Goal: Task Accomplishment & Management: Manage account settings

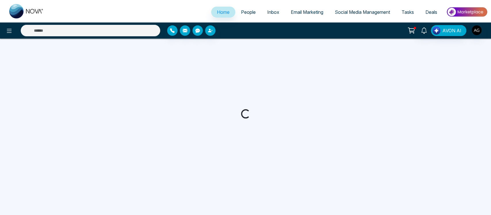
select select "*"
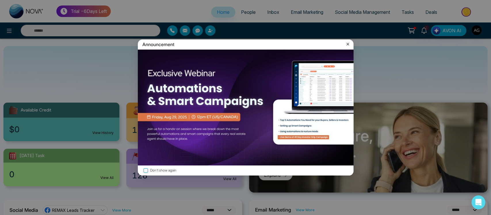
click at [349, 43] on icon at bounding box center [348, 44] width 6 height 6
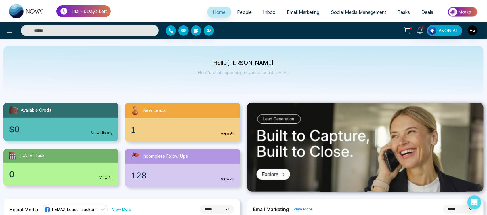
scroll to position [0, 0]
click at [239, 17] on link "People" at bounding box center [244, 12] width 26 height 11
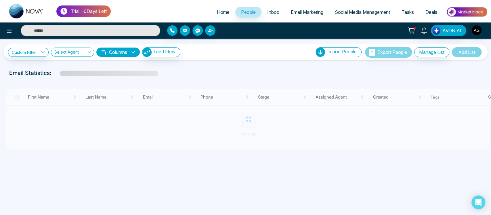
click at [271, 12] on span "Inbox" at bounding box center [273, 12] width 12 height 6
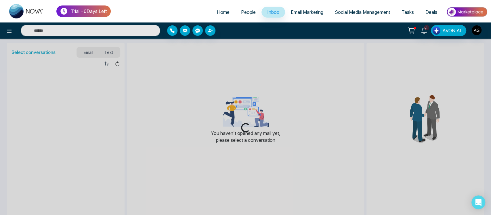
click at [318, 12] on span "Email Marketing" at bounding box center [307, 12] width 33 height 6
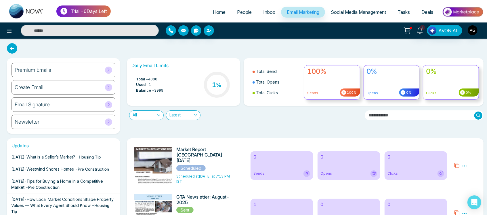
click at [351, 16] on link "Social Media Management" at bounding box center [358, 12] width 67 height 11
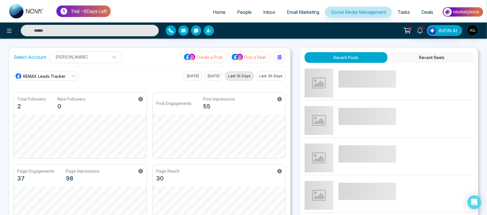
click at [405, 10] on span "Tasks" at bounding box center [404, 12] width 12 height 6
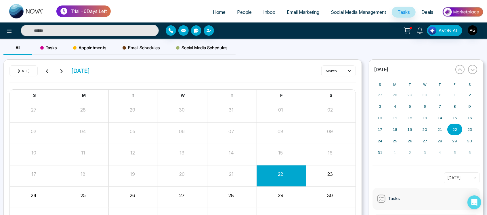
click at [426, 10] on span "Deals" at bounding box center [427, 12] width 12 height 6
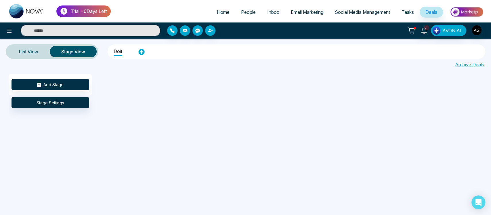
click at [217, 16] on link "Home" at bounding box center [223, 12] width 24 height 11
select select "*"
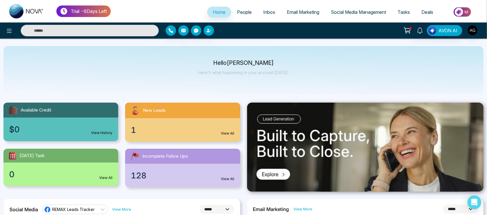
click at [3, 32] on body "**********" at bounding box center [243, 107] width 487 height 215
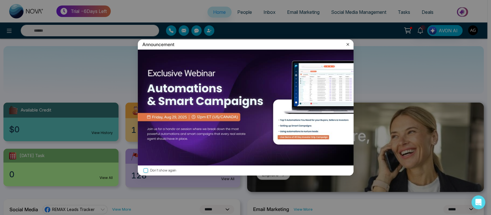
click at [8, 32] on div "Announcement Don't show again" at bounding box center [245, 107] width 491 height 215
click at [348, 43] on icon at bounding box center [347, 44] width 3 height 3
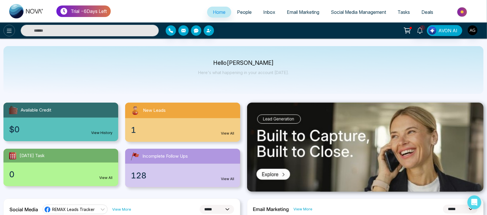
click at [7, 33] on icon at bounding box center [9, 30] width 7 height 7
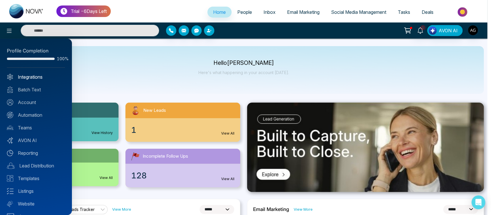
click at [39, 77] on link "Integrations" at bounding box center [36, 76] width 58 height 7
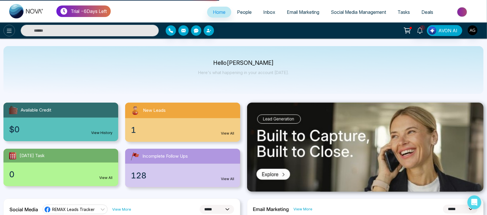
click at [11, 30] on icon at bounding box center [9, 31] width 5 height 4
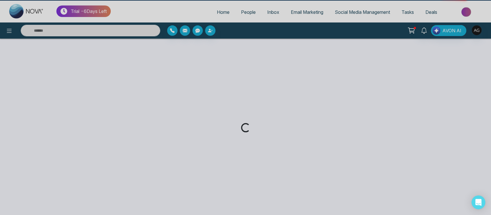
click at [42, 79] on div "Loading..." at bounding box center [245, 107] width 491 height 215
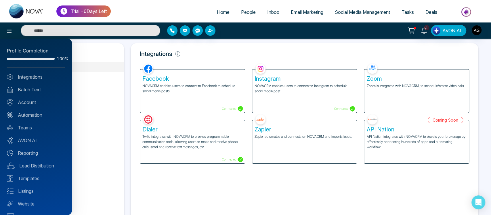
click at [125, 98] on div at bounding box center [245, 107] width 491 height 215
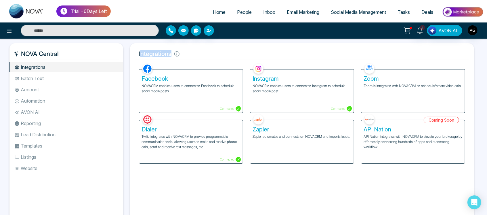
drag, startPoint x: 141, startPoint y: 54, endPoint x: 191, endPoint y: 53, distance: 50.1
click at [191, 53] on h5 "Integrations" at bounding box center [302, 54] width 335 height 12
click at [47, 79] on li "Batch Text" at bounding box center [66, 78] width 114 height 10
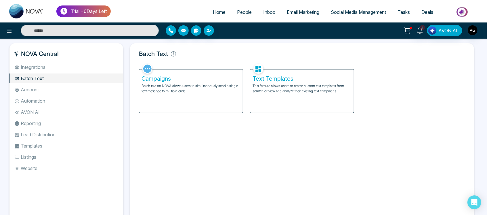
click at [49, 97] on li "Automation" at bounding box center [66, 101] width 114 height 10
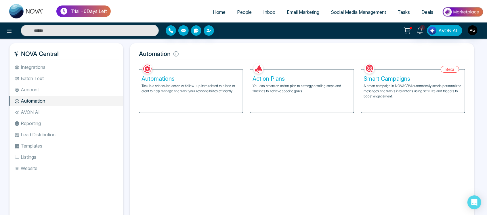
click at [52, 92] on li "Account" at bounding box center [66, 90] width 114 height 10
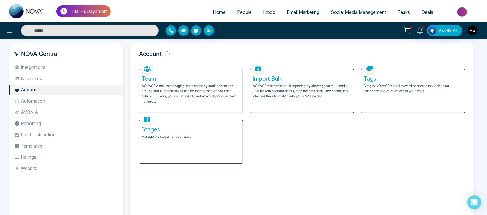
click at [58, 102] on li "Automation" at bounding box center [66, 101] width 114 height 10
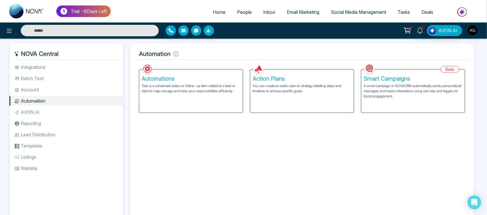
click at [44, 115] on li "AVON AI" at bounding box center [66, 112] width 114 height 10
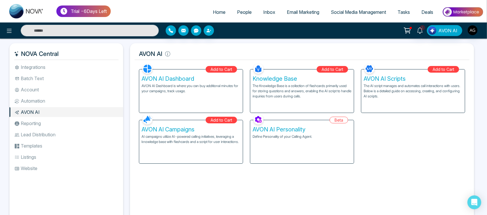
click at [42, 129] on ul "Integrations Batch Text Account Automation AVON AI Reporting Lead Distribution …" at bounding box center [66, 137] width 114 height 150
click at [37, 127] on li "Reporting" at bounding box center [66, 123] width 114 height 10
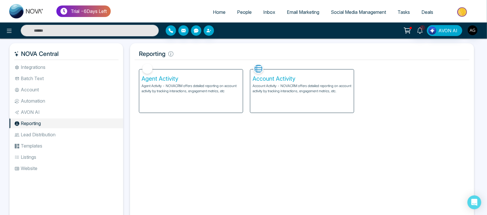
click at [43, 139] on li "Lead Distribution" at bounding box center [66, 134] width 114 height 10
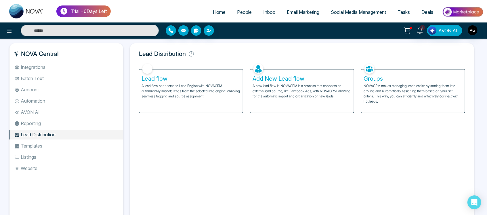
click at [36, 151] on ul "Integrations Batch Text Account Automation AVON AI Reporting Lead Distribution …" at bounding box center [66, 137] width 114 height 150
click at [52, 143] on li "Templates" at bounding box center [66, 146] width 114 height 10
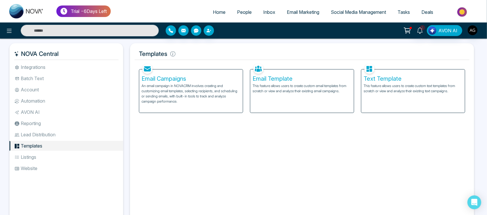
click at [44, 158] on li "Listings" at bounding box center [66, 157] width 114 height 10
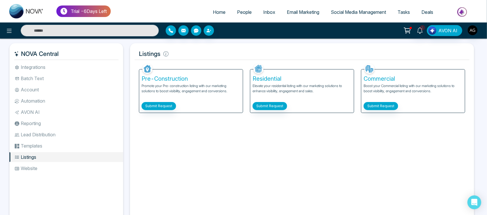
click at [44, 164] on li "Website" at bounding box center [66, 168] width 114 height 10
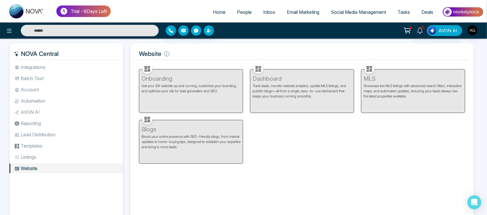
click at [50, 66] on li "Integrations" at bounding box center [66, 67] width 114 height 10
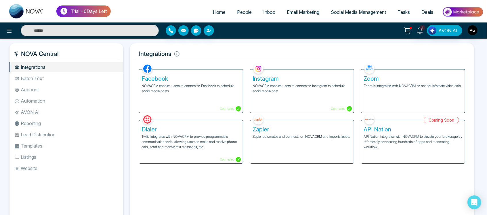
click at [218, 10] on span "Home" at bounding box center [219, 12] width 13 height 6
select select "*"
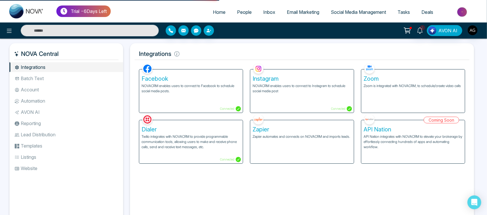
select select "*"
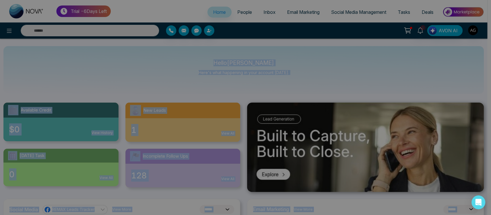
drag, startPoint x: 223, startPoint y: 64, endPoint x: 297, endPoint y: 75, distance: 74.1
click at [297, 75] on body "**********" at bounding box center [243, 107] width 487 height 215
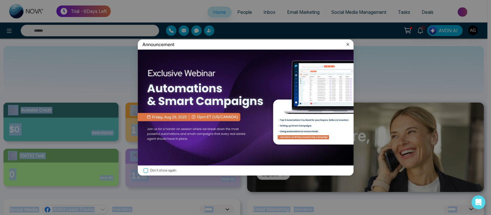
click at [297, 75] on img at bounding box center [246, 107] width 216 height 116
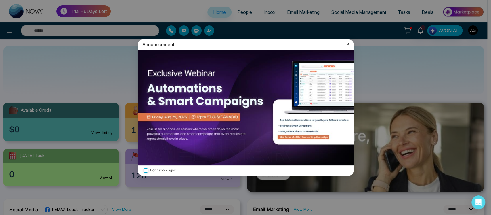
click at [348, 45] on icon at bounding box center [348, 44] width 6 height 6
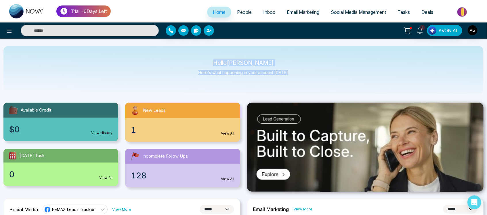
drag, startPoint x: 216, startPoint y: 63, endPoint x: 302, endPoint y: 68, distance: 86.4
click at [302, 68] on div "Hello Anit Gupta Here's what happening in your account today." at bounding box center [243, 70] width 480 height 48
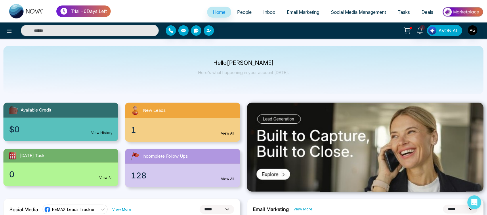
click at [102, 174] on div "0 View All" at bounding box center [60, 174] width 115 height 24
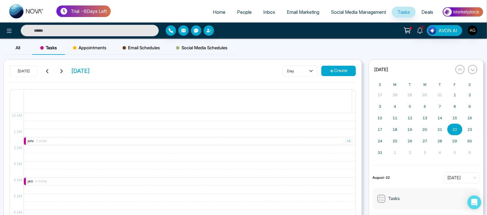
click at [213, 14] on span "Home" at bounding box center [219, 12] width 13 height 6
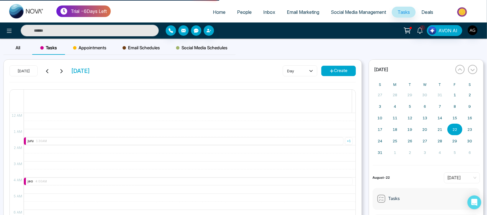
select select "*"
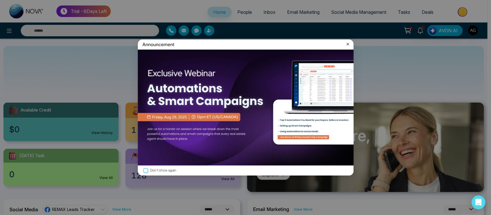
click at [346, 45] on icon at bounding box center [348, 44] width 6 height 6
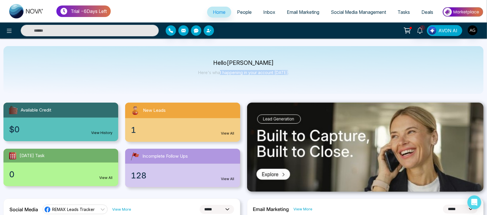
drag, startPoint x: 221, startPoint y: 66, endPoint x: 305, endPoint y: 80, distance: 85.5
click at [305, 80] on div "Hello Anit Gupta Here's what happening in your account today." at bounding box center [243, 70] width 480 height 48
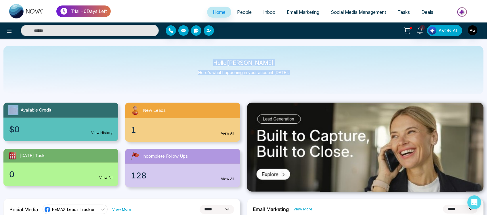
drag, startPoint x: 305, startPoint y: 80, endPoint x: 188, endPoint y: 46, distance: 121.5
click at [188, 46] on div "Hello Anit Gupta Here's what happening in your account today." at bounding box center [243, 70] width 480 height 48
drag, startPoint x: 82, startPoint y: 37, endPoint x: 200, endPoint y: 43, distance: 118.6
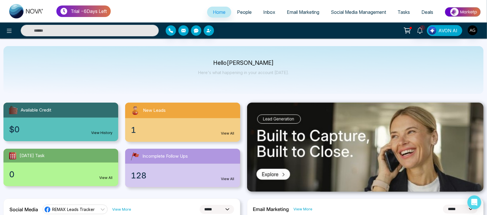
click at [428, 15] on link "Deals" at bounding box center [427, 12] width 23 height 11
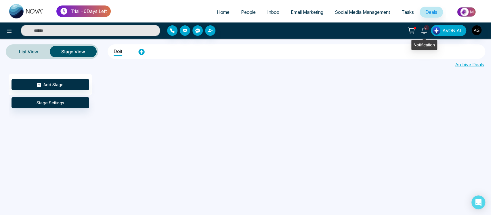
click at [426, 29] on span "1" at bounding box center [426, 27] width 5 height 5
click at [239, 80] on div "Add Stage Stage Settings" at bounding box center [254, 133] width 491 height 118
click at [217, 9] on span "Home" at bounding box center [223, 12] width 13 height 6
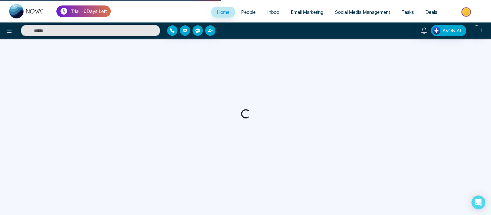
select select "*"
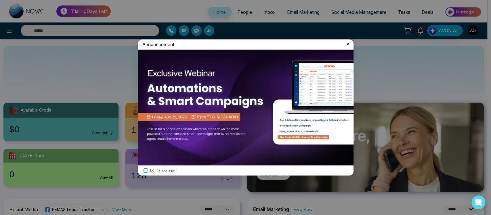
click at [347, 45] on icon at bounding box center [348, 44] width 6 height 6
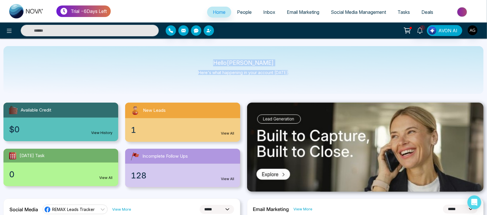
drag, startPoint x: 218, startPoint y: 61, endPoint x: 297, endPoint y: 75, distance: 80.3
click at [297, 75] on div "Hello Anit Gupta Here's what happening in your account today." at bounding box center [243, 70] width 480 height 48
drag, startPoint x: 219, startPoint y: 62, endPoint x: 282, endPoint y: 64, distance: 63.6
click at [282, 64] on p "Hello Anit Gupta" at bounding box center [243, 62] width 91 height 5
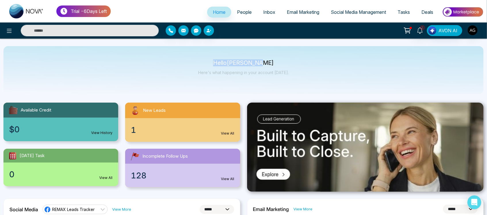
click at [282, 64] on p "Hello Anit Gupta" at bounding box center [243, 62] width 91 height 5
drag, startPoint x: 286, startPoint y: 69, endPoint x: 217, endPoint y: 56, distance: 70.0
click at [217, 56] on div "Hello Anit Gupta Here's what happening in your account today." at bounding box center [243, 70] width 480 height 48
drag, startPoint x: 292, startPoint y: 72, endPoint x: 215, endPoint y: 55, distance: 79.3
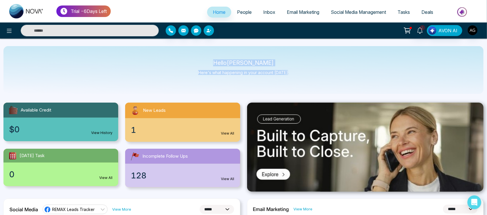
click at [215, 55] on div "Hello Anit Gupta Here's what happening in your account today." at bounding box center [243, 70] width 480 height 48
click at [219, 61] on p "Hello Anit Gupta" at bounding box center [243, 62] width 91 height 5
drag, startPoint x: 219, startPoint y: 61, endPoint x: 295, endPoint y: 77, distance: 77.1
click at [295, 77] on div "Hello Anit Gupta Here's what happening in your account today." at bounding box center [243, 70] width 480 height 48
click at [290, 75] on div "Hello Anit Gupta Here's what happening in your account today." at bounding box center [243, 70] width 480 height 48
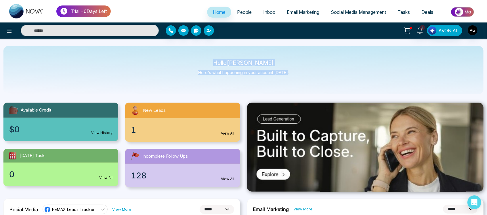
drag, startPoint x: 289, startPoint y: 73, endPoint x: 217, endPoint y: 55, distance: 74.5
click at [217, 55] on div "Hello Anit Gupta Here's what happening in your account today." at bounding box center [243, 70] width 480 height 48
click at [6, 31] on icon at bounding box center [9, 30] width 7 height 7
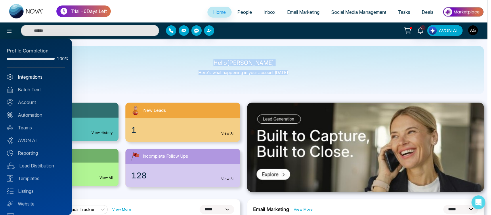
click at [28, 74] on link "Integrations" at bounding box center [36, 76] width 58 height 7
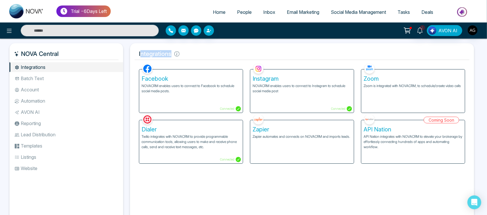
drag, startPoint x: 140, startPoint y: 51, endPoint x: 186, endPoint y: 56, distance: 46.3
click at [186, 56] on h5 "Integrations" at bounding box center [302, 54] width 335 height 12
drag, startPoint x: 186, startPoint y: 56, endPoint x: 138, endPoint y: 54, distance: 48.1
click at [138, 54] on h5 "Integrations" at bounding box center [302, 54] width 335 height 12
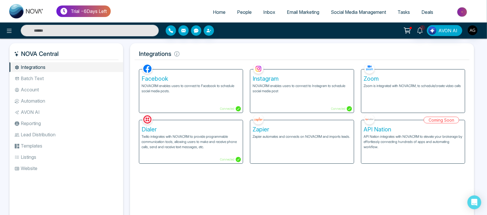
drag, startPoint x: 202, startPoint y: 17, endPoint x: 212, endPoint y: 10, distance: 11.4
click at [212, 10] on ul "Home People Inbox Email Marketing Social Media Management Tasks Deals" at bounding box center [297, 13] width 373 height 16
click at [221, 10] on span "Home" at bounding box center [219, 12] width 13 height 6
select select "*"
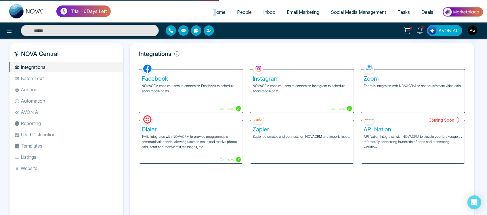
select select "*"
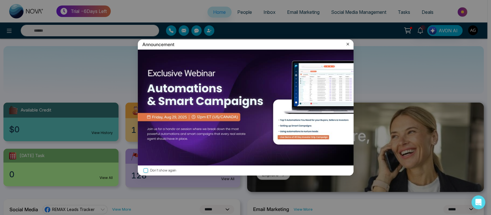
click at [347, 42] on icon at bounding box center [348, 44] width 6 height 6
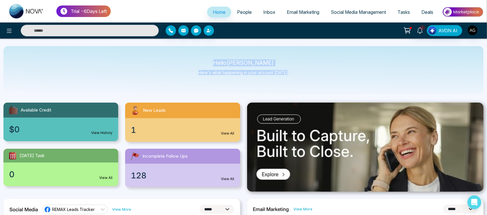
drag, startPoint x: 222, startPoint y: 62, endPoint x: 290, endPoint y: 75, distance: 68.8
click at [290, 75] on div "Hello Anit Gupta Here's what happening in your account today." at bounding box center [243, 70] width 480 height 48
drag, startPoint x: 290, startPoint y: 75, endPoint x: 198, endPoint y: 58, distance: 93.4
click at [198, 58] on div "Hello Anit Gupta Here's what happening in your account today." at bounding box center [243, 70] width 480 height 48
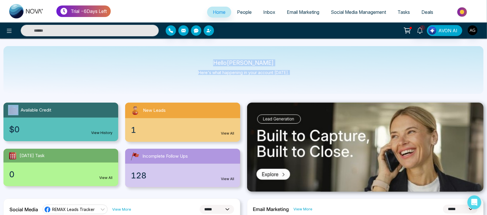
click at [198, 58] on div "Hello Anit Gupta Here's what happening in your account today." at bounding box center [243, 70] width 480 height 48
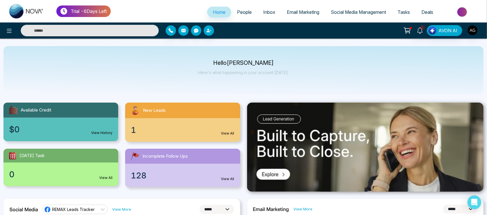
click at [42, 28] on input "text" at bounding box center [90, 31] width 138 height 12
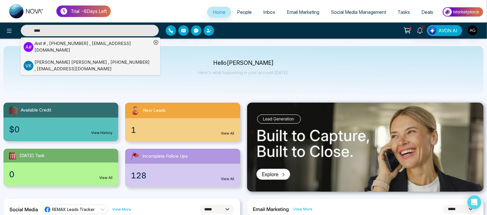
type input "****"
click at [60, 44] on div "Anit # , +919930053035 , anit@mmnovatech.com" at bounding box center [93, 46] width 117 height 13
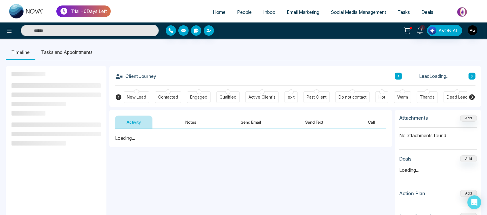
drag, startPoint x: 116, startPoint y: 79, endPoint x: 166, endPoint y: 76, distance: 49.6
click at [166, 76] on div "Client Journey Lead Loading..." at bounding box center [295, 76] width 360 height 20
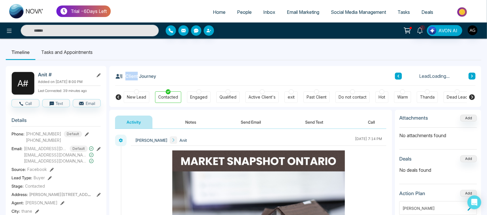
drag, startPoint x: 166, startPoint y: 76, endPoint x: 162, endPoint y: 75, distance: 3.6
click at [162, 75] on div "Client Journey Lead Loading..." at bounding box center [295, 76] width 360 height 20
drag, startPoint x: 162, startPoint y: 75, endPoint x: 154, endPoint y: 76, distance: 8.4
click at [154, 76] on div "Client Journey Lead 131 of 131" at bounding box center [295, 76] width 360 height 20
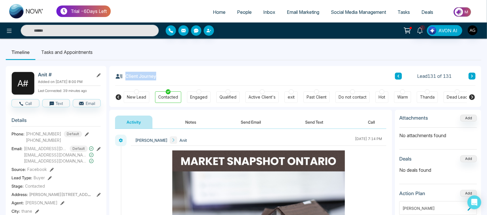
click at [154, 76] on h3 "Client Journey" at bounding box center [135, 76] width 41 height 9
click at [120, 77] on icon at bounding box center [119, 76] width 8 height 8
click at [45, 53] on li "Tasks and Appointments" at bounding box center [66, 52] width 63 height 16
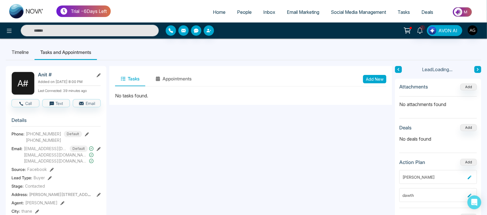
click at [26, 52] on li "Timeline" at bounding box center [20, 52] width 29 height 16
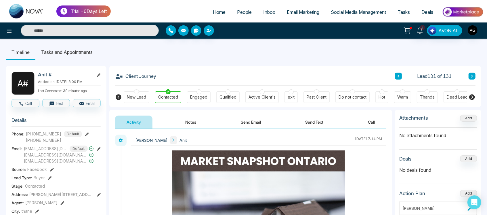
click at [52, 55] on li "Tasks and Appointments" at bounding box center [66, 52] width 63 height 16
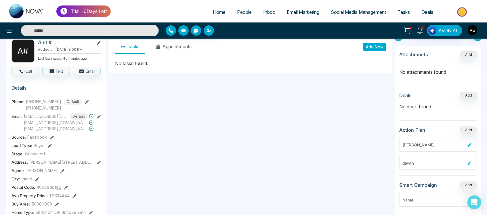
scroll to position [12, 0]
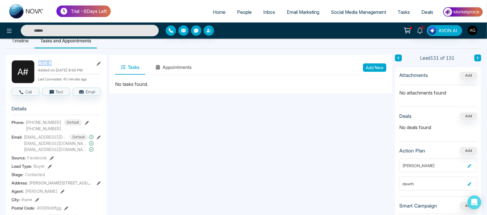
drag, startPoint x: 37, startPoint y: 63, endPoint x: 66, endPoint y: 66, distance: 29.1
click at [66, 66] on div "A # Anit # Added on August 14 2025 | 8:00 PM Last Connected: 40 minutes ago" at bounding box center [56, 71] width 89 height 23
click at [66, 66] on h2 "Anit #" at bounding box center [65, 63] width 54 height 6
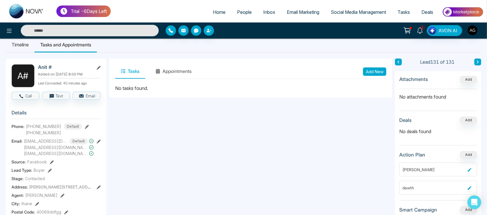
scroll to position [8, 0]
click at [210, 8] on link "Home" at bounding box center [219, 12] width 24 height 11
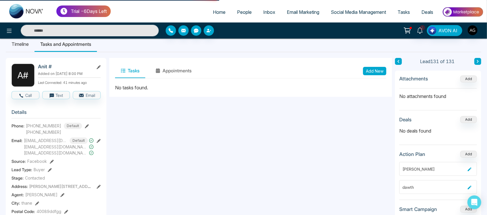
select select "*"
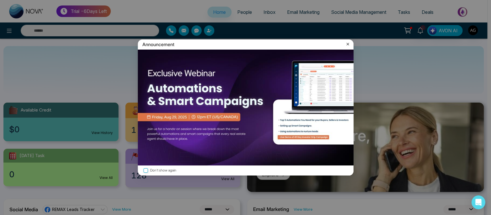
click at [345, 45] on icon at bounding box center [348, 44] width 6 height 6
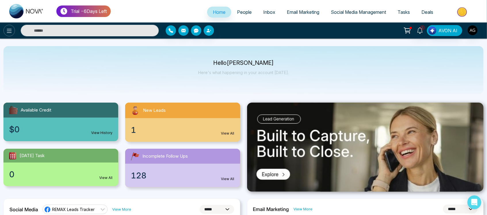
click at [9, 28] on icon at bounding box center [9, 30] width 7 height 7
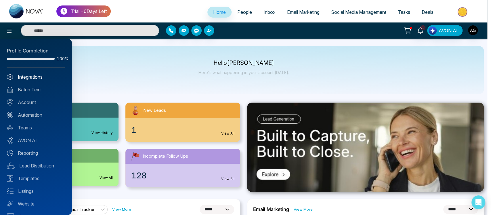
click at [35, 75] on link "Integrations" at bounding box center [36, 76] width 58 height 7
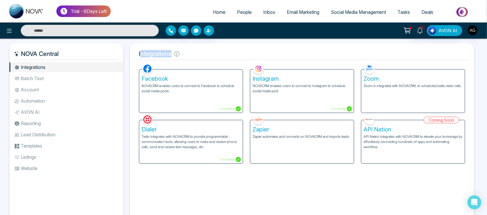
drag, startPoint x: 140, startPoint y: 53, endPoint x: 198, endPoint y: 54, distance: 57.2
click at [198, 54] on h5 "Integrations" at bounding box center [302, 54] width 335 height 12
drag, startPoint x: 198, startPoint y: 54, endPoint x: 133, endPoint y: 49, distance: 64.3
click at [133, 49] on div "Integrations Facebook NOVACRM enables users to connect to Facebook to schedule …" at bounding box center [302, 133] width 344 height 180
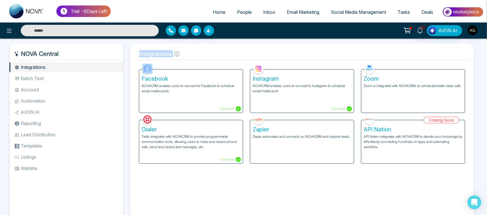
click at [226, 60] on div "Integrations Facebook NOVACRM enables users to connect to Facebook to schedule …" at bounding box center [302, 133] width 344 height 180
drag, startPoint x: 136, startPoint y: 55, endPoint x: 189, endPoint y: 54, distance: 52.4
click at [189, 54] on h5 "Integrations" at bounding box center [302, 54] width 335 height 12
click at [176, 54] on icon at bounding box center [176, 53] width 5 height 5
click at [394, 107] on div "Zoom Zoom is integrated with NOVACRM, to schedule/create video calls" at bounding box center [413, 90] width 104 height 43
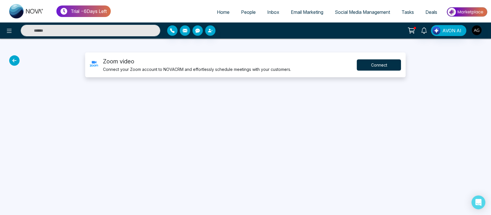
click at [375, 63] on button "Connect" at bounding box center [379, 64] width 44 height 11
click at [381, 61] on button "Connect" at bounding box center [379, 64] width 44 height 11
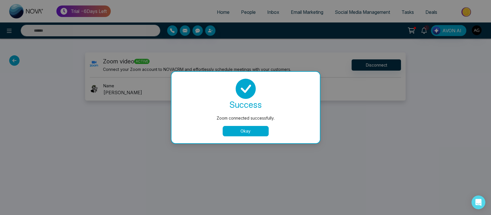
click at [253, 130] on button "Okay" at bounding box center [246, 131] width 46 height 10
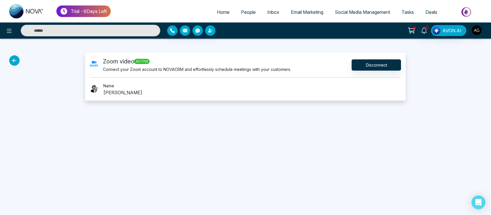
click at [15, 62] on icon at bounding box center [14, 60] width 10 height 10
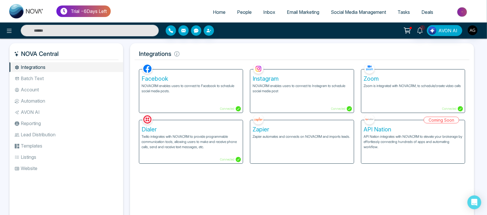
click at [198, 105] on div "Facebook NOVACRM enables users to connect to Facebook to schedule social media …" at bounding box center [191, 90] width 104 height 43
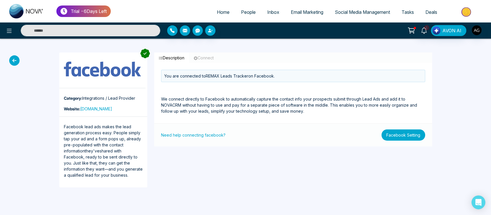
click at [411, 139] on button "Facebook Setting" at bounding box center [403, 134] width 44 height 11
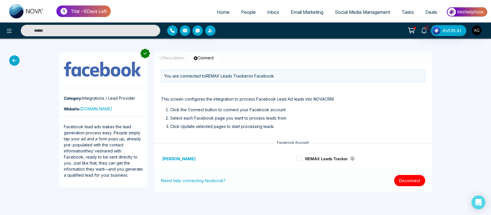
click at [398, 177] on button "Disconnect" at bounding box center [409, 180] width 31 height 11
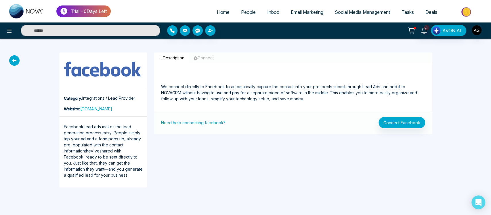
click at [256, 126] on div "Need help connecting facebook? Connect Facebook" at bounding box center [293, 122] width 264 height 11
click at [383, 122] on button "Connect Facebook" at bounding box center [402, 122] width 47 height 11
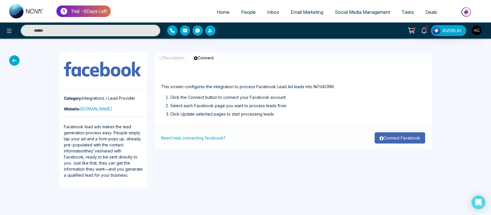
click at [395, 134] on button "Connect Facebook" at bounding box center [400, 137] width 51 height 11
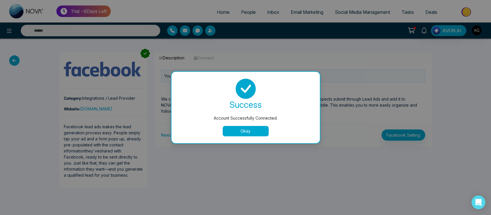
click at [245, 126] on button "Okay" at bounding box center [246, 131] width 46 height 10
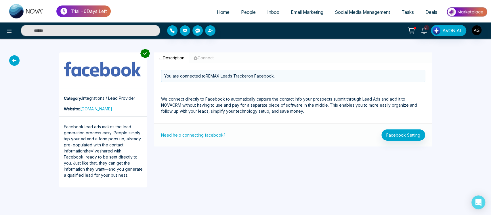
click at [20, 58] on div "Category: Integrations / Lead Provider Website: facebook.com Facebook lead ads …" at bounding box center [245, 120] width 491 height 162
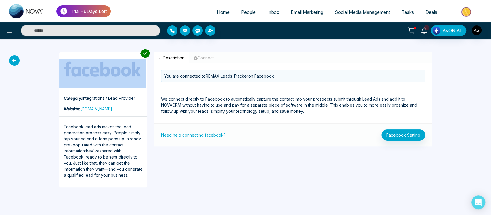
click at [20, 58] on div "Category: Integrations / Lead Provider Website: facebook.com Facebook lead ads …" at bounding box center [245, 120] width 491 height 162
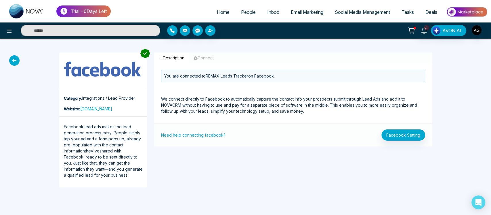
click at [13, 61] on icon at bounding box center [14, 60] width 10 height 10
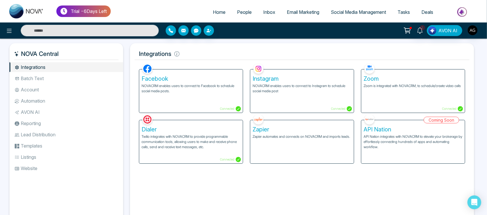
click at [180, 140] on p "Twilio integrates with NOVACRM to provide programmable communication tools, all…" at bounding box center [191, 142] width 99 height 16
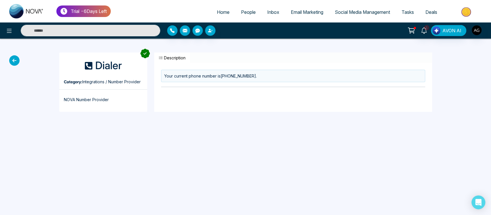
click at [163, 58] on button "Description" at bounding box center [172, 57] width 36 height 11
click at [18, 62] on icon at bounding box center [14, 60] width 10 height 10
click at [14, 58] on icon at bounding box center [14, 60] width 10 height 10
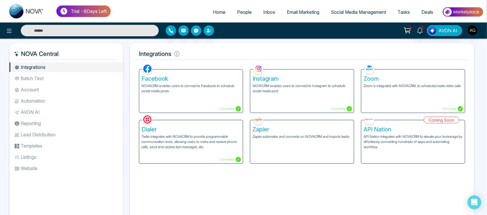
click at [61, 79] on li "Batch Text" at bounding box center [66, 78] width 114 height 10
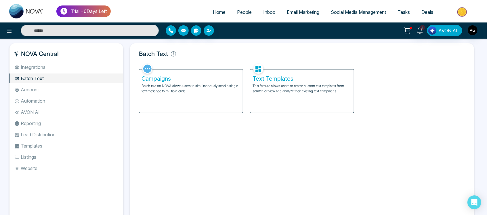
click at [196, 97] on div "Campaigns Batch text on NOVA allows users to simultaneously send a single text …" at bounding box center [191, 90] width 104 height 43
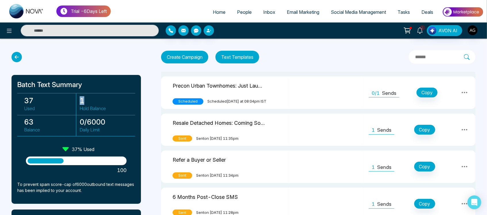
drag, startPoint x: 79, startPoint y: 99, endPoint x: 93, endPoint y: 99, distance: 14.7
click at [93, 99] on div "1 Hold Balance" at bounding box center [104, 103] width 56 height 21
click at [41, 53] on div at bounding box center [76, 57] width 129 height 10
click at [95, 30] on input "text" at bounding box center [90, 31] width 138 height 12
drag, startPoint x: 3, startPoint y: 28, endPoint x: 9, endPoint y: 28, distance: 5.8
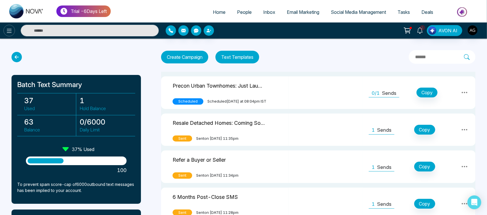
click at [9, 28] on div at bounding box center [81, 31] width 162 height 12
click at [9, 28] on icon at bounding box center [9, 30] width 7 height 7
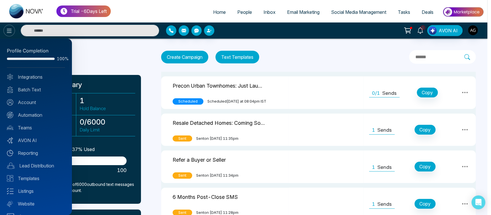
click at [9, 28] on div at bounding box center [245, 107] width 491 height 215
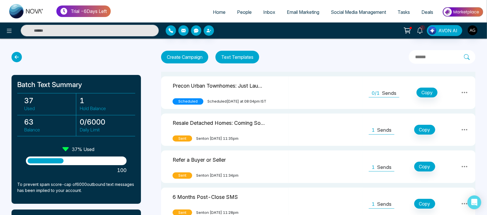
click at [219, 10] on span "Home" at bounding box center [219, 12] width 13 height 6
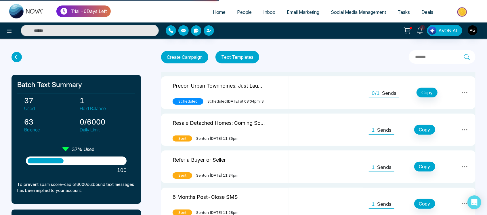
select select "*"
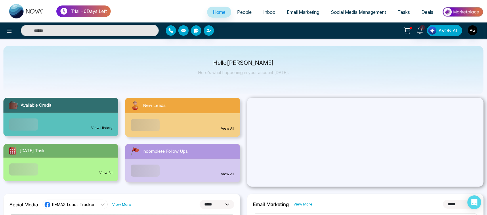
scroll to position [7, 0]
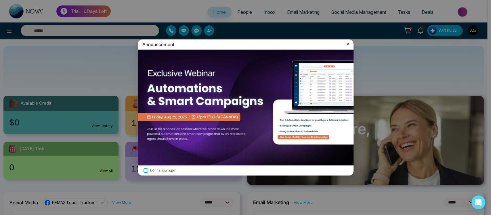
click at [345, 42] on icon at bounding box center [348, 44] width 6 height 6
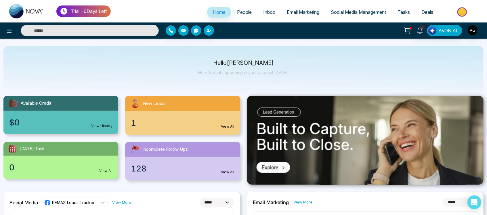
click at [83, 127] on div "$0 View History" at bounding box center [60, 122] width 115 height 24
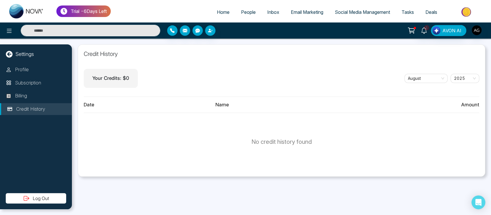
click at [216, 7] on link "Home" at bounding box center [223, 12] width 24 height 11
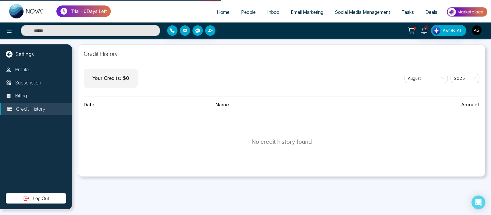
select select "*"
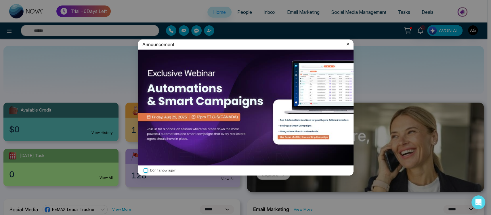
click at [347, 41] on icon at bounding box center [348, 44] width 6 height 6
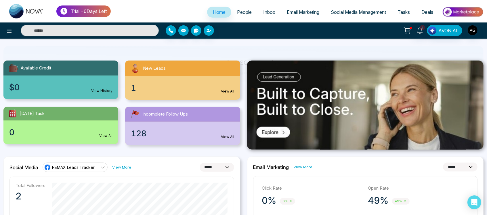
scroll to position [51, 0]
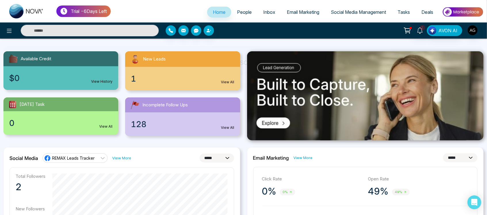
click at [230, 79] on link "View All" at bounding box center [227, 81] width 13 height 5
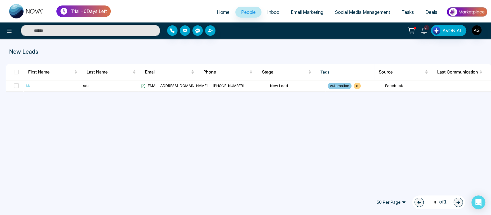
click at [217, 10] on span "Home" at bounding box center [223, 12] width 13 height 6
select select "*"
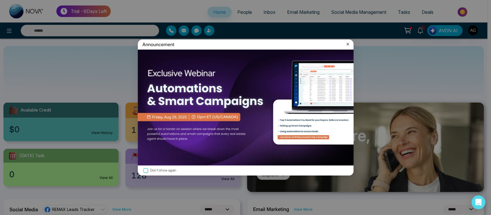
click at [349, 46] on icon at bounding box center [348, 44] width 6 height 6
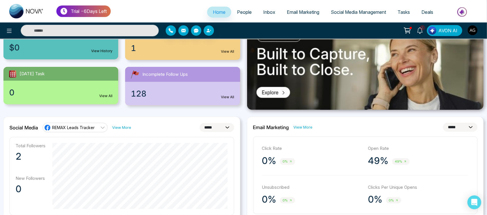
scroll to position [83, 0]
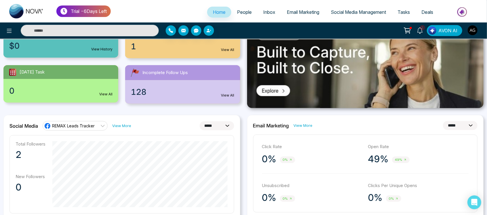
click at [212, 95] on div "128 View All" at bounding box center [182, 92] width 115 height 24
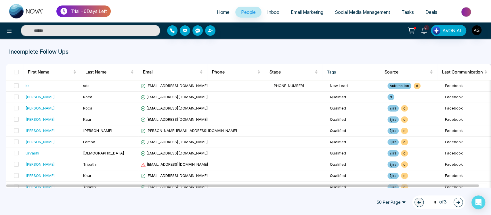
click at [217, 14] on span "Home" at bounding box center [223, 12] width 13 height 6
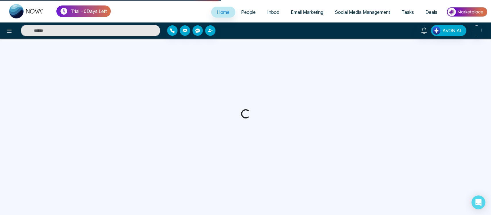
select select "*"
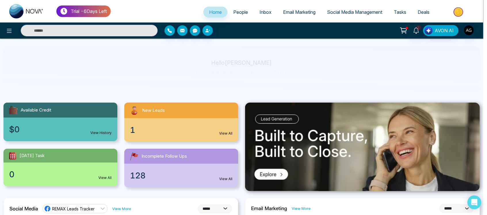
scroll to position [72, 0]
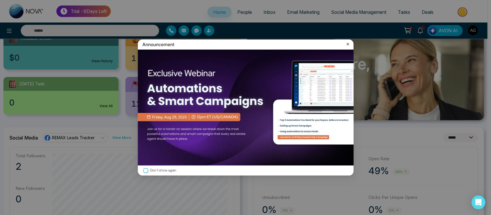
click at [348, 44] on icon at bounding box center [348, 44] width 6 height 6
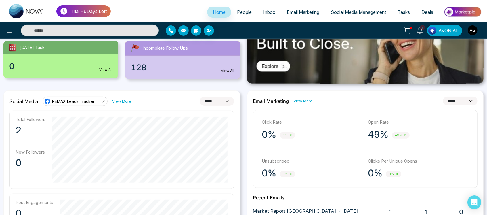
scroll to position [122, 0]
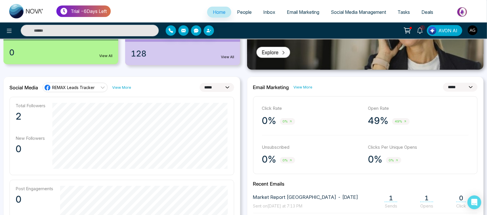
click at [217, 89] on select "**********" at bounding box center [217, 87] width 35 height 9
click at [200, 83] on select "**********" at bounding box center [217, 87] width 35 height 9
click at [221, 85] on select "**********" at bounding box center [217, 87] width 35 height 9
click at [200, 83] on select "**********" at bounding box center [217, 87] width 35 height 9
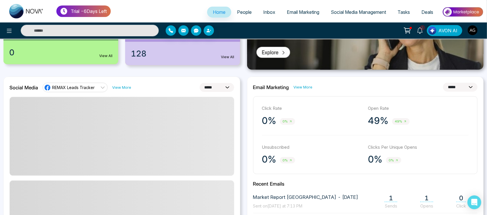
click at [219, 89] on select "**********" at bounding box center [217, 87] width 35 height 9
click at [200, 83] on select "**********" at bounding box center [217, 87] width 35 height 9
click at [218, 88] on select "**********" at bounding box center [217, 87] width 35 height 9
click at [200, 83] on select "**********" at bounding box center [217, 87] width 35 height 9
click at [218, 85] on select "**********" at bounding box center [217, 87] width 35 height 9
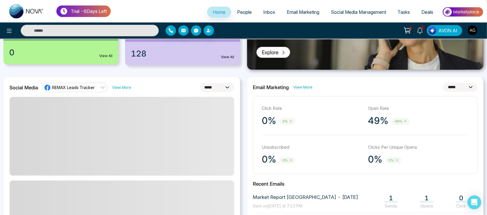
select select "**"
click at [200, 83] on select "**********" at bounding box center [217, 87] width 35 height 9
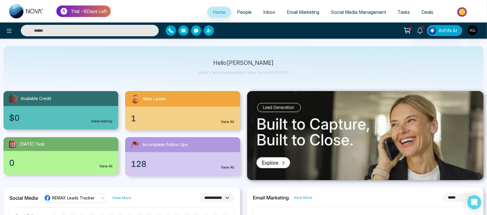
scroll to position [0, 0]
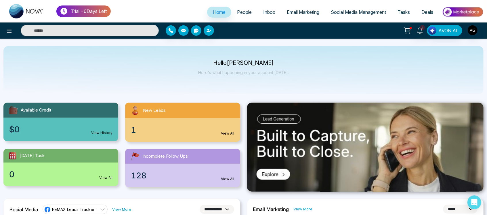
drag, startPoint x: 260, startPoint y: 54, endPoint x: 295, endPoint y: 72, distance: 38.7
click at [295, 72] on div "Hello [PERSON_NAME] Here's what happening in your account [DATE]." at bounding box center [243, 70] width 480 height 48
click at [237, 12] on span "People" at bounding box center [244, 12] width 15 height 6
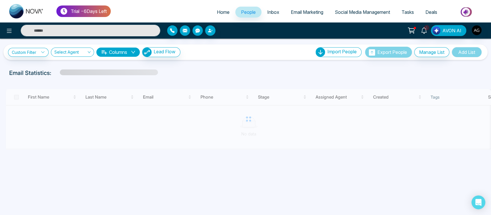
click at [223, 10] on span "Home" at bounding box center [223, 12] width 13 height 6
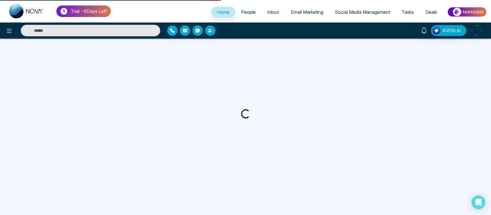
select select "*"
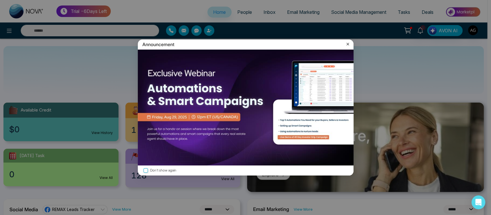
click at [345, 42] on icon at bounding box center [348, 44] width 6 height 6
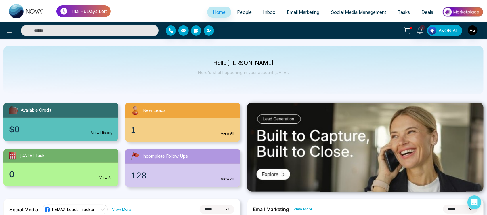
click at [66, 35] on input "text" at bounding box center [90, 31] width 138 height 12
type input "****"
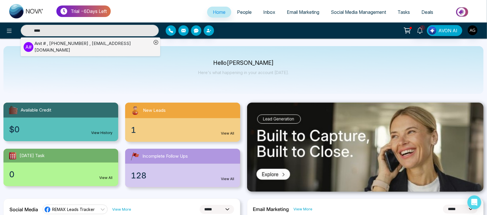
drag, startPoint x: 55, startPoint y: 26, endPoint x: 20, endPoint y: 29, distance: 35.5
click at [20, 29] on div "**** A # Anit # , +919930053035 , anit@mmnovatech.com" at bounding box center [87, 31] width 144 height 12
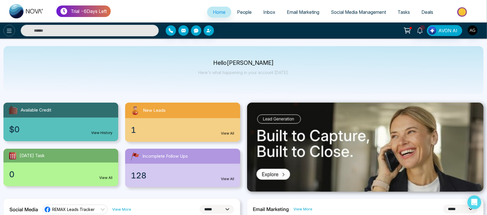
click at [6, 28] on icon at bounding box center [9, 30] width 7 height 7
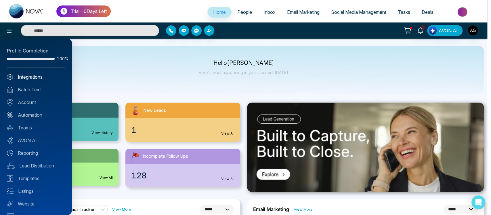
click at [37, 79] on link "Integrations" at bounding box center [36, 76] width 58 height 7
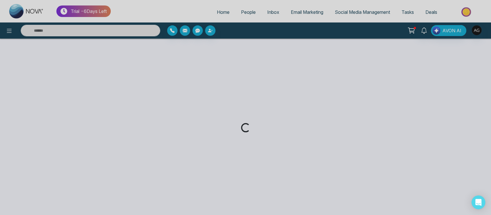
click at [221, 14] on div "Loading..." at bounding box center [245, 107] width 491 height 215
click at [219, 12] on div "Loading..." at bounding box center [245, 107] width 491 height 215
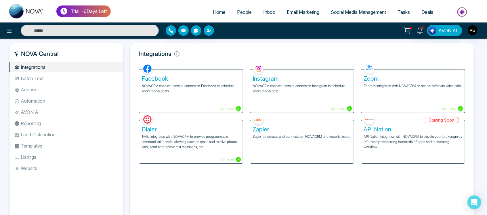
click at [217, 12] on span "Home" at bounding box center [219, 12] width 13 height 6
select select "*"
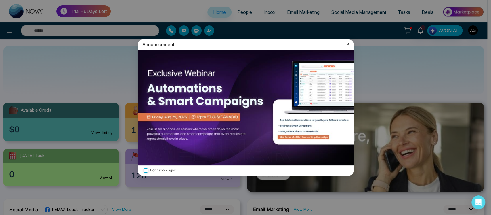
click at [350, 46] on icon at bounding box center [348, 44] width 6 height 6
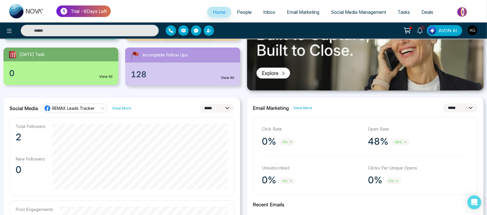
scroll to position [129, 0]
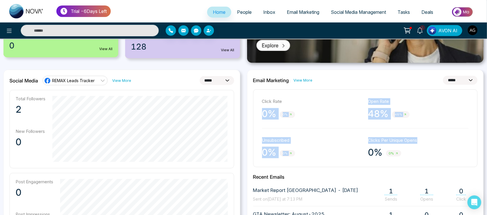
drag, startPoint x: 257, startPoint y: 109, endPoint x: 426, endPoint y: 146, distance: 173.2
click at [426, 146] on div "Click Rate 0% 0% Open Rate 48% 48% Unsubscribed 0% 0% Clicks Per Unique Opens 0…" at bounding box center [365, 128] width 225 height 78
click at [426, 146] on div "Clicks Per Unique Opens 0% 0%" at bounding box center [418, 147] width 100 height 21
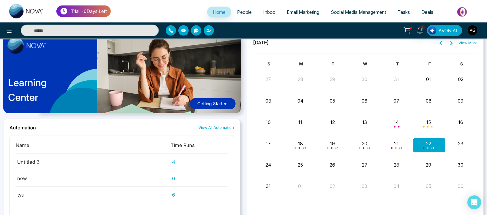
scroll to position [439, 0]
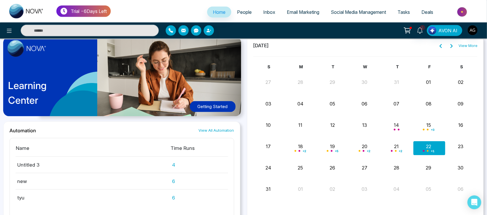
click at [175, 90] on div "Learning Center Getting Started" at bounding box center [121, 78] width 237 height 85
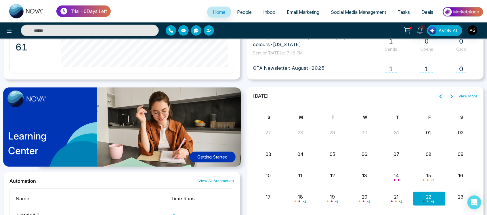
scroll to position [389, 0]
click at [440, 94] on icon at bounding box center [440, 96] width 5 height 5
drag, startPoint x: 440, startPoint y: 94, endPoint x: 446, endPoint y: 95, distance: 7.0
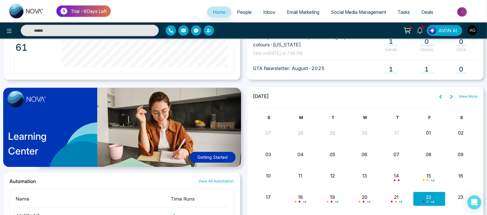
click at [440, 94] on icon at bounding box center [440, 96] width 5 height 5
click at [453, 96] on icon at bounding box center [451, 97] width 2 height 4
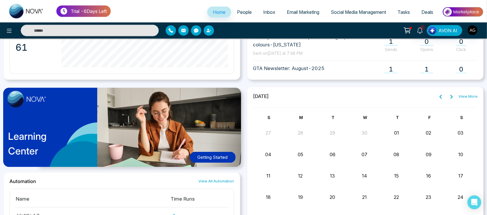
click at [453, 96] on icon at bounding box center [451, 97] width 2 height 4
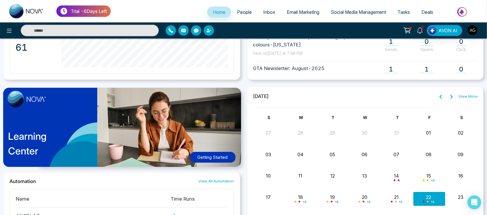
click at [453, 96] on icon at bounding box center [451, 97] width 2 height 4
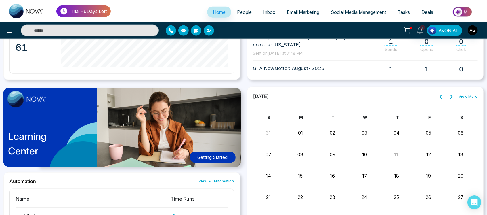
click at [442, 95] on icon at bounding box center [440, 96] width 5 height 5
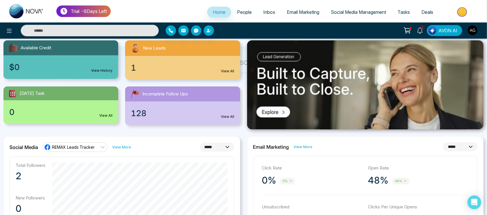
scroll to position [0, 0]
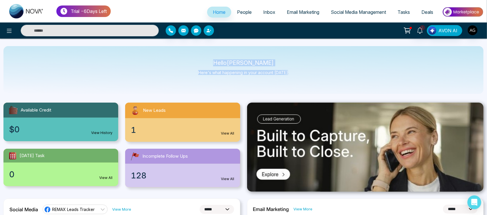
drag, startPoint x: 217, startPoint y: 62, endPoint x: 292, endPoint y: 70, distance: 75.2
click at [292, 70] on div "Hello [PERSON_NAME] Here's what happening in your account [DATE]." at bounding box center [243, 70] width 480 height 48
drag, startPoint x: 292, startPoint y: 70, endPoint x: 198, endPoint y: 56, distance: 95.7
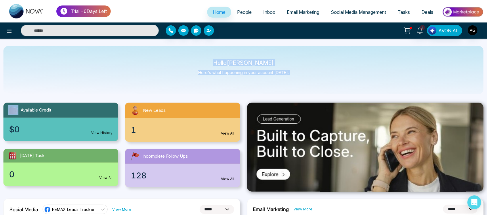
click at [198, 56] on div "Hello [PERSON_NAME] Here's what happening in your account [DATE]." at bounding box center [243, 70] width 480 height 48
click at [168, 30] on button "button" at bounding box center [171, 30] width 10 height 10
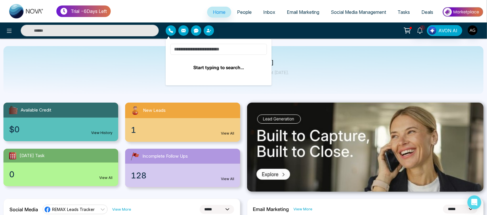
click at [200, 50] on input at bounding box center [218, 49] width 97 height 11
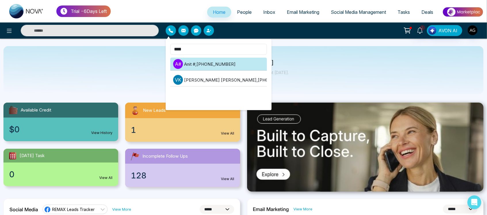
type input "****"
click at [223, 68] on li "A # Anit # , +919930053035" at bounding box center [218, 64] width 97 height 13
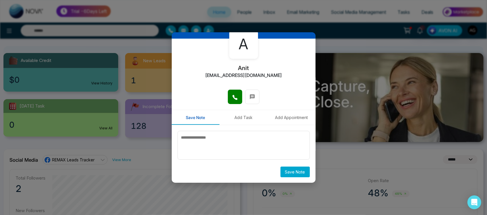
scroll to position [53, 0]
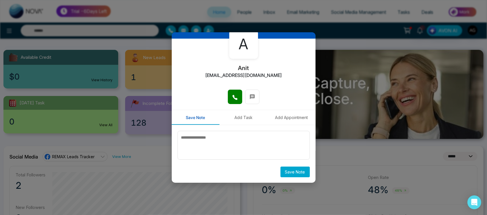
click at [246, 120] on button "Add Task" at bounding box center [243, 117] width 48 height 15
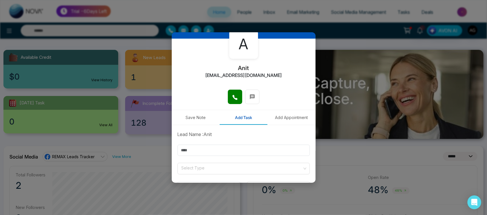
drag, startPoint x: 306, startPoint y: 122, endPoint x: 292, endPoint y: 119, distance: 13.8
click at [292, 119] on button "Add Appointment" at bounding box center [292, 117] width 48 height 15
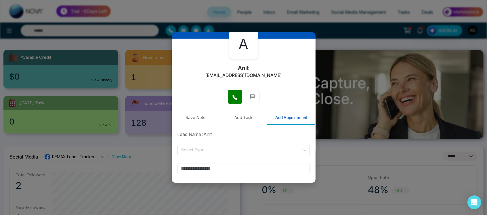
click at [292, 119] on button "Add Appointment" at bounding box center [292, 117] width 48 height 15
click at [196, 120] on button "Save Note" at bounding box center [196, 117] width 48 height 15
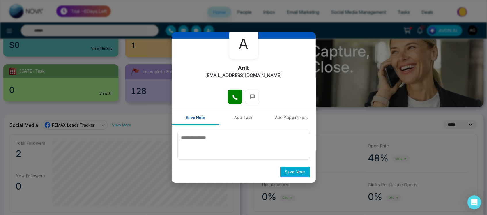
scroll to position [89, 0]
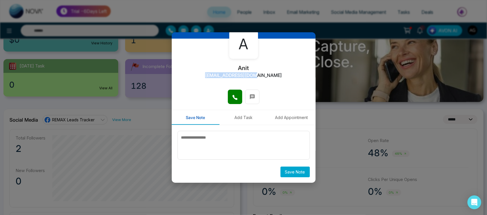
drag, startPoint x: 215, startPoint y: 69, endPoint x: 293, endPoint y: 72, distance: 78.0
click at [293, 72] on div "A Anit anit@mmnovatech.com" at bounding box center [244, 64] width 144 height 51
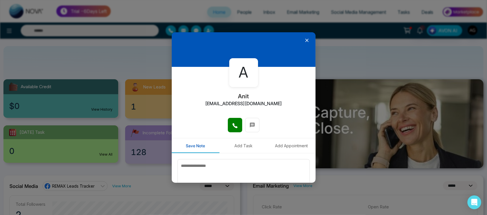
scroll to position [9, 0]
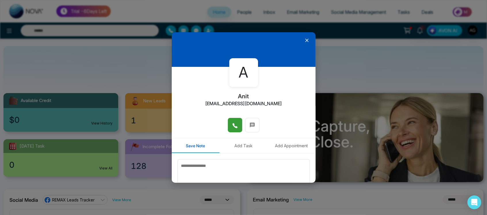
click at [229, 126] on button at bounding box center [235, 125] width 14 height 14
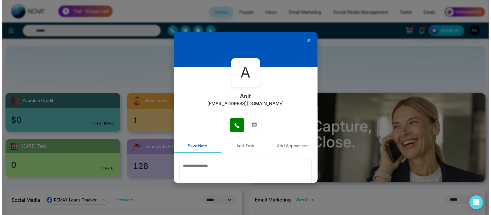
scroll to position [28, 0]
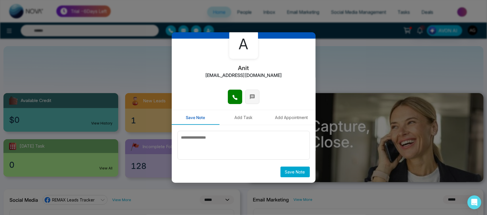
click at [251, 100] on span at bounding box center [252, 96] width 6 height 9
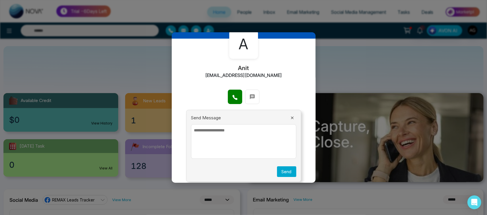
click at [241, 148] on textarea at bounding box center [243, 141] width 105 height 35
type textarea "*"
click at [203, 130] on textarea "******" at bounding box center [242, 141] width 102 height 35
type textarea "*******"
click at [284, 172] on button "Send" at bounding box center [286, 171] width 19 height 11
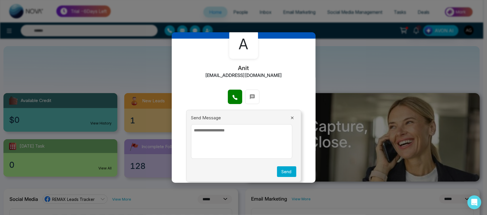
scroll to position [33, 0]
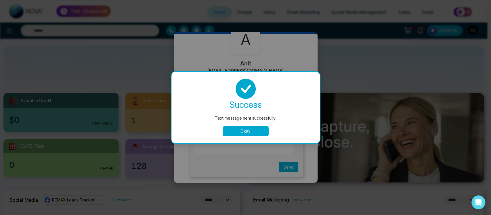
click at [242, 128] on button "Okay" at bounding box center [246, 131] width 46 height 10
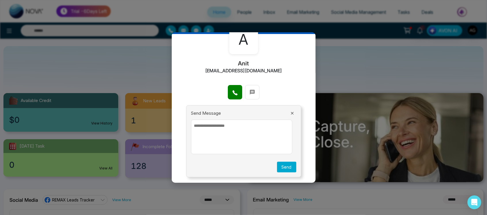
click at [290, 111] on icon at bounding box center [292, 113] width 5 height 5
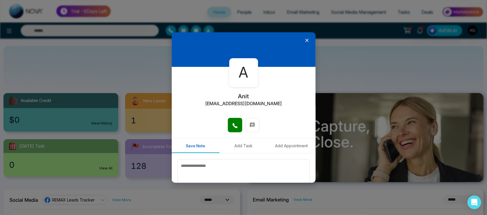
scroll to position [28, 0]
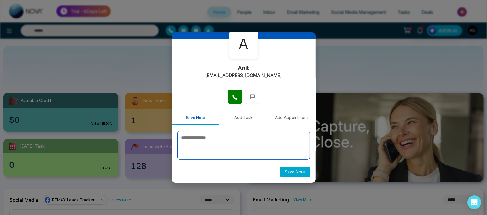
click at [205, 143] on textarea at bounding box center [243, 145] width 132 height 29
type textarea "*******"
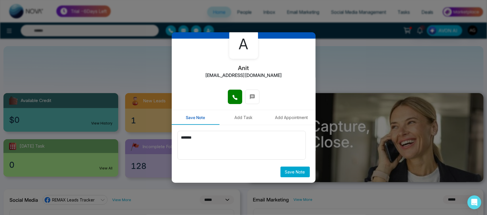
click at [300, 174] on button "Save Note" at bounding box center [294, 171] width 29 height 11
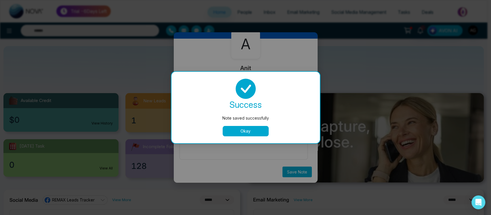
click at [249, 128] on button "Okay" at bounding box center [246, 131] width 46 height 10
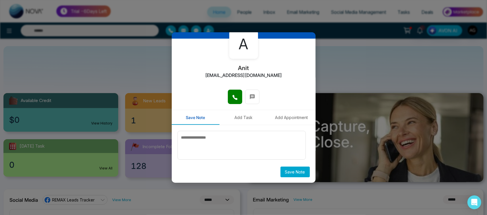
click at [240, 118] on button "Add Task" at bounding box center [243, 117] width 48 height 15
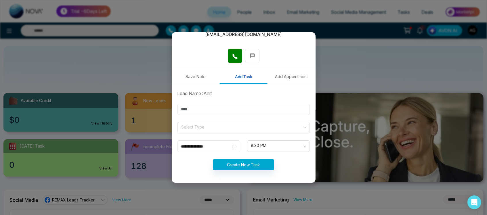
scroll to position [28, 0]
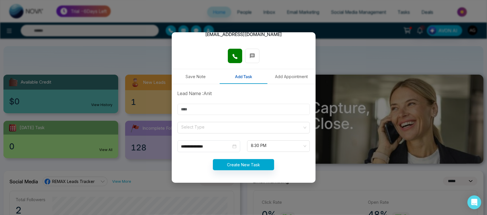
click at [238, 108] on input "text" at bounding box center [243, 109] width 132 height 11
type input "***"
click at [228, 127] on input "search" at bounding box center [241, 126] width 121 height 9
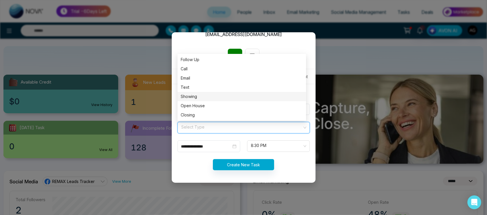
click at [215, 95] on div "Showing" at bounding box center [242, 96] width 122 height 6
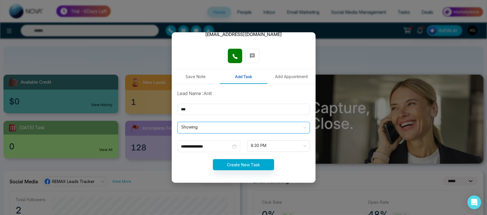
click at [228, 130] on span "Showing" at bounding box center [244, 128] width 124 height 10
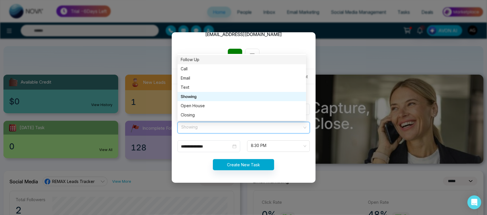
click at [223, 64] on div "Follow Up" at bounding box center [241, 59] width 129 height 9
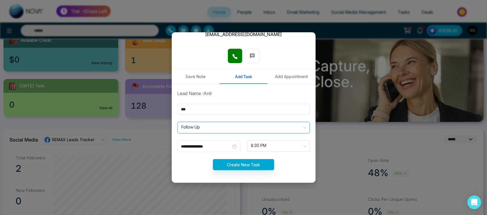
scroll to position [73, 0]
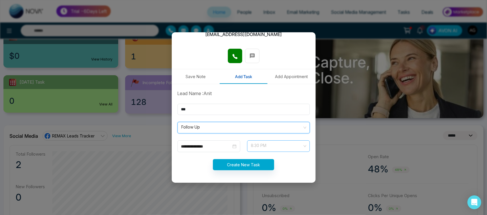
click at [270, 147] on span "8:30 PM" at bounding box center [278, 146] width 55 height 10
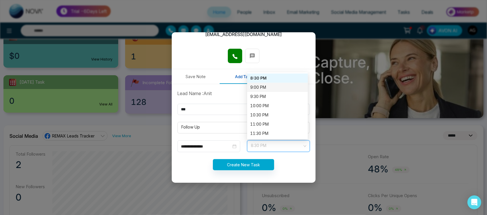
click at [264, 85] on div "9:00 PM" at bounding box center [278, 87] width 54 height 6
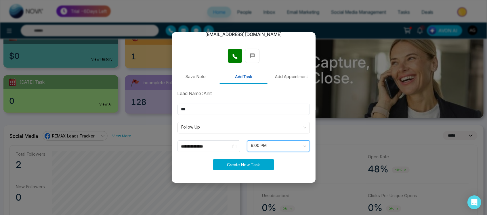
click at [240, 166] on button "Create New Task" at bounding box center [243, 164] width 61 height 11
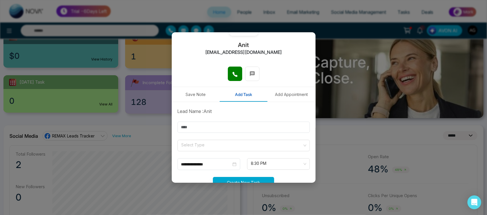
click at [285, 90] on button "Add Appointment" at bounding box center [292, 94] width 48 height 15
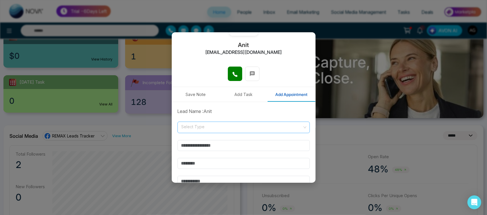
click at [224, 125] on input "search" at bounding box center [241, 126] width 121 height 9
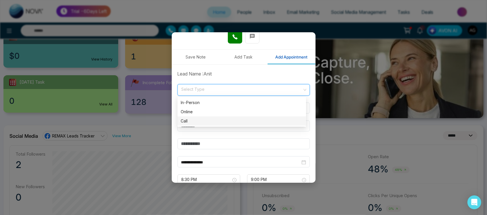
scroll to position [89, 0]
click at [216, 114] on div "Online" at bounding box center [242, 111] width 122 height 6
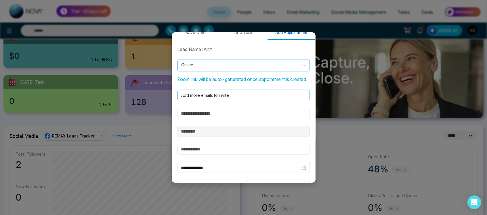
scroll to position [113, 0]
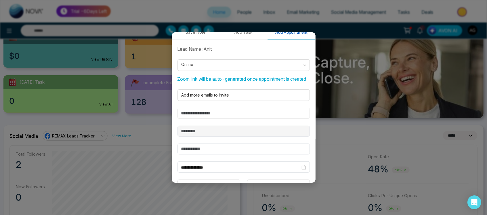
click at [234, 117] on input "text" at bounding box center [243, 113] width 132 height 11
type input "***"
click at [214, 154] on input "text" at bounding box center [243, 148] width 132 height 11
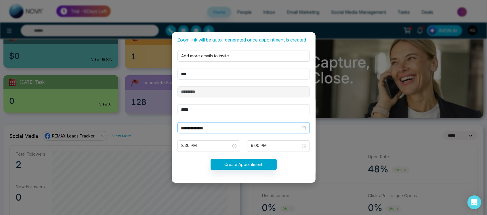
type input "****"
click at [255, 124] on div "**********" at bounding box center [243, 127] width 132 height 11
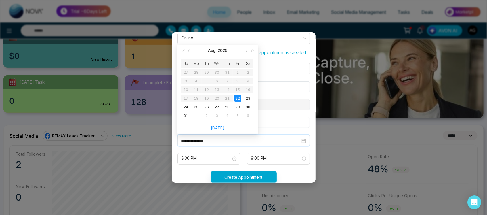
scroll to position [133, 0]
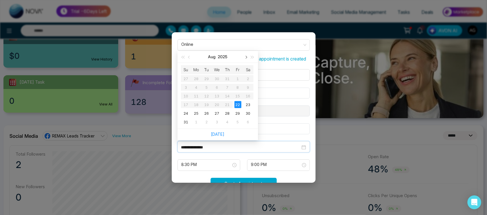
click at [243, 61] on button "button" at bounding box center [246, 57] width 6 height 12
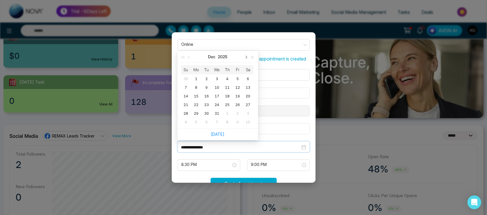
click at [243, 61] on button "button" at bounding box center [246, 57] width 6 height 12
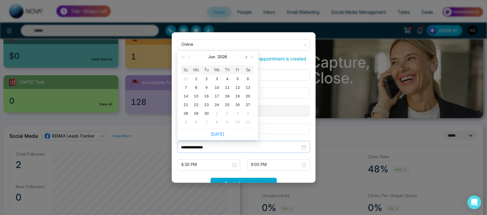
click at [243, 61] on button "button" at bounding box center [246, 57] width 6 height 12
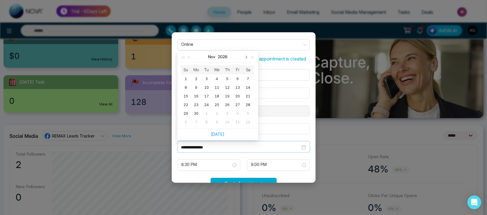
click at [243, 61] on button "button" at bounding box center [246, 57] width 6 height 12
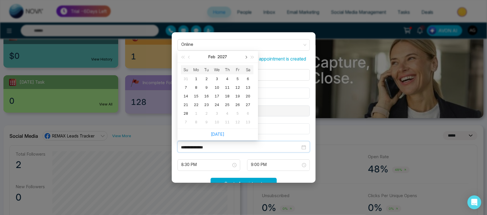
click at [243, 61] on button "button" at bounding box center [246, 57] width 6 height 12
click at [253, 61] on button "button" at bounding box center [252, 57] width 6 height 12
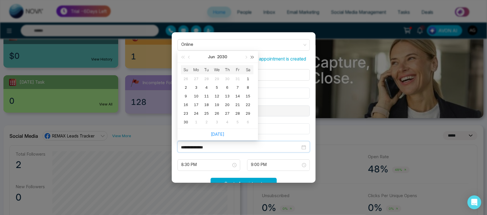
click at [253, 61] on button "button" at bounding box center [252, 57] width 6 height 12
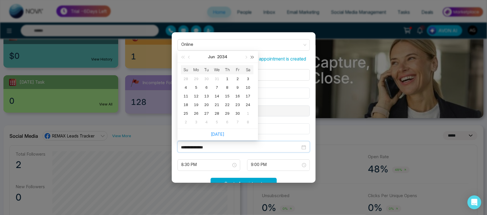
click at [253, 61] on button "button" at bounding box center [252, 57] width 6 height 12
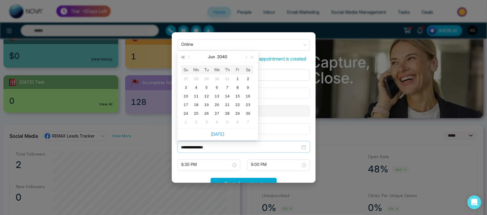
click at [180, 62] on button "button" at bounding box center [183, 57] width 6 height 12
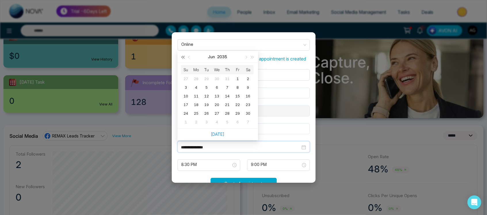
click at [180, 62] on button "button" at bounding box center [183, 57] width 6 height 12
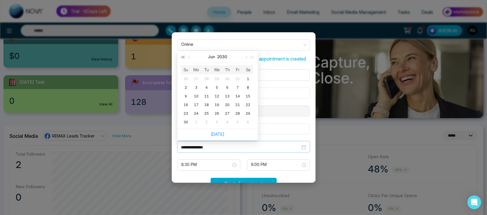
click at [180, 62] on button "button" at bounding box center [183, 57] width 6 height 12
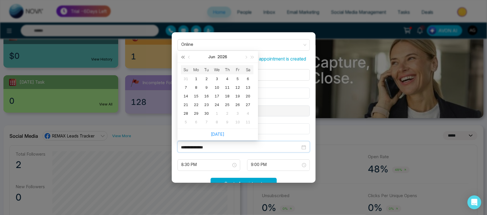
click at [180, 62] on button "button" at bounding box center [183, 57] width 6 height 12
click at [247, 91] on table "Su Mo Tu We Th Fr Sa 30 31 1 2 3 4 5 6 7 8 9 10 11 12 13 14 15 16 17 18 19 20 2…" at bounding box center [217, 95] width 72 height 61
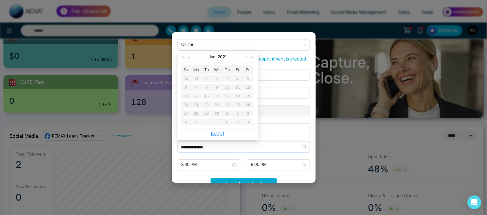
click at [247, 91] on table "Su Mo Tu We Th Fr Sa 30 31 1 2 3 4 5 6 7 8 9 10 11 12 13 14 15 16 17 18 19 20 2…" at bounding box center [217, 95] width 72 height 61
drag, startPoint x: 247, startPoint y: 91, endPoint x: 219, endPoint y: 139, distance: 55.3
click at [219, 139] on div "Jun 2021 Su Mo Tu We Th Fr Sa 30 31 1 2 3 4 5 6 7 8 9 10 11 12 13 14 15 16 17 1…" at bounding box center [217, 95] width 81 height 89
click at [219, 136] on link "Today" at bounding box center [218, 133] width 14 height 5
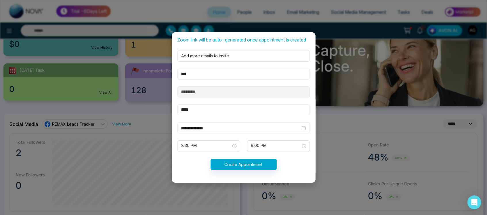
scroll to position [92, 0]
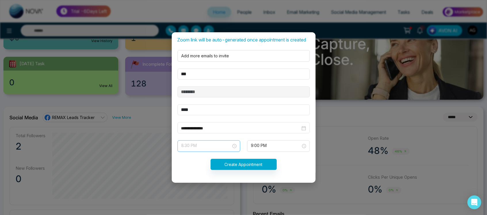
click at [214, 146] on span "8:30 PM" at bounding box center [209, 146] width 55 height 10
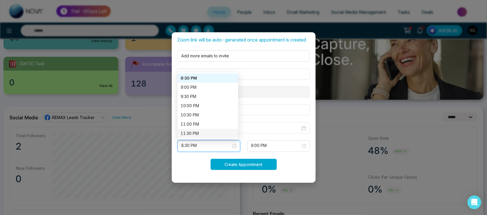
click at [241, 169] on button "Create Appointment" at bounding box center [244, 163] width 66 height 11
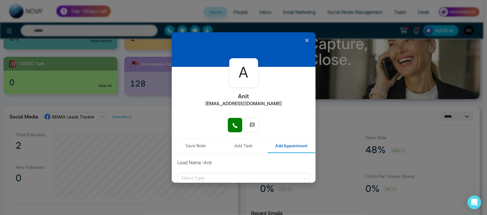
scroll to position [128, 0]
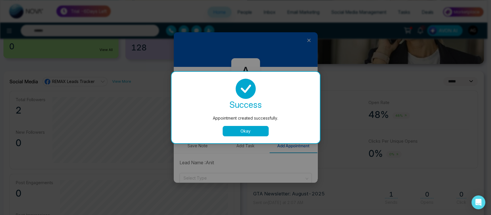
click at [246, 133] on button "Okay" at bounding box center [246, 131] width 46 height 10
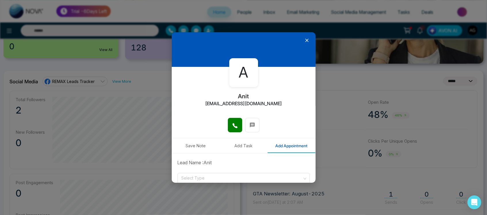
drag, startPoint x: 304, startPoint y: 37, endPoint x: 302, endPoint y: 44, distance: 7.7
click at [302, 44] on div at bounding box center [244, 49] width 144 height 35
click at [305, 41] on icon at bounding box center [306, 40] width 3 height 3
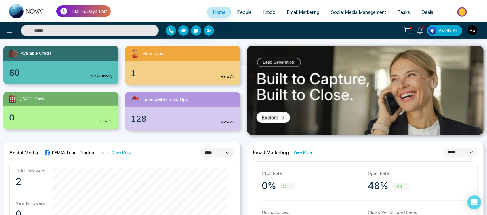
scroll to position [53, 0]
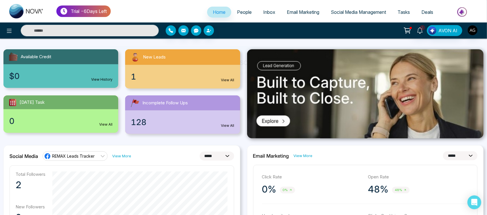
click at [402, 16] on link "Tasks" at bounding box center [404, 12] width 24 height 11
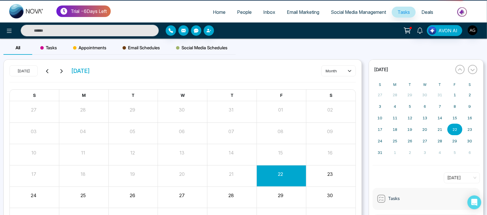
click at [402, 13] on span "Tasks" at bounding box center [404, 12] width 12 height 6
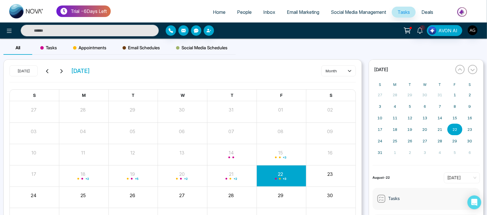
click at [81, 45] on span "Appointments" at bounding box center [89, 47] width 33 height 7
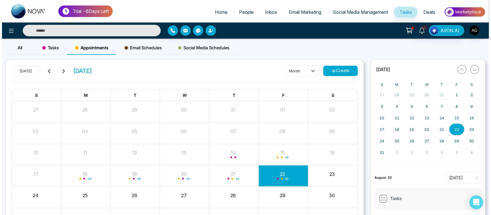
scroll to position [41, 0]
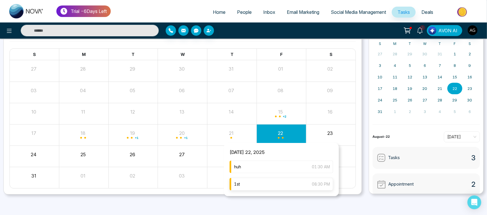
click at [266, 182] on div "1st 08:30 PM" at bounding box center [282, 183] width 104 height 13
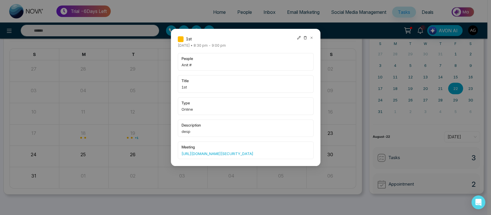
click at [297, 37] on icon at bounding box center [299, 38] width 4 height 4
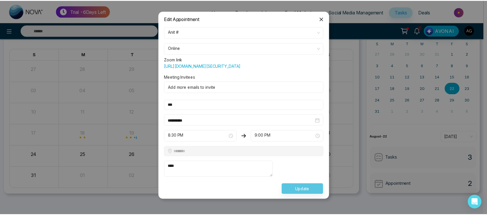
scroll to position [0, 0]
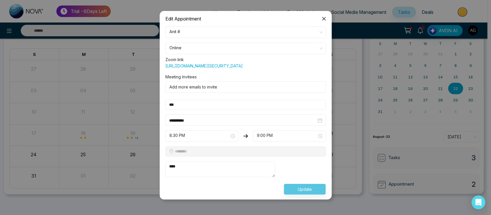
click at [323, 20] on icon "close" at bounding box center [324, 18] width 5 height 5
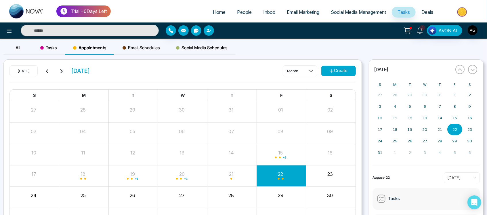
click at [106, 12] on p "Trial - 6 Days Left" at bounding box center [89, 11] width 36 height 7
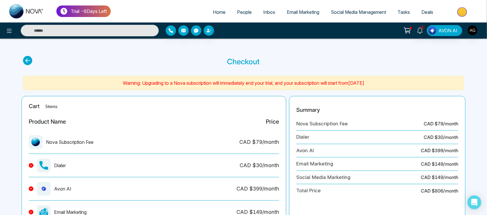
click at [103, 83] on p "Warning: Upgrading to a Nova subscription will immediately end your trial, and …" at bounding box center [243, 82] width 433 height 7
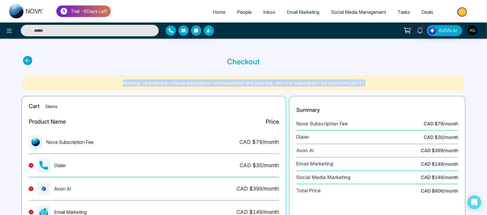
drag, startPoint x: 103, startPoint y: 83, endPoint x: 381, endPoint y: 84, distance: 277.6
click at [381, 84] on p "Warning: Upgrading to a Nova subscription will immediately end your trial, and …" at bounding box center [243, 82] width 433 height 7
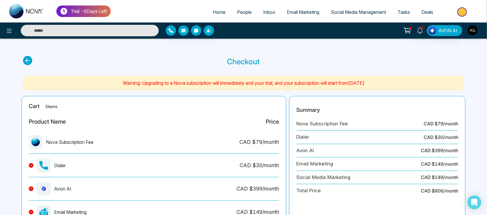
click at [258, 121] on div "Product Name Price" at bounding box center [154, 123] width 250 height 13
click at [474, 204] on icon "Open Intercom Messenger" at bounding box center [474, 201] width 7 height 7
click at [27, 60] on icon at bounding box center [27, 60] width 9 height 9
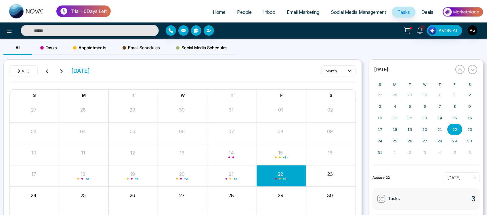
click at [53, 55] on div "All Tasks Appointments Email Schedules Social Media Schedules" at bounding box center [119, 50] width 232 height 18
click at [52, 52] on div "Tasks" at bounding box center [48, 48] width 33 height 14
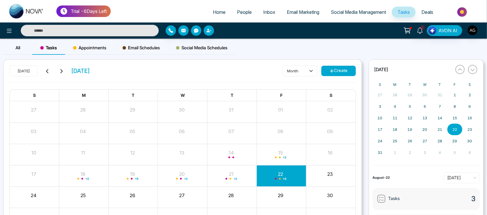
click at [23, 48] on div "All" at bounding box center [17, 48] width 29 height 14
click at [49, 48] on span "Tasks" at bounding box center [48, 47] width 17 height 7
click at [93, 45] on span "Appointments" at bounding box center [89, 47] width 33 height 7
click at [147, 49] on span "Email Schedules" at bounding box center [141, 47] width 37 height 7
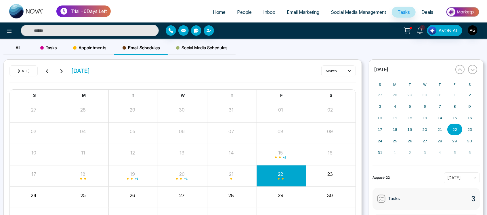
click at [199, 47] on span "Social Media Schedules" at bounding box center [201, 47] width 51 height 7
click at [123, 50] on span "Email Schedules" at bounding box center [141, 47] width 37 height 7
click at [87, 49] on span "Appointments" at bounding box center [89, 47] width 33 height 7
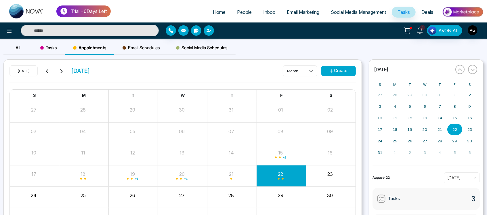
click at [55, 48] on span "Tasks" at bounding box center [48, 47] width 17 height 7
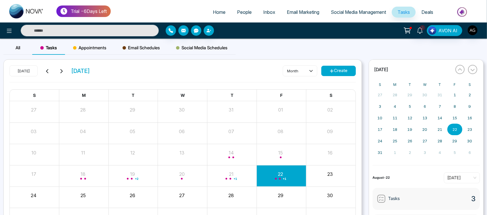
click at [16, 46] on span "All" at bounding box center [18, 47] width 5 height 5
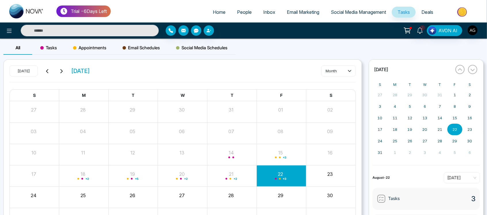
click at [48, 47] on span "Tasks" at bounding box center [48, 47] width 17 height 7
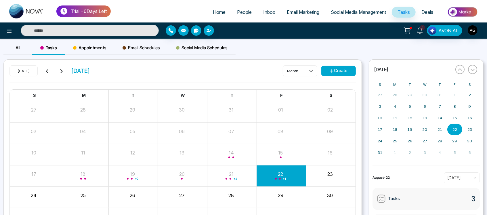
click at [20, 44] on div "All" at bounding box center [17, 48] width 29 height 14
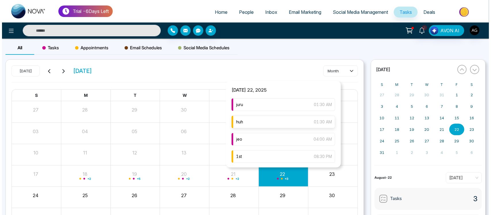
scroll to position [18, 0]
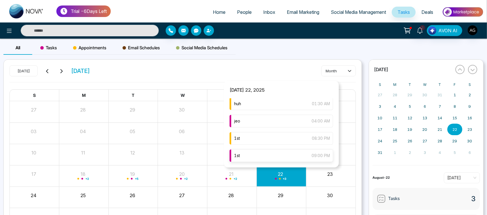
click at [286, 152] on div "1st 09:00 PM" at bounding box center [282, 155] width 104 height 13
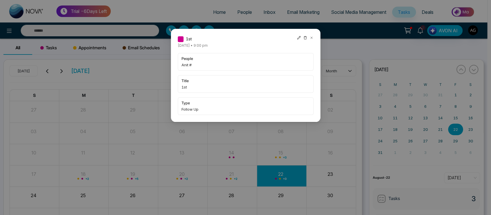
click at [297, 36] on icon at bounding box center [299, 38] width 4 height 4
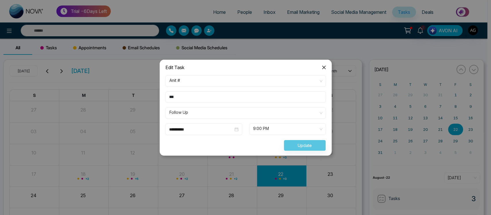
drag, startPoint x: 272, startPoint y: 121, endPoint x: 274, endPoint y: 129, distance: 8.6
click at [274, 129] on form "**********" at bounding box center [245, 113] width 167 height 76
click at [274, 129] on span "9:00 PM" at bounding box center [287, 129] width 69 height 10
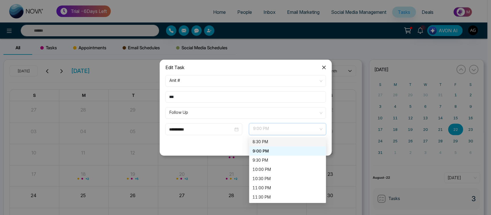
click at [271, 139] on div "8:30 PM" at bounding box center [288, 141] width 70 height 6
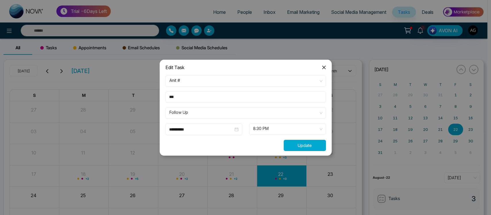
click at [303, 144] on button "Update" at bounding box center [305, 145] width 42 height 11
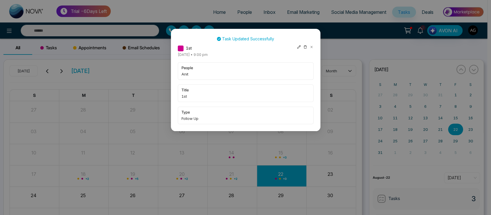
click at [299, 45] on icon at bounding box center [299, 47] width 4 height 4
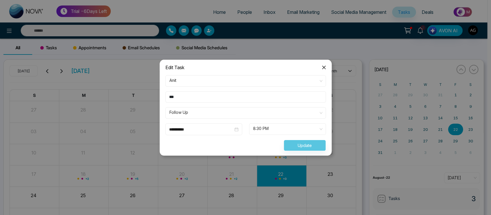
click at [207, 130] on input "**********" at bounding box center [201, 129] width 64 height 6
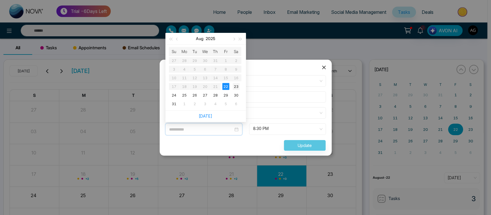
click at [236, 84] on div "23" at bounding box center [236, 86] width 7 height 7
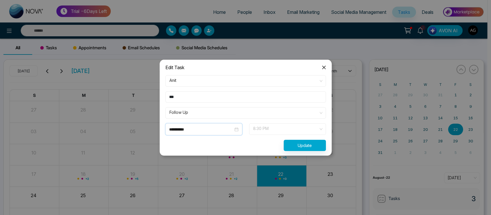
click at [269, 131] on span "8:30 PM" at bounding box center [287, 129] width 69 height 10
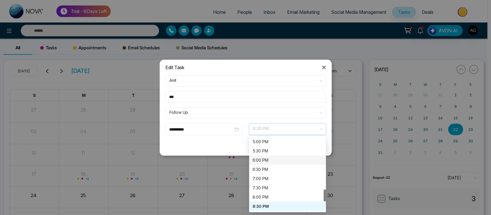
click at [273, 164] on div "6:00 PM" at bounding box center [287, 159] width 77 height 9
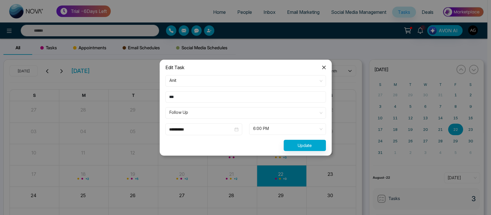
click at [219, 133] on div "**********" at bounding box center [203, 129] width 77 height 12
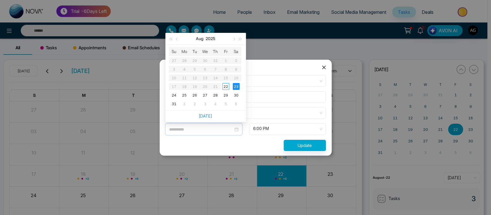
click at [235, 86] on div "23" at bounding box center [236, 86] width 7 height 7
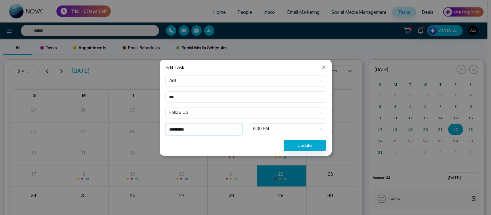
click at [222, 126] on input "**********" at bounding box center [201, 129] width 64 height 6
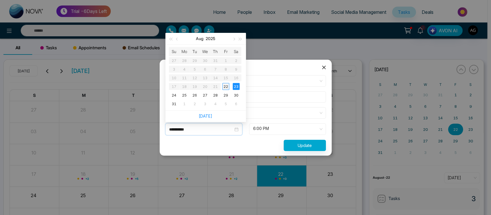
type input "**********"
click at [224, 85] on div "22" at bounding box center [225, 86] width 7 height 7
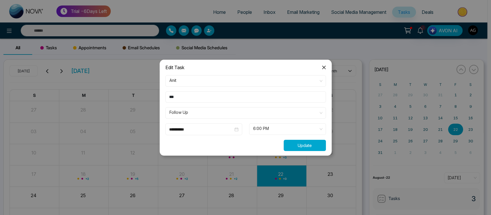
click at [299, 144] on button "Update" at bounding box center [305, 145] width 42 height 11
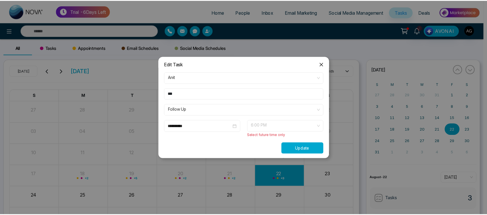
scroll to position [0, 0]
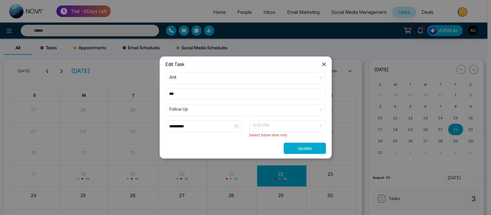
click at [298, 131] on span at bounding box center [286, 125] width 66 height 11
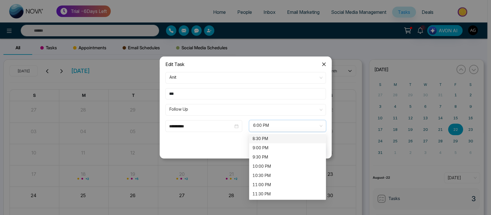
click at [323, 62] on icon "close" at bounding box center [324, 64] width 5 height 5
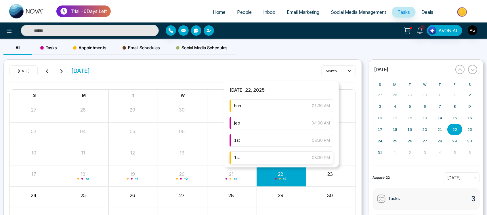
scroll to position [18, 0]
click at [271, 157] on div "1st 08:30 PM" at bounding box center [282, 155] width 104 height 13
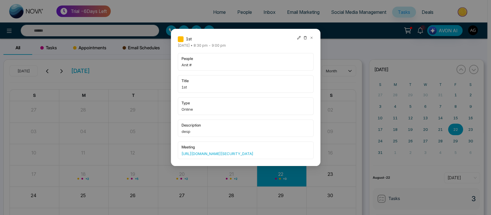
click at [298, 37] on icon at bounding box center [299, 38] width 4 height 4
type input "**********"
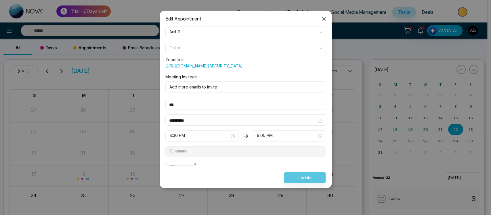
click at [281, 47] on span "Online" at bounding box center [245, 48] width 152 height 10
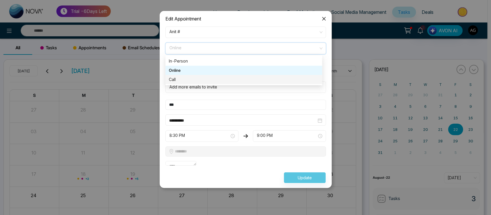
click at [246, 77] on div "Call" at bounding box center [244, 79] width 150 height 6
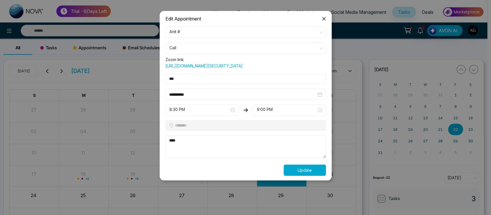
click at [307, 175] on button "Update" at bounding box center [305, 169] width 42 height 11
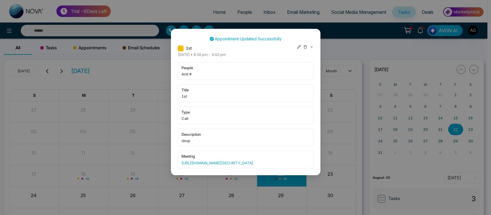
click at [299, 45] on icon at bounding box center [299, 47] width 4 height 4
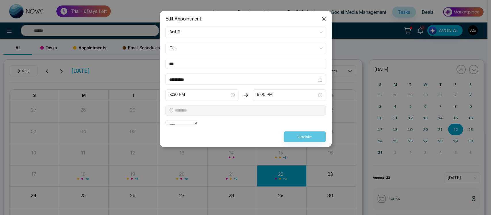
click at [322, 19] on icon "close" at bounding box center [324, 18] width 5 height 5
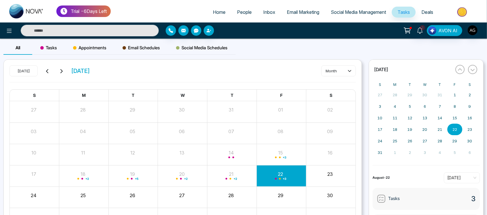
scroll to position [0, 0]
click at [336, 65] on button "month" at bounding box center [338, 70] width 35 height 11
click at [177, 75] on div "Today August 2025 month" at bounding box center [182, 73] width 346 height 17
click at [62, 72] on icon at bounding box center [61, 71] width 2 height 4
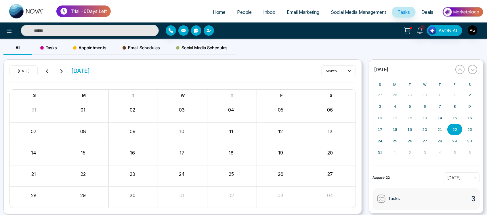
click at [62, 72] on icon at bounding box center [61, 71] width 2 height 4
click at [43, 68] on div "Today October 2025" at bounding box center [49, 70] width 81 height 11
click at [45, 68] on button at bounding box center [47, 70] width 8 height 7
click at [50, 46] on span "Tasks" at bounding box center [48, 47] width 17 height 7
click at [101, 49] on span "Appointments" at bounding box center [89, 47] width 33 height 7
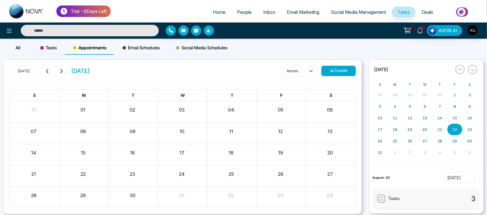
click at [140, 52] on div "Email Schedules" at bounding box center [141, 48] width 54 height 14
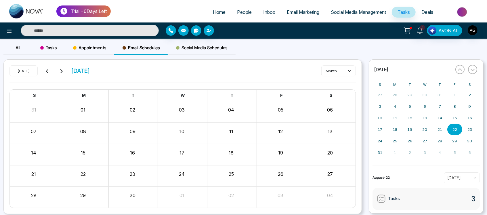
click at [216, 43] on div "Social Media Schedules" at bounding box center [202, 48] width 68 height 14
click at [18, 47] on span "All" at bounding box center [18, 47] width 5 height 5
click at [7, 26] on button at bounding box center [9, 31] width 12 height 12
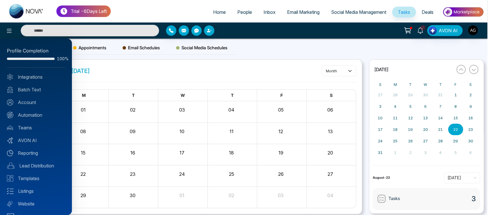
click at [168, 30] on div at bounding box center [245, 107] width 491 height 215
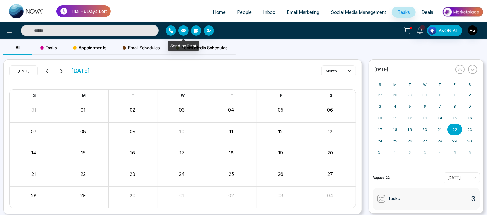
click at [182, 31] on icon "button" at bounding box center [183, 30] width 5 height 3
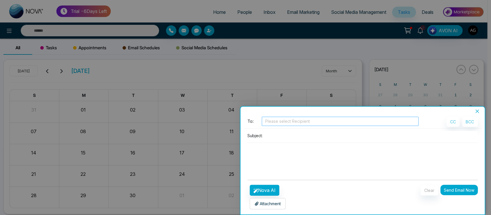
click at [274, 125] on div "Please select Recipient" at bounding box center [340, 120] width 157 height 9
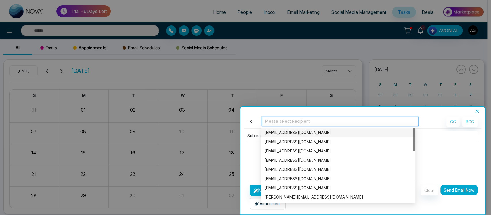
click at [281, 131] on div "anit@mmnovatech.com" at bounding box center [338, 132] width 147 height 6
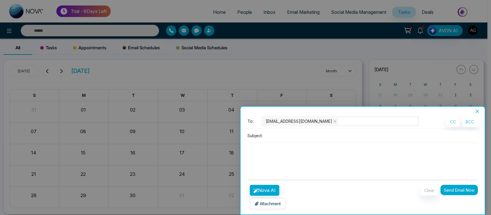
click at [260, 131] on div "Subject:" at bounding box center [362, 135] width 231 height 9
click at [288, 137] on input at bounding box center [371, 135] width 213 height 9
click at [336, 124] on div "anit@mmnovatech.com" at bounding box center [340, 121] width 154 height 8
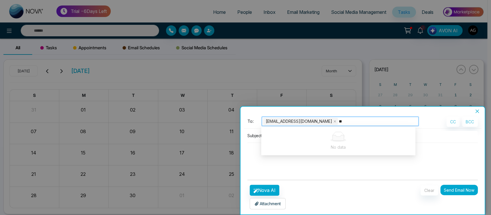
type input "***"
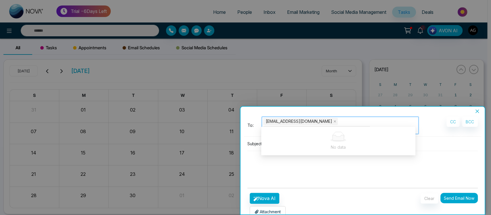
type input "****"
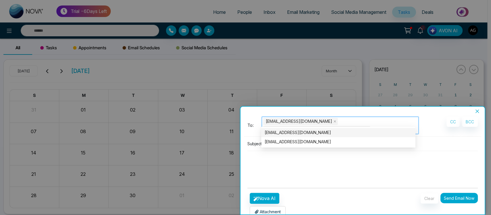
click at [299, 134] on div "vijay@mmnovatech.com" at bounding box center [338, 132] width 147 height 6
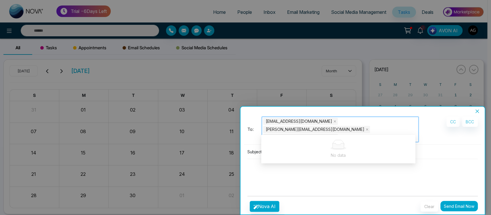
type input "*"
click at [455, 166] on textarea at bounding box center [362, 173] width 231 height 28
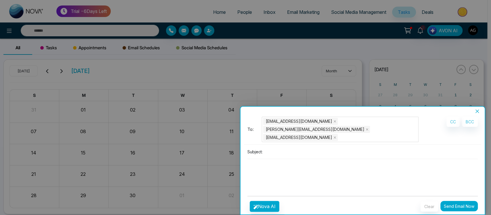
click at [302, 147] on input at bounding box center [371, 151] width 213 height 9
type input "******"
click at [266, 200] on button "Nova AI" at bounding box center [265, 205] width 30 height 11
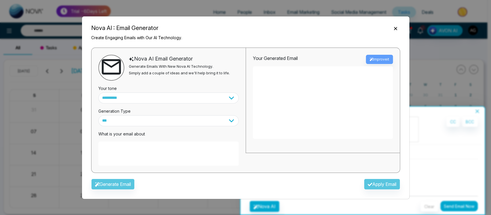
drag, startPoint x: 193, startPoint y: 127, endPoint x: 186, endPoint y: 131, distance: 8.0
click at [186, 131] on div "What is your email about" at bounding box center [168, 145] width 140 height 39
click at [148, 159] on textarea at bounding box center [168, 153] width 140 height 24
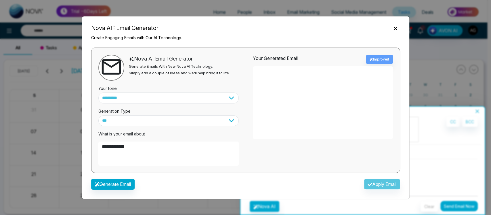
type textarea "**********"
drag, startPoint x: 130, startPoint y: 177, endPoint x: 107, endPoint y: 185, distance: 24.7
click at [107, 185] on div "Generate Email Apply Email" at bounding box center [246, 185] width 318 height 17
click at [107, 185] on button "Generate Email" at bounding box center [112, 183] width 43 height 11
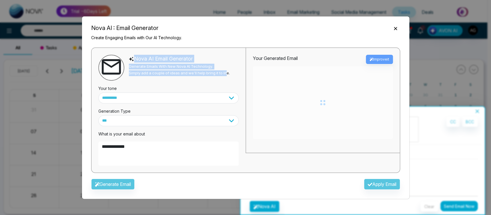
drag, startPoint x: 127, startPoint y: 55, endPoint x: 234, endPoint y: 79, distance: 109.8
click at [234, 79] on div "Nova AI Email Generator Generate Emails With New Nova AI Technology. Simply add…" at bounding box center [168, 68] width 140 height 26
drag, startPoint x: 234, startPoint y: 79, endPoint x: 124, endPoint y: 53, distance: 113.0
click at [124, 53] on div "**********" at bounding box center [168, 110] width 154 height 125
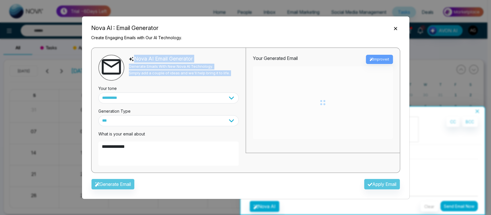
click at [207, 77] on div "Nova AI Email Generator Generate Emails With New Nova AI Technology. Simply add…" at bounding box center [179, 68] width 101 height 26
drag, startPoint x: 234, startPoint y: 75, endPoint x: 120, endPoint y: 50, distance: 116.6
click at [120, 50] on div "**********" at bounding box center [168, 110] width 154 height 125
click at [140, 52] on div "**********" at bounding box center [168, 110] width 154 height 125
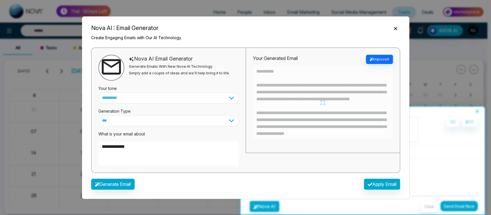
type textarea "**********"
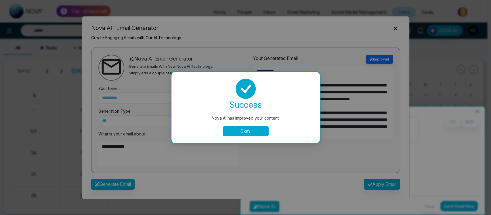
click at [225, 136] on div "Nova AI has improved your content. success Nova AI has improved your content. O…" at bounding box center [245, 107] width 491 height 215
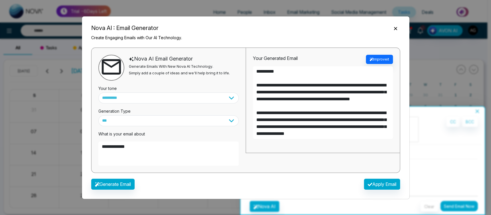
click at [240, 134] on div "**********" at bounding box center [168, 110] width 154 height 125
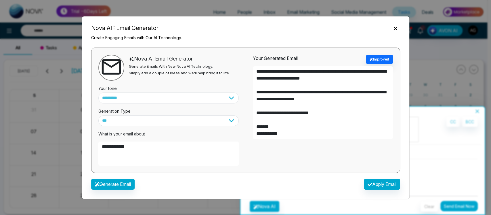
click at [384, 177] on div "Generate Email Apply Email" at bounding box center [246, 185] width 318 height 17
click at [388, 184] on button "Apply Email" at bounding box center [382, 183] width 36 height 11
type textarea "**********"
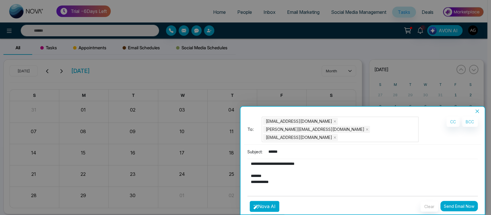
scroll to position [9, 0]
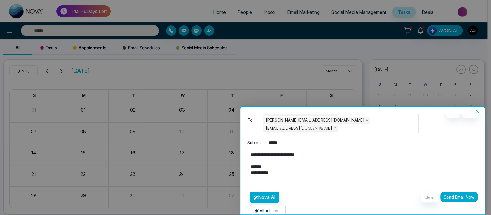
click at [269, 207] on p "Attachment" at bounding box center [268, 210] width 26 height 6
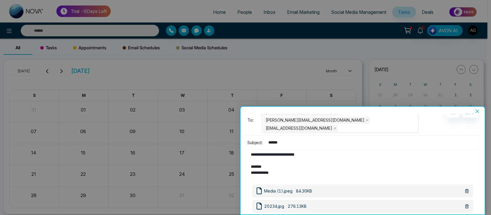
scroll to position [70, 0]
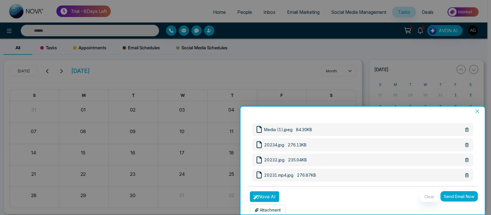
click at [276, 191] on button "Nova AI" at bounding box center [265, 196] width 30 height 11
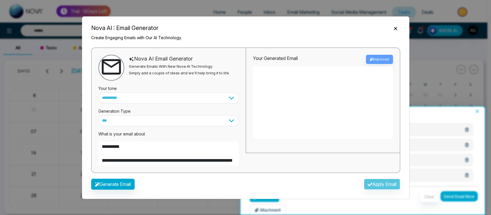
scroll to position [0, 0]
click at [394, 28] on icon "Close" at bounding box center [396, 29] width 6 height 6
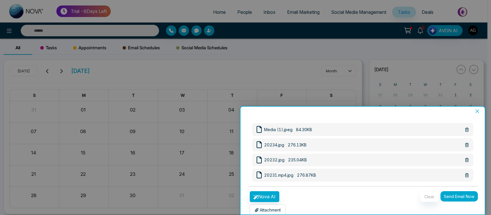
click at [273, 205] on div "Attachment Choose File" at bounding box center [268, 209] width 36 height 11
click at [270, 207] on p "Attachment" at bounding box center [268, 210] width 26 height 6
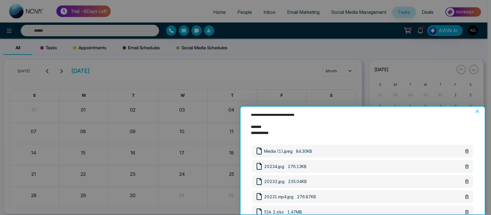
scroll to position [86, 0]
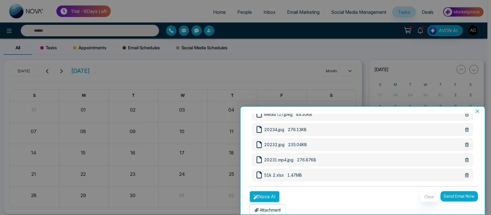
click at [458, 191] on button "Send Email Now" at bounding box center [458, 196] width 37 height 10
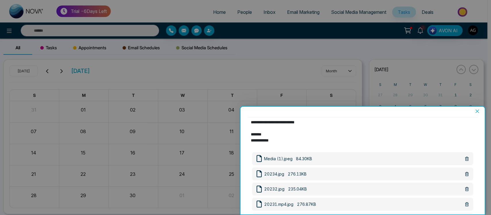
scroll to position [41, 0]
click at [465, 157] on icon at bounding box center [466, 159] width 3 height 4
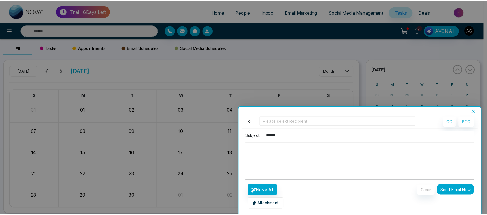
scroll to position [0, 0]
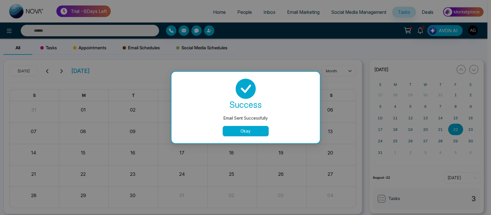
click at [248, 135] on button "Okay" at bounding box center [246, 131] width 46 height 10
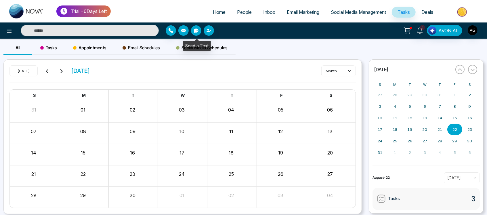
click at [195, 31] on icon "button" at bounding box center [196, 30] width 5 height 4
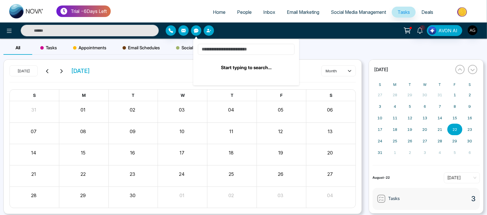
click at [240, 50] on input at bounding box center [246, 49] width 97 height 11
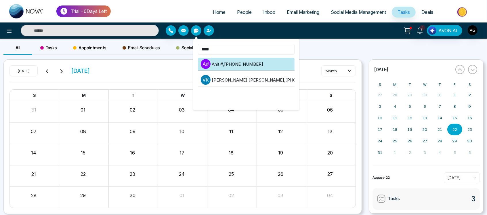
type input "****"
click at [251, 60] on li "A # Anit # , +919930053035" at bounding box center [246, 64] width 97 height 13
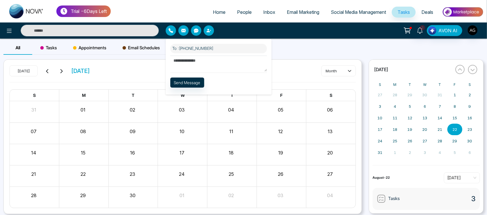
click at [200, 65] on textarea at bounding box center [218, 64] width 97 height 16
type textarea "*******"
click at [192, 85] on button "Send Message" at bounding box center [187, 82] width 34 height 10
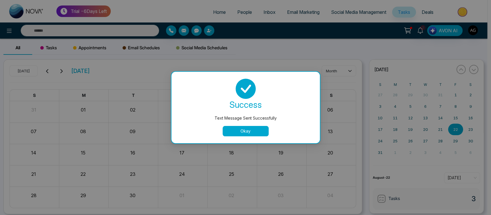
click at [251, 135] on button "Okay" at bounding box center [246, 131] width 46 height 10
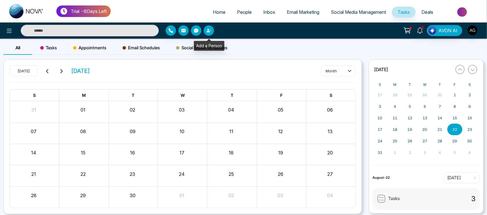
click at [209, 25] on button "button" at bounding box center [209, 30] width 10 height 10
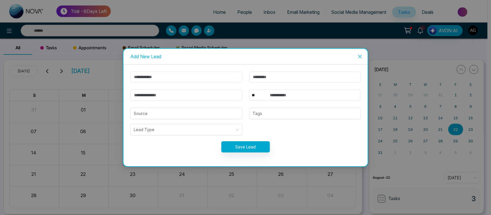
click at [215, 77] on input "text" at bounding box center [186, 76] width 112 height 11
drag, startPoint x: 258, startPoint y: 152, endPoint x: 254, endPoint y: 146, distance: 6.9
click at [254, 146] on form "** **** *** *** *** **** *** Source Tags Lead Type Save Lead" at bounding box center [246, 115] width 238 height 88
click at [254, 146] on button "Save Lead" at bounding box center [245, 146] width 49 height 11
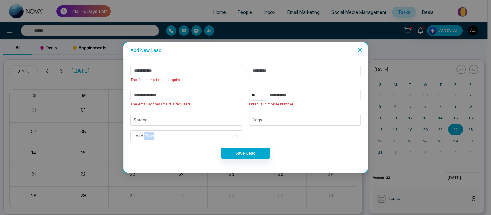
click at [254, 146] on form "The first name field is required. The email address field is required. ** **** …" at bounding box center [246, 115] width 238 height 100
click at [189, 103] on div "The email address field is required." at bounding box center [186, 98] width 119 height 18
click at [231, 158] on form "The first name field is required. The email address field is required. ** **** …" at bounding box center [246, 115] width 238 height 100
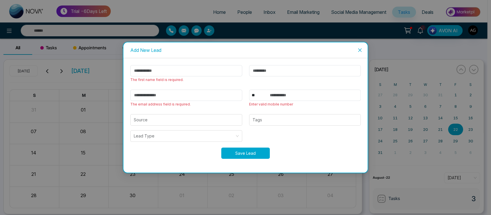
click at [243, 151] on button "Save Lead" at bounding box center [245, 152] width 49 height 11
drag, startPoint x: 243, startPoint y: 151, endPoint x: 254, endPoint y: 93, distance: 58.6
click at [254, 93] on form "The first name field is required. The email address field is required. ** **** …" at bounding box center [246, 115] width 238 height 100
click at [254, 93] on select "** **** *** *** *** **** ***" at bounding box center [257, 94] width 17 height 11
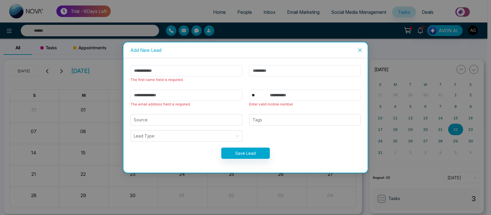
click at [254, 93] on select "** **** *** *** *** **** ***" at bounding box center [257, 94] width 17 height 11
click at [359, 49] on icon "close" at bounding box center [360, 50] width 5 height 5
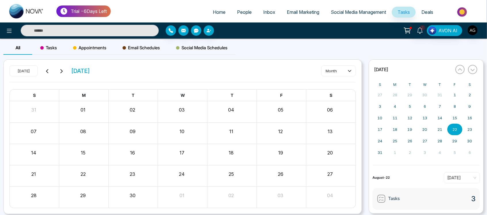
click at [426, 9] on link "Deals" at bounding box center [427, 12] width 23 height 11
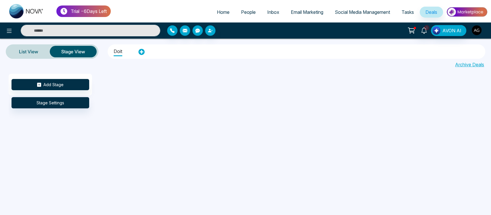
click at [477, 31] on img "button" at bounding box center [477, 30] width 10 height 10
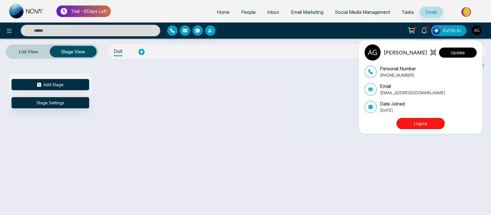
click at [465, 54] on button "Update" at bounding box center [458, 52] width 38 height 10
select select
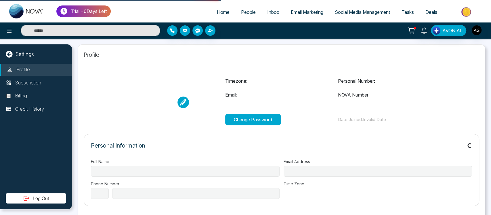
type input "**********"
select select "***"
type input "**********"
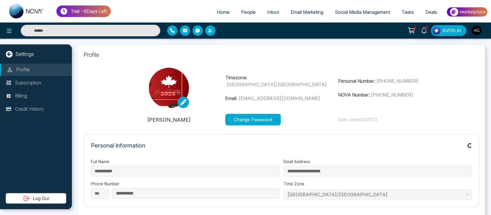
type input "**********"
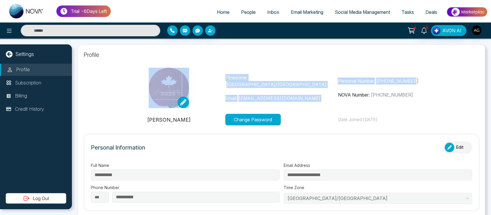
drag, startPoint x: 214, startPoint y: 82, endPoint x: 437, endPoint y: 90, distance: 223.1
click at [437, 90] on div "Timezone: Asia/Kolkata Email: anit@mmnovatech.com Personal Number: +91993005303…" at bounding box center [281, 88] width 338 height 40
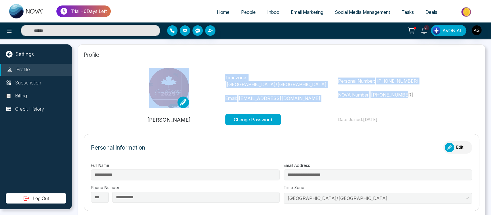
click at [437, 90] on div "Personal Number: +919930053035 NOVA Number: +12368002460" at bounding box center [394, 87] width 113 height 21
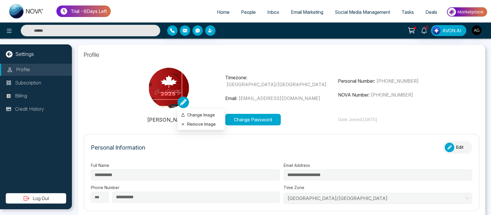
click at [181, 104] on icon at bounding box center [183, 102] width 6 height 6
click at [194, 116] on label "Change Image" at bounding box center [201, 115] width 40 height 6
click at [0, 0] on input "Change Image" at bounding box center [0, 0] width 0 height 0
click at [184, 100] on icon at bounding box center [183, 102] width 6 height 6
click at [208, 115] on label "Change Image" at bounding box center [201, 115] width 40 height 6
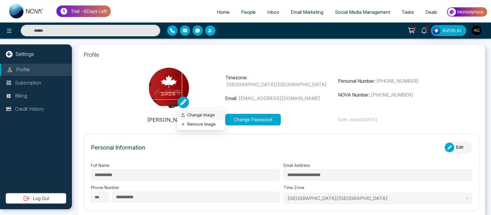
click at [0, 0] on input "Change Image" at bounding box center [0, 0] width 0 height 0
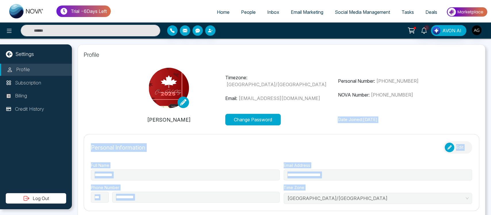
drag, startPoint x: 204, startPoint y: 118, endPoint x: 296, endPoint y: 119, distance: 91.5
click at [175, 75] on img at bounding box center [169, 88] width 40 height 40
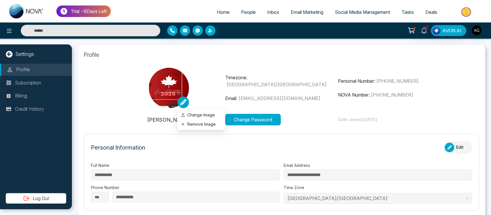
click at [182, 102] on icon at bounding box center [183, 102] width 6 height 6
click at [191, 113] on label "Change Image" at bounding box center [201, 115] width 40 height 6
click at [0, 0] on input "Change Image" at bounding box center [0, 0] width 0 height 0
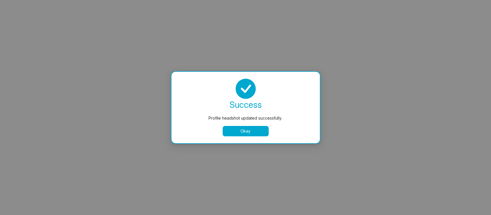
select select "***"
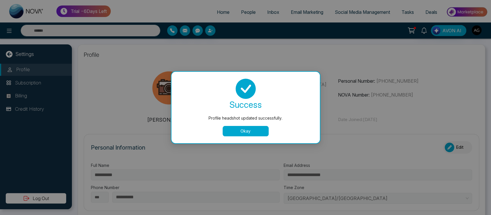
click at [246, 134] on button "Okay" at bounding box center [246, 131] width 46 height 10
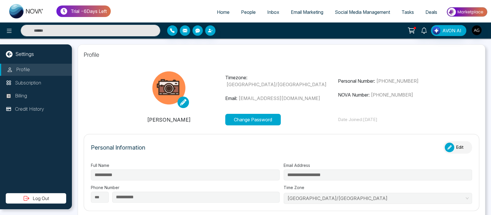
type input "**********"
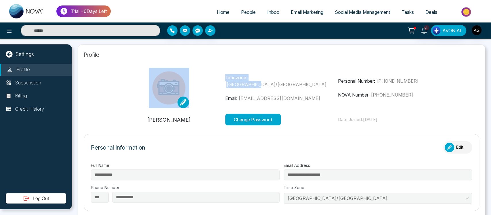
drag, startPoint x: 215, startPoint y: 72, endPoint x: 317, endPoint y: 89, distance: 103.4
click at [317, 89] on div "Timezone: Asia/Kolkata Email: anit@mmnovatech.com Personal Number: +91993005303…" at bounding box center [281, 88] width 338 height 40
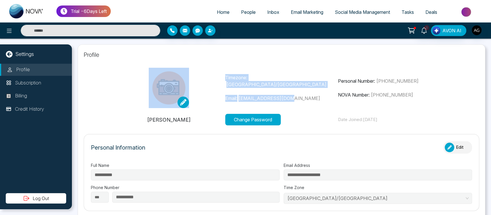
click at [317, 89] on div "Timezone: Asia/Kolkata Email: anit@mmnovatech.com" at bounding box center [281, 88] width 113 height 28
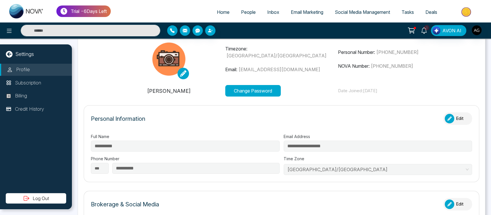
scroll to position [30, 0]
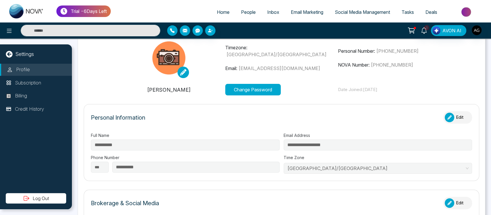
click at [445, 120] on div "button" at bounding box center [449, 116] width 9 height 9
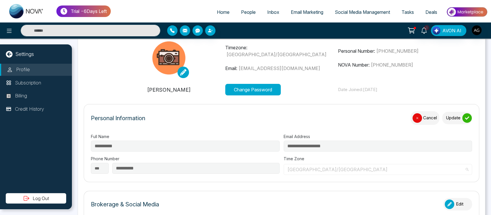
click at [322, 170] on span "[GEOGRAPHIC_DATA]/[GEOGRAPHIC_DATA]" at bounding box center [377, 169] width 181 height 9
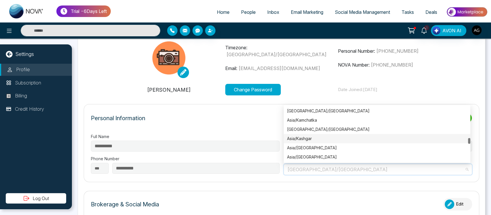
click at [311, 138] on div "Asia/Kashgar" at bounding box center [377, 138] width 180 height 6
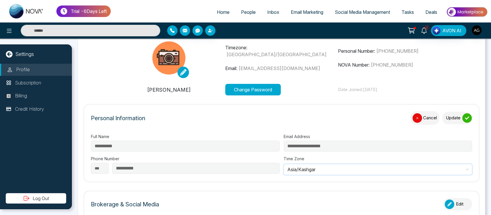
click at [454, 116] on button "Update" at bounding box center [457, 118] width 30 height 12
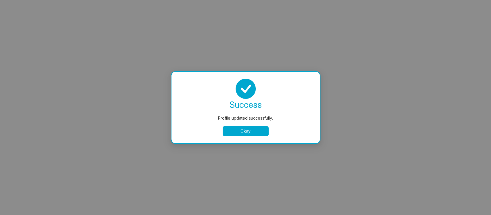
click at [244, 133] on button "Okay" at bounding box center [246, 131] width 46 height 10
select select
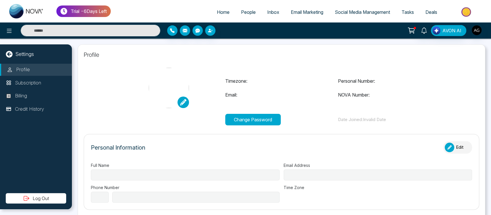
type input "**********"
select select "***"
type input "**********"
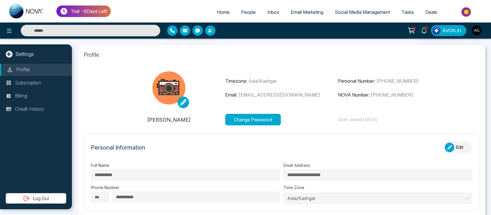
type input "**********"
click at [446, 150] on div "button" at bounding box center [449, 146] width 9 height 9
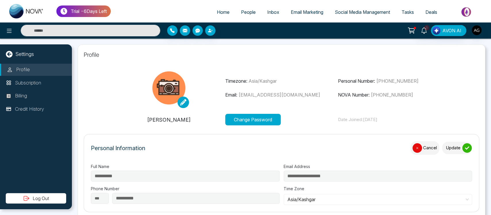
scroll to position [54, 0]
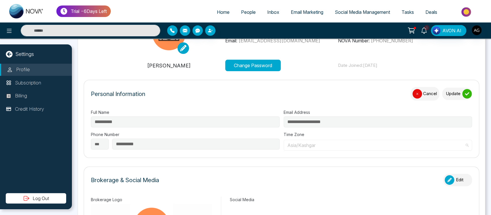
click at [335, 148] on span "Asia/Kashgar" at bounding box center [377, 145] width 181 height 9
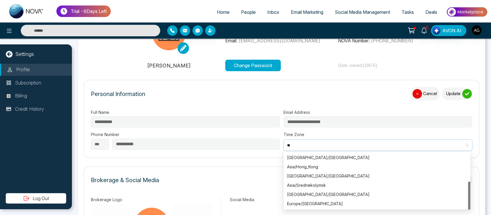
scroll to position [46, 0]
type input "***"
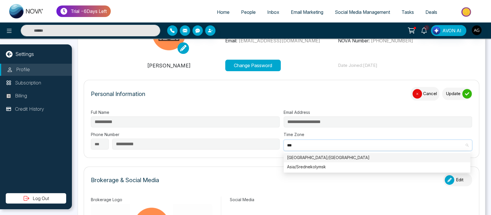
click at [307, 155] on div "[GEOGRAPHIC_DATA]/[GEOGRAPHIC_DATA]" at bounding box center [377, 157] width 180 height 6
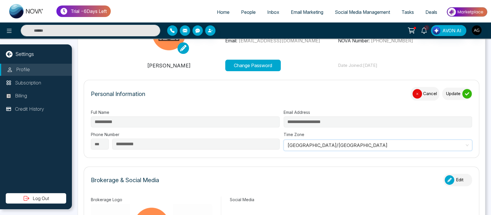
scroll to position [2550, 0]
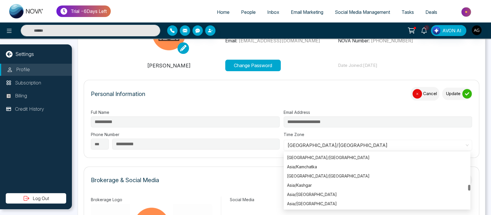
click at [465, 92] on icon "submit" at bounding box center [467, 93] width 4 height 4
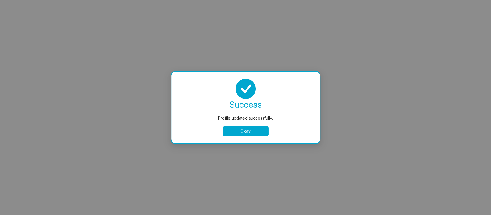
click at [257, 129] on button "Okay" at bounding box center [246, 131] width 46 height 10
select select
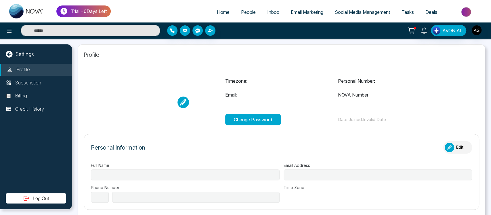
type input "**********"
select select "***"
type input "**********"
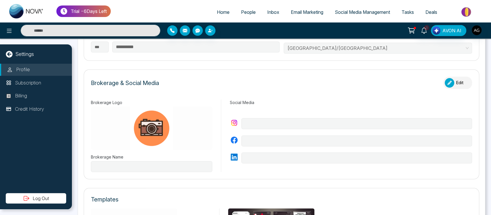
scroll to position [171, 0]
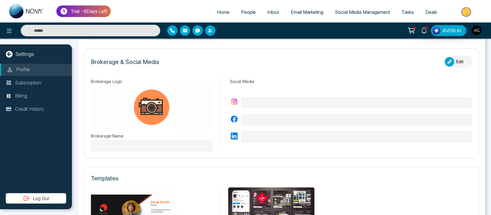
type input "**********"
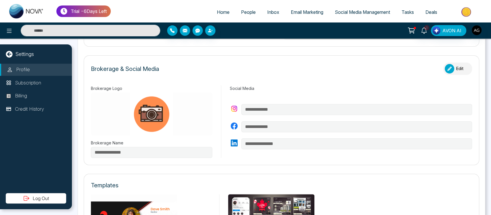
scroll to position [162, 0]
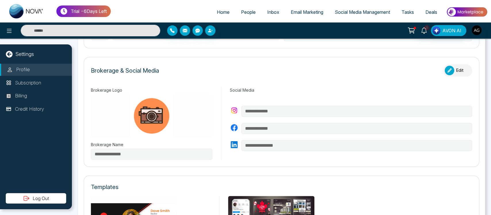
click at [452, 70] on button "Edit" at bounding box center [457, 70] width 29 height 12
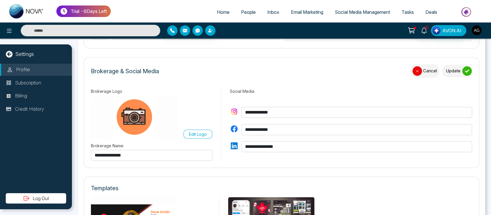
drag, startPoint x: 294, startPoint y: 110, endPoint x: 255, endPoint y: 111, distance: 38.8
click at [255, 111] on input "**********" at bounding box center [356, 112] width 231 height 11
type input "***"
click at [451, 70] on button "Update" at bounding box center [457, 71] width 30 height 12
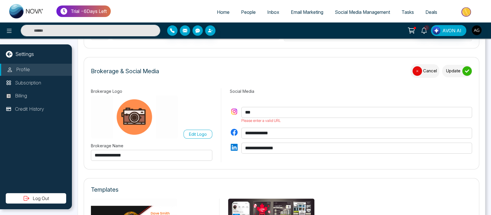
drag, startPoint x: 283, startPoint y: 110, endPoint x: 214, endPoint y: 106, distance: 68.9
click at [214, 106] on div "**********" at bounding box center [281, 125] width 381 height 74
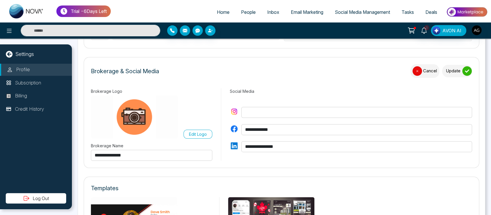
type input "*"
click at [457, 72] on button "Update" at bounding box center [457, 71] width 30 height 12
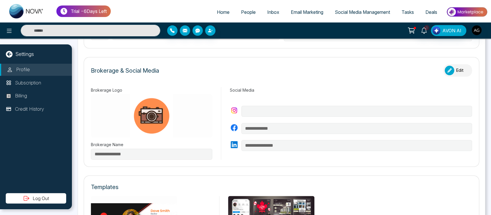
type input "**********"
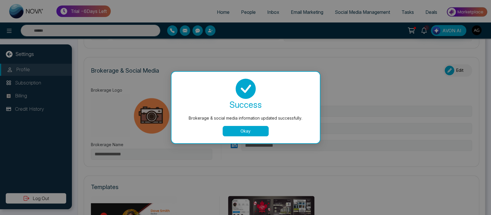
click at [255, 132] on button "Okay" at bounding box center [246, 131] width 46 height 10
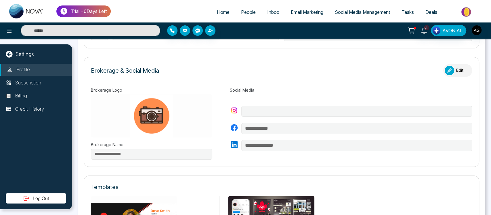
click at [451, 70] on button "Edit" at bounding box center [457, 70] width 29 height 12
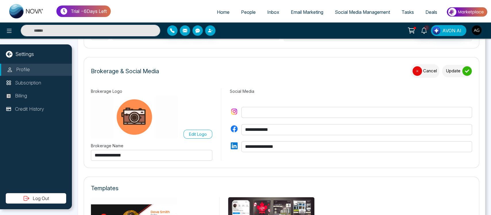
click at [412, 72] on div "button" at bounding box center [416, 70] width 9 height 9
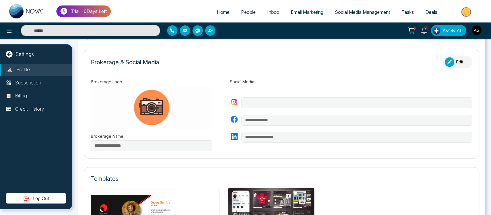
scroll to position [170, 0]
click at [447, 63] on icon "button" at bounding box center [449, 62] width 4 height 4
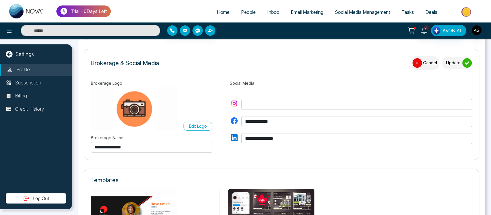
click at [140, 148] on input "**********" at bounding box center [151, 147] width 121 height 11
click at [465, 63] on icon "submit" at bounding box center [467, 63] width 4 height 4
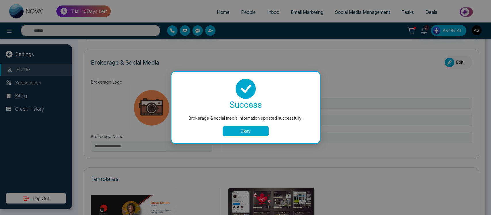
type input "**********"
click at [257, 137] on div "success Brokerage & social media information updated successfully. Okay" at bounding box center [245, 107] width 148 height 71
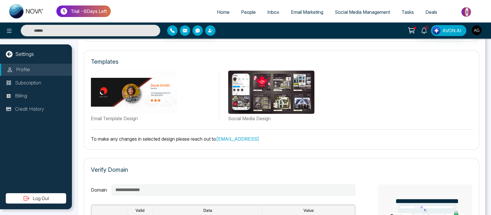
scroll to position [288, 0]
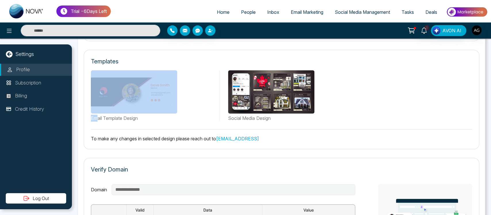
drag, startPoint x: 98, startPoint y: 114, endPoint x: 161, endPoint y: 92, distance: 66.7
click at [161, 92] on div "Email Template Design" at bounding box center [153, 95] width 124 height 51
click at [161, 92] on img at bounding box center [134, 91] width 86 height 43
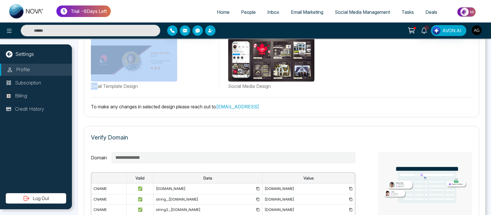
click at [248, 107] on link "support@novacrm.ai" at bounding box center [237, 107] width 43 height 6
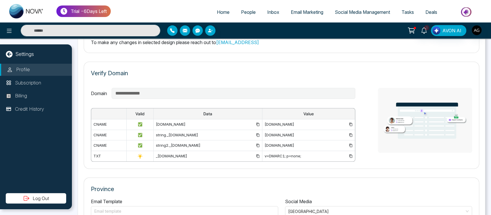
scroll to position [383, 0]
click at [196, 99] on div "**********" at bounding box center [223, 125] width 264 height 74
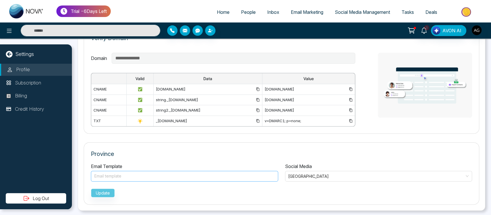
click at [189, 171] on div "Email template" at bounding box center [184, 176] width 187 height 11
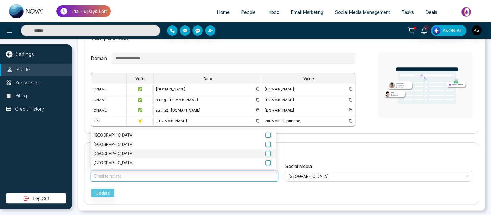
click at [189, 154] on label "Alberta" at bounding box center [182, 153] width 179 height 6
click at [304, 179] on span at bounding box center [377, 176] width 176 height 10
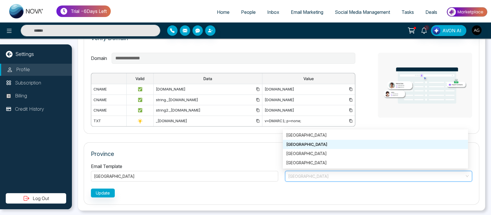
click at [308, 142] on div "British Columbia" at bounding box center [375, 144] width 178 height 6
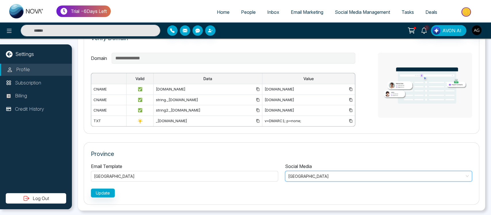
click at [318, 163] on div "Social Media British Columbia British Columbia 1 2 3 Ontario British Columbia A…" at bounding box center [379, 172] width 194 height 19
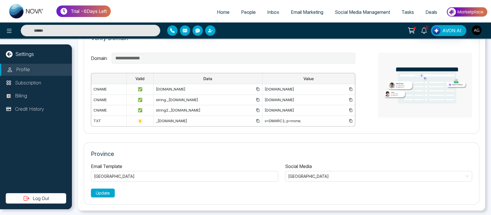
click at [103, 190] on button "Update" at bounding box center [103, 192] width 24 height 9
click at [103, 190] on div "Processing..." at bounding box center [281, 191] width 381 height 11
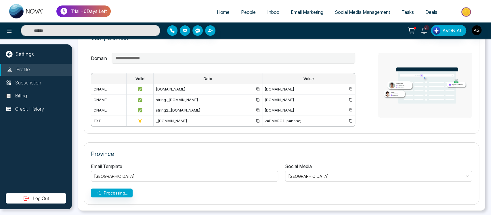
click at [103, 190] on div "Processing..." at bounding box center [281, 191] width 381 height 11
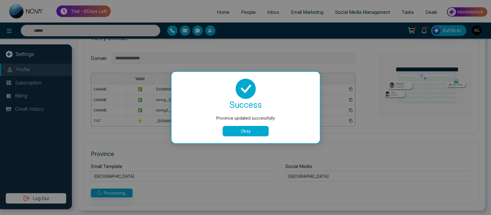
click at [103, 190] on div "Province updated successfully success Province updated successfully Okay" at bounding box center [245, 107] width 491 height 215
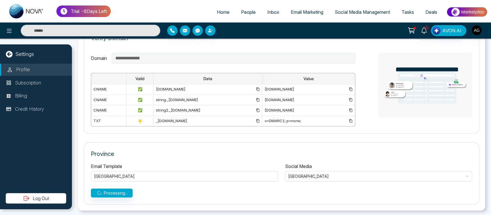
click at [103, 190] on div "Processing..." at bounding box center [281, 191] width 381 height 11
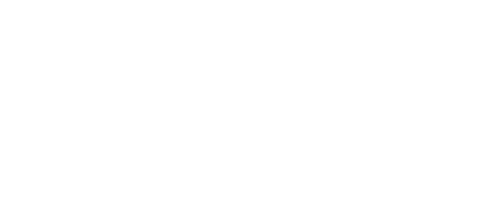
select select
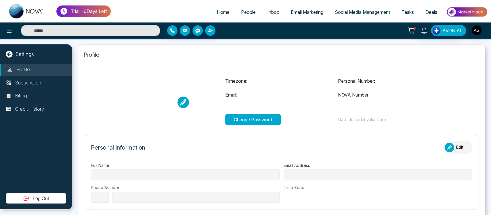
type input "**********"
select select "***"
type input "**********"
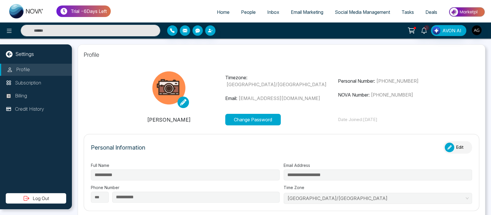
type input "**********"
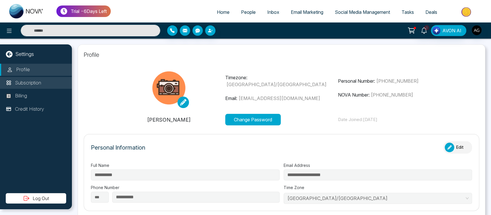
click at [41, 85] on p "Subscription" at bounding box center [28, 82] width 26 height 7
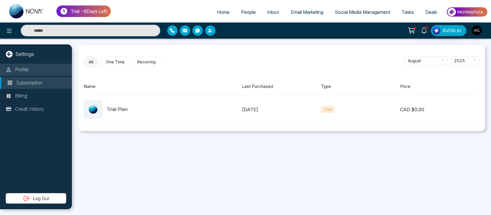
click at [43, 68] on li "Profile" at bounding box center [36, 70] width 72 height 12
select select "***"
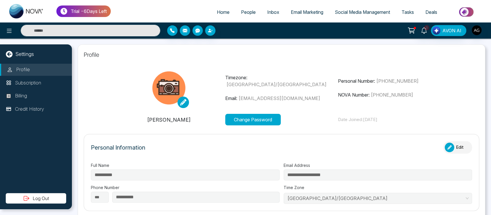
type input "**********"
click at [260, 125] on button "Change Password" at bounding box center [253, 120] width 56 height 12
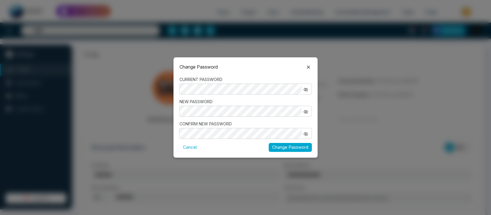
click at [303, 89] on icon "button" at bounding box center [305, 89] width 5 height 5
click at [232, 138] on div at bounding box center [245, 133] width 132 height 11
click at [290, 128] on div at bounding box center [245, 133] width 132 height 11
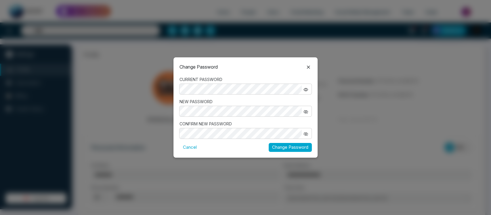
click at [305, 115] on div at bounding box center [245, 111] width 132 height 11
click at [305, 114] on button "button" at bounding box center [306, 110] width 8 height 7
click at [307, 136] on button "button" at bounding box center [306, 132] width 8 height 7
click at [290, 146] on button "Change Password" at bounding box center [290, 147] width 43 height 9
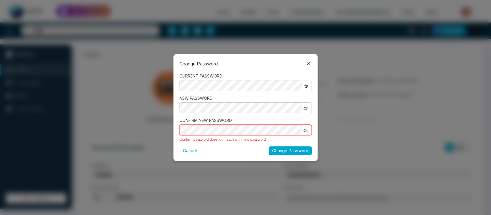
click at [214, 123] on div "CONFIRM NEW PASSWORD Confirm password doesnot match with new password" at bounding box center [245, 129] width 132 height 25
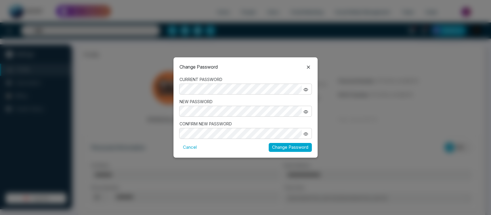
click at [283, 147] on button "Change Password" at bounding box center [290, 147] width 43 height 9
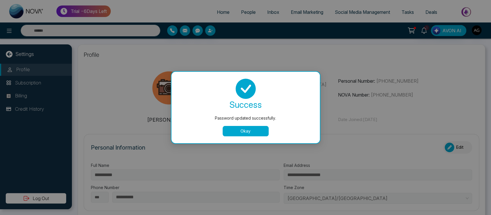
click at [236, 130] on button "Okay" at bounding box center [246, 131] width 46 height 10
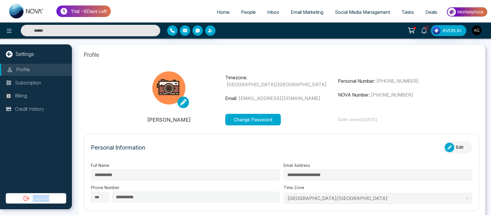
drag, startPoint x: 50, startPoint y: 204, endPoint x: 50, endPoint y: 195, distance: 9.2
click at [50, 195] on div "Settings Profile Subscription Billing Credit History Log Out" at bounding box center [36, 126] width 72 height 165
click at [50, 195] on button "Log Out" at bounding box center [36, 198] width 60 height 10
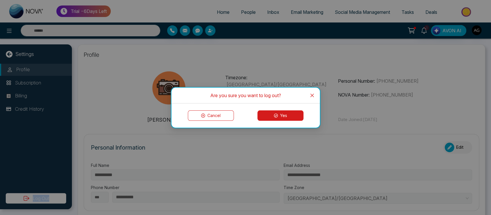
click at [274, 112] on button "Yes" at bounding box center [280, 115] width 46 height 10
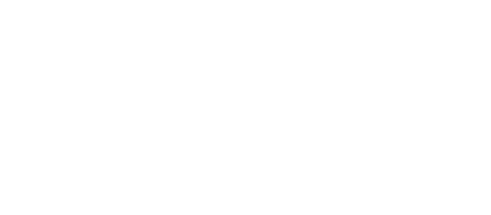
select select "*"
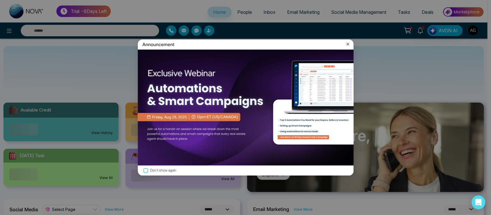
drag, startPoint x: 216, startPoint y: 63, endPoint x: 350, endPoint y: 71, distance: 134.6
click at [350, 71] on div "Announcement Don't show again" at bounding box center [245, 107] width 491 height 215
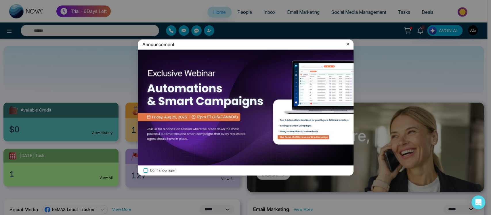
click at [345, 43] on icon at bounding box center [348, 44] width 6 height 6
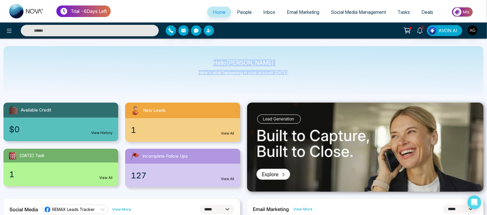
drag, startPoint x: 218, startPoint y: 64, endPoint x: 299, endPoint y: 74, distance: 81.6
click at [299, 74] on div "Hello [PERSON_NAME] Here's what happening in your account [DATE]." at bounding box center [243, 70] width 480 height 48
click at [299, 74] on div "Hello Anit Gupta Here's what happening in your account today." at bounding box center [243, 70] width 480 height 48
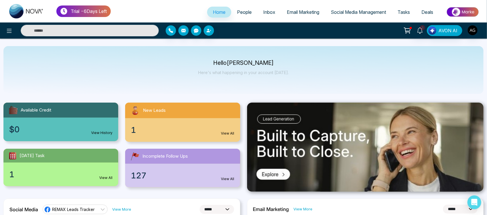
click at [60, 131] on div "$0 View History" at bounding box center [60, 129] width 115 height 24
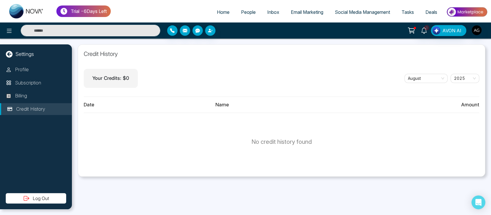
click at [221, 9] on span "Home" at bounding box center [223, 12] width 13 height 6
select select "*"
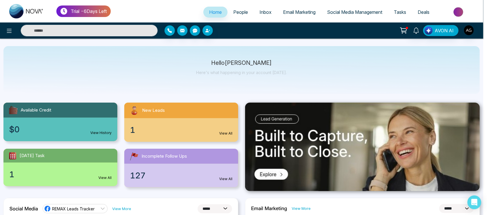
scroll to position [12, 0]
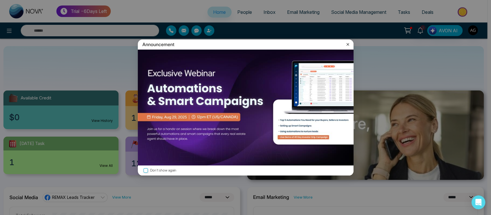
click at [203, 109] on img at bounding box center [246, 107] width 216 height 116
click at [349, 43] on icon at bounding box center [348, 44] width 6 height 6
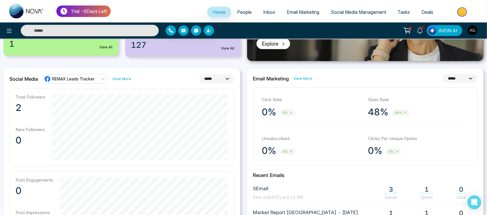
scroll to position [130, 0]
click at [87, 79] on span "REMAX Leads Tracker" at bounding box center [73, 78] width 43 height 5
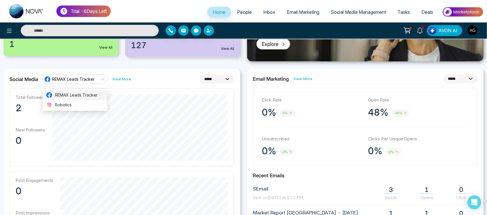
click at [91, 99] on li "REMAX Leads Tracker" at bounding box center [74, 95] width 65 height 10
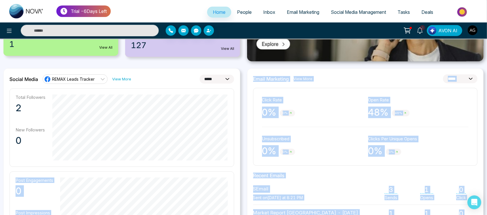
click at [129, 77] on link "View More" at bounding box center [121, 78] width 19 height 5
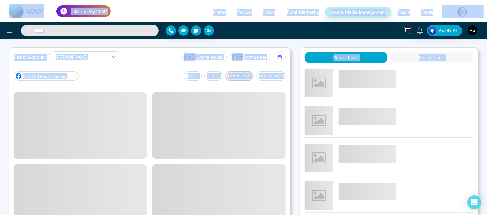
click at [219, 9] on span "Home" at bounding box center [219, 12] width 13 height 6
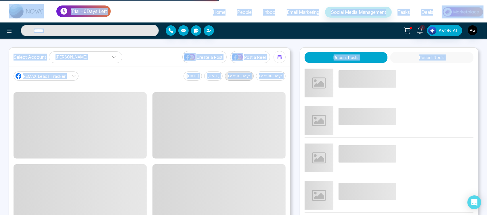
select select "*"
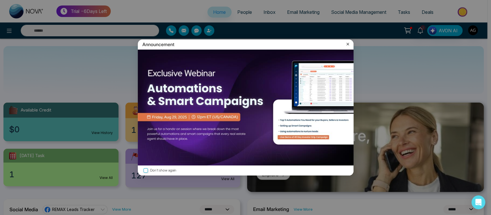
click at [144, 167] on label "Don't show again" at bounding box center [245, 169] width 207 height 5
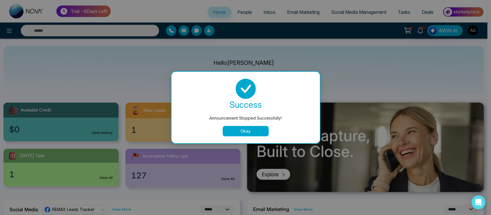
click at [240, 129] on button "Okay" at bounding box center [246, 131] width 46 height 10
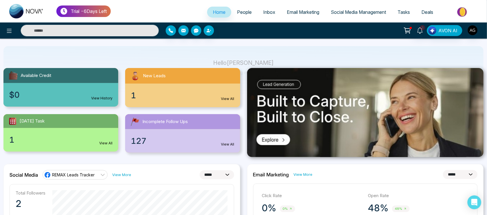
scroll to position [31, 0]
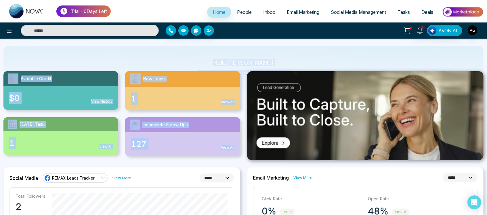
drag, startPoint x: 214, startPoint y: 58, endPoint x: 289, endPoint y: 66, distance: 75.2
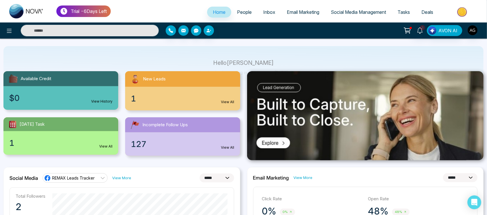
scroll to position [0, 0]
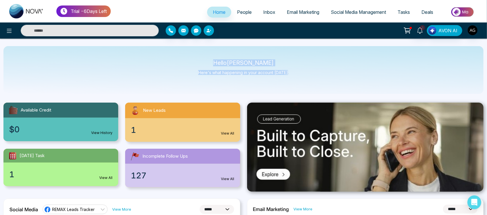
drag, startPoint x: 209, startPoint y: 60, endPoint x: 308, endPoint y: 83, distance: 101.6
click at [308, 83] on div "Hello Anit Gupta Here's what happening in your account today." at bounding box center [243, 70] width 480 height 48
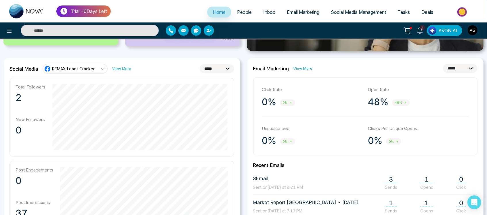
scroll to position [142, 0]
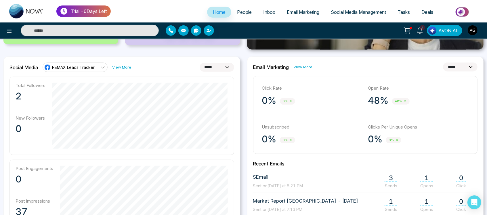
click at [76, 68] on span "REMAX Leads Tracker" at bounding box center [73, 66] width 43 height 5
click at [160, 77] on div "Total Followers 2 New Followers 0" at bounding box center [121, 116] width 225 height 78
click at [82, 64] on span "REMAX Leads Tracker" at bounding box center [73, 66] width 43 height 5
click at [83, 93] on span "Robotics" at bounding box center [79, 93] width 49 height 6
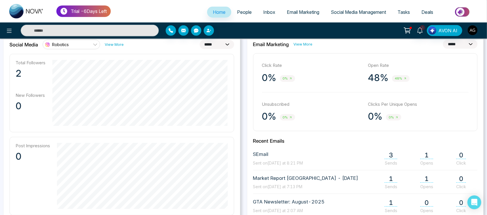
scroll to position [161, 0]
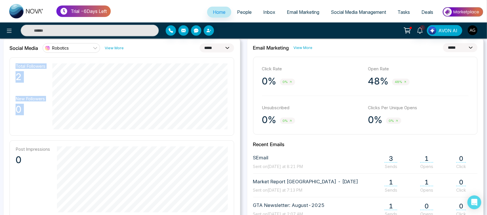
click at [90, 116] on div "**********" at bounding box center [121, 172] width 237 height 270
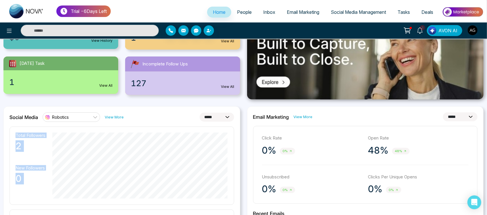
scroll to position [92, 0]
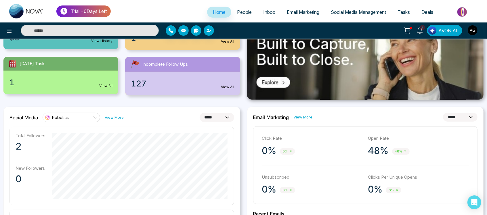
click at [151, 121] on div "**********" at bounding box center [121, 116] width 225 height 9
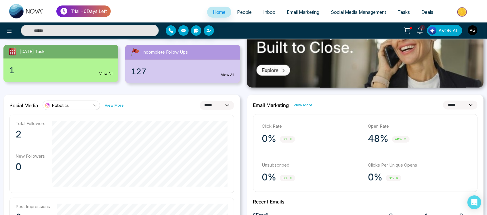
scroll to position [119, 0]
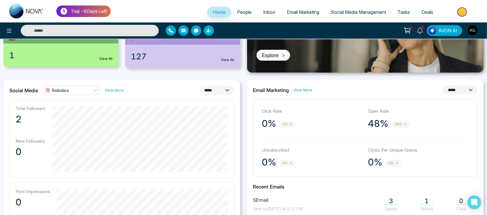
click at [225, 86] on select "**********" at bounding box center [217, 90] width 35 height 9
click at [200, 86] on select "**********" at bounding box center [217, 90] width 35 height 9
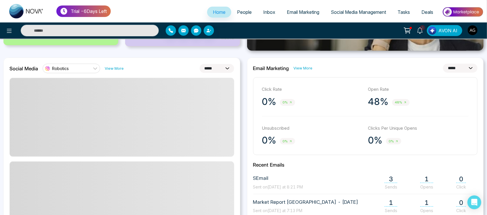
scroll to position [141, 0]
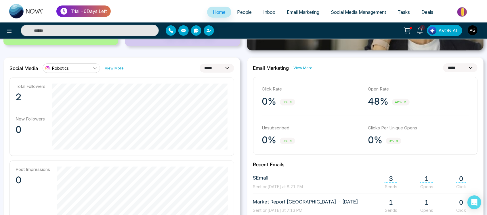
click at [228, 67] on select "**********" at bounding box center [217, 68] width 35 height 9
select select "**"
click at [200, 64] on select "**********" at bounding box center [217, 68] width 35 height 9
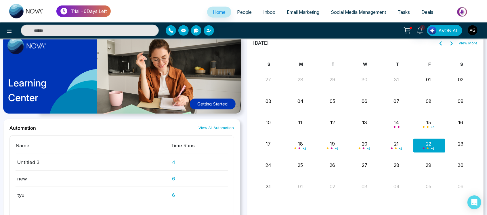
scroll to position [441, 0]
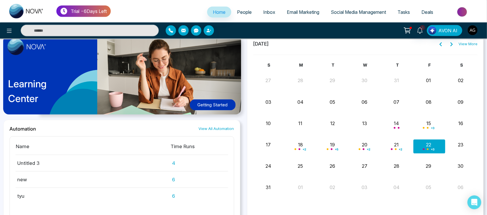
click at [215, 128] on link "View All Automation" at bounding box center [216, 128] width 35 height 5
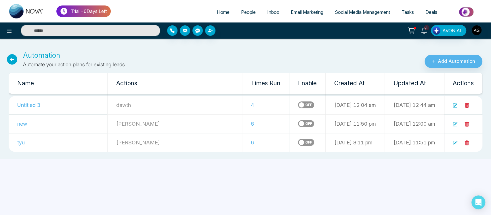
click at [11, 60] on icon at bounding box center [12, 59] width 10 height 10
select select "*"
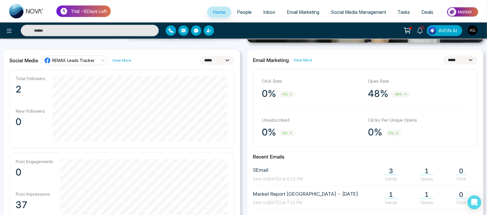
scroll to position [152, 0]
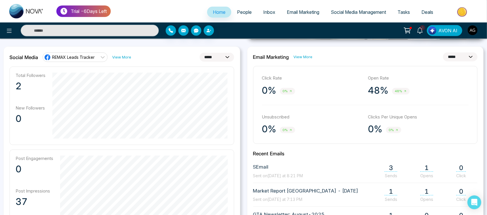
click at [457, 56] on select "**********" at bounding box center [460, 56] width 35 height 9
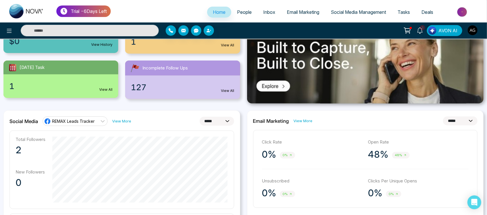
scroll to position [87, 0]
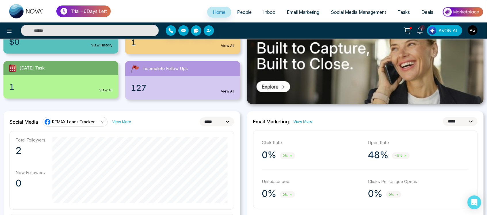
click at [455, 123] on select "**********" at bounding box center [460, 121] width 35 height 9
select select "*"
click at [443, 117] on select "**********" at bounding box center [460, 121] width 35 height 9
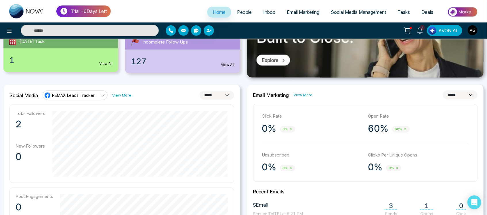
scroll to position [119, 0]
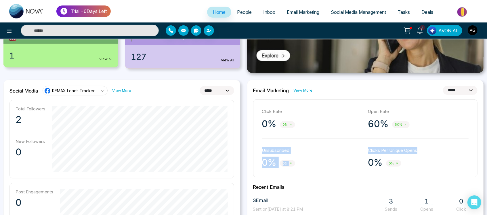
drag, startPoint x: 259, startPoint y: 131, endPoint x: 422, endPoint y: 156, distance: 164.4
click at [422, 156] on div "Click Rate 0% 0% Open Rate 60% 60% Unsubscribed 0% 0% Clicks Per Unique Opens 0…" at bounding box center [365, 138] width 225 height 78
click at [422, 156] on div "Clicks Per Unique Opens 0% 0%" at bounding box center [418, 157] width 100 height 21
drag, startPoint x: 422, startPoint y: 156, endPoint x: 269, endPoint y: 116, distance: 157.8
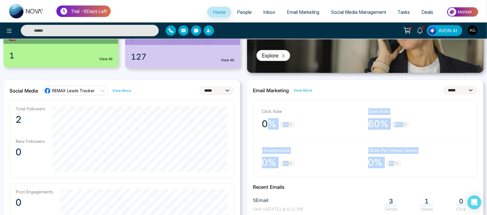
click at [269, 116] on div "Click Rate 0% 0% Open Rate 60% 60% Unsubscribed 0% 0% Clicks Per Unique Opens 0…" at bounding box center [365, 138] width 225 height 78
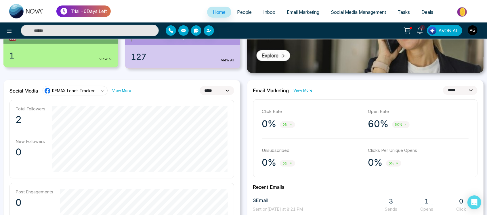
click at [341, 105] on div "Click Rate 0% 0% Open Rate 60% 60% Unsubscribed 0% 0% Clicks Per Unique Opens 0…" at bounding box center [365, 138] width 225 height 78
click at [119, 24] on div "3 AVON AI" at bounding box center [243, 30] width 487 height 16
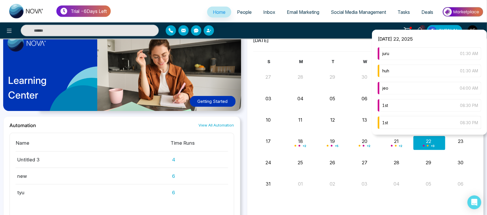
scroll to position [444, 0]
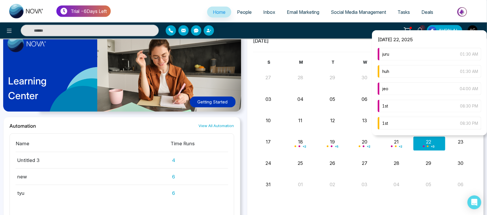
click at [421, 125] on div "1st 08:30 PM" at bounding box center [430, 123] width 104 height 13
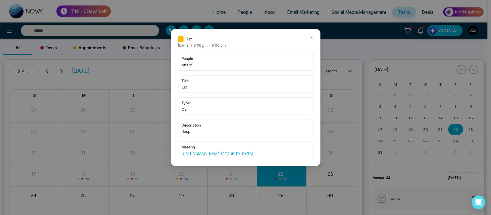
click at [312, 36] on icon at bounding box center [312, 38] width 4 height 4
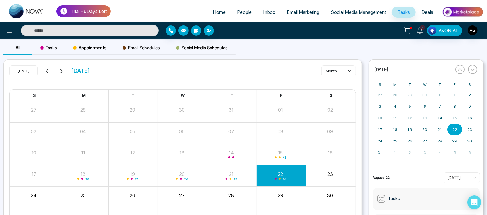
click at [215, 9] on span "Home" at bounding box center [219, 12] width 13 height 6
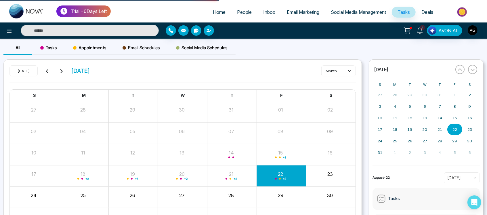
select select "*"
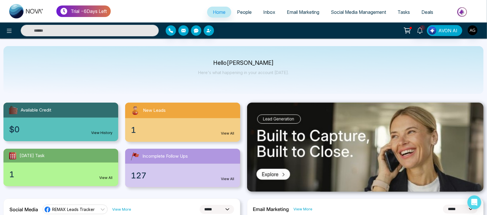
click at [242, 15] on span "People" at bounding box center [244, 12] width 15 height 6
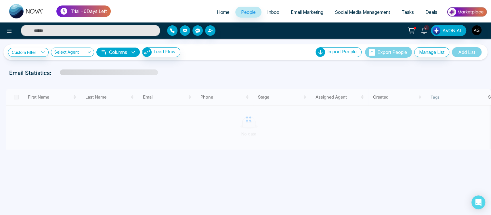
click at [217, 11] on span "Home" at bounding box center [223, 12] width 13 height 6
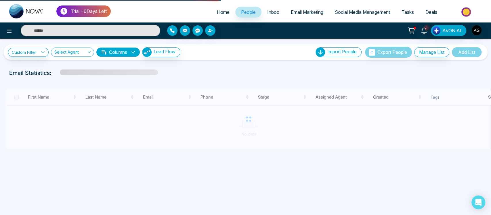
select select "*"
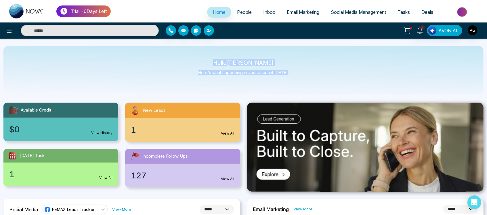
drag, startPoint x: 213, startPoint y: 63, endPoint x: 314, endPoint y: 70, distance: 101.2
click at [314, 70] on div "Hello Anit Gupta Here's what happening in your account today." at bounding box center [243, 70] width 480 height 48
click at [153, 61] on div "Hello Anit Gupta Here's what happening in your account today." at bounding box center [243, 70] width 480 height 48
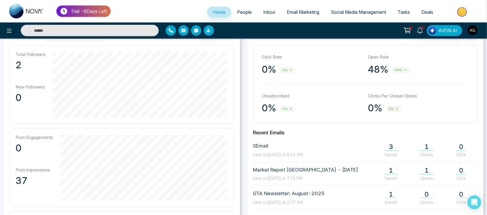
scroll to position [174, 0]
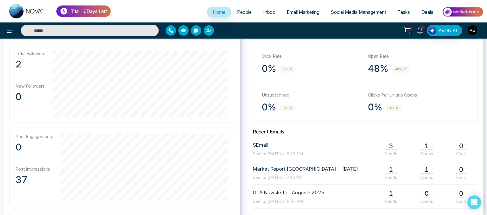
click at [244, 96] on div "**********" at bounding box center [366, 159] width 244 height 270
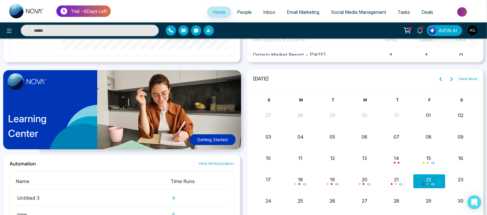
scroll to position [408, 0]
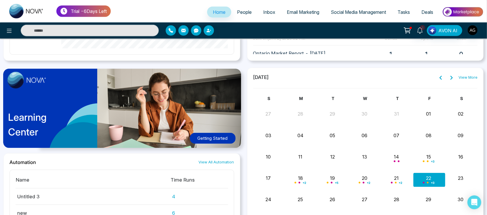
drag, startPoint x: 256, startPoint y: 76, endPoint x: 306, endPoint y: 78, distance: 49.8
click at [306, 78] on div "August 2025 View More" at bounding box center [365, 77] width 225 height 7
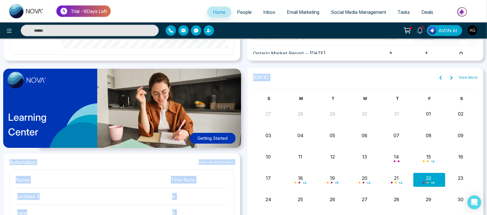
drag, startPoint x: 306, startPoint y: 78, endPoint x: 237, endPoint y: 76, distance: 68.8
click at [312, 77] on div "August 2025 View More" at bounding box center [365, 77] width 225 height 7
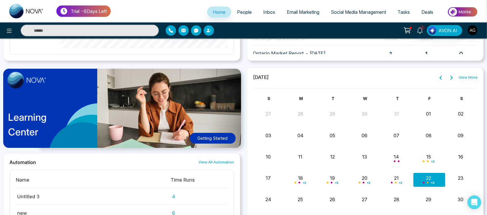
drag, startPoint x: 289, startPoint y: 74, endPoint x: 257, endPoint y: 75, distance: 31.9
click at [257, 75] on div "August 2025 View More" at bounding box center [365, 77] width 225 height 7
click at [314, 75] on div "August 2025 View More" at bounding box center [365, 77] width 225 height 7
click at [452, 78] on icon at bounding box center [451, 78] width 2 height 4
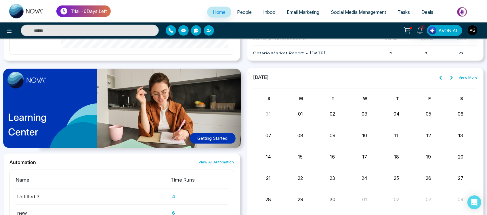
click at [442, 77] on icon at bounding box center [440, 77] width 5 height 5
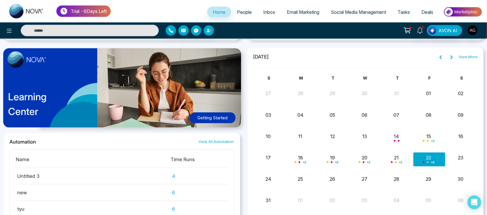
scroll to position [428, 0]
click at [453, 56] on icon at bounding box center [451, 57] width 5 height 5
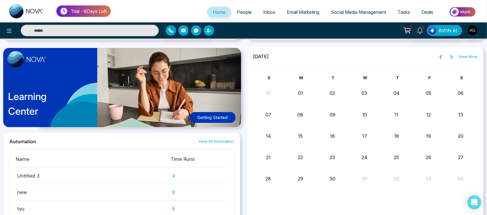
click at [442, 56] on icon at bounding box center [440, 57] width 5 height 5
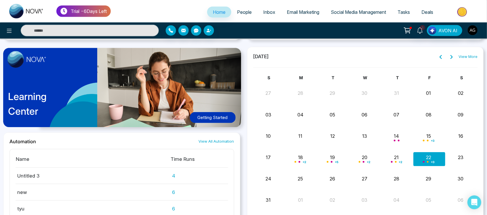
click at [469, 54] on link "View More" at bounding box center [468, 57] width 19 height 6
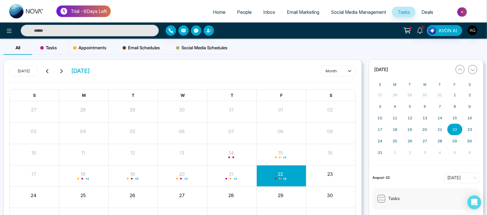
click at [214, 15] on link "Home" at bounding box center [219, 12] width 24 height 11
select select "*"
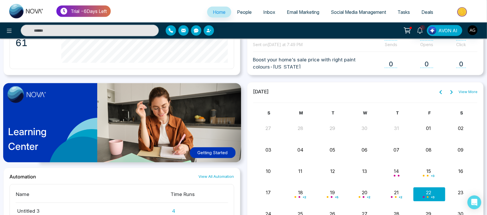
scroll to position [481, 0]
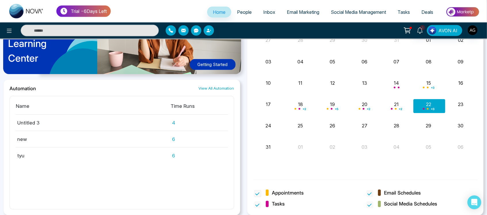
click at [261, 192] on label "Appointments" at bounding box center [281, 192] width 54 height 7
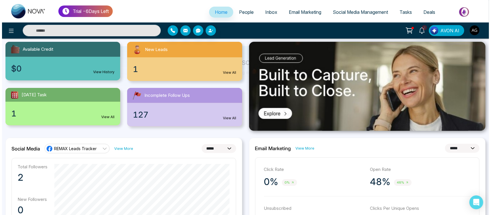
scroll to position [0, 0]
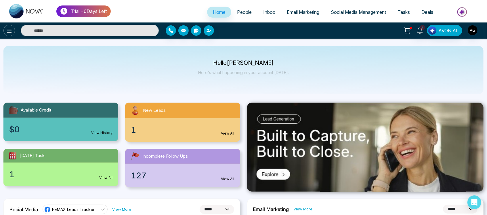
click at [11, 27] on icon at bounding box center [9, 30] width 7 height 7
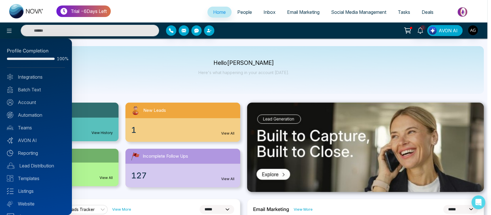
click at [183, 64] on div at bounding box center [245, 107] width 491 height 215
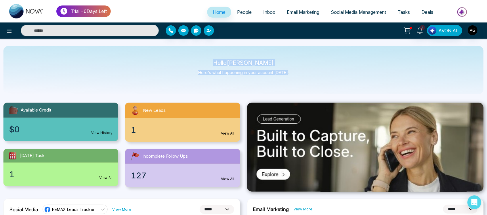
drag, startPoint x: 222, startPoint y: 59, endPoint x: 305, endPoint y: 84, distance: 86.9
click at [305, 84] on div "Hello Anit Gupta Here's what happening in your account today." at bounding box center [243, 70] width 480 height 48
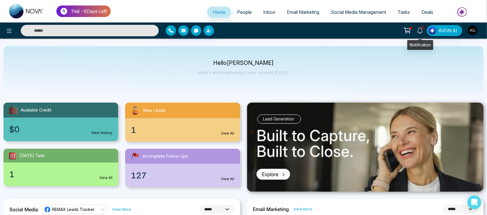
click at [416, 26] on link "3" at bounding box center [420, 30] width 14 height 10
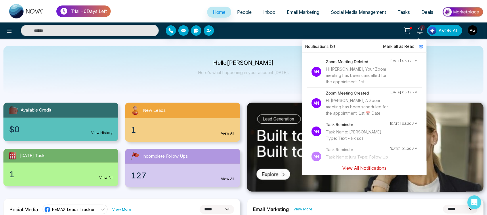
click at [361, 167] on button "View All Notifications" at bounding box center [365, 167] width 52 height 11
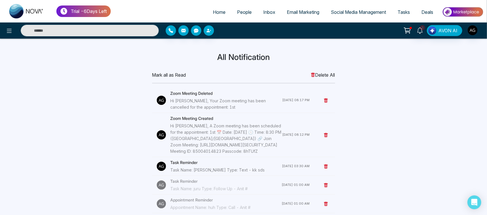
click at [320, 77] on span "Delete All" at bounding box center [323, 74] width 24 height 7
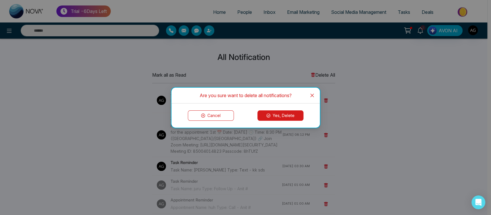
click at [287, 112] on button "Yes, Delete" at bounding box center [280, 115] width 46 height 10
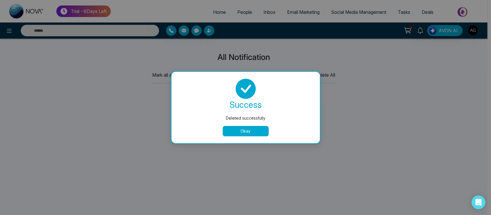
click at [241, 136] on div "success Deleted successfully Okay" at bounding box center [245, 107] width 148 height 71
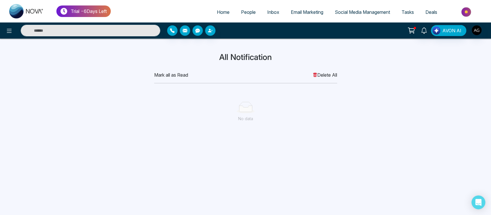
drag, startPoint x: 228, startPoint y: 102, endPoint x: 267, endPoint y: 101, distance: 39.4
click at [267, 101] on div "No data" at bounding box center [245, 112] width 183 height 48
drag, startPoint x: 196, startPoint y: 75, endPoint x: 139, endPoint y: 72, distance: 57.1
click at [139, 72] on div "All Notification Mark all as Read Delete All No data" at bounding box center [246, 93] width 380 height 83
click at [200, 76] on div "Mark all as Read Delete All" at bounding box center [245, 74] width 183 height 7
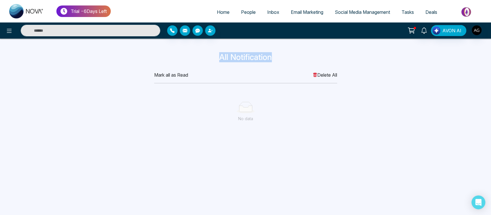
drag, startPoint x: 210, startPoint y: 56, endPoint x: 284, endPoint y: 58, distance: 74.8
click at [284, 58] on h3 "All Notification" at bounding box center [245, 57] width 373 height 10
click at [243, 10] on span "People" at bounding box center [248, 12] width 15 height 6
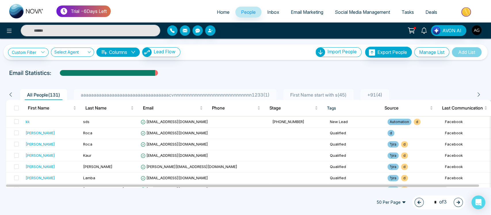
click at [266, 8] on link "Inbox" at bounding box center [273, 12] width 24 height 11
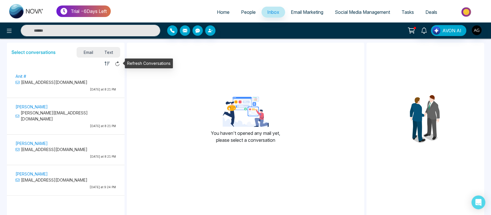
click at [116, 62] on icon at bounding box center [117, 63] width 4 height 5
click at [110, 55] on span "Text" at bounding box center [109, 52] width 20 height 8
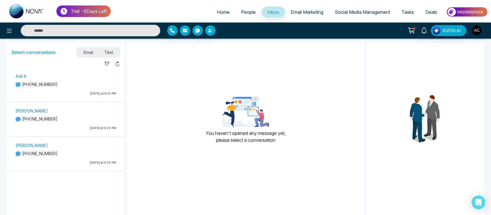
click at [94, 54] on span "Email" at bounding box center [88, 52] width 21 height 8
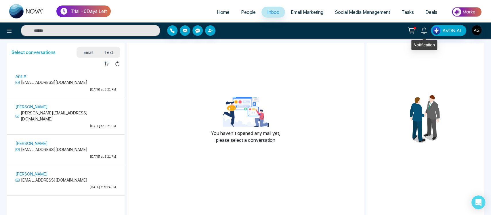
click at [424, 30] on icon at bounding box center [424, 30] width 6 height 6
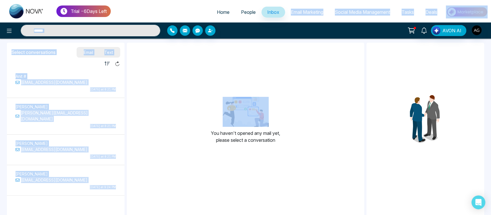
drag, startPoint x: 231, startPoint y: 43, endPoint x: 304, endPoint y: 17, distance: 77.3
click at [304, 17] on div "Trial - 6 Days Left Home People Inbox Email Marketing Social Media Management T…" at bounding box center [245, 107] width 491 height 215
click at [304, 17] on link "Email Marketing" at bounding box center [307, 12] width 44 height 11
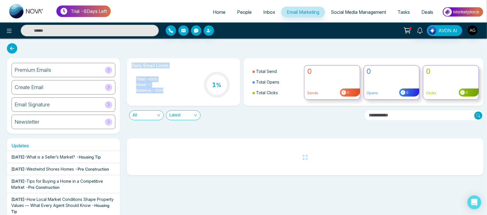
drag, startPoint x: 129, startPoint y: 66, endPoint x: 171, endPoint y: 92, distance: 49.9
click at [171, 92] on div "Daily Email Limits Total - 4000 Used - 1 Balance - 3999 1 %" at bounding box center [183, 81] width 113 height 47
click at [171, 92] on div "Total - 4000 Used - 1 Balance - 3999 1 %" at bounding box center [183, 84] width 104 height 29
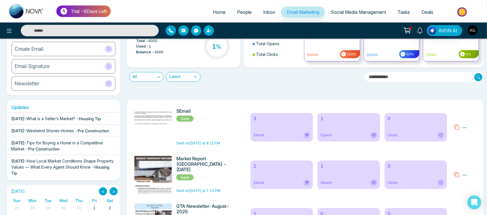
click at [75, 120] on span "What is a Seller’s Market?" at bounding box center [50, 118] width 49 height 5
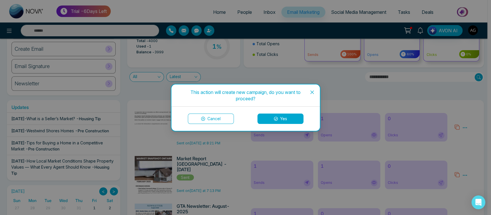
click at [313, 90] on icon "close" at bounding box center [312, 92] width 5 height 5
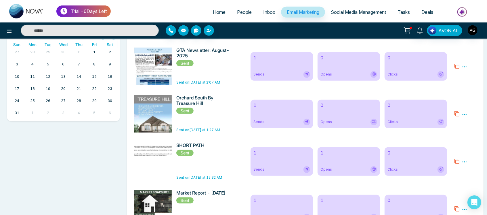
scroll to position [0, 0]
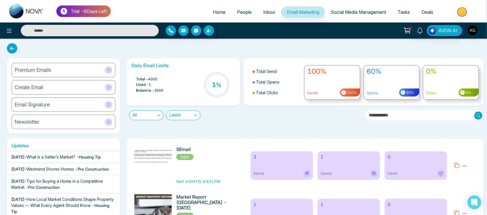
click at [399, 118] on input "text" at bounding box center [424, 115] width 119 height 10
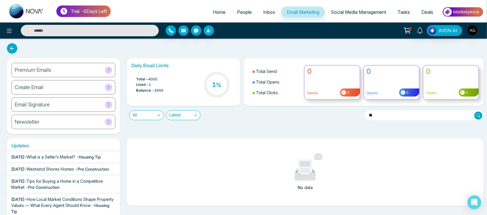
type input "*"
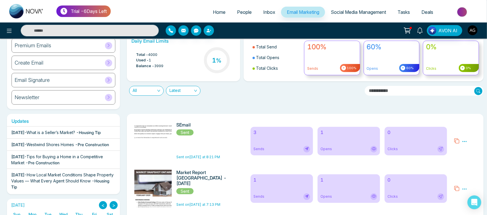
scroll to position [25, 0]
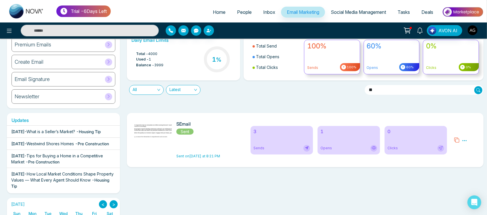
type input "*"
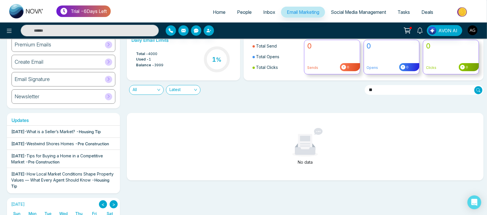
type input "*"
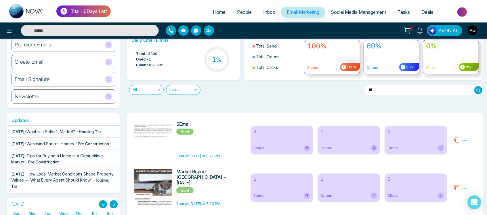
type input "*"
click at [7, 105] on div "Premium Emails Create Email Email Signature Newsletter" at bounding box center [63, 70] width 113 height 75
click at [156, 92] on span "All" at bounding box center [147, 89] width 28 height 9
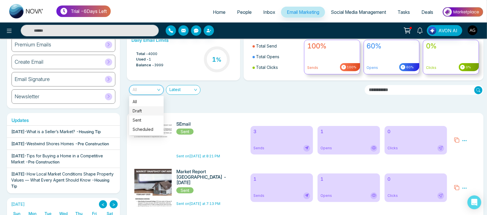
click at [155, 112] on div "Draft" at bounding box center [147, 111] width 28 height 6
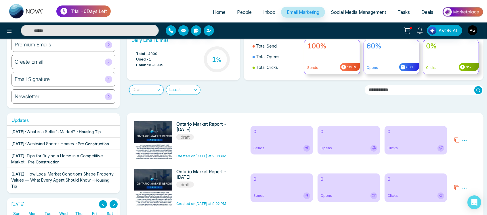
click at [155, 91] on span "Draft" at bounding box center [147, 89] width 28 height 9
click at [153, 121] on div "Sent" at bounding box center [147, 120] width 28 height 6
click at [151, 93] on span "Sent" at bounding box center [147, 89] width 28 height 9
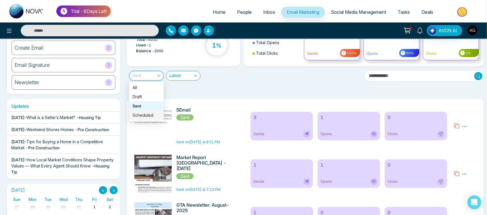
scroll to position [40, 0]
click at [148, 114] on div "Scheduled" at bounding box center [147, 115] width 28 height 6
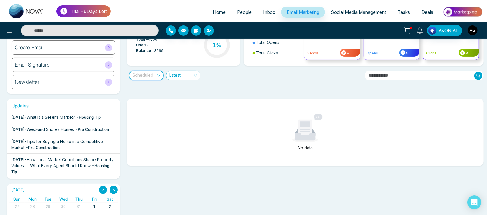
click at [146, 75] on span "Scheduled" at bounding box center [147, 75] width 28 height 9
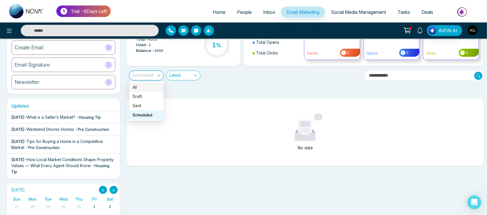
click at [148, 89] on div "All" at bounding box center [147, 87] width 28 height 6
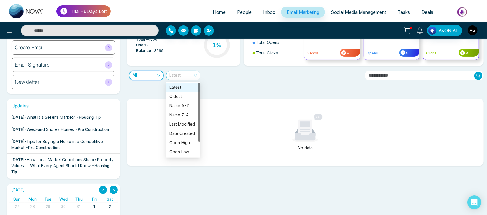
click at [185, 75] on span "Latest" at bounding box center [183, 75] width 28 height 9
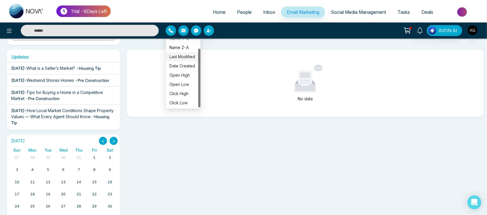
scroll to position [103, 0]
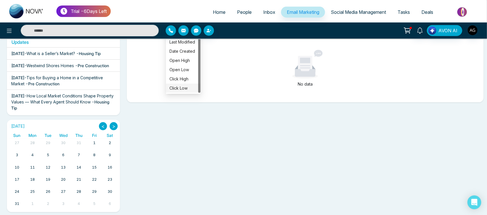
click at [185, 87] on div "Click Low" at bounding box center [183, 88] width 28 height 6
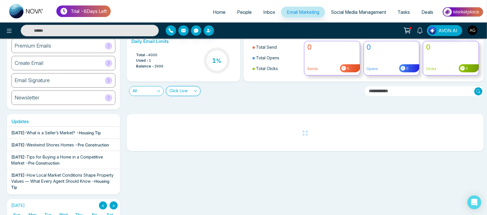
scroll to position [21, 0]
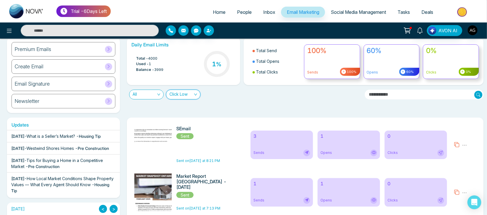
click at [178, 90] on span "Click Low" at bounding box center [183, 94] width 28 height 9
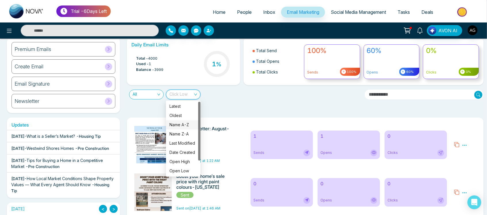
scroll to position [0, 0]
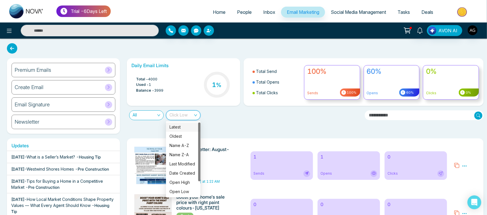
click at [182, 125] on div "Latest" at bounding box center [183, 127] width 28 height 6
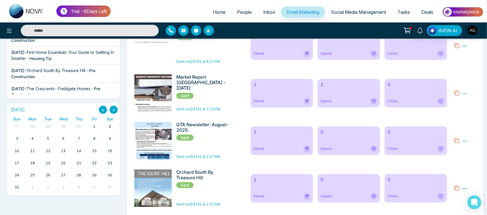
scroll to position [119, 0]
click at [114, 109] on button ">" at bounding box center [114, 110] width 8 height 8
click at [101, 110] on button "<" at bounding box center [103, 110] width 8 height 8
click at [112, 111] on button ">" at bounding box center [114, 110] width 8 height 8
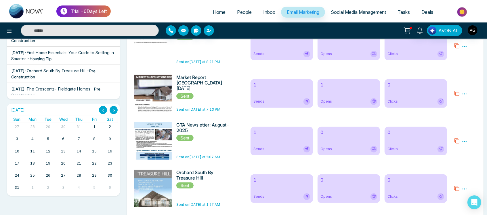
click at [112, 111] on button ">" at bounding box center [114, 110] width 8 height 8
click at [99, 109] on button "<" at bounding box center [103, 110] width 8 height 8
click at [117, 107] on div "< >" at bounding box center [108, 110] width 19 height 8
click at [113, 109] on button ">" at bounding box center [114, 110] width 8 height 8
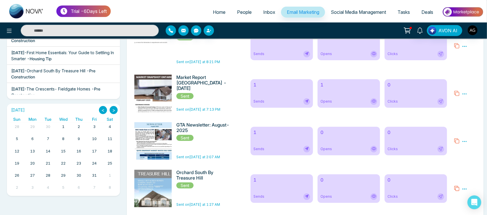
click at [101, 107] on button "<" at bounding box center [103, 110] width 8 height 8
click at [115, 110] on button ">" at bounding box center [114, 110] width 8 height 8
drag, startPoint x: 47, startPoint y: 107, endPoint x: 45, endPoint y: 129, distance: 21.6
click at [45, 129] on div "September 2025 < > Sun Mon Tue Wed Thu Fri Sat 31 1 2 3 4 5 6 7 8 9 10 11 12 13…" at bounding box center [63, 151] width 108 height 90
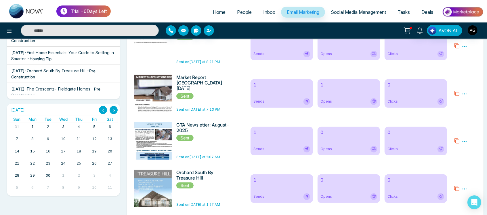
click at [32, 125] on link "1" at bounding box center [32, 127] width 5 height 8
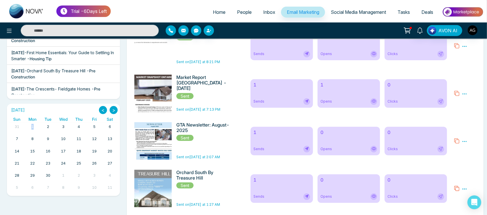
drag, startPoint x: 32, startPoint y: 125, endPoint x: 42, endPoint y: 126, distance: 10.1
click at [42, 126] on tr "31 1 2 3 4 5 6" at bounding box center [63, 129] width 108 height 12
click at [46, 127] on link "2" at bounding box center [48, 127] width 5 height 8
click at [64, 126] on div "3" at bounding box center [64, 127] width 16 height 8
click at [64, 126] on link "3" at bounding box center [63, 127] width 5 height 8
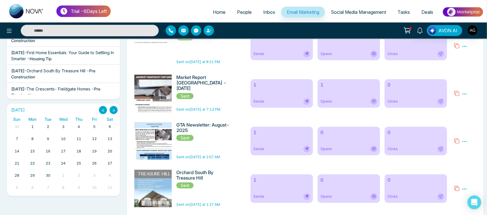
click at [64, 126] on link "3" at bounding box center [63, 127] width 5 height 8
drag, startPoint x: 84, startPoint y: 126, endPoint x: 116, endPoint y: 128, distance: 32.6
click at [116, 128] on tr "31 1 2 3 4 5 6" at bounding box center [63, 129] width 108 height 12
click at [32, 123] on link "1" at bounding box center [32, 127] width 5 height 8
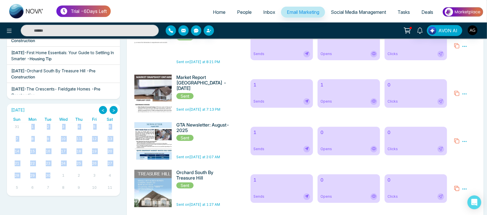
drag, startPoint x: 26, startPoint y: 126, endPoint x: 35, endPoint y: 99, distance: 28.2
click at [35, 99] on div "Updates Aug 21 2025 - What is a Seller’s Market? - Housing Tip Aug 21 2025 - We…" at bounding box center [63, 107] width 120 height 177
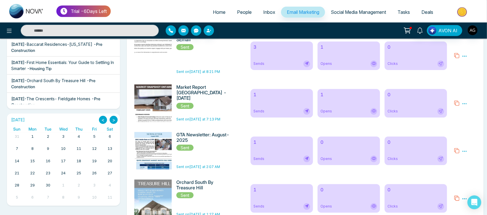
scroll to position [109, 0]
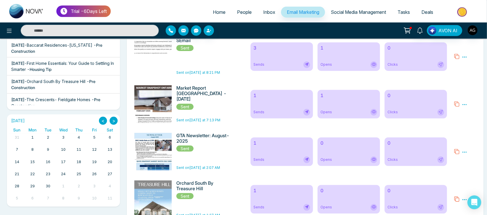
click at [101, 119] on button "<" at bounding box center [103, 120] width 8 height 8
click at [114, 119] on button ">" at bounding box center [114, 120] width 8 height 8
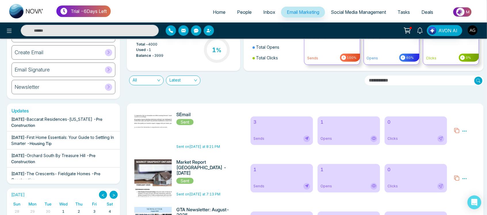
scroll to position [0, 0]
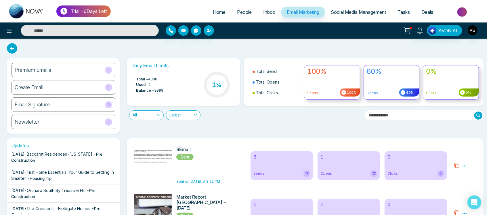
click at [9, 47] on icon at bounding box center [12, 48] width 10 height 10
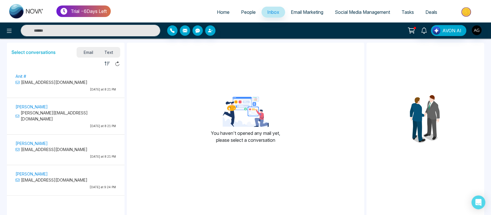
click at [113, 53] on span "Text" at bounding box center [109, 52] width 20 height 8
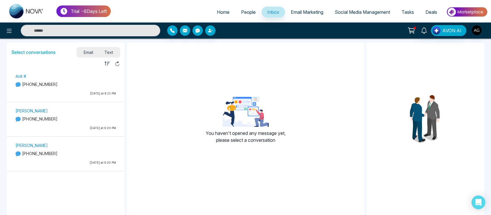
click at [220, 14] on span "Home" at bounding box center [223, 12] width 13 height 6
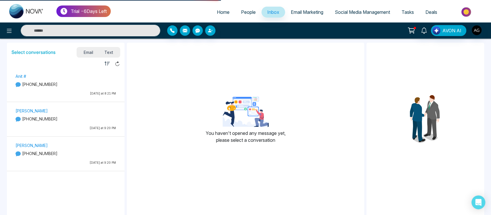
select select "*"
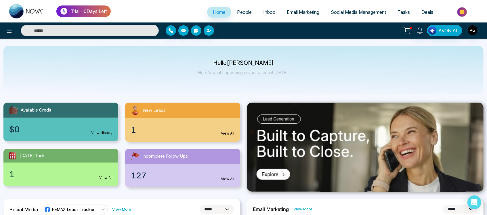
click at [16, 20] on link at bounding box center [26, 11] width 46 height 18
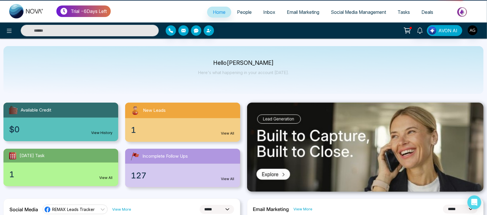
click at [21, 9] on img at bounding box center [26, 11] width 35 height 14
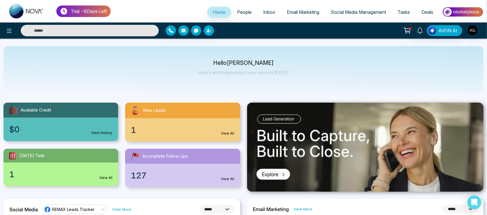
click at [238, 7] on link "People" at bounding box center [244, 12] width 26 height 11
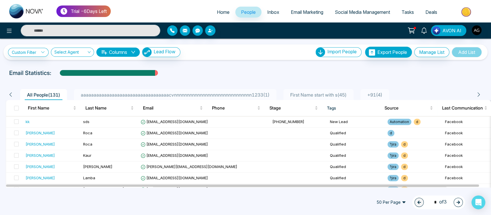
click at [119, 52] on button "Columns" at bounding box center [117, 51] width 43 height 9
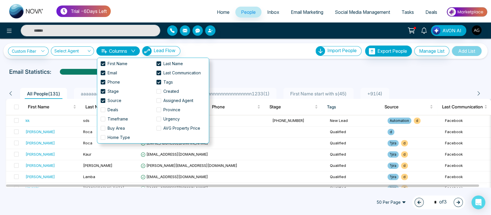
scroll to position [5, 0]
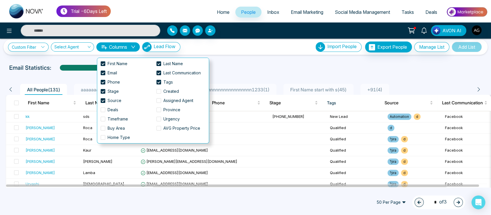
click at [226, 72] on div at bounding box center [245, 73] width 484 height 2
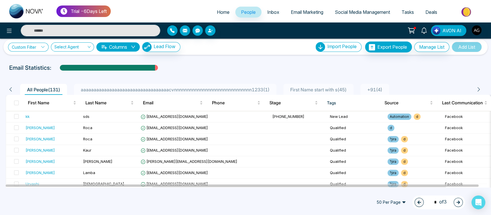
click at [26, 49] on link "Custom Filter" at bounding box center [28, 47] width 41 height 9
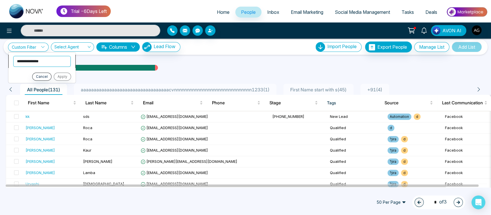
click at [47, 64] on select "**********" at bounding box center [42, 61] width 58 height 11
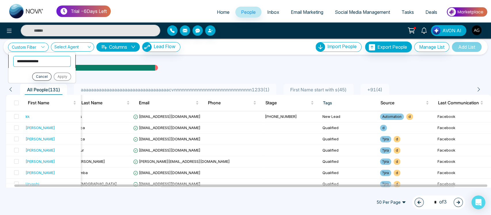
click at [51, 61] on select "**********" at bounding box center [42, 61] width 58 height 11
select select "**********"
click at [13, 56] on select "**********" at bounding box center [42, 61] width 58 height 11
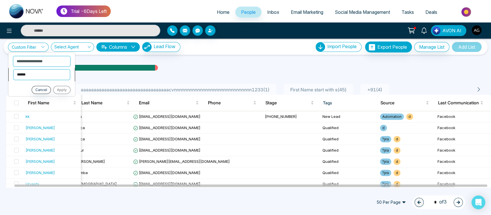
click at [39, 73] on select "**********" at bounding box center [41, 74] width 57 height 11
click at [13, 69] on select "**********" at bounding box center [41, 74] width 57 height 11
click at [51, 79] on select "**********" at bounding box center [41, 74] width 57 height 11
select select "*********"
click at [13, 69] on select "**********" at bounding box center [41, 74] width 57 height 11
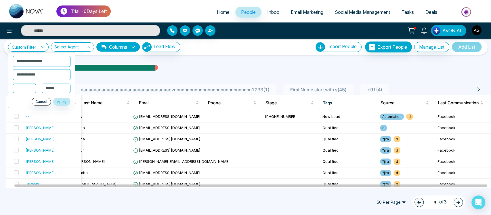
click at [33, 86] on input at bounding box center [24, 87] width 23 height 9
type input "*"
click at [59, 86] on select "**********" at bounding box center [56, 88] width 29 height 10
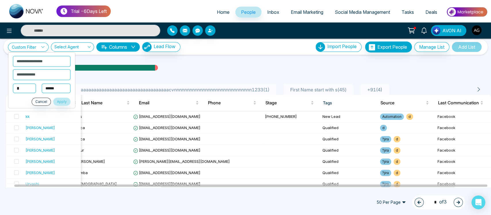
click at [59, 86] on select "**********" at bounding box center [56, 88] width 29 height 10
select select "*****"
click at [42, 83] on select "**********" at bounding box center [56, 88] width 29 height 10
click at [60, 98] on button "Apply" at bounding box center [61, 102] width 17 height 8
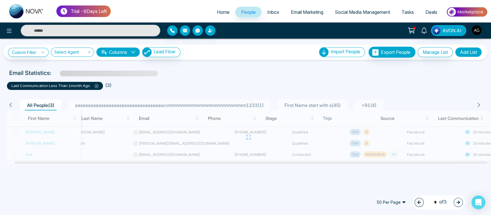
scroll to position [0, 0]
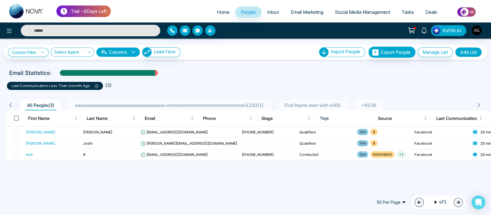
click at [16, 117] on span at bounding box center [16, 118] width 5 height 5
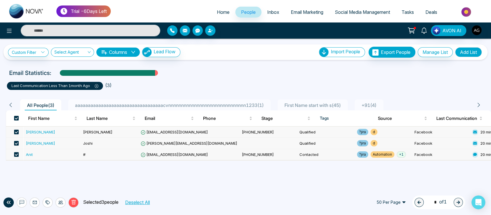
click at [98, 83] on span at bounding box center [94, 85] width 8 height 5
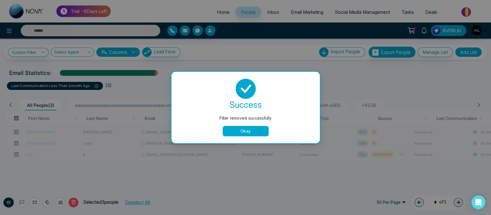
click at [238, 131] on button "Okay" at bounding box center [246, 131] width 46 height 10
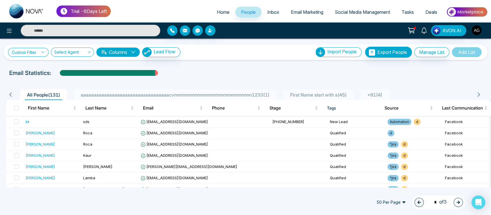
click at [45, 52] on icon at bounding box center [43, 52] width 4 height 4
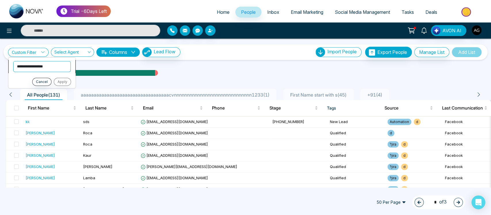
click at [45, 66] on select "**********" at bounding box center [42, 66] width 58 height 11
select select "*****"
click at [13, 61] on select "**********" at bounding box center [42, 66] width 58 height 11
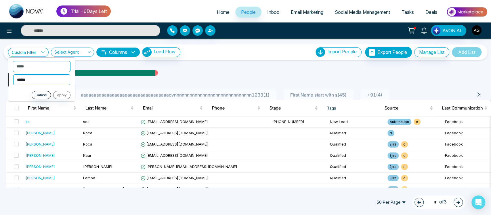
click at [47, 82] on select "**********" at bounding box center [41, 79] width 57 height 11
select select "********"
click at [13, 74] on select "**********" at bounding box center [41, 79] width 57 height 11
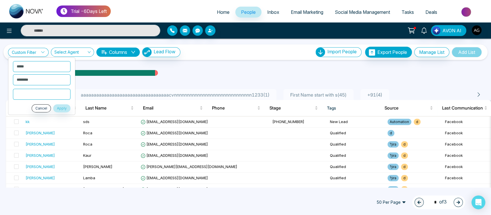
click at [48, 94] on input "text" at bounding box center [42, 93] width 58 height 11
type input "****"
click at [62, 106] on button "Apply" at bounding box center [61, 108] width 17 height 8
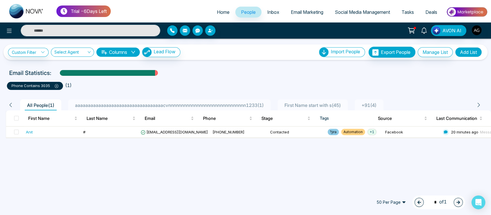
click at [59, 86] on div "phone contains 3035" at bounding box center [35, 86] width 56 height 8
click at [56, 84] on icon at bounding box center [57, 86] width 4 height 4
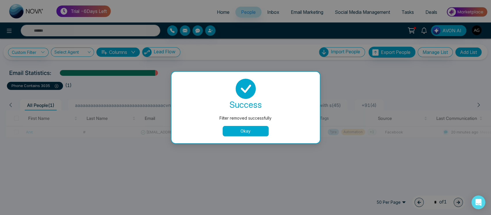
click at [246, 133] on button "Okay" at bounding box center [246, 131] width 46 height 10
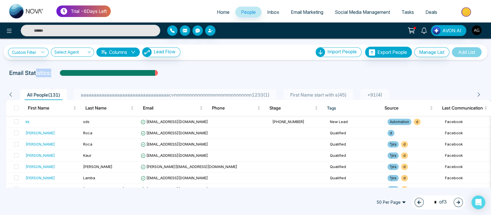
drag, startPoint x: 156, startPoint y: 72, endPoint x: 36, endPoint y: 69, distance: 119.7
click at [36, 69] on div "Email Statistics:" at bounding box center [245, 72] width 473 height 9
drag, startPoint x: 6, startPoint y: 68, endPoint x: 169, endPoint y: 70, distance: 162.8
click at [169, 70] on div "Email Statistics:" at bounding box center [246, 72] width 480 height 9
click at [169, 70] on div "Email Statistics:" at bounding box center [245, 72] width 473 height 9
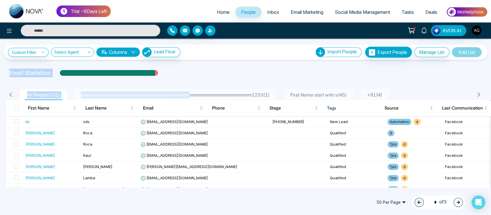
drag, startPoint x: 10, startPoint y: 71, endPoint x: 192, endPoint y: 83, distance: 181.9
click at [192, 83] on div "**********" at bounding box center [245, 113] width 491 height 148
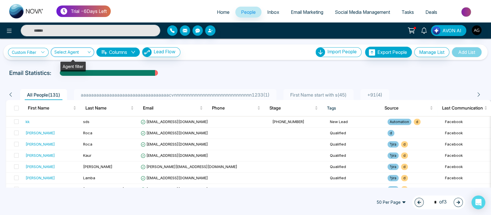
click at [67, 49] on input "search" at bounding box center [70, 53] width 32 height 11
click at [71, 70] on div "Anit Gupta (me)" at bounding box center [73, 72] width 36 height 6
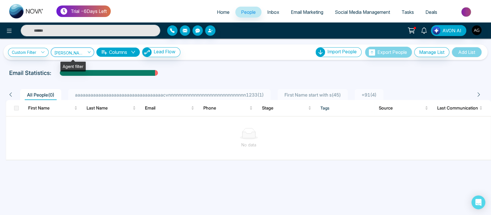
click at [76, 51] on span "Anit Gupta (me)" at bounding box center [72, 51] width 36 height 5
click at [79, 66] on div "Show All" at bounding box center [73, 63] width 36 height 6
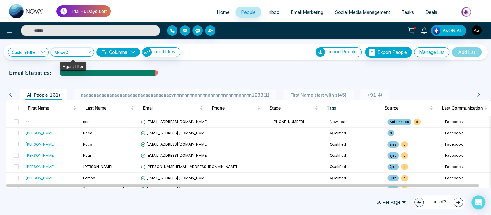
click at [72, 52] on span "Show All" at bounding box center [72, 51] width 36 height 5
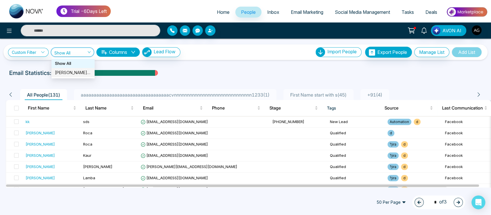
click at [76, 73] on div "Anit Gupta (me)" at bounding box center [73, 72] width 36 height 6
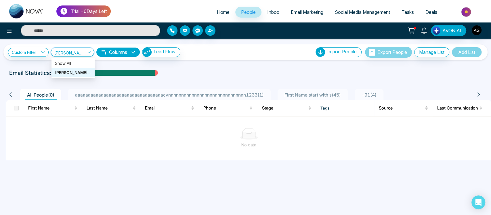
click at [76, 50] on span "Anit Gupta (me)" at bounding box center [72, 51] width 36 height 5
click at [84, 66] on div "Show All" at bounding box center [73, 63] width 36 height 6
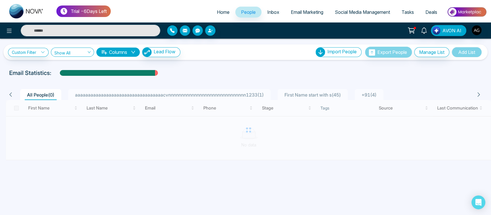
click at [41, 56] on div "**********" at bounding box center [94, 52] width 172 height 10
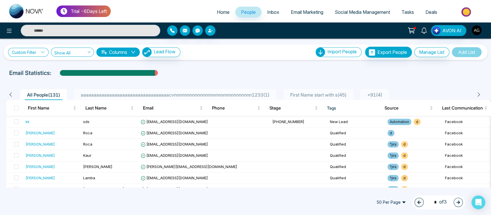
click at [41, 51] on icon at bounding box center [43, 52] width 4 height 4
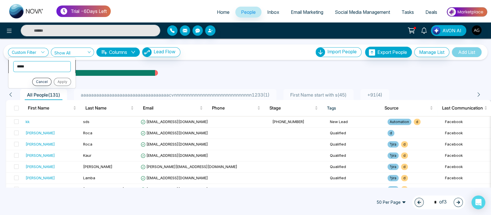
click at [51, 68] on select "**********" at bounding box center [42, 66] width 58 height 11
select select "**********"
click at [13, 61] on select "**********" at bounding box center [42, 66] width 58 height 11
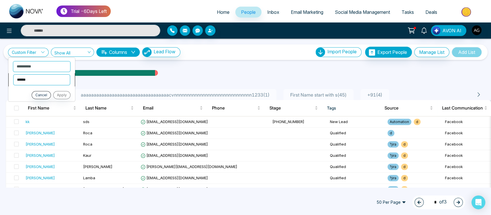
click at [48, 84] on select "**********" at bounding box center [41, 79] width 57 height 11
select select "**********"
click at [13, 74] on select "**********" at bounding box center [41, 79] width 57 height 11
drag, startPoint x: 54, startPoint y: 87, endPoint x: 29, endPoint y: 94, distance: 26.3
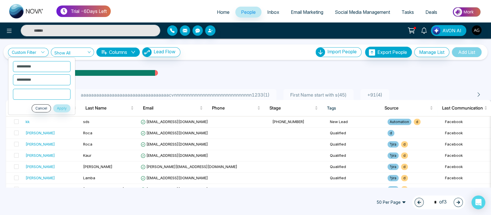
click at [29, 94] on ul "**********" at bounding box center [41, 86] width 67 height 58
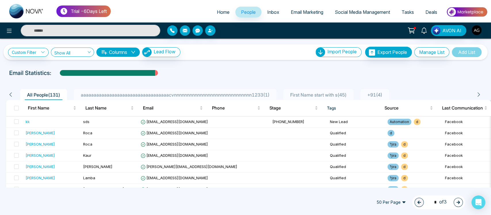
click at [29, 94] on span "All People ( 131 )" at bounding box center [44, 95] width 38 height 6
click at [38, 54] on link "Custom Filter" at bounding box center [28, 52] width 41 height 9
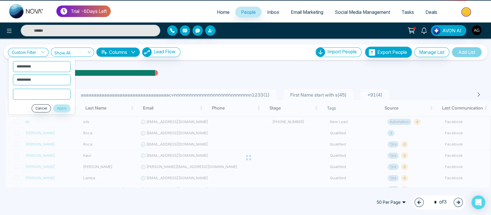
click at [42, 90] on input "text" at bounding box center [42, 93] width 58 height 11
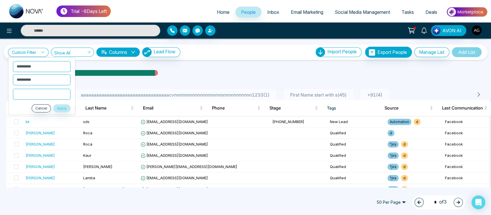
type input "*"
click button "Apply" at bounding box center [61, 108] width 17 height 8
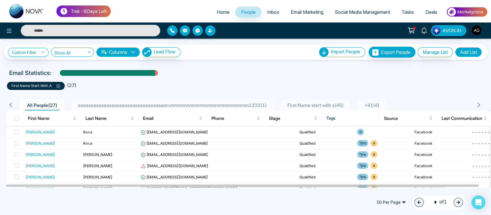
click at [60, 84] on icon at bounding box center [58, 86] width 4 height 4
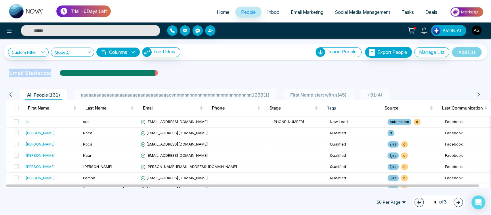
drag, startPoint x: 2, startPoint y: 68, endPoint x: 173, endPoint y: 77, distance: 171.4
click at [173, 77] on div "**********" at bounding box center [245, 113] width 491 height 148
click at [173, 77] on div at bounding box center [245, 78] width 484 height 2
click at [30, 52] on link "Custom Filter" at bounding box center [28, 52] width 41 height 9
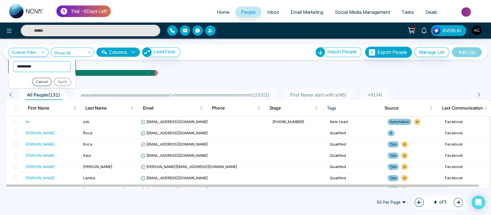
click at [32, 67] on select "**********" at bounding box center [42, 66] width 58 height 11
select select "*****"
click at [13, 61] on select "**********" at bounding box center [42, 66] width 58 height 11
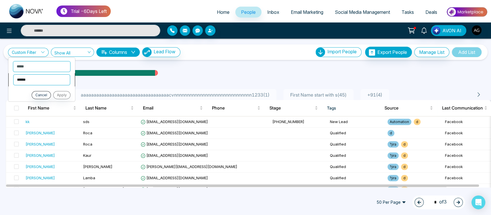
click at [50, 79] on select "**********" at bounding box center [41, 79] width 57 height 11
select select "*******"
click at [13, 74] on select "**********" at bounding box center [41, 79] width 57 height 11
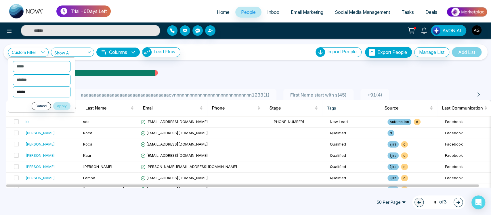
click at [53, 87] on select "**********" at bounding box center [42, 91] width 58 height 11
select select "***"
click at [13, 86] on select "**********" at bounding box center [42, 91] width 58 height 11
click at [61, 93] on select "**********" at bounding box center [42, 91] width 58 height 11
click at [55, 89] on select "**********" at bounding box center [42, 91] width 58 height 11
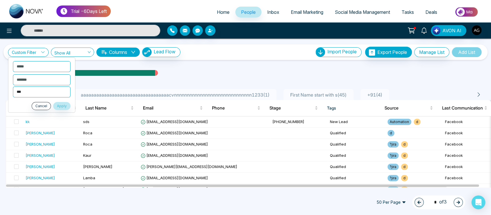
click at [55, 89] on select "**********" at bounding box center [42, 91] width 58 height 11
click at [71, 95] on li "**********" at bounding box center [41, 91] width 67 height 11
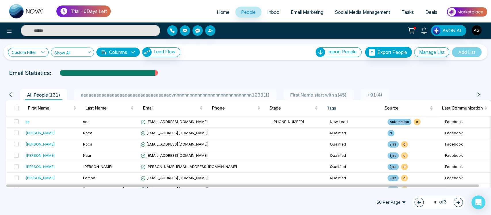
click at [39, 51] on link "Custom Filter" at bounding box center [28, 52] width 41 height 9
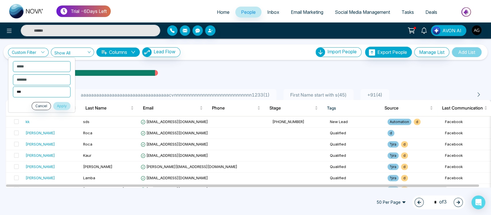
click at [51, 89] on select "**********" at bounding box center [42, 91] width 58 height 11
click at [47, 77] on select "**********" at bounding box center [41, 79] width 57 height 11
click at [13, 74] on select "**********" at bounding box center [41, 79] width 57 height 11
click at [51, 82] on select "**********" at bounding box center [41, 79] width 57 height 11
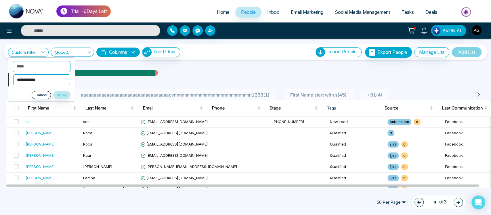
select select "*******"
click at [13, 74] on select "**********" at bounding box center [41, 79] width 57 height 11
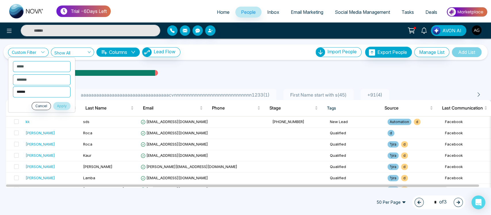
click at [58, 93] on select "**********" at bounding box center [42, 91] width 58 height 11
click at [74, 94] on li "**********" at bounding box center [41, 91] width 67 height 11
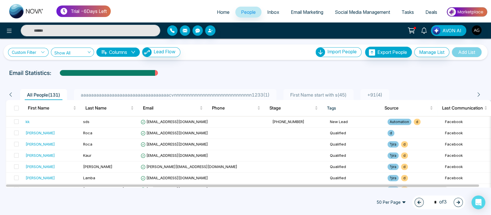
click at [40, 51] on link "Custom Filter" at bounding box center [28, 52] width 41 height 9
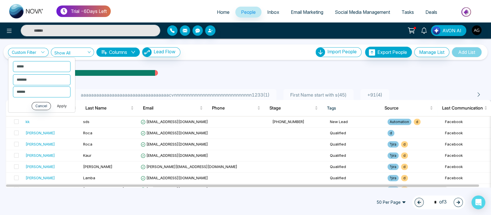
click at [64, 105] on button "Apply" at bounding box center [61, 106] width 17 height 8
click at [51, 80] on select "**********" at bounding box center [41, 79] width 57 height 11
click at [65, 88] on select "**********" at bounding box center [42, 91] width 58 height 11
select select "****"
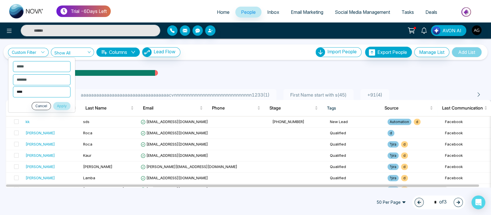
click at [13, 86] on select "**********" at bounding box center [42, 91] width 58 height 11
click at [67, 106] on button "Apply" at bounding box center [61, 106] width 17 height 8
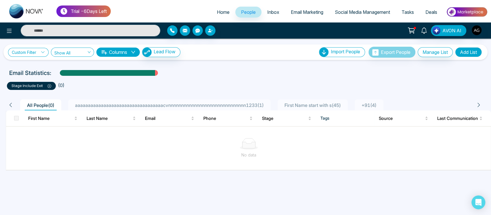
click at [35, 48] on link "Custom Filter" at bounding box center [28, 52] width 41 height 9
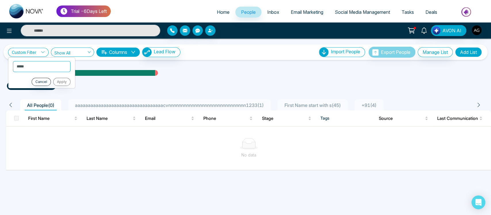
click at [116, 81] on ul "stage include exit ( 0 )" at bounding box center [245, 84] width 477 height 10
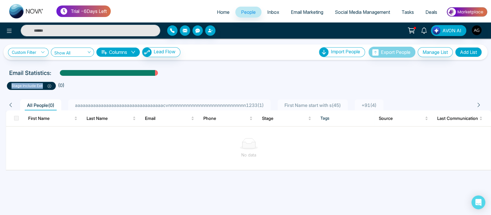
drag, startPoint x: 43, startPoint y: 82, endPoint x: 5, endPoint y: 82, distance: 38.5
click at [5, 82] on div "stage include exit ( 0 )" at bounding box center [245, 83] width 484 height 13
click at [48, 85] on icon at bounding box center [49, 86] width 4 height 4
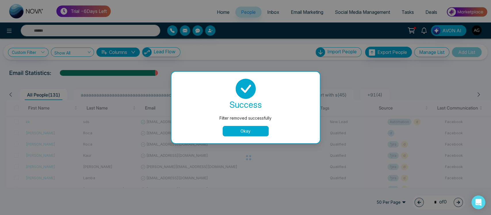
click at [234, 130] on button "Okay" at bounding box center [246, 131] width 46 height 10
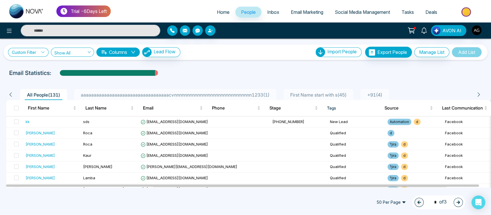
click at [38, 54] on link "Custom Filter" at bounding box center [28, 52] width 41 height 9
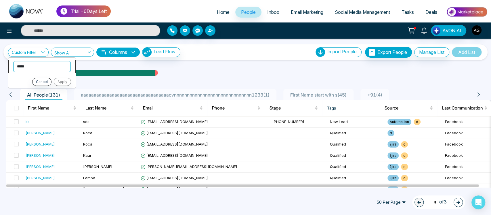
click at [38, 67] on select "**********" at bounding box center [42, 66] width 58 height 11
select select "*****"
click at [13, 61] on select "**********" at bounding box center [42, 66] width 58 height 11
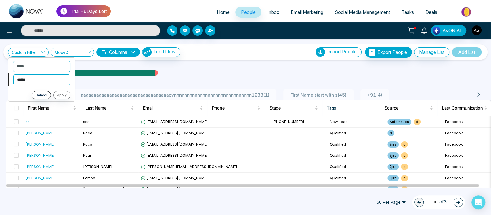
click at [46, 78] on select "**********" at bounding box center [41, 79] width 57 height 11
select select "********"
click at [13, 74] on select "**********" at bounding box center [41, 79] width 57 height 11
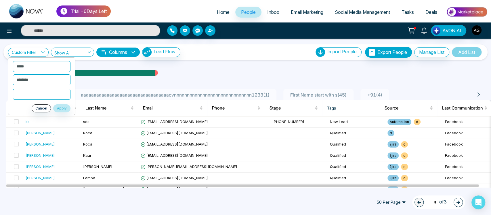
click at [44, 89] on input "text" at bounding box center [42, 93] width 58 height 11
type input "****"
click button "Apply" at bounding box center [61, 108] width 17 height 8
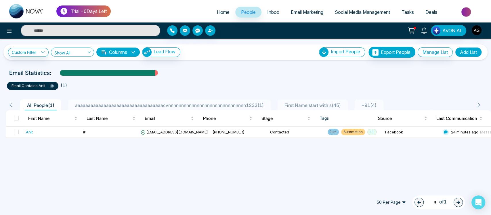
click at [50, 84] on icon at bounding box center [52, 86] width 4 height 4
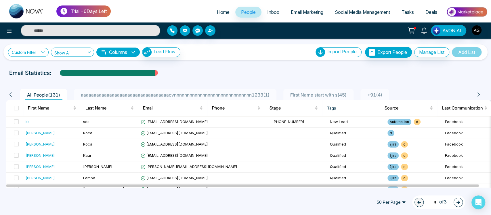
click at [25, 49] on link "Custom Filter" at bounding box center [28, 52] width 41 height 9
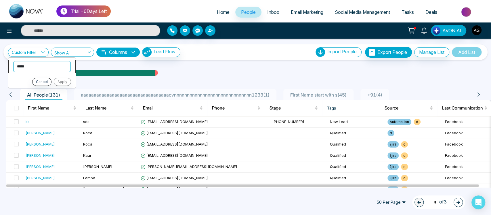
click at [42, 62] on select "**********" at bounding box center [42, 66] width 58 height 11
select select "****"
click at [13, 61] on select "**********" at bounding box center [42, 66] width 58 height 11
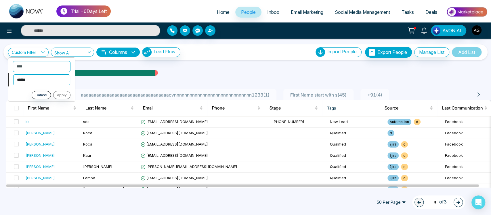
click at [46, 81] on select "**********" at bounding box center [41, 79] width 57 height 11
select select "*******"
click at [13, 74] on select "**********" at bounding box center [41, 79] width 57 height 11
click at [40, 90] on select "**********" at bounding box center [42, 91] width 58 height 11
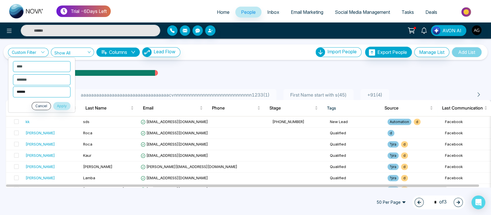
click at [40, 90] on select "**********" at bounding box center [42, 91] width 58 height 11
select select "*"
click at [13, 86] on select "**********" at bounding box center [42, 91] width 58 height 11
click at [41, 119] on div "kk" at bounding box center [52, 122] width 53 height 6
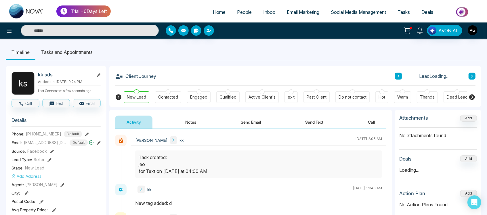
click at [240, 12] on span "People" at bounding box center [244, 12] width 15 height 6
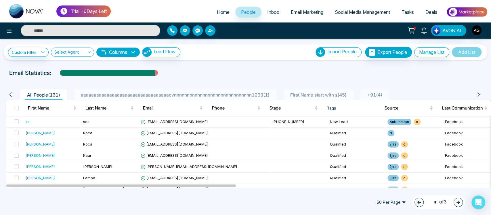
drag, startPoint x: 7, startPoint y: 71, endPoint x: 61, endPoint y: 86, distance: 56.0
click at [61, 86] on div "**********" at bounding box center [245, 113] width 491 height 148
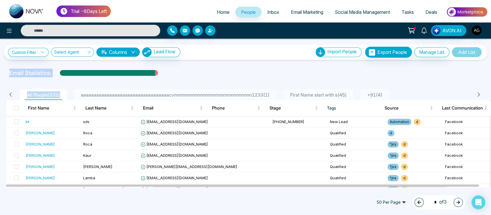
click at [211, 79] on div at bounding box center [245, 78] width 484 height 2
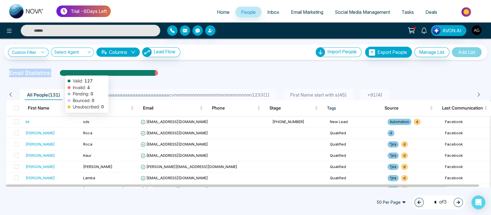
drag, startPoint x: 8, startPoint y: 74, endPoint x: 65, endPoint y: 75, distance: 57.0
click at [65, 75] on div "Email Statistics: Valid: 127 Invalid: 4 Pending: 0 Bounced: 0 Unsubscribed: 0" at bounding box center [246, 72] width 480 height 9
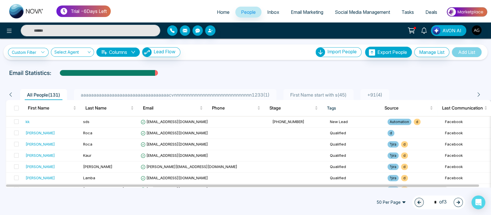
click at [205, 77] on div at bounding box center [245, 78] width 484 height 2
click at [481, 95] on icon at bounding box center [478, 94] width 5 height 5
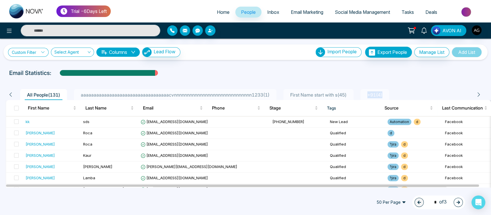
click at [32, 49] on link "Custom Filter" at bounding box center [28, 52] width 41 height 9
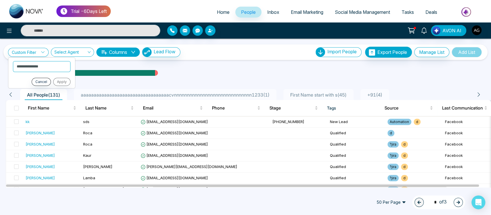
click at [264, 78] on div at bounding box center [245, 78] width 484 height 2
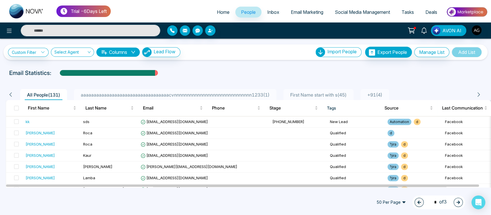
click at [324, 91] on li "First Name start with s ( 45 )" at bounding box center [318, 94] width 70 height 11
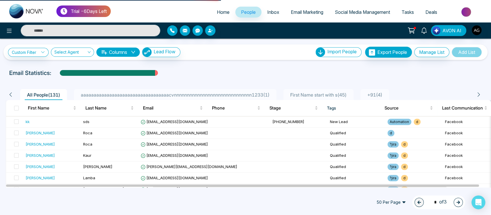
click at [324, 91] on li "First Name start with s ( 45 )" at bounding box center [318, 94] width 70 height 11
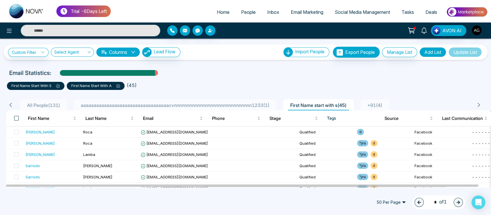
click at [18, 117] on th at bounding box center [14, 118] width 17 height 16
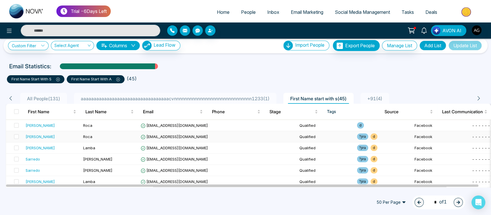
scroll to position [6, 0]
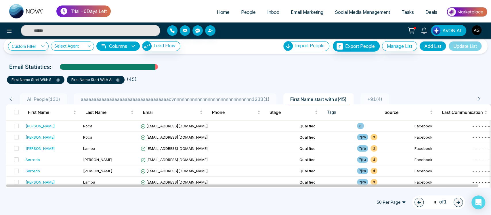
click at [368, 100] on span "+91 ( 4 )" at bounding box center [375, 99] width 20 height 6
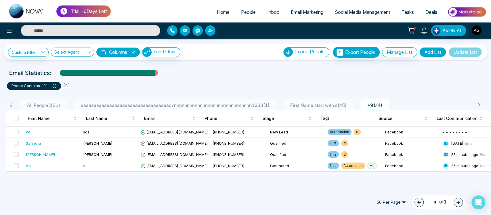
click at [378, 199] on span "50 Per Page" at bounding box center [390, 201] width 37 height 9
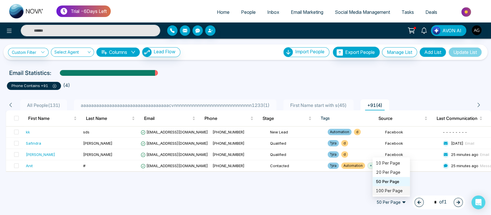
click at [380, 192] on div "100 Per Page" at bounding box center [391, 190] width 30 height 6
click at [413, 207] on div "1 * of 1" at bounding box center [438, 202] width 53 height 14
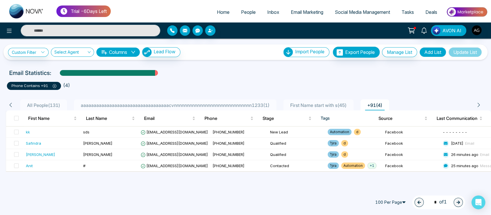
click at [417, 200] on div "1 * of 1" at bounding box center [438, 202] width 53 height 14
click at [460, 204] on div "1 * of 1" at bounding box center [438, 202] width 53 height 14
click at [417, 201] on div "1 * of 1" at bounding box center [438, 202] width 53 height 14
click at [444, 205] on div "1 * of 1" at bounding box center [438, 202] width 53 height 14
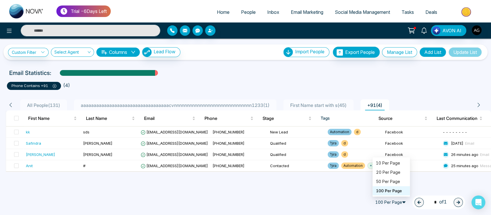
click at [389, 206] on span "100 Per Page" at bounding box center [390, 201] width 37 height 9
click at [395, 176] on div "20 Per Page" at bounding box center [390, 171] width 37 height 9
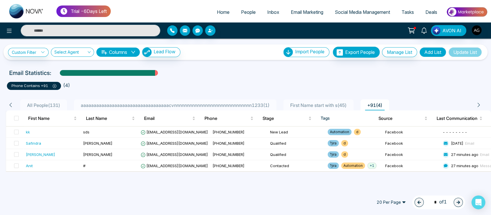
click at [39, 99] on li "All People ( 131 )" at bounding box center [43, 104] width 47 height 11
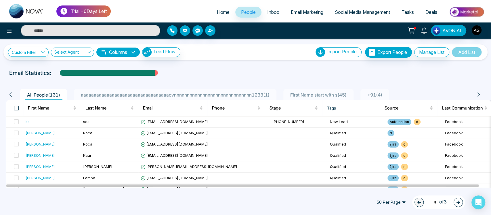
click at [16, 107] on span at bounding box center [16, 108] width 5 height 5
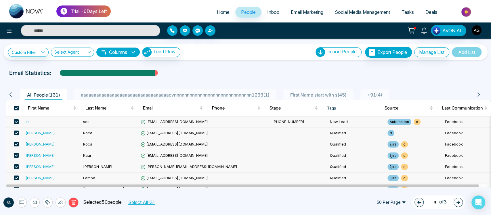
click at [152, 203] on button "Select All 131" at bounding box center [141, 201] width 30 height 7
click at [76, 204] on icon at bounding box center [73, 201] width 5 height 5
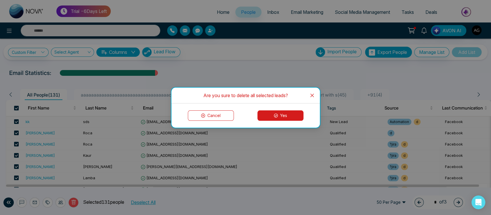
click at [217, 113] on button "Cancel" at bounding box center [211, 115] width 46 height 10
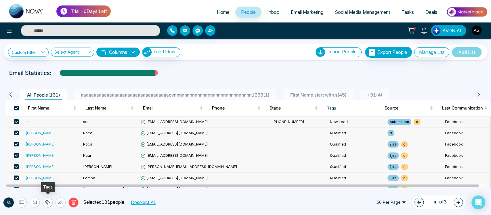
click at [47, 200] on icon at bounding box center [47, 202] width 5 height 5
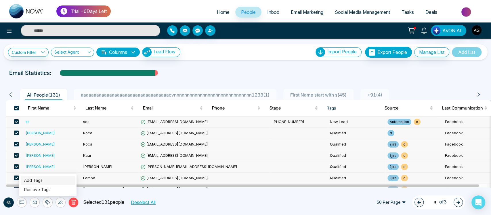
click at [43, 180] on link "Add Tags" at bounding box center [33, 179] width 18 height 5
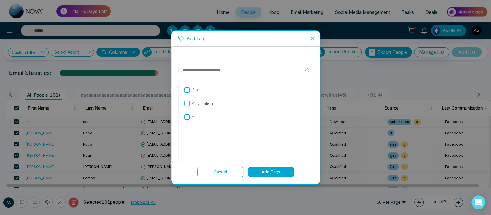
click at [223, 68] on input "text" at bounding box center [243, 69] width 123 height 7
type input "*****"
click at [185, 89] on icon at bounding box center [186, 91] width 6 height 6
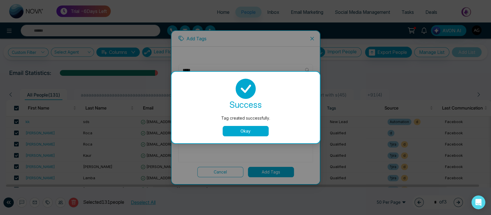
click at [242, 132] on button "Okay" at bounding box center [246, 131] width 46 height 10
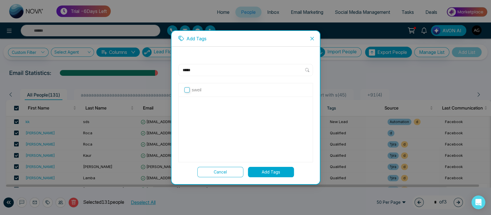
click at [192, 87] on p "sweil" at bounding box center [196, 90] width 9 height 6
click at [278, 172] on button "Add Tags" at bounding box center [271, 172] width 46 height 10
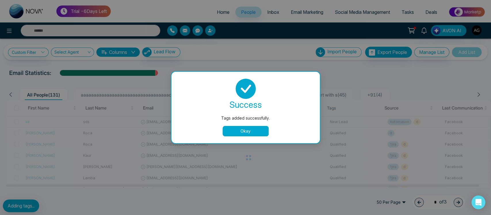
click at [250, 133] on button "Okay" at bounding box center [246, 131] width 46 height 10
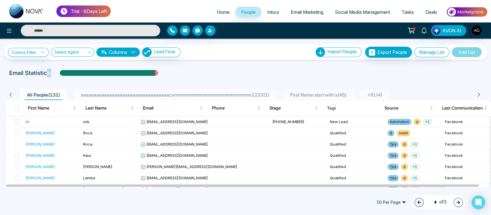
drag, startPoint x: 159, startPoint y: 75, endPoint x: 167, endPoint y: 69, distance: 9.5
click at [167, 69] on div "Email Statistics:" at bounding box center [245, 72] width 473 height 9
click at [129, 53] on button "Columns" at bounding box center [117, 51] width 43 height 9
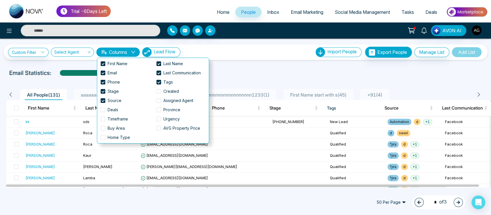
click at [236, 59] on div "**********" at bounding box center [245, 52] width 484 height 16
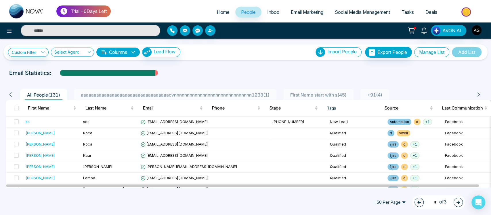
click at [418, 54] on button "Manage List" at bounding box center [431, 52] width 35 height 10
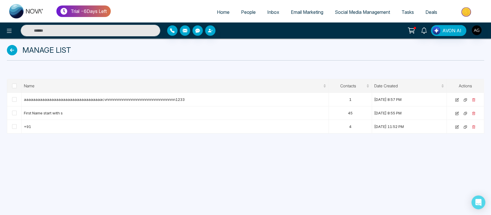
click at [11, 51] on icon at bounding box center [12, 50] width 10 height 10
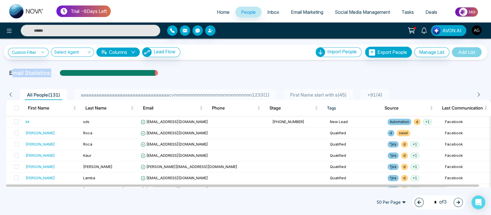
drag, startPoint x: 50, startPoint y: 73, endPoint x: 9, endPoint y: 72, distance: 41.2
click at [9, 72] on div "Email Statistics:" at bounding box center [246, 72] width 480 height 9
click at [203, 63] on div "**********" at bounding box center [245, 113] width 491 height 148
click at [16, 106] on span at bounding box center [16, 108] width 5 height 5
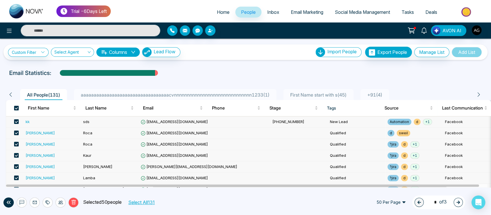
click at [154, 201] on button "Select All 131" at bounding box center [141, 201] width 30 height 7
click at [61, 202] on icon at bounding box center [60, 202] width 5 height 5
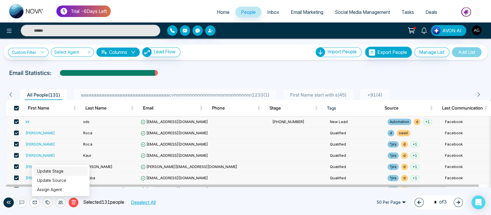
drag, startPoint x: 70, startPoint y: 165, endPoint x: 70, endPoint y: 170, distance: 5.8
click at [70, 170] on ul "Update Stage Update Source Assign Agent" at bounding box center [61, 180] width 58 height 31
click at [64, 170] on link "Update Stage" at bounding box center [50, 170] width 26 height 5
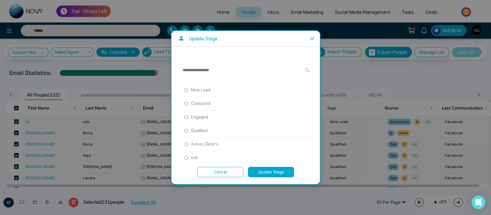
click at [213, 69] on input "text" at bounding box center [243, 69] width 123 height 7
type input "*"
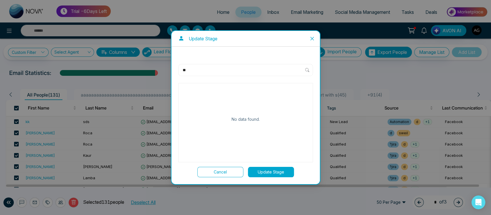
type input "**"
drag, startPoint x: 198, startPoint y: 65, endPoint x: 165, endPoint y: 68, distance: 32.9
click at [165, 68] on div "Update Stage ** No data found. Cancel Update Stage" at bounding box center [245, 107] width 491 height 215
click at [204, 68] on input "**" at bounding box center [243, 69] width 123 height 7
drag, startPoint x: 204, startPoint y: 68, endPoint x: 171, endPoint y: 70, distance: 33.1
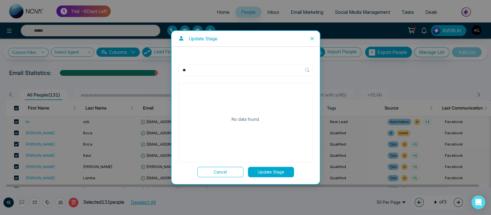
click at [171, 70] on div "** No data found. Cancel Update Stage" at bounding box center [245, 115] width 148 height 137
click at [311, 36] on icon "close" at bounding box center [312, 38] width 5 height 5
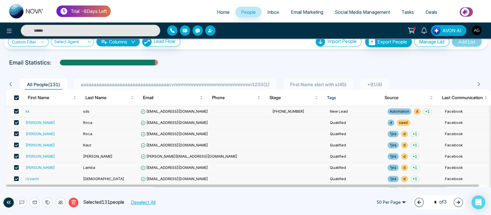
scroll to position [9, 0]
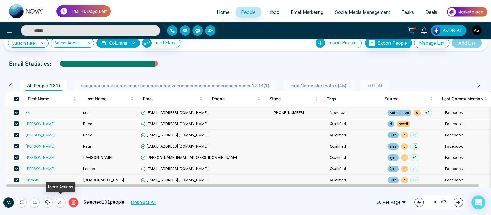
click at [60, 200] on icon at bounding box center [60, 201] width 5 height 3
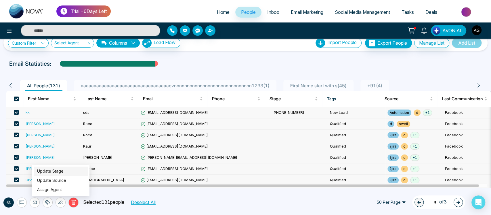
click at [64, 173] on link "Update Stage" at bounding box center [50, 170] width 26 height 5
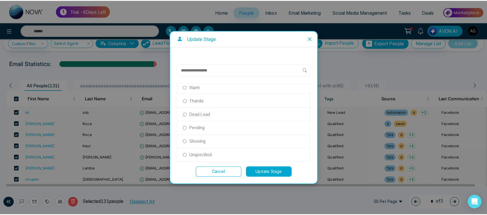
scroll to position [124, 0]
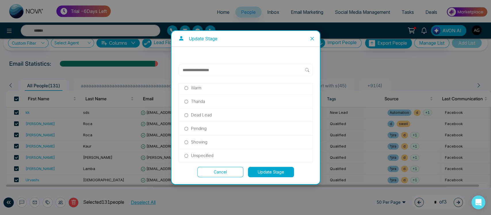
click at [212, 113] on label "Dead Lead" at bounding box center [245, 115] width 123 height 6
click at [207, 102] on label "Thanda" at bounding box center [245, 101] width 123 height 6
click at [263, 171] on button "Update Stage" at bounding box center [271, 172] width 46 height 10
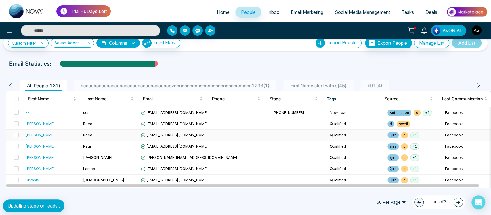
click at [270, 132] on td at bounding box center [299, 134] width 58 height 11
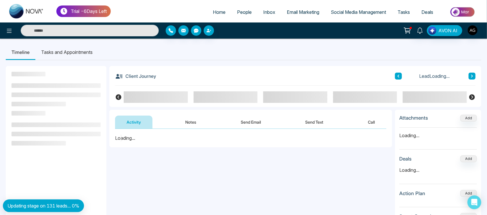
click at [242, 15] on link "People" at bounding box center [244, 12] width 26 height 11
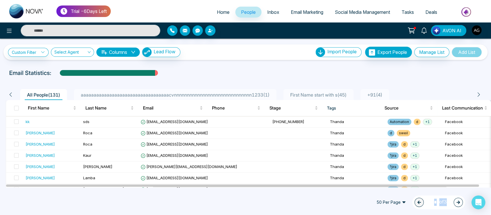
drag, startPoint x: 3, startPoint y: 203, endPoint x: 77, endPoint y: 202, distance: 73.6
click at [207, 192] on div "50 Per Page 1 * of 3" at bounding box center [245, 201] width 491 height 25
click at [458, 201] on icon "button" at bounding box center [458, 202] width 4 height 4
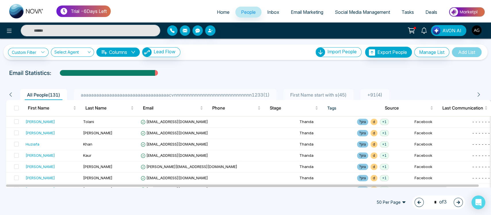
click at [458, 204] on icon "button" at bounding box center [458, 202] width 4 height 4
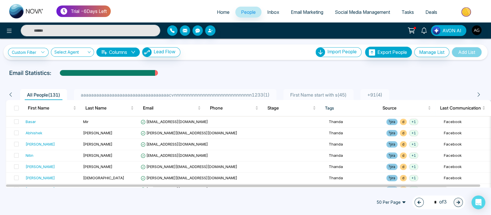
click at [418, 202] on icon "button" at bounding box center [418, 201] width 3 height 3
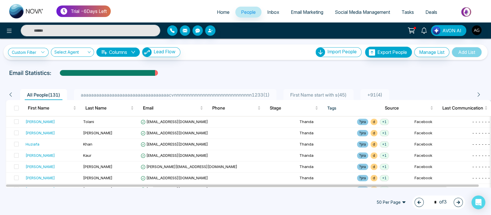
click at [418, 202] on icon "button" at bounding box center [418, 201] width 3 height 3
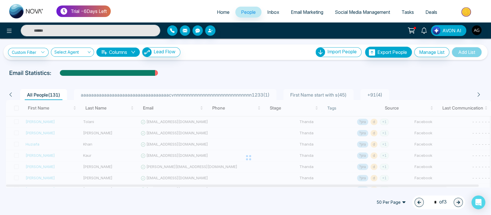
type input "*"
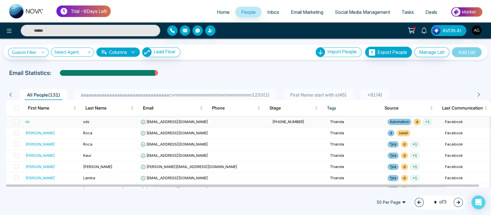
click at [270, 126] on td "[PHONE_NUMBER]" at bounding box center [299, 121] width 58 height 11
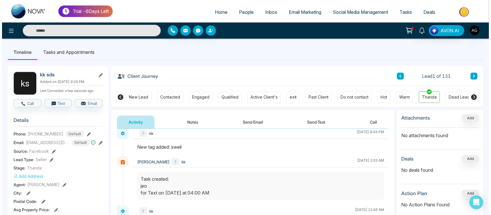
scroll to position [4, 0]
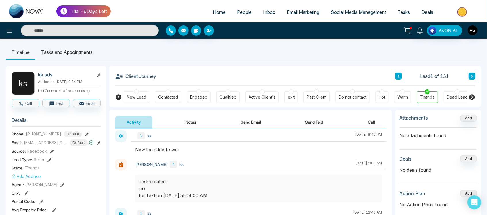
click at [242, 14] on span "People" at bounding box center [244, 12] width 15 height 6
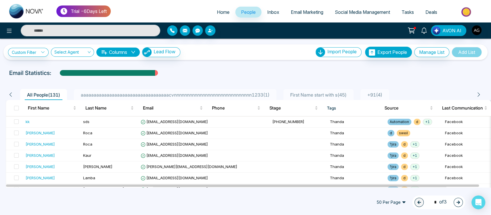
click at [120, 51] on button "Columns" at bounding box center [117, 51] width 43 height 9
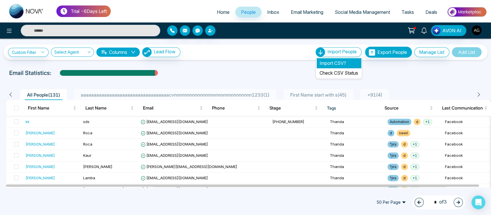
click at [332, 62] on li "Import CSV?" at bounding box center [339, 63] width 44 height 10
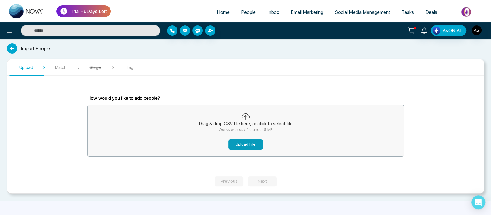
click at [234, 144] on button "Upload File" at bounding box center [245, 144] width 35 height 10
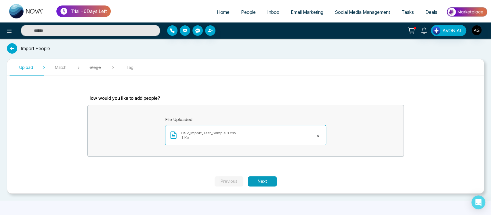
click at [265, 179] on button "Next" at bounding box center [262, 181] width 29 height 10
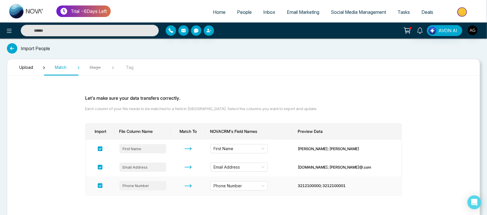
scroll to position [25, 0]
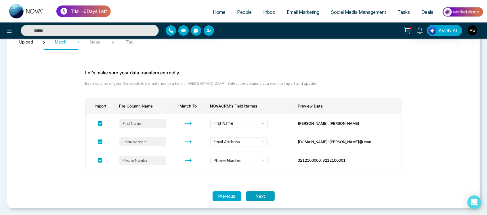
click at [265, 196] on button "Next" at bounding box center [260, 196] width 29 height 10
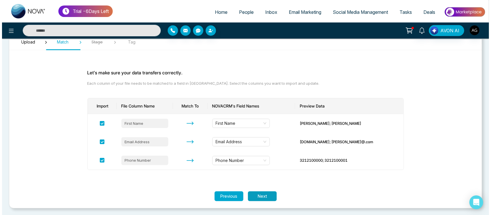
scroll to position [0, 0]
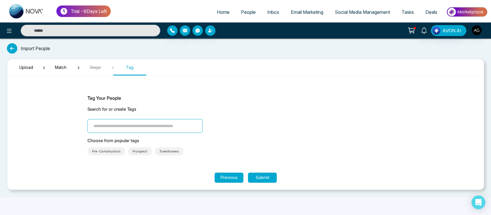
click at [146, 128] on input "search" at bounding box center [144, 126] width 115 height 14
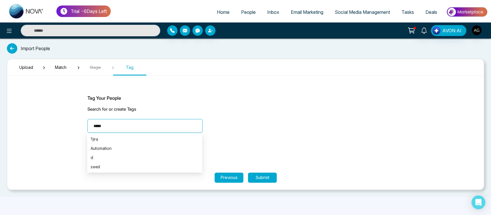
type input "******"
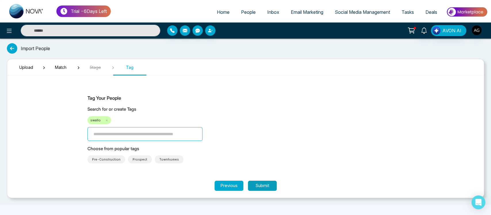
click at [267, 183] on button "Submit" at bounding box center [262, 185] width 29 height 10
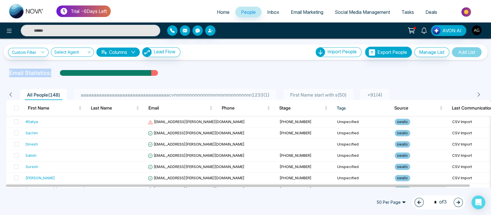
drag, startPoint x: 7, startPoint y: 72, endPoint x: 167, endPoint y: 72, distance: 160.2
click at [167, 72] on div "Email Statistics:" at bounding box center [246, 72] width 480 height 9
click at [167, 72] on div "Email Statistics:" at bounding box center [245, 72] width 473 height 9
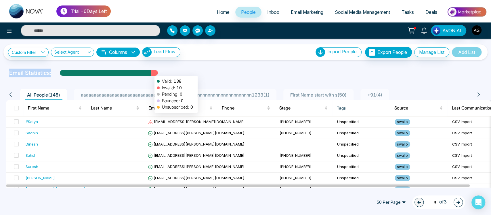
drag, startPoint x: 0, startPoint y: 70, endPoint x: 152, endPoint y: 73, distance: 151.6
click at [152, 73] on div "Email Statistics: Valid: 138 Invalid: 10 Pending: 0 Bounced: 0 Unsubscribed: 0" at bounding box center [245, 72] width 491 height 9
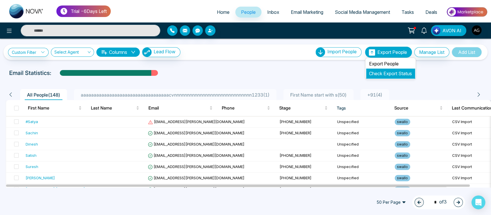
click at [388, 76] on li "Check Export Status" at bounding box center [390, 73] width 49 height 10
click at [385, 72] on link "Check Export Status" at bounding box center [390, 73] width 43 height 6
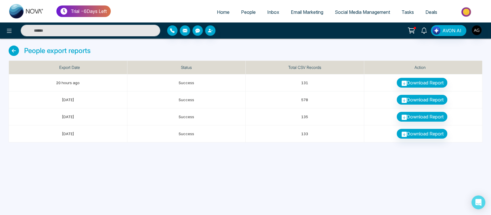
click at [14, 51] on icon at bounding box center [14, 50] width 10 height 10
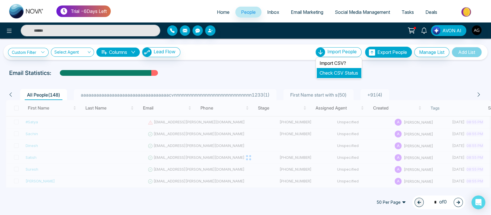
click at [335, 77] on li "Check CSV Status" at bounding box center [339, 73] width 44 height 10
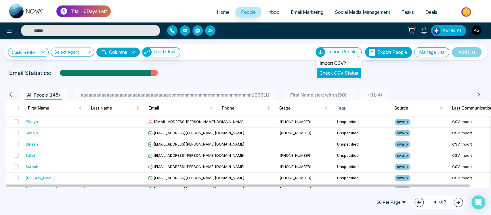
click at [332, 71] on link "Check CSV Status" at bounding box center [339, 73] width 39 height 6
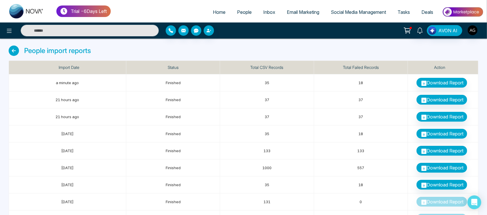
click at [17, 46] on icon at bounding box center [14, 50] width 10 height 10
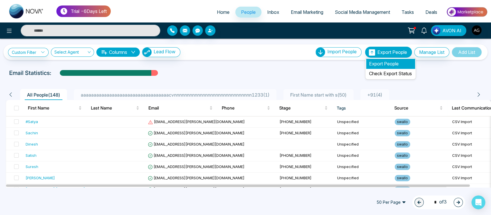
click at [389, 61] on li "Export People" at bounding box center [390, 64] width 49 height 10
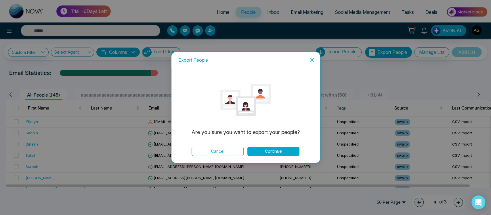
click at [269, 154] on button "Continue" at bounding box center [273, 150] width 52 height 9
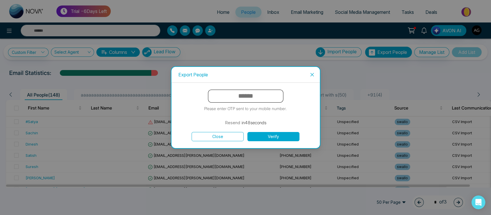
click at [247, 93] on input "text" at bounding box center [245, 95] width 75 height 13
click at [289, 136] on button "Verify" at bounding box center [273, 136] width 52 height 9
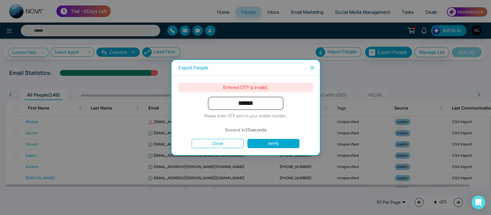
click at [265, 98] on input "******" at bounding box center [245, 103] width 75 height 13
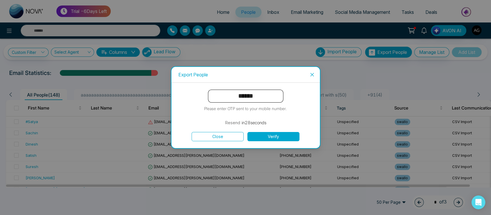
type input "******"
click at [274, 137] on button "Verify" at bounding box center [273, 136] width 52 height 9
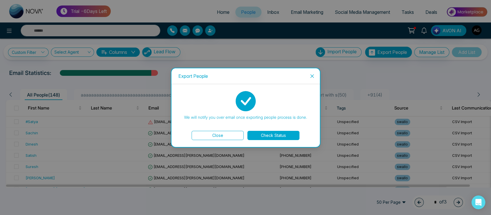
click at [274, 137] on button "Check Status" at bounding box center [273, 135] width 52 height 9
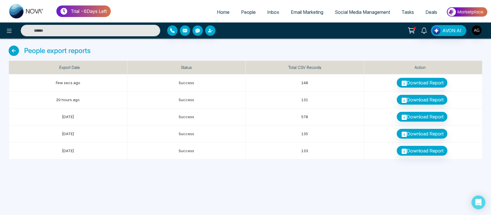
click at [15, 53] on icon at bounding box center [14, 50] width 10 height 10
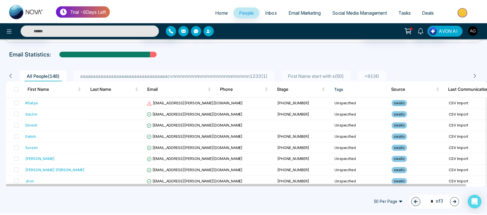
scroll to position [22, 0]
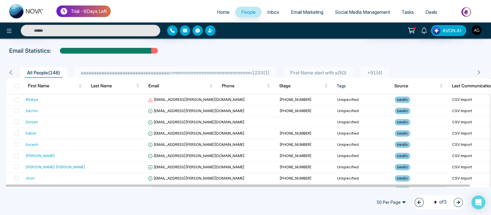
click at [378, 70] on span "+91 ( 4 )" at bounding box center [375, 73] width 20 height 6
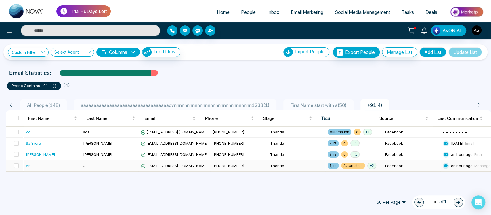
click at [166, 168] on span "anit@mmnovatech.com" at bounding box center [174, 165] width 67 height 5
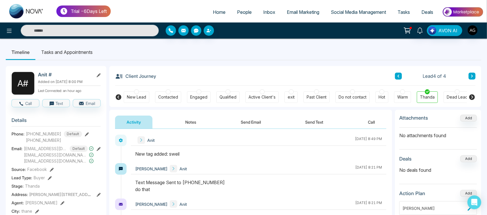
click at [97, 74] on icon at bounding box center [99, 75] width 4 height 4
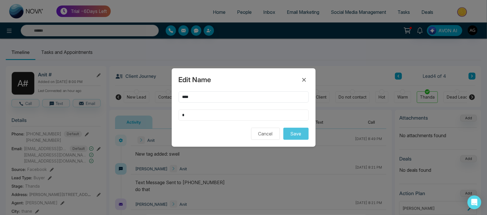
click at [227, 113] on input "*" at bounding box center [244, 114] width 130 height 11
type input "**"
click at [283, 127] on button "Save" at bounding box center [295, 133] width 25 height 12
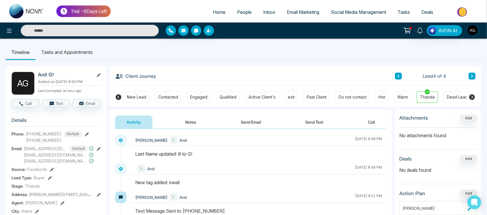
click at [77, 51] on li "Tasks and Appointments" at bounding box center [66, 52] width 63 height 16
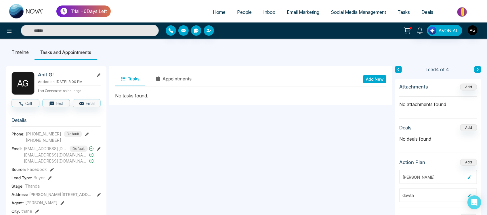
click at [375, 83] on div "Tasks Appointments Add New" at bounding box center [250, 79] width 271 height 15
click at [375, 76] on button "Add New" at bounding box center [374, 79] width 23 height 8
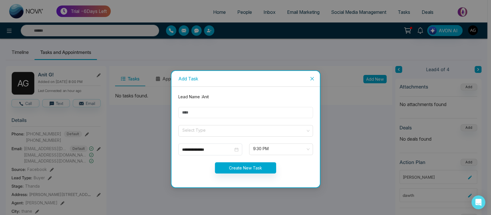
click at [223, 117] on input "text" at bounding box center [245, 112] width 135 height 11
type input "***"
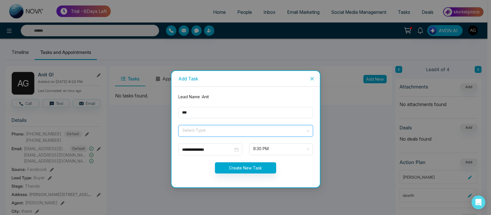
click at [256, 129] on input "search" at bounding box center [244, 129] width 124 height 9
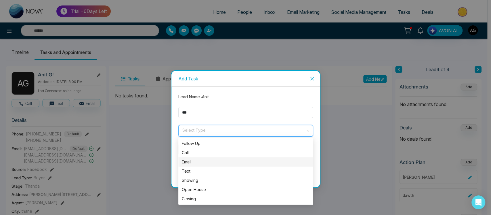
click at [252, 161] on div "Email" at bounding box center [246, 161] width 128 height 6
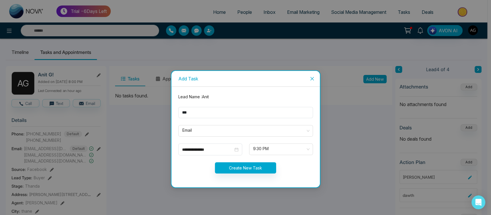
drag, startPoint x: 286, startPoint y: 141, endPoint x: 242, endPoint y: 172, distance: 53.1
click at [242, 172] on form "**********" at bounding box center [246, 136] width 142 height 87
click at [242, 172] on button "Create New Task" at bounding box center [245, 167] width 61 height 11
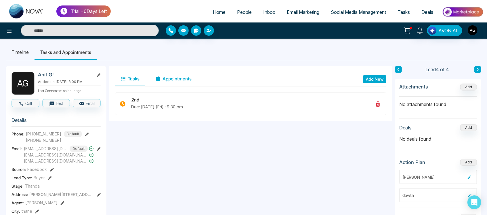
click at [181, 75] on button "Appointments" at bounding box center [173, 79] width 47 height 14
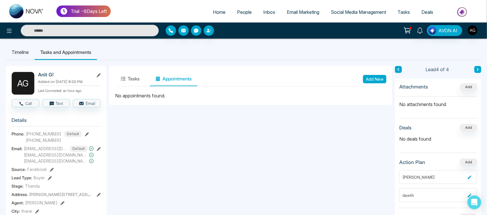
click at [383, 81] on button "Add New" at bounding box center [374, 79] width 23 height 8
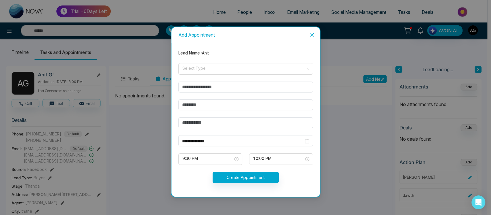
click at [232, 75] on form "**********" at bounding box center [246, 120] width 142 height 140
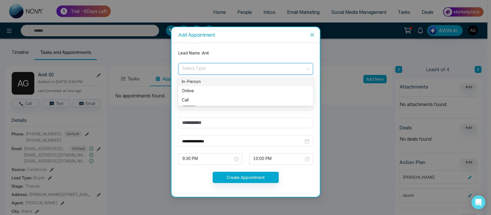
click at [263, 67] on input "search" at bounding box center [244, 67] width 124 height 9
click at [251, 101] on div "Call" at bounding box center [246, 100] width 128 height 6
click at [215, 86] on input "text" at bounding box center [245, 86] width 135 height 11
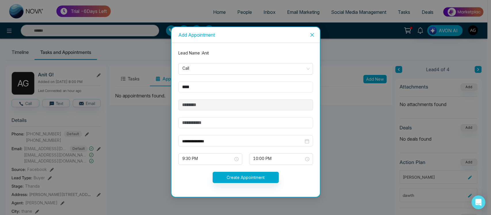
type input "****"
click at [192, 118] on input "text" at bounding box center [245, 122] width 135 height 11
click at [231, 158] on span "9:30 PM" at bounding box center [210, 159] width 56 height 10
type input "*****"
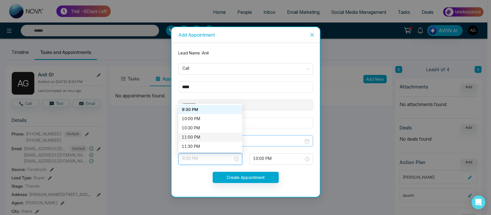
click at [276, 143] on input "**********" at bounding box center [242, 141] width 121 height 6
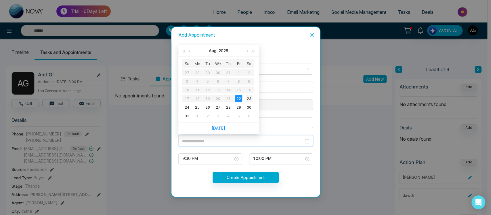
type input "**********"
click at [251, 99] on div "23" at bounding box center [249, 98] width 7 height 7
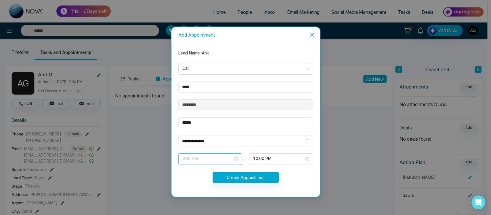
scroll to position [331, 0]
click at [224, 160] on span "9:30 PM" at bounding box center [210, 159] width 56 height 10
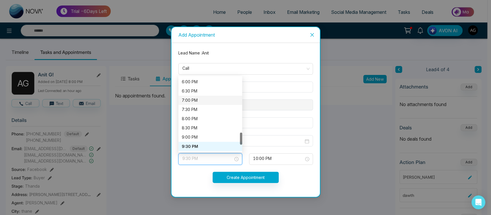
click at [212, 101] on div "7:00 PM" at bounding box center [210, 100] width 57 height 6
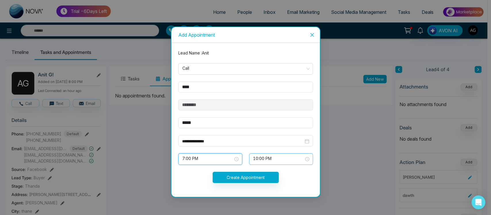
click at [285, 158] on span "10:00 PM" at bounding box center [281, 159] width 56 height 10
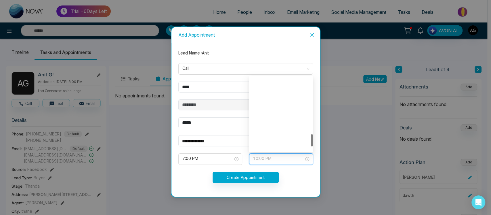
scroll to position [341, 0]
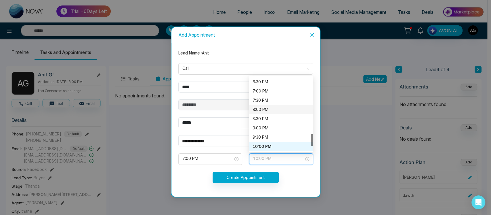
click at [275, 113] on div "8:00 PM" at bounding box center [281, 109] width 64 height 9
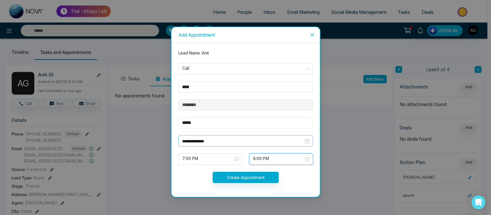
click at [226, 143] on input "**********" at bounding box center [242, 141] width 121 height 6
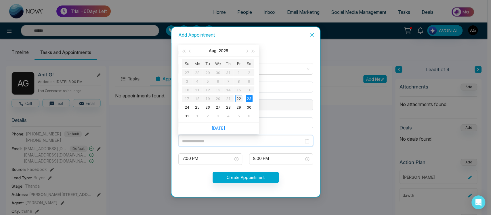
type input "**********"
click at [237, 97] on div "22" at bounding box center [238, 98] width 7 height 7
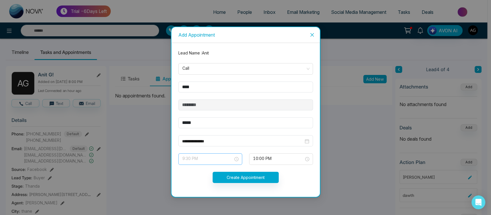
scroll to position [0, 0]
click at [227, 158] on span "9:30 PM" at bounding box center [210, 159] width 56 height 10
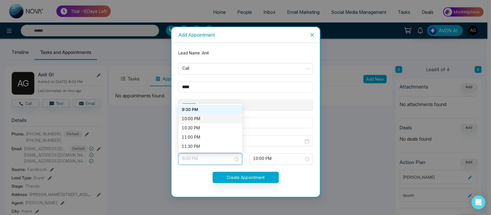
click at [209, 116] on div "10:00 PM" at bounding box center [210, 118] width 57 height 6
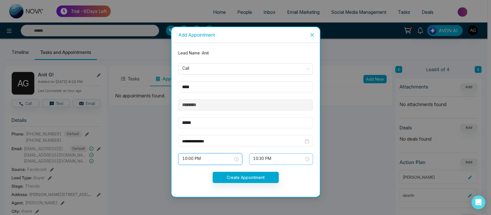
click at [254, 158] on span "10:30 PM" at bounding box center [281, 159] width 56 height 10
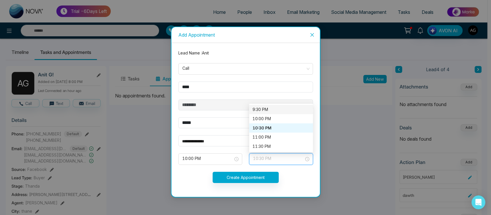
click at [260, 110] on div "9:30 PM" at bounding box center [281, 109] width 57 height 6
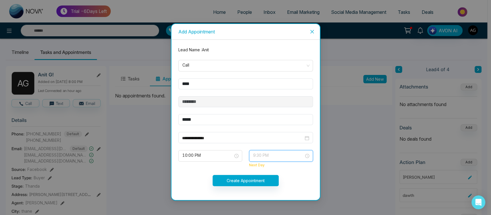
click at [275, 155] on span "9:30 PM" at bounding box center [281, 156] width 56 height 10
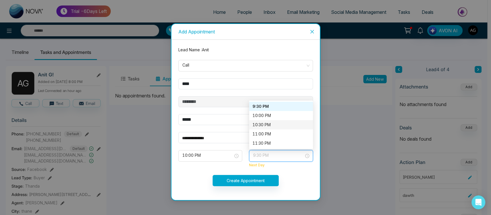
click at [278, 125] on div "10:30 PM" at bounding box center [281, 124] width 57 height 6
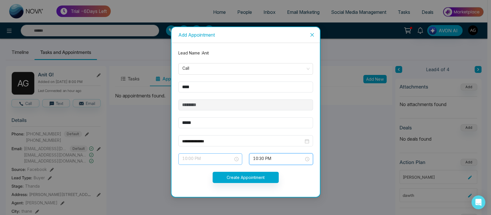
click at [224, 163] on span "10:00 PM" at bounding box center [210, 159] width 56 height 10
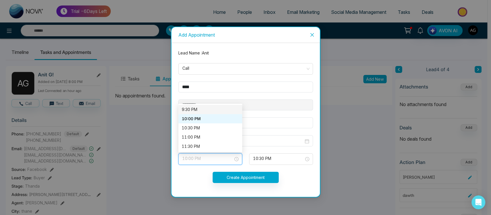
click at [226, 108] on div "9:30 PM" at bounding box center [210, 109] width 57 height 6
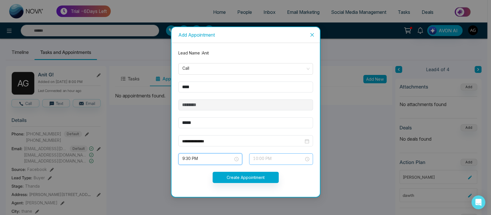
click at [290, 158] on span "10:00 PM" at bounding box center [281, 159] width 56 height 10
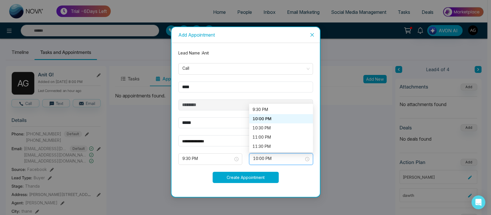
click at [249, 177] on button "Create Appointment" at bounding box center [246, 176] width 66 height 11
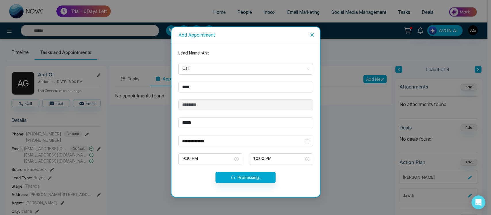
click at [249, 177] on div "Processing..." at bounding box center [246, 176] width 142 height 11
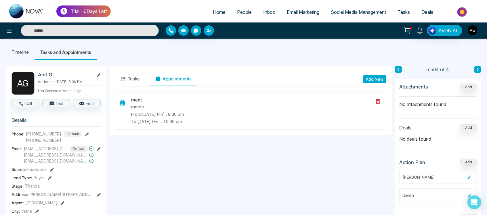
drag, startPoint x: 129, startPoint y: 109, endPoint x: 232, endPoint y: 133, distance: 106.0
click at [232, 133] on div "meet meets From: Aug-22-2025 (Fri) : 9:30 pm To: Aug-22-2025 (Fri) : 10:00 pm" at bounding box center [250, 113] width 283 height 43
click at [463, 87] on button "Add" at bounding box center [468, 86] width 17 height 7
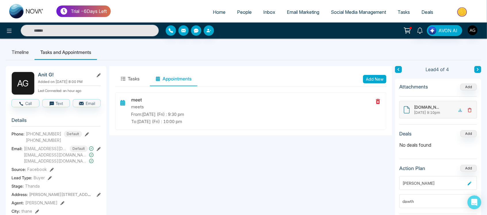
click at [469, 110] on icon at bounding box center [469, 110] width 5 height 5
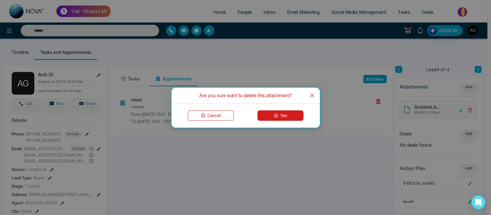
click at [285, 119] on button "Yes" at bounding box center [280, 115] width 46 height 10
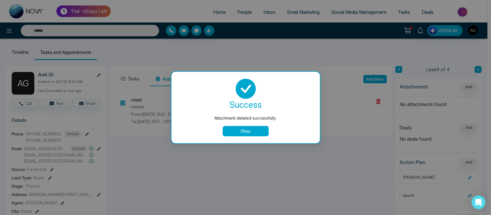
click at [253, 131] on button "Okay" at bounding box center [246, 131] width 46 height 10
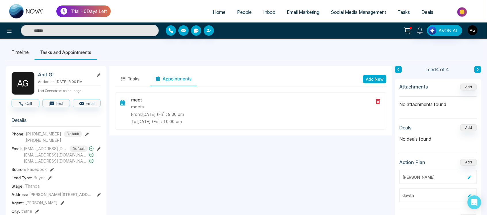
click at [16, 49] on li "Timeline" at bounding box center [20, 52] width 29 height 16
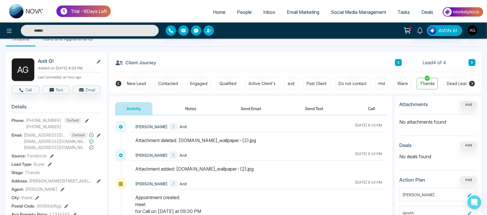
scroll to position [16, 0]
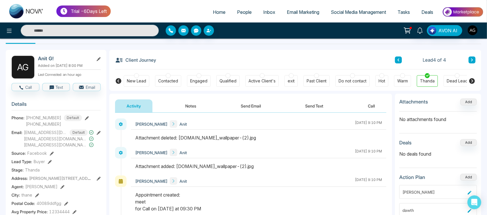
click at [120, 82] on icon at bounding box center [119, 81] width 6 height 6
click at [469, 79] on icon at bounding box center [472, 81] width 6 height 6
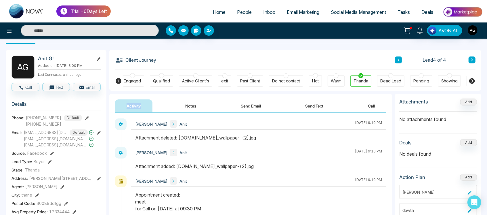
click at [469, 79] on icon at bounding box center [472, 81] width 6 height 6
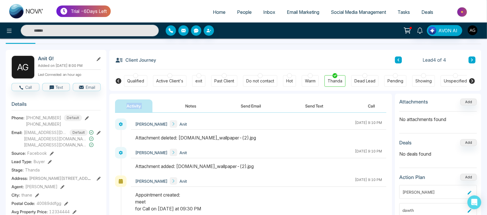
scroll to position [0, 93]
click at [469, 79] on icon at bounding box center [472, 81] width 6 height 6
drag, startPoint x: 469, startPoint y: 79, endPoint x: 474, endPoint y: 81, distance: 5.1
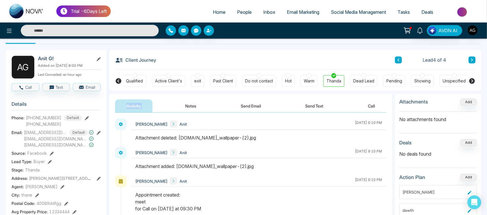
click at [474, 81] on icon at bounding box center [472, 81] width 6 height 6
click at [117, 79] on icon at bounding box center [119, 81] width 6 height 6
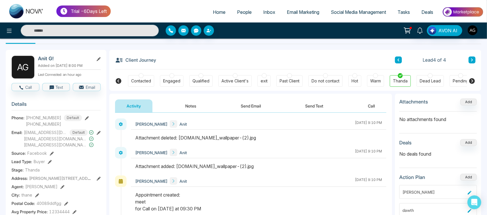
click at [117, 79] on icon at bounding box center [119, 81] width 6 height 6
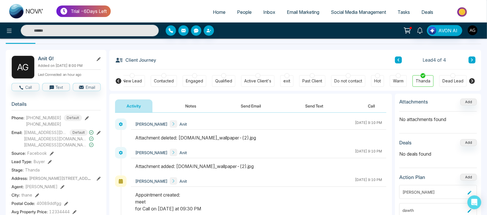
click at [117, 79] on icon at bounding box center [119, 81] width 6 height 6
click at [470, 82] on icon at bounding box center [472, 81] width 6 height 6
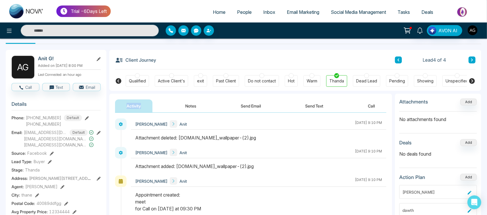
scroll to position [0, 93]
click at [472, 81] on icon at bounding box center [472, 80] width 7 height 7
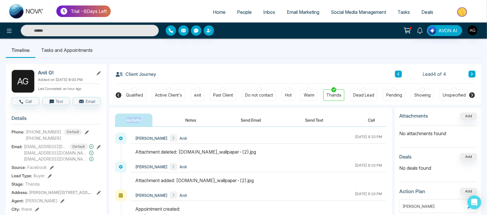
scroll to position [1, 0]
click at [396, 73] on button at bounding box center [398, 74] width 7 height 7
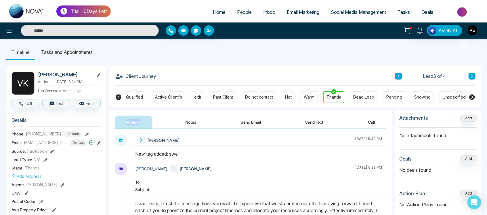
click at [473, 76] on icon at bounding box center [472, 75] width 3 height 3
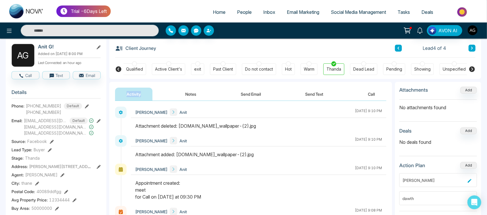
scroll to position [31, 0]
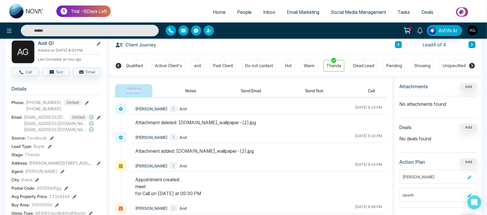
click at [85, 101] on icon at bounding box center [87, 103] width 4 height 4
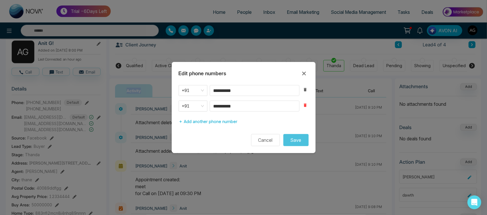
click at [306, 107] on icon "button" at bounding box center [305, 105] width 5 height 5
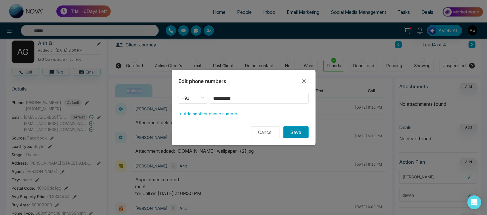
click at [300, 135] on button "Save" at bounding box center [295, 132] width 25 height 12
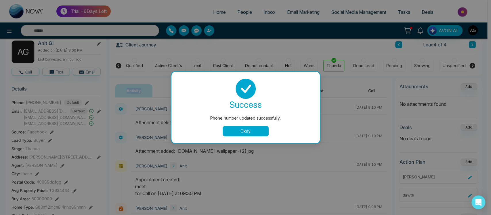
click at [257, 131] on button "Okay" at bounding box center [246, 131] width 46 height 10
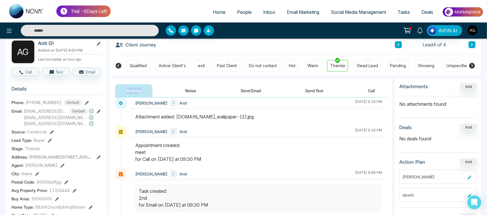
scroll to position [35, 0]
click at [99, 108] on button at bounding box center [99, 111] width 4 height 6
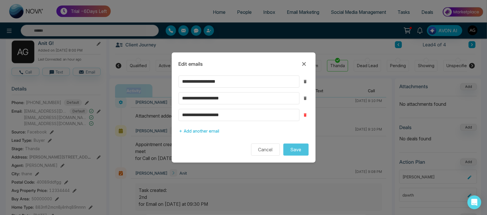
click at [305, 112] on button "button" at bounding box center [305, 114] width 7 height 7
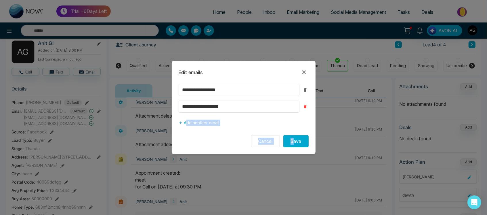
drag, startPoint x: 295, startPoint y: 132, endPoint x: 303, endPoint y: 107, distance: 26.1
click at [303, 107] on form "**********" at bounding box center [244, 115] width 144 height 63
click at [303, 107] on icon "button" at bounding box center [305, 106] width 5 height 5
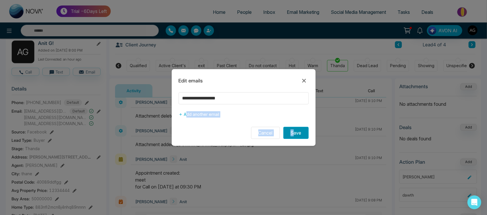
click at [301, 135] on button "Save" at bounding box center [295, 133] width 25 height 12
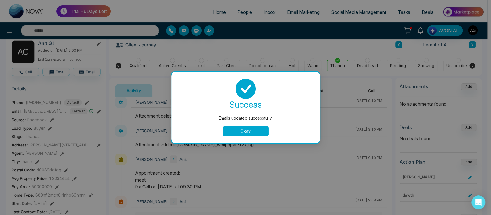
click at [251, 129] on button "Okay" at bounding box center [246, 131] width 46 height 10
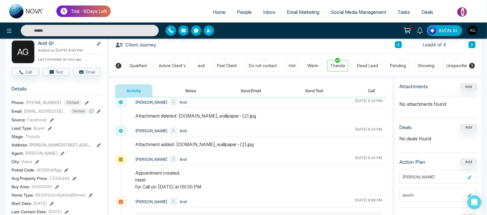
scroll to position [58, 0]
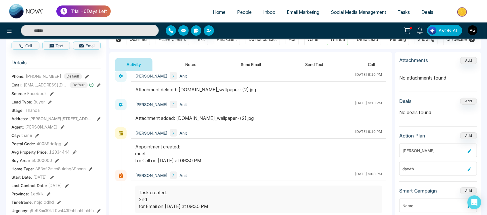
click at [51, 93] on icon at bounding box center [52, 94] width 4 height 4
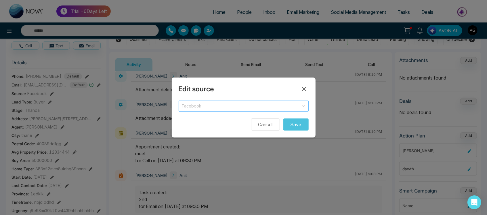
click at [212, 109] on span "Facebook" at bounding box center [243, 106] width 123 height 8
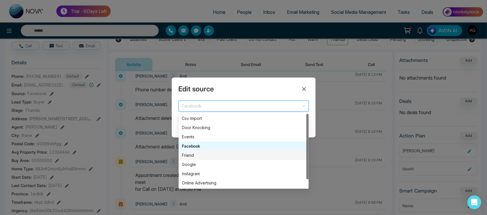
click at [208, 155] on div "Friend" at bounding box center [243, 155] width 123 height 6
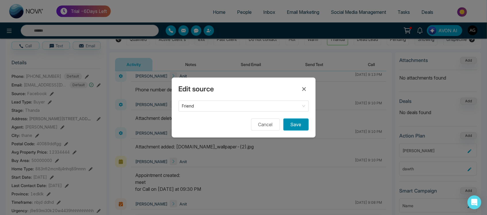
drag, startPoint x: 310, startPoint y: 124, endPoint x: 301, endPoint y: 125, distance: 9.0
click at [301, 125] on div "Edit source Friend Facebook Friend Google Csv Import Door Knocking Events Faceb…" at bounding box center [244, 107] width 144 height 60
click at [301, 125] on button "Save" at bounding box center [295, 124] width 25 height 12
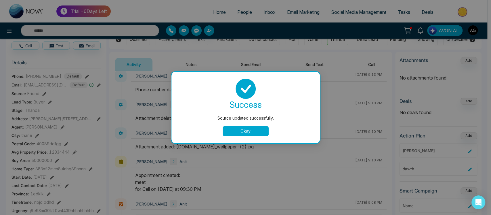
click at [244, 130] on button "Okay" at bounding box center [246, 131] width 46 height 10
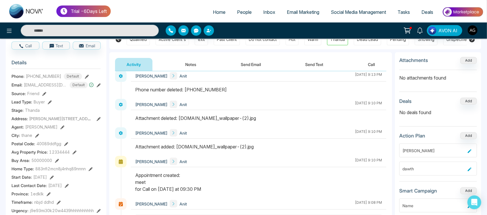
click at [35, 110] on span "Thanda" at bounding box center [32, 110] width 15 height 6
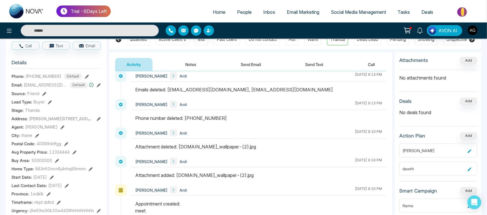
drag, startPoint x: 93, startPoint y: 119, endPoint x: 101, endPoint y: 118, distance: 7.5
click at [101, 118] on div "A G Anit G! Added on August 14 2025 | 8:00 PM Last Connected: an hour ago Call …" at bounding box center [56, 212] width 101 height 408
click at [98, 117] on icon at bounding box center [99, 119] width 4 height 4
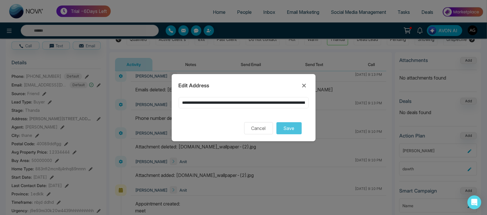
scroll to position [0, 65]
drag, startPoint x: 291, startPoint y: 100, endPoint x: 360, endPoint y: 105, distance: 69.2
click at [360, 105] on div "**********" at bounding box center [243, 107] width 487 height 215
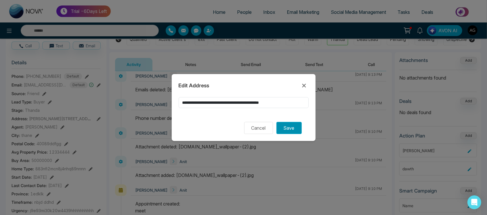
click at [299, 127] on button "Save" at bounding box center [288, 128] width 25 height 12
drag, startPoint x: 291, startPoint y: 96, endPoint x: 185, endPoint y: 103, distance: 105.8
click at [185, 103] on div "**********" at bounding box center [244, 107] width 144 height 67
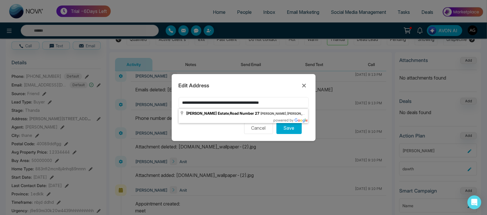
drag, startPoint x: 185, startPoint y: 103, endPoint x: 302, endPoint y: 106, distance: 117.1
click at [302, 106] on input "**********" at bounding box center [244, 102] width 130 height 11
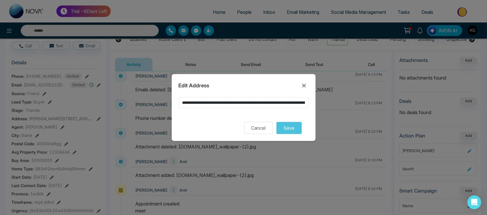
click at [293, 102] on input "**********" at bounding box center [244, 102] width 130 height 11
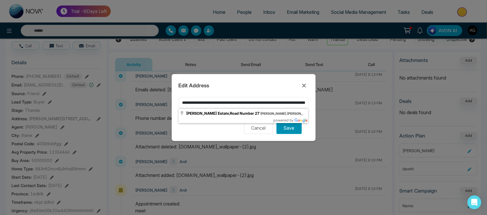
type input "**********"
click at [295, 128] on button "Save" at bounding box center [288, 128] width 25 height 12
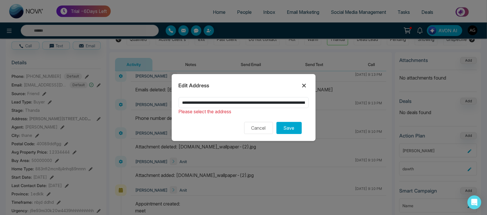
click at [301, 86] on icon at bounding box center [304, 85] width 7 height 7
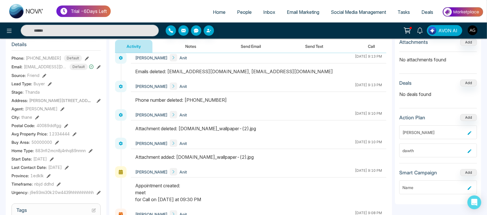
scroll to position [85, 0]
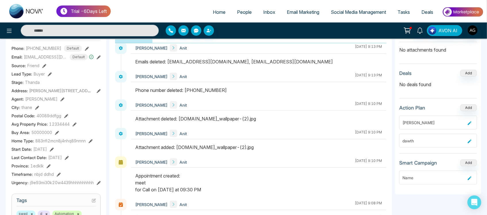
click at [39, 105] on div "City : thane" at bounding box center [56, 107] width 89 height 6
click at [38, 106] on icon at bounding box center [37, 108] width 4 height 4
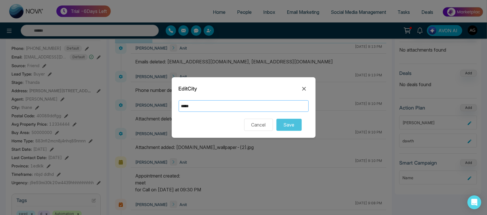
drag, startPoint x: 210, startPoint y: 103, endPoint x: 162, endPoint y: 106, distance: 47.5
click at [162, 106] on div "Edit City ***** Cancel Save" at bounding box center [243, 107] width 487 height 215
type input "***"
click at [294, 126] on button "Save" at bounding box center [288, 125] width 25 height 12
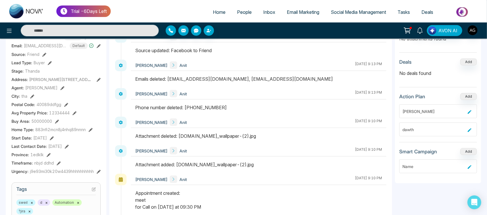
scroll to position [98, 0]
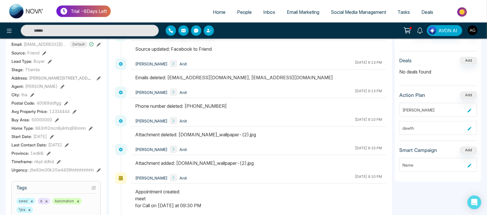
click at [64, 102] on icon at bounding box center [66, 103] width 4 height 4
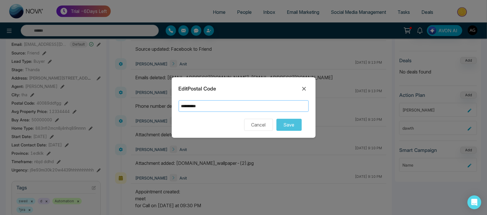
click at [213, 105] on input "**********" at bounding box center [244, 106] width 130 height 12
type input "********"
click at [293, 123] on button "Save" at bounding box center [288, 125] width 25 height 12
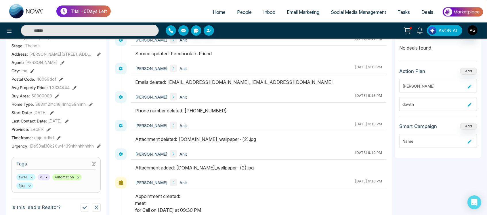
scroll to position [123, 0]
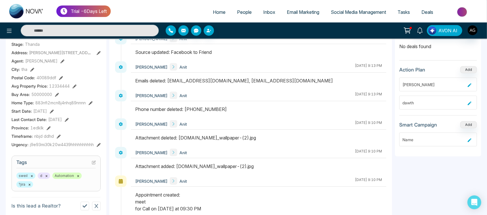
click at [56, 93] on icon at bounding box center [57, 95] width 4 height 4
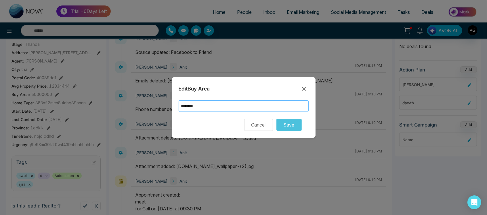
click at [211, 105] on input "********" at bounding box center [244, 106] width 130 height 12
type input "*******"
click at [300, 127] on button "Save" at bounding box center [288, 125] width 25 height 12
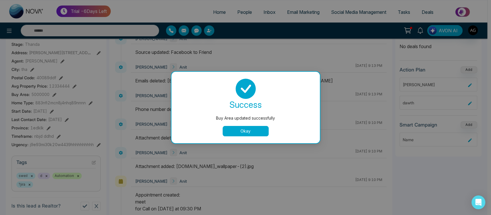
click at [239, 132] on button "Okay" at bounding box center [246, 131] width 46 height 10
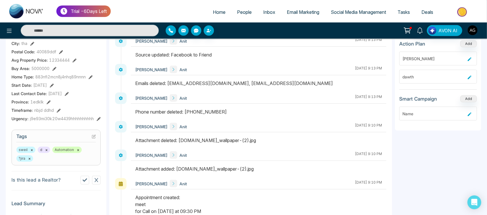
scroll to position [150, 0]
click at [54, 83] on icon at bounding box center [52, 85] width 4 height 4
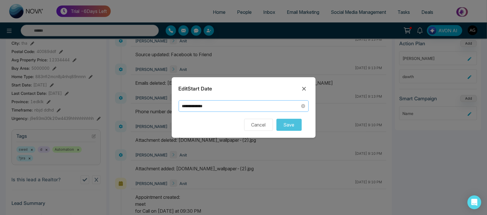
click at [239, 106] on input "**********" at bounding box center [241, 106] width 118 height 6
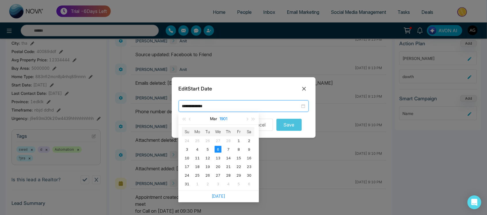
click at [225, 115] on button "1901" at bounding box center [223, 119] width 8 height 12
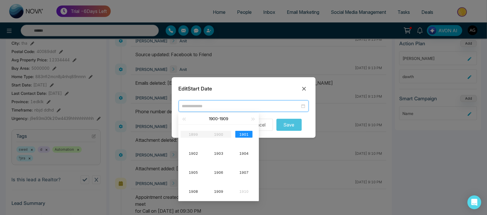
click at [246, 134] on div "1901" at bounding box center [243, 134] width 17 height 7
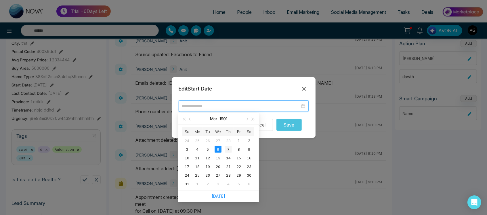
type input "**********"
click at [225, 146] on div "7" at bounding box center [228, 149] width 7 height 7
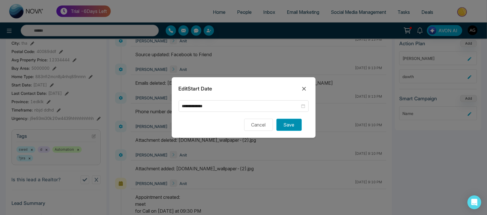
click at [287, 123] on button "Save" at bounding box center [288, 125] width 25 height 12
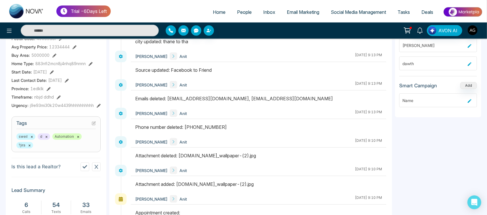
scroll to position [162, 0]
click at [88, 81] on div "Last Contact Date : August 03, 2025" at bounding box center [56, 80] width 89 height 6
click at [69, 79] on icon at bounding box center [67, 81] width 4 height 4
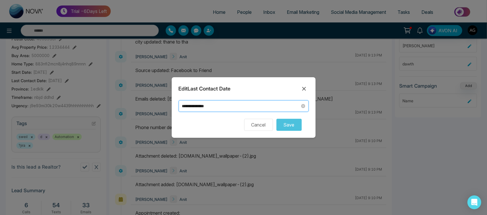
click at [231, 106] on input "**********" at bounding box center [241, 106] width 118 height 6
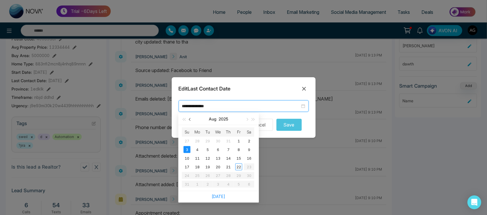
click at [189, 118] on span "button" at bounding box center [190, 119] width 3 height 3
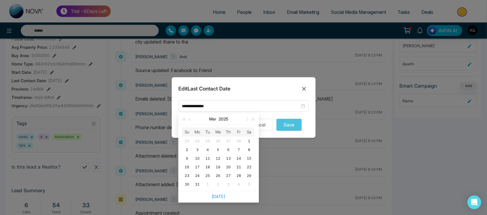
click at [291, 112] on form "**********" at bounding box center [244, 115] width 130 height 30
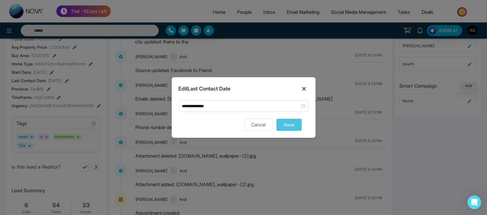
click at [304, 87] on icon at bounding box center [304, 88] width 7 height 7
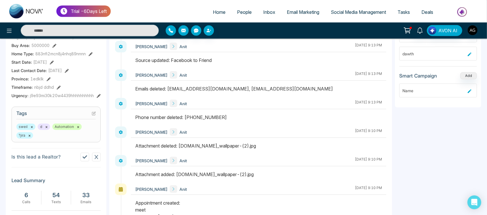
scroll to position [172, 0]
click at [48, 78] on icon at bounding box center [49, 80] width 4 height 4
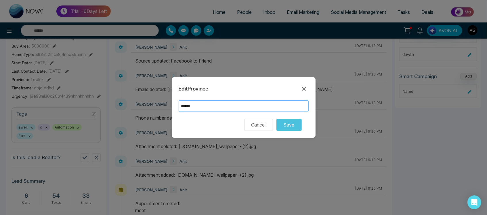
click at [206, 106] on input "******" at bounding box center [244, 106] width 130 height 12
drag, startPoint x: 206, startPoint y: 106, endPoint x: 166, endPoint y: 110, distance: 40.2
click at [166, 110] on div "Edit Province ****** Cancel Save" at bounding box center [243, 107] width 487 height 215
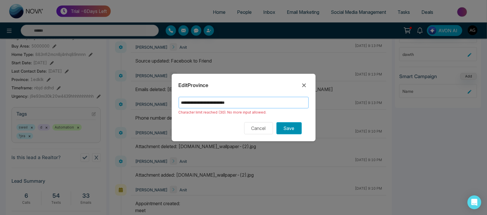
type input "**********"
click at [292, 126] on button "Save" at bounding box center [288, 128] width 25 height 12
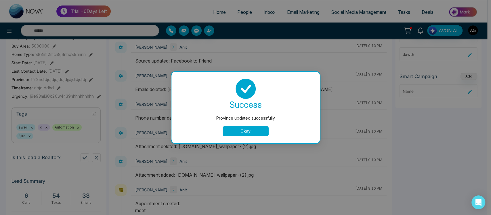
click at [245, 131] on button "Okay" at bounding box center [246, 131] width 46 height 10
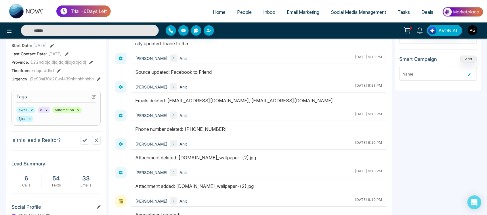
scroll to position [189, 0]
click at [78, 110] on button "×" at bounding box center [78, 110] width 3 height 5
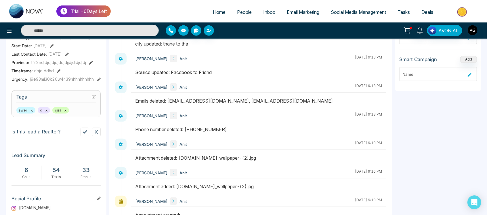
click at [256, 130] on div "Phone number deleted: +919167018173" at bounding box center [258, 129] width 247 height 7
click at [99, 132] on button at bounding box center [96, 131] width 9 height 9
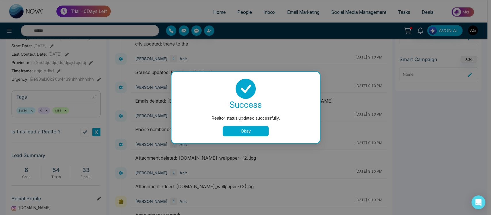
click at [64, 138] on div "Realtor status updated successfully. success Realtor status updated successfull…" at bounding box center [245, 107] width 491 height 215
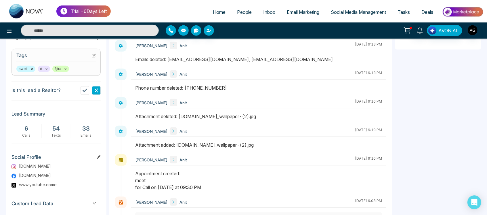
scroll to position [262, 0]
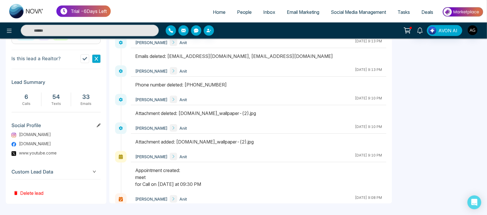
click at [100, 124] on icon at bounding box center [99, 125] width 4 height 4
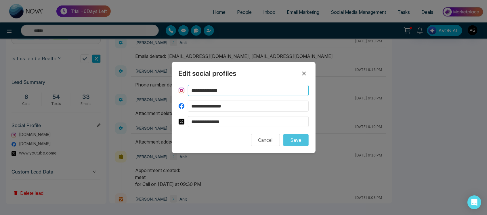
drag, startPoint x: 246, startPoint y: 91, endPoint x: 143, endPoint y: 101, distance: 103.2
click at [143, 101] on div "**********" at bounding box center [243, 107] width 487 height 215
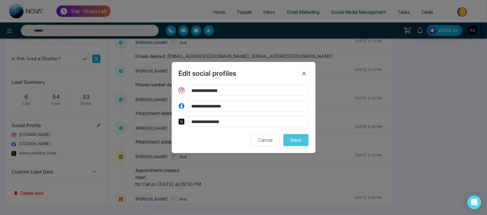
click at [143, 101] on div "**********" at bounding box center [243, 107] width 487 height 215
drag, startPoint x: 262, startPoint y: 90, endPoint x: 174, endPoint y: 88, distance: 88.0
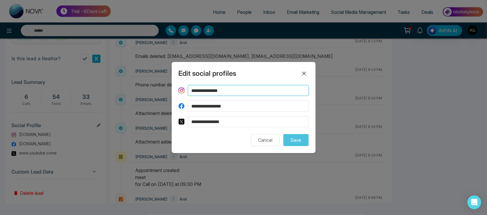
click at [174, 88] on div "**********" at bounding box center [244, 107] width 144 height 91
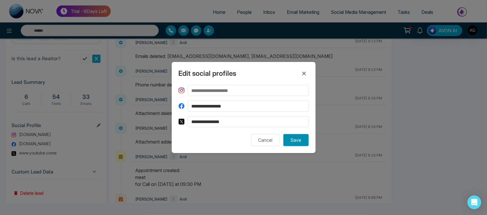
click at [297, 137] on button "Save" at bounding box center [295, 140] width 25 height 12
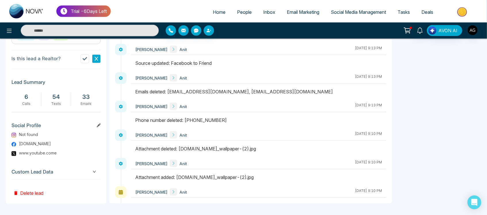
click at [97, 171] on span "Custom Lead Data" at bounding box center [56, 172] width 89 height 8
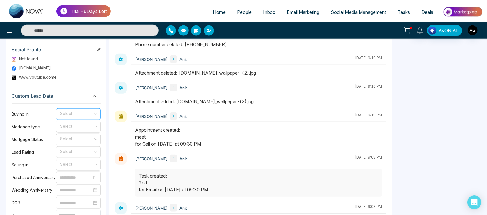
scroll to position [338, 0]
click at [86, 108] on input "search" at bounding box center [77, 112] width 34 height 9
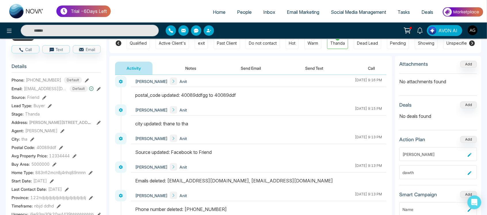
scroll to position [0, 0]
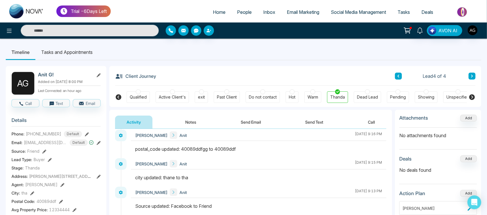
click at [184, 58] on ul "Timeline Tasks and Appointments" at bounding box center [243, 52] width 475 height 16
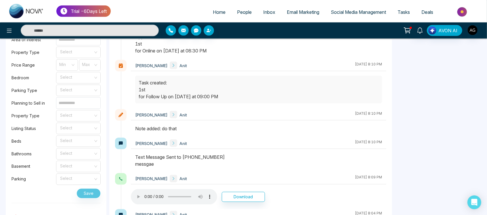
scroll to position [564, 0]
click at [238, 16] on link "People" at bounding box center [244, 12] width 26 height 11
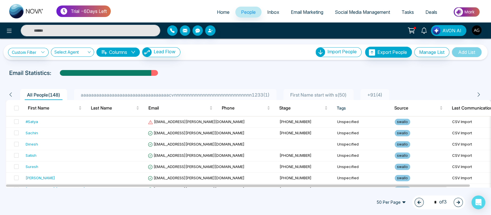
click at [372, 95] on span "+91 ( 4 )" at bounding box center [375, 95] width 20 height 6
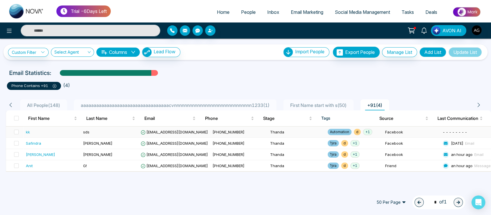
click at [169, 136] on td "asd@ads.com" at bounding box center [174, 131] width 72 height 11
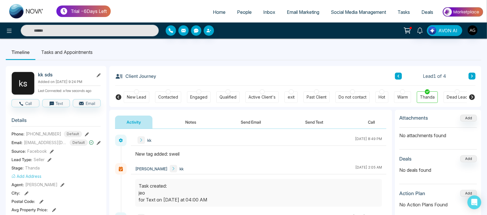
drag, startPoint x: 161, startPoint y: 73, endPoint x: 112, endPoint y: 76, distance: 49.8
click at [112, 76] on div "Client Journey Lead 1 of 4 New Lead Contacted Engaged Qualified Active Client's…" at bounding box center [295, 86] width 372 height 41
drag, startPoint x: 171, startPoint y: 71, endPoint x: 124, endPoint y: 72, distance: 46.9
click at [124, 72] on div "Client Journey Lead 1 of 4" at bounding box center [295, 76] width 360 height 20
drag, startPoint x: 169, startPoint y: 76, endPoint x: 156, endPoint y: 76, distance: 12.9
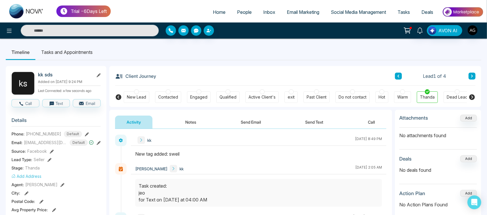
click at [156, 76] on div "Client Journey Lead 1 of 4" at bounding box center [295, 76] width 360 height 20
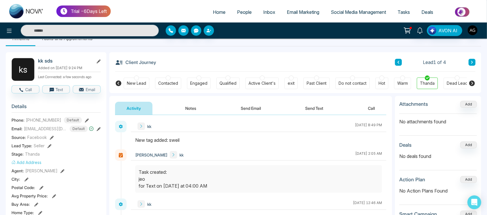
scroll to position [14, 0]
click at [56, 91] on button "Text" at bounding box center [56, 89] width 28 height 8
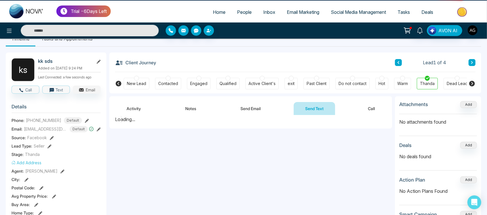
click at [79, 89] on icon "button" at bounding box center [82, 90] width 6 height 6
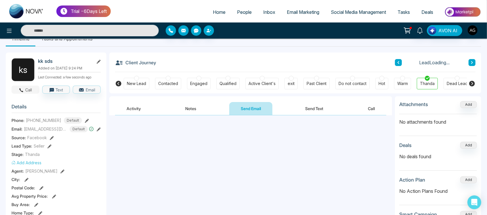
click at [26, 89] on button "Call" at bounding box center [26, 89] width 28 height 8
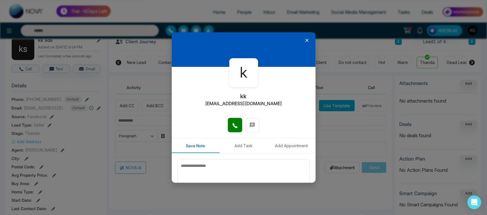
scroll to position [35, 0]
click at [304, 39] on icon at bounding box center [307, 40] width 6 height 6
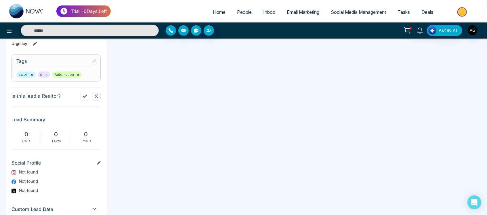
scroll to position [261, 0]
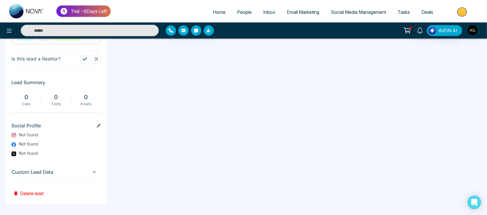
click at [92, 174] on span "Custom Lead Data" at bounding box center [56, 172] width 89 height 8
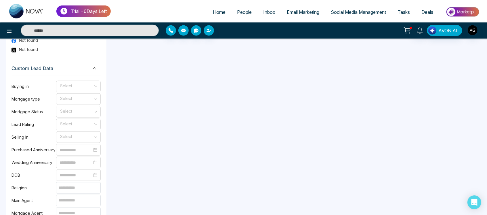
scroll to position [376, 0]
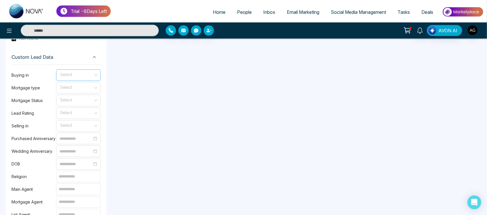
click at [81, 72] on input "search" at bounding box center [77, 74] width 34 height 9
click at [82, 105] on div "6-12 months" at bounding box center [79, 105] width 38 height 6
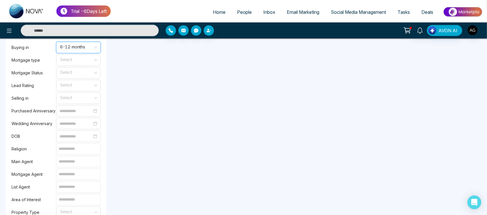
scroll to position [406, 0]
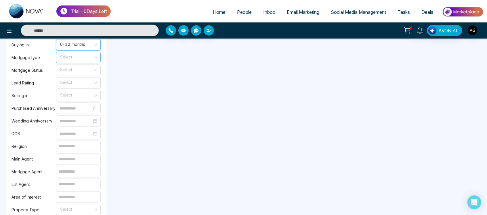
click at [91, 60] on span at bounding box center [77, 57] width 34 height 11
click at [99, 75] on div "Refinance/Renewal" at bounding box center [78, 78] width 45 height 9
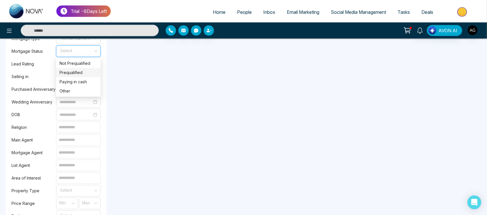
drag, startPoint x: 80, startPoint y: 45, endPoint x: 80, endPoint y: 81, distance: 36.0
click at [80, 81] on div "Paying in cash" at bounding box center [79, 82] width 38 height 6
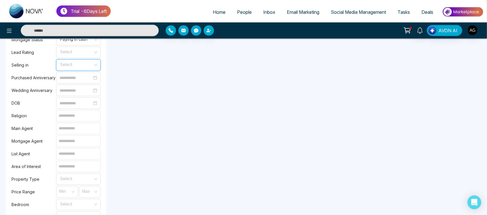
click at [83, 60] on input "search" at bounding box center [77, 64] width 34 height 9
click at [81, 103] on div "4 years" at bounding box center [79, 105] width 38 height 6
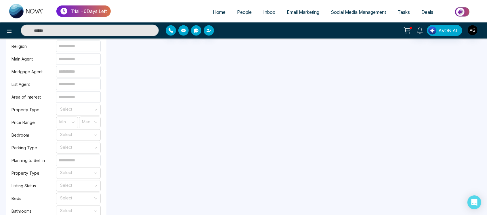
scroll to position [509, 0]
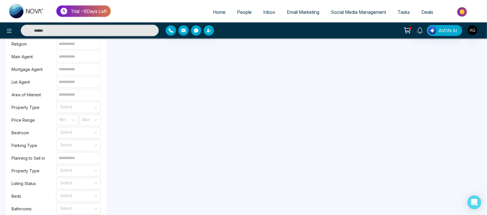
click at [80, 58] on input at bounding box center [78, 57] width 45 height 12
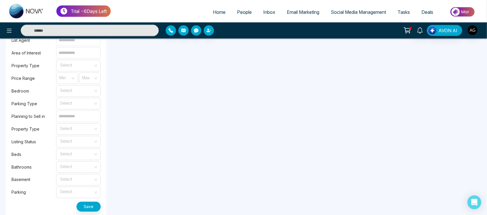
scroll to position [551, 0]
type input "****"
click at [74, 91] on input "search" at bounding box center [77, 89] width 34 height 9
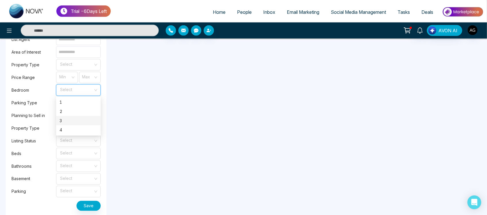
click at [74, 112] on div "2" at bounding box center [79, 111] width 38 height 6
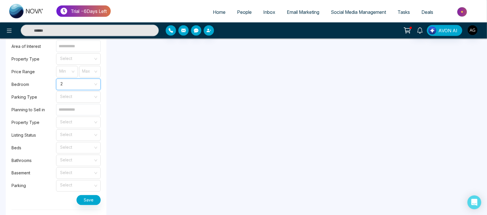
scroll to position [558, 0]
drag, startPoint x: 78, startPoint y: 108, endPoint x: 82, endPoint y: 130, distance: 22.7
click at [82, 130] on div "Buying in 6-12 months Mortgage type Refinance/Renewal Mortgage Status Paying in…" at bounding box center [56, 45] width 89 height 325
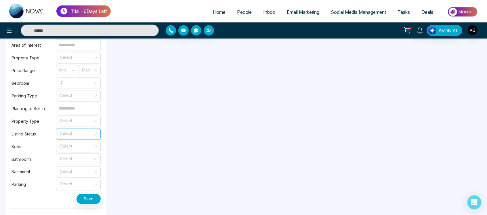
type input "**********"
click at [81, 136] on span at bounding box center [77, 133] width 34 height 11
click at [87, 145] on div "select" at bounding box center [79, 146] width 38 height 6
click at [87, 157] on input "search" at bounding box center [77, 158] width 34 height 9
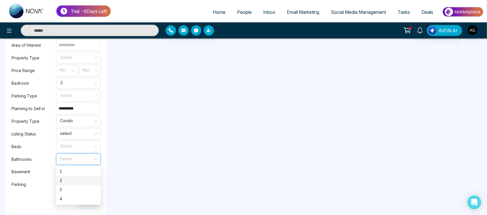
click at [86, 176] on div "2" at bounding box center [78, 180] width 45 height 9
click at [83, 181] on input "search" at bounding box center [77, 183] width 34 height 9
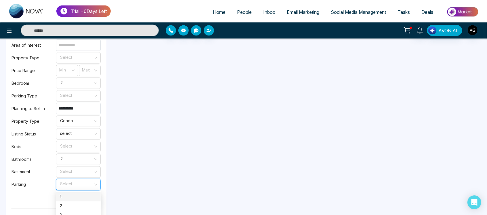
click at [73, 195] on div "1" at bounding box center [79, 196] width 38 height 6
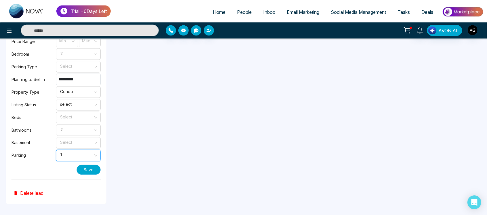
click at [89, 173] on button "Save" at bounding box center [89, 170] width 24 height 10
drag, startPoint x: 206, startPoint y: 117, endPoint x: 291, endPoint y: 123, distance: 85.3
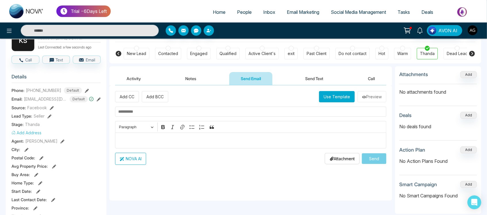
scroll to position [0, 0]
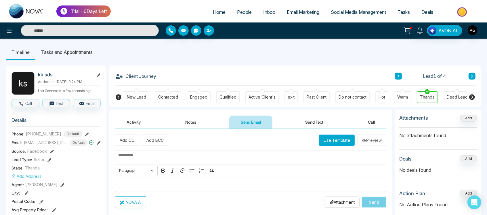
click at [123, 119] on button "Activity" at bounding box center [133, 121] width 37 height 13
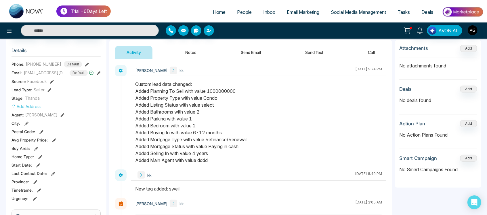
scroll to position [68, 0]
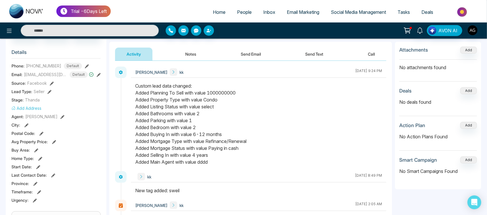
drag, startPoint x: 141, startPoint y: 85, endPoint x: 173, endPoint y: 92, distance: 32.5
click at [173, 92] on div "Custom lead data changed: Added Planning To Sell with value 1000000000 Added Pr…" at bounding box center [258, 123] width 247 height 83
drag, startPoint x: 213, startPoint y: 167, endPoint x: 133, endPoint y: 108, distance: 98.7
click at [133, 108] on div at bounding box center [258, 126] width 255 height 89
drag, startPoint x: 130, startPoint y: 88, endPoint x: 219, endPoint y: 165, distance: 117.5
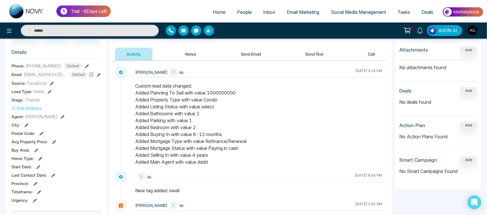
click at [219, 165] on div "Anit Gupta kk August 22 2025 | 9:24 PM" at bounding box center [250, 118] width 271 height 104
click at [219, 165] on div at bounding box center [258, 126] width 255 height 89
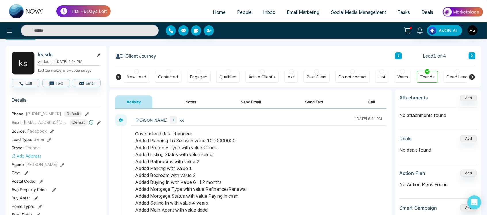
scroll to position [0, 0]
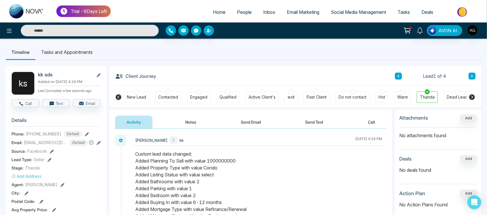
click at [99, 74] on icon at bounding box center [99, 75] width 4 height 4
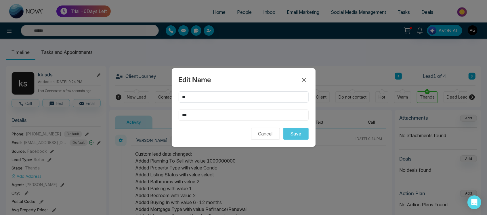
click at [238, 113] on input "***" at bounding box center [244, 114] width 130 height 11
type input "*"
type input "**"
click at [293, 135] on button "Save" at bounding box center [295, 133] width 25 height 12
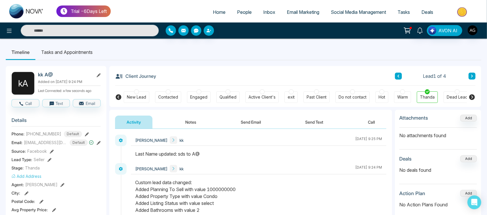
click at [254, 127] on button "Send Email" at bounding box center [250, 121] width 43 height 13
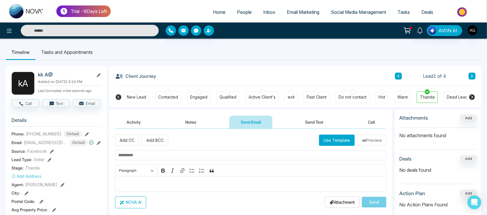
click at [146, 125] on button "Activity" at bounding box center [133, 121] width 37 height 13
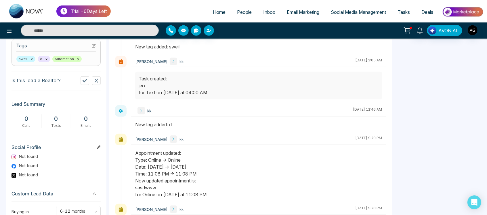
scroll to position [243, 0]
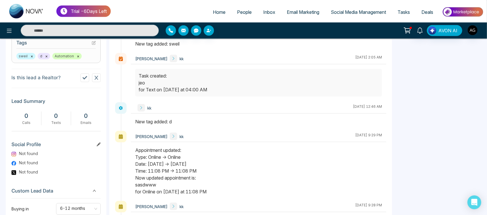
click at [95, 197] on div "Custom Lead Data" at bounding box center [56, 190] width 89 height 15
click at [92, 192] on span "Custom Lead Data" at bounding box center [56, 191] width 89 height 8
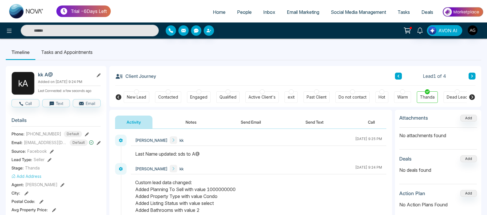
scroll to position [262, 0]
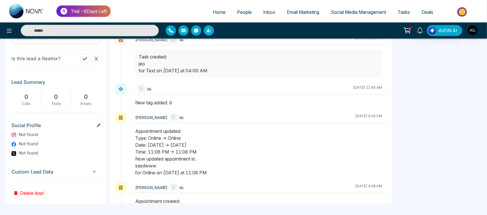
click at [95, 168] on span "Custom Lead Data" at bounding box center [56, 172] width 89 height 8
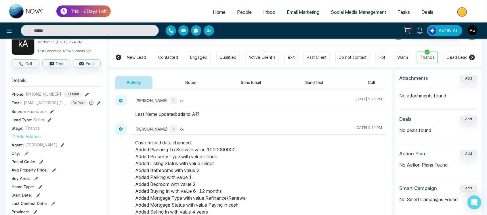
scroll to position [0, 0]
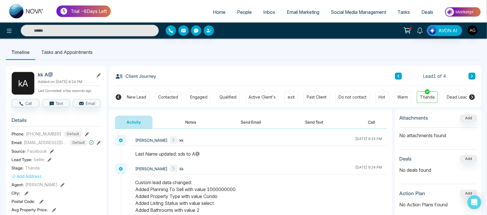
click at [474, 76] on button at bounding box center [472, 75] width 7 height 7
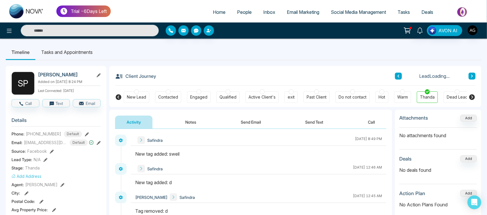
click at [474, 76] on button at bounding box center [472, 75] width 7 height 7
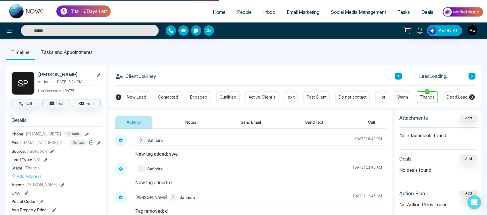
click at [474, 76] on button at bounding box center [472, 75] width 7 height 7
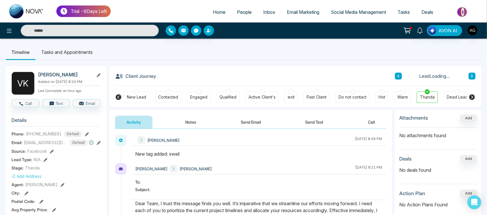
click at [474, 76] on button at bounding box center [472, 75] width 7 height 7
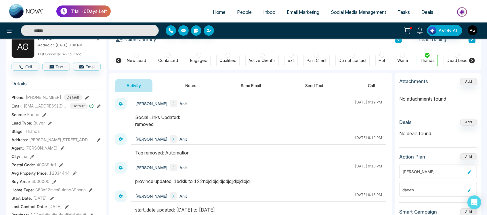
scroll to position [262, 0]
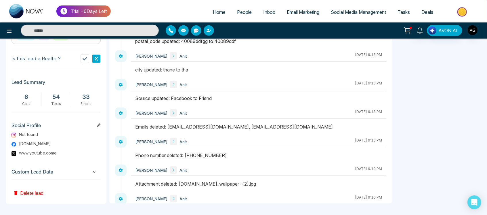
click at [92, 171] on span "Custom Lead Data" at bounding box center [56, 172] width 89 height 8
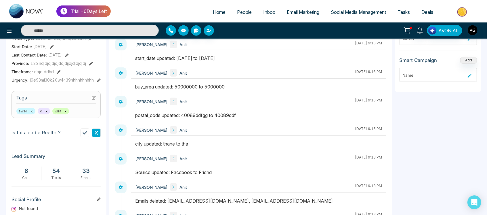
scroll to position [0, 0]
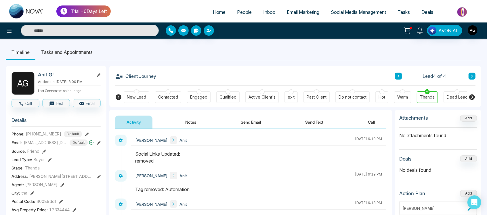
click at [192, 123] on button "Notes" at bounding box center [191, 121] width 34 height 13
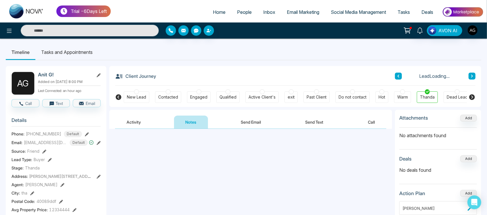
click at [262, 117] on button "Send Email" at bounding box center [250, 121] width 43 height 13
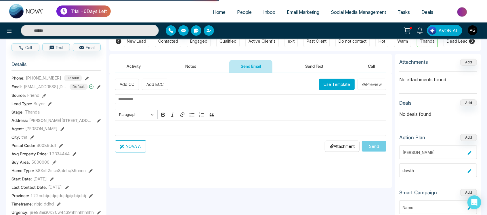
scroll to position [90, 0]
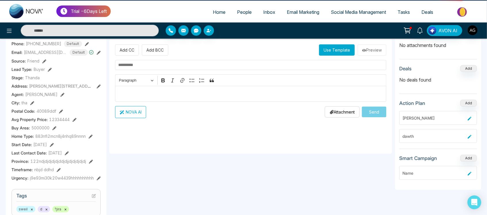
click at [343, 51] on button "Use Template" at bounding box center [337, 49] width 36 height 11
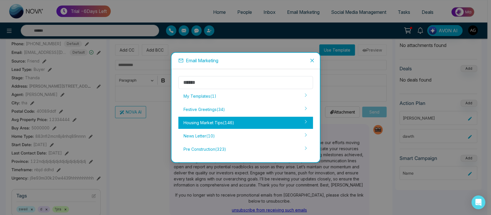
click at [216, 119] on div "Housing Market Tips ( 146 )" at bounding box center [245, 122] width 135 height 12
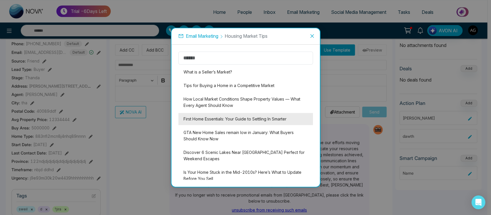
click at [243, 120] on li "First Home Essentials: Your Guide to Settling In Smarter" at bounding box center [245, 119] width 135 height 12
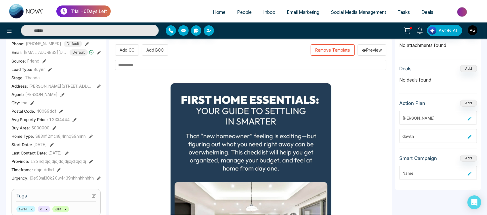
drag, startPoint x: 243, startPoint y: 120, endPoint x: 244, endPoint y: 115, distance: 4.8
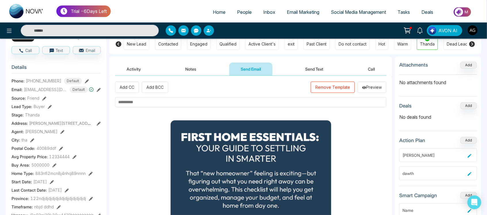
scroll to position [45, 0]
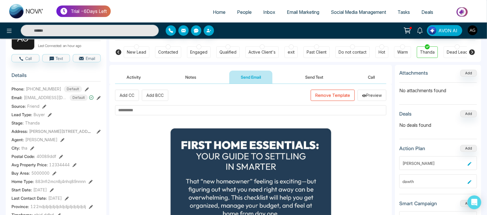
click at [193, 106] on input "text" at bounding box center [250, 110] width 271 height 10
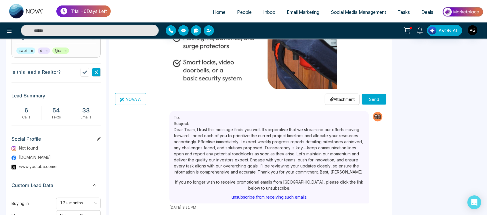
scroll to position [251, 0]
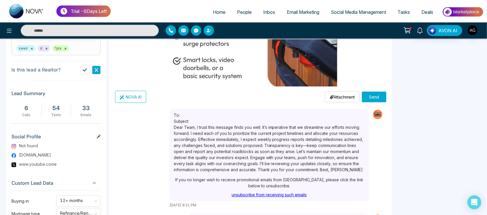
type input "**********"
click at [338, 100] on div "Attachment Choose File" at bounding box center [342, 96] width 35 height 11
click at [334, 96] on p "Attachment" at bounding box center [342, 97] width 25 height 6
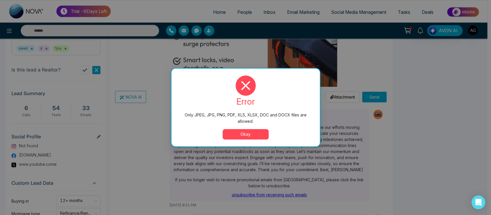
click at [238, 134] on button "Okay" at bounding box center [246, 134] width 46 height 10
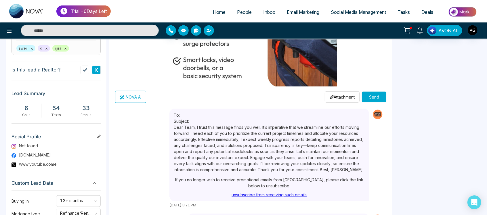
click at [341, 92] on div "Attachment Choose File" at bounding box center [342, 96] width 35 height 11
click at [335, 95] on p "Attachment" at bounding box center [342, 97] width 25 height 6
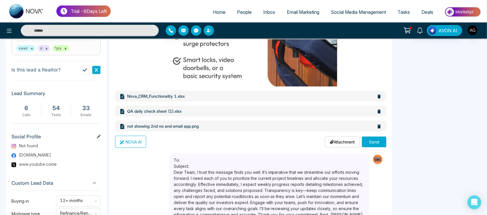
click at [375, 143] on button "Send" at bounding box center [374, 141] width 24 height 11
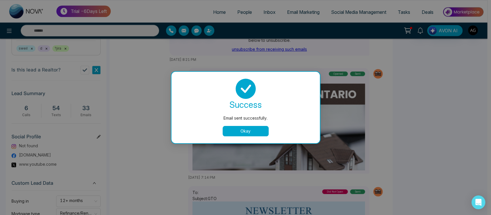
click at [256, 135] on button "Okay" at bounding box center [246, 131] width 46 height 10
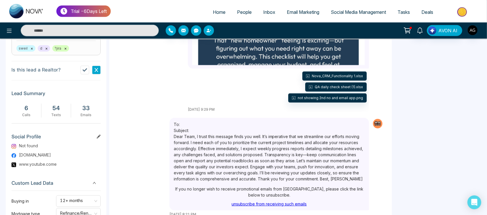
click at [418, 134] on aside "Attachments Add No attachments found Deals Add No deals found Action Plan Add j…" at bounding box center [438, 199] width 86 height 681
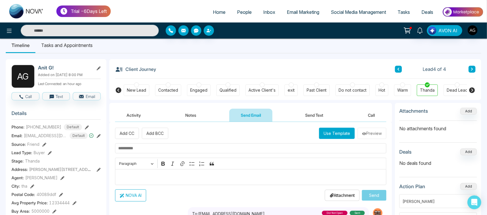
scroll to position [0, 0]
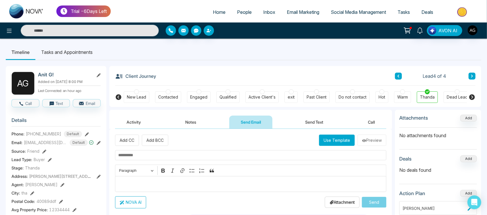
click at [195, 123] on button "Notes" at bounding box center [191, 121] width 34 height 13
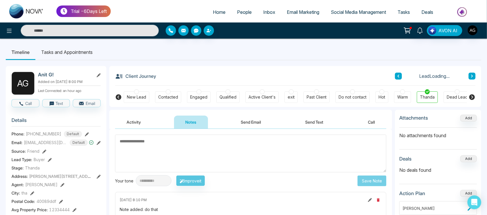
click at [320, 119] on button "Send Text" at bounding box center [314, 121] width 41 height 13
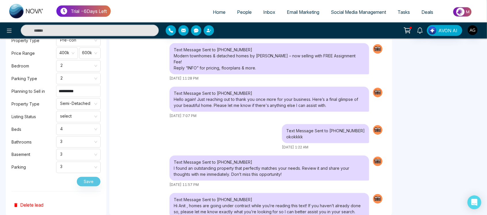
scroll to position [587, 0]
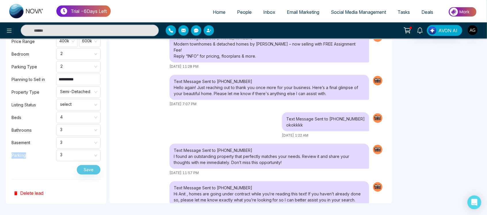
drag, startPoint x: 7, startPoint y: 152, endPoint x: 41, endPoint y: 152, distance: 33.9
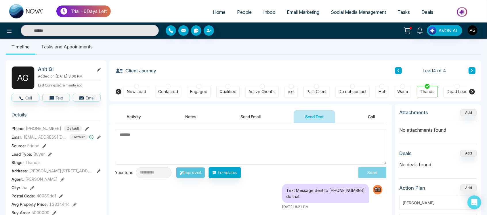
scroll to position [0, 0]
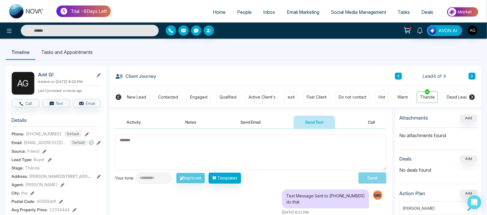
click at [60, 52] on li "Tasks and Appointments" at bounding box center [66, 52] width 63 height 16
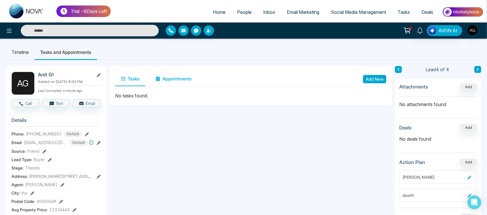
click at [169, 82] on button "Appointments" at bounding box center [173, 79] width 47 height 14
click at [133, 77] on button "Tasks" at bounding box center [130, 79] width 30 height 14
click at [59, 104] on button "Text" at bounding box center [56, 103] width 28 height 8
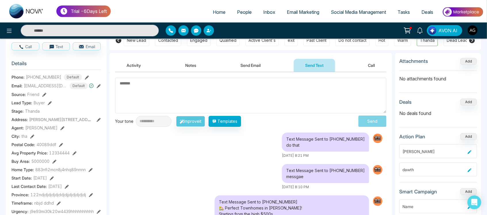
scroll to position [59, 0]
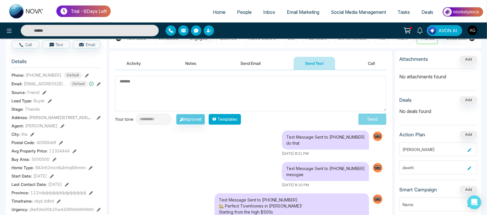
click at [238, 121] on button "Templates" at bounding box center [225, 119] width 33 height 11
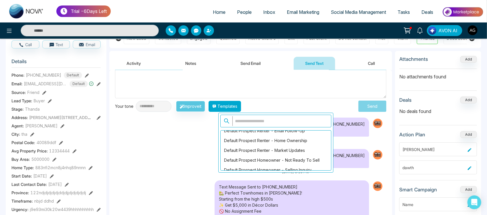
scroll to position [938, 0]
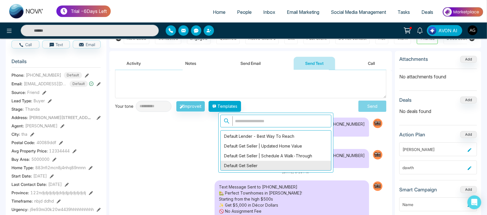
click at [277, 164] on div "Default Get Seller" at bounding box center [276, 166] width 110 height 10
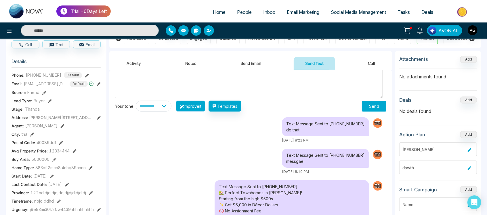
click at [198, 102] on button "Improve it" at bounding box center [190, 105] width 29 height 11
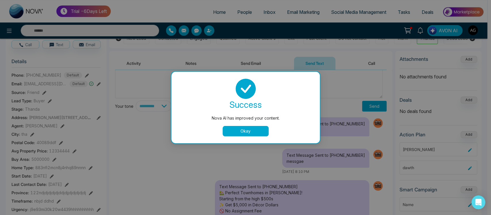
click at [243, 132] on button "Okay" at bounding box center [246, 131] width 46 height 10
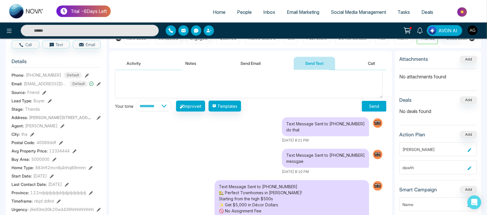
scroll to position [0, 0]
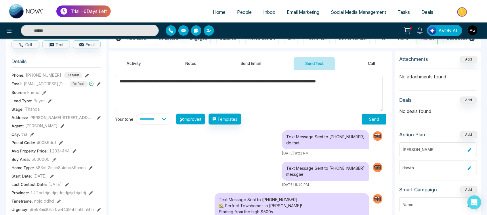
click at [205, 122] on button "Improve it" at bounding box center [190, 118] width 29 height 11
drag, startPoint x: 188, startPoint y: 116, endPoint x: 192, endPoint y: 118, distance: 4.9
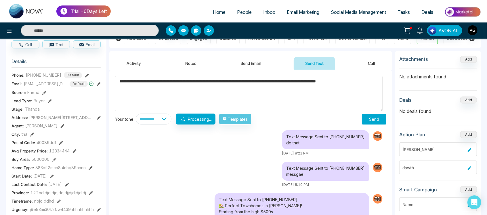
click at [192, 118] on div "**********" at bounding box center [165, 118] width 100 height 11
click at [293, 85] on textarea "**********" at bounding box center [249, 93] width 268 height 35
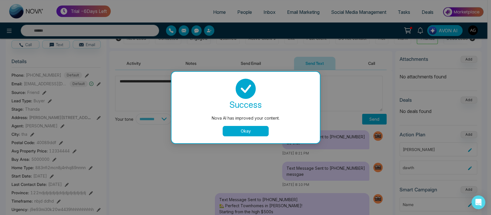
click at [293, 85] on div at bounding box center [245, 89] width 135 height 20
click at [235, 132] on button "Okay" at bounding box center [246, 131] width 46 height 10
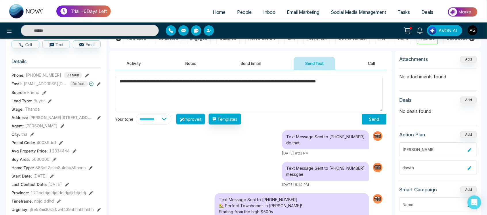
click at [202, 118] on button "Improve it" at bounding box center [190, 118] width 29 height 11
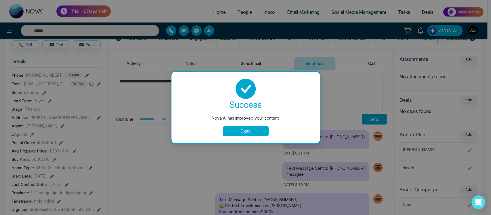
click at [256, 135] on button "Okay" at bounding box center [246, 131] width 46 height 10
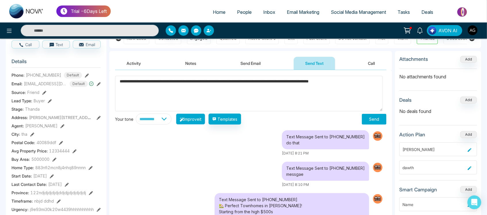
click at [192, 120] on button "Improve it" at bounding box center [190, 118] width 29 height 11
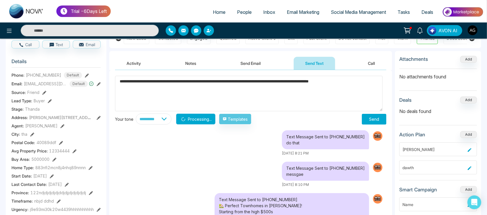
type textarea "**********"
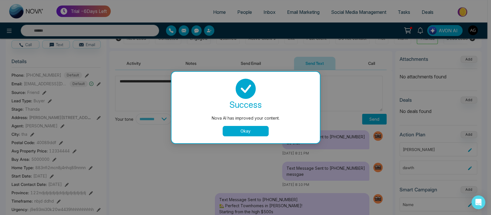
click at [251, 128] on button "Okay" at bounding box center [246, 131] width 46 height 10
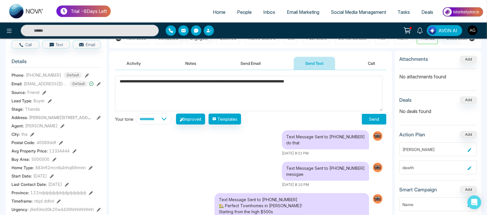
click at [372, 123] on button "Send" at bounding box center [374, 119] width 24 height 11
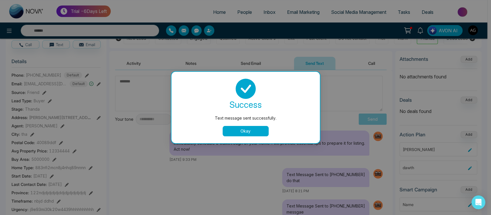
click at [252, 130] on button "Okay" at bounding box center [246, 131] width 46 height 10
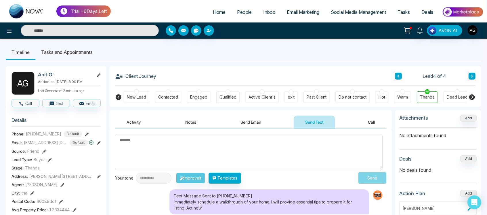
click at [82, 57] on li "Tasks and Appointments" at bounding box center [66, 52] width 63 height 16
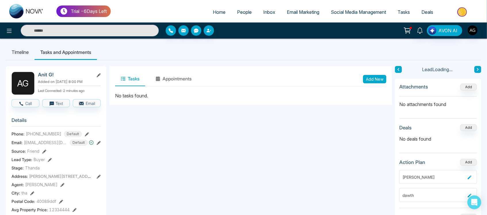
click at [23, 50] on li "Timeline" at bounding box center [20, 52] width 29 height 16
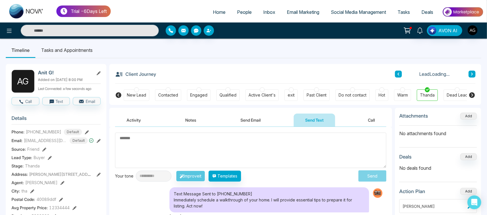
scroll to position [12, 0]
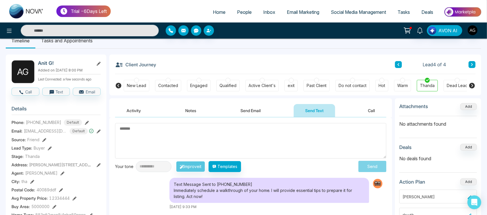
click at [372, 112] on button "Call" at bounding box center [371, 110] width 30 height 13
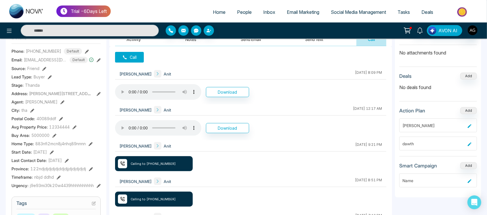
scroll to position [82, 0]
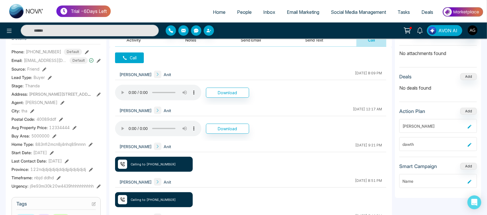
click at [212, 64] on div "Call Anit Gupta Anit August 22 2025 | 8:09 PM Download Anit Gupta Anit August 2…" at bounding box center [250, 168] width 283 height 242
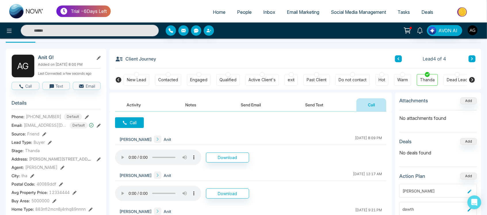
scroll to position [18, 0]
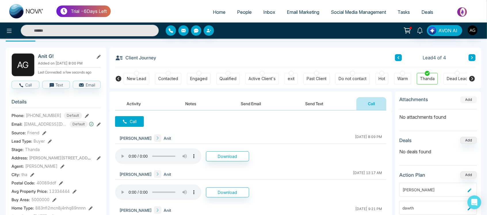
click at [463, 100] on button "Add" at bounding box center [468, 99] width 17 height 7
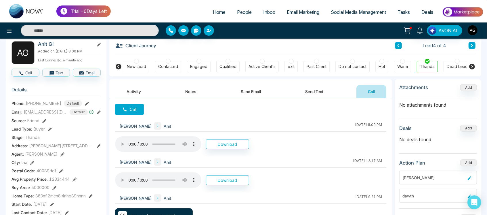
scroll to position [0, 0]
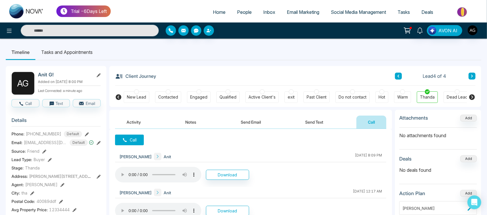
drag, startPoint x: 123, startPoint y: 76, endPoint x: 167, endPoint y: 77, distance: 44.3
click at [167, 77] on div "Client Journey Lead 4 of 4" at bounding box center [295, 76] width 360 height 20
drag, startPoint x: 167, startPoint y: 77, endPoint x: 117, endPoint y: 76, distance: 50.1
click at [117, 76] on div "Client Journey Lead 4 of 4" at bounding box center [295, 76] width 360 height 20
click at [117, 76] on icon at bounding box center [119, 76] width 7 height 5
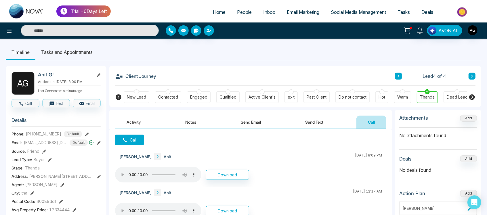
drag, startPoint x: 127, startPoint y: 75, endPoint x: 178, endPoint y: 79, distance: 51.4
click at [178, 79] on div "Client Journey Lead 4 of 4" at bounding box center [295, 76] width 360 height 20
click at [178, 76] on div "Client Journey Lead 4 of 4" at bounding box center [295, 76] width 360 height 20
drag, startPoint x: 391, startPoint y: 123, endPoint x: 404, endPoint y: 119, distance: 13.3
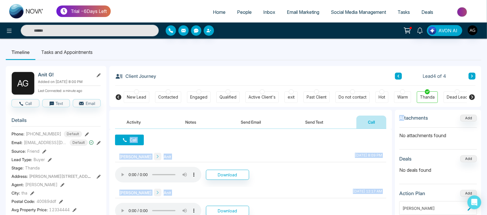
click at [404, 119] on h3 "Attachments" at bounding box center [413, 118] width 29 height 6
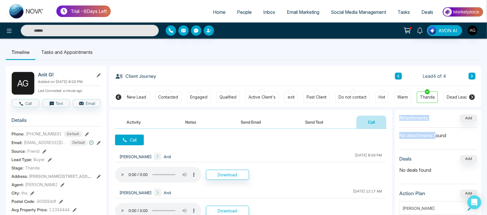
drag, startPoint x: 399, startPoint y: 119, endPoint x: 437, endPoint y: 127, distance: 38.9
click at [437, 127] on section "Attachments Add No attachments found" at bounding box center [438, 131] width 78 height 35
click at [444, 130] on p "No attachments found" at bounding box center [438, 132] width 78 height 11
drag, startPoint x: 397, startPoint y: 117, endPoint x: 449, endPoint y: 139, distance: 56.1
click at [449, 139] on div "Attachments Add No attachments found Deals Add No deals found Action Plan Add j…" at bounding box center [438, 195] width 86 height 170
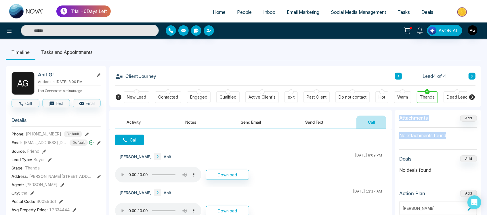
click at [449, 139] on section "Attachments Add No attachments found" at bounding box center [438, 131] width 78 height 35
drag, startPoint x: 393, startPoint y: 119, endPoint x: 449, endPoint y: 137, distance: 58.6
click at [449, 137] on p "No attachments found" at bounding box center [438, 132] width 78 height 11
drag, startPoint x: 449, startPoint y: 137, endPoint x: 399, endPoint y: 119, distance: 53.2
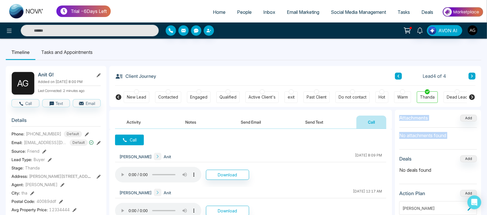
click at [399, 119] on section "Attachments Add No attachments found" at bounding box center [438, 131] width 78 height 35
click at [399, 119] on h3 "Attachments" at bounding box center [413, 118] width 29 height 6
drag, startPoint x: 398, startPoint y: 114, endPoint x: 456, endPoint y: 138, distance: 62.6
click at [456, 138] on div "Attachments Add No attachments found Deals Add No deals found Action Plan Add j…" at bounding box center [438, 195] width 86 height 170
click at [427, 125] on div "Attachments Add" at bounding box center [438, 121] width 78 height 14
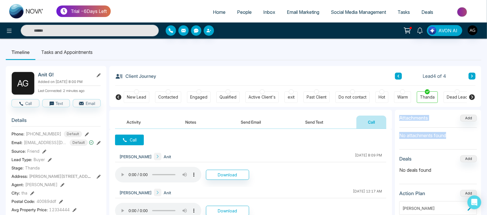
drag, startPoint x: 393, startPoint y: 118, endPoint x: 450, endPoint y: 133, distance: 58.4
drag, startPoint x: 158, startPoint y: 78, endPoint x: 178, endPoint y: 72, distance: 20.8
click at [178, 72] on div "Client Journey Lead 4 of 4" at bounding box center [295, 76] width 360 height 20
drag, startPoint x: 157, startPoint y: 75, endPoint x: 161, endPoint y: 78, distance: 4.5
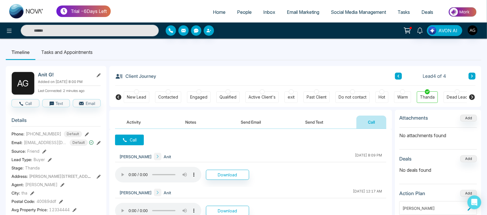
click at [161, 78] on div "Client Journey Lead 4 of 4" at bounding box center [295, 76] width 360 height 20
drag, startPoint x: 161, startPoint y: 78, endPoint x: 140, endPoint y: 78, distance: 20.4
click at [140, 78] on div "Client Journey Lead 4 of 4" at bounding box center [295, 76] width 360 height 20
click at [174, 80] on div "Client Journey Lead 4 of 4" at bounding box center [295, 76] width 360 height 20
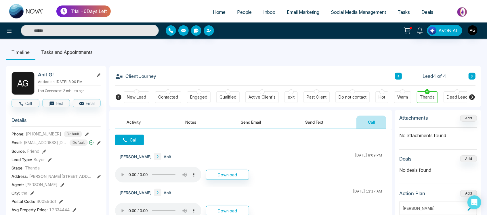
click at [120, 76] on icon at bounding box center [119, 76] width 7 height 5
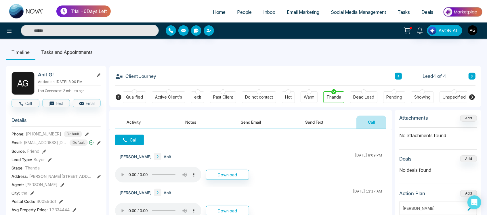
click at [232, 18] on li "People" at bounding box center [244, 13] width 26 height 12
click at [245, 13] on span "People" at bounding box center [244, 12] width 15 height 6
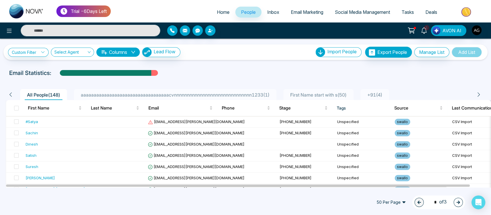
click at [261, 11] on link "Inbox" at bounding box center [273, 12] width 24 height 11
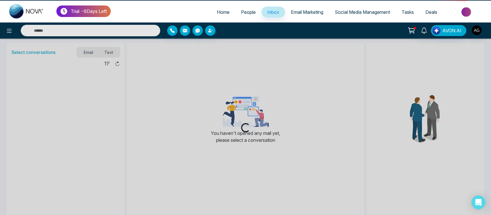
click at [267, 13] on span "Inbox" at bounding box center [273, 12] width 12 height 6
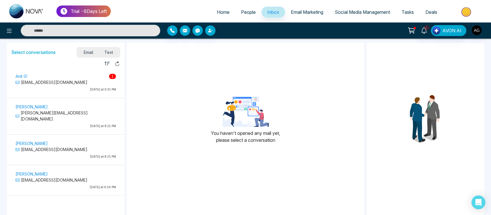
click at [44, 83] on p "anit@mmnovatech.com" at bounding box center [66, 82] width 100 height 6
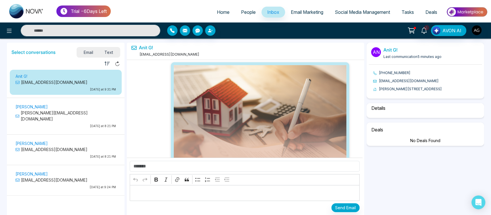
scroll to position [20693, 0]
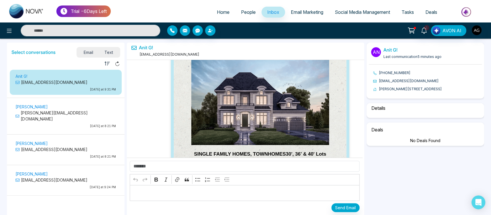
select select "****"
select select "******"
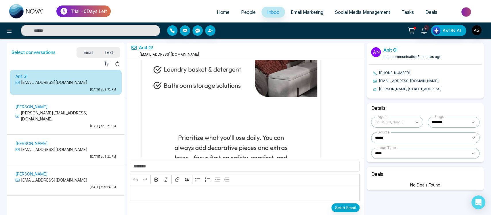
scroll to position [37777, 0]
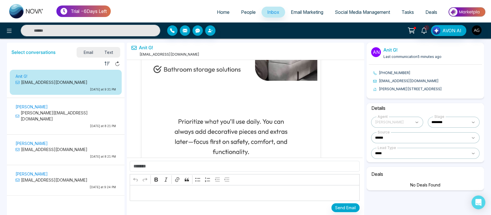
click at [159, 208] on button "00.mp4" at bounding box center [158, 212] width 26 height 9
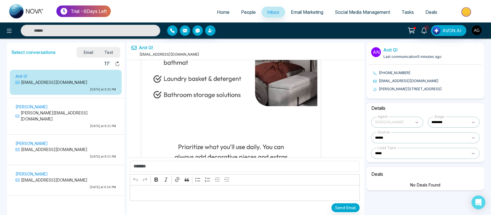
scroll to position [37751, 0]
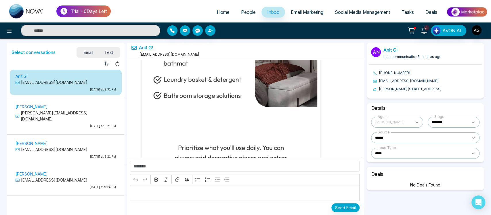
click at [426, 153] on select "**********" at bounding box center [425, 153] width 108 height 11
click at [371, 153] on select "**********" at bounding box center [425, 153] width 108 height 11
select select "*****"
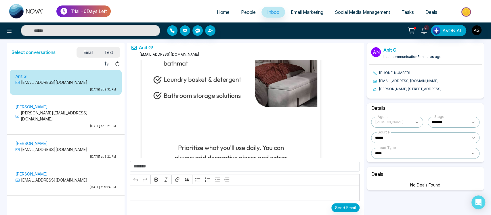
click at [242, 22] on div "1 AVON AI" at bounding box center [245, 30] width 491 height 16
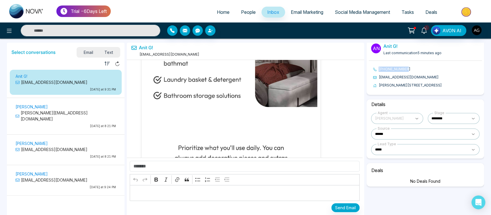
drag, startPoint x: 379, startPoint y: 70, endPoint x: 443, endPoint y: 69, distance: 64.1
click at [443, 69] on li "[PHONE_NUMBER]" at bounding box center [427, 68] width 109 height 5
drag, startPoint x: 386, startPoint y: 54, endPoint x: 447, endPoint y: 58, distance: 61.1
click at [447, 58] on div "An Anit G! Last communication 5 minutes ago" at bounding box center [425, 50] width 113 height 22
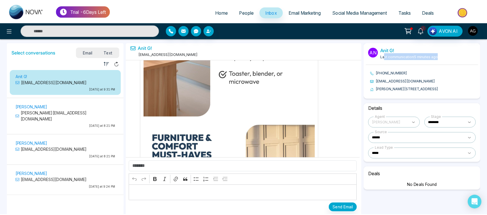
scroll to position [37254, 0]
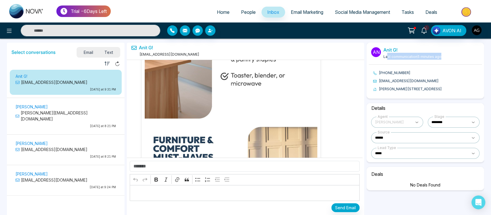
click at [302, 14] on span "Email Marketing" at bounding box center [307, 12] width 33 height 6
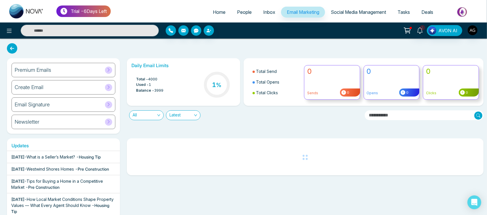
click at [75, 116] on div "Newsletter" at bounding box center [64, 121] width 104 height 14
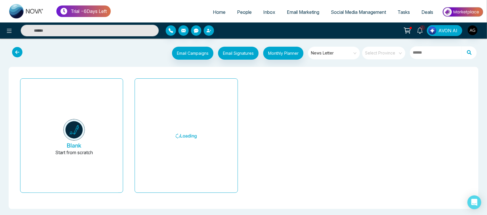
click at [23, 52] on button at bounding box center [18, 52] width 17 height 11
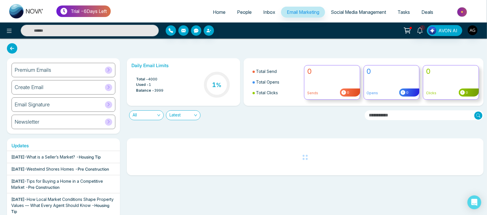
click at [93, 100] on div "Email Signature" at bounding box center [64, 104] width 104 height 14
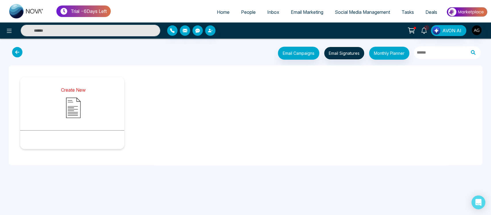
click at [68, 119] on img at bounding box center [73, 107] width 29 height 29
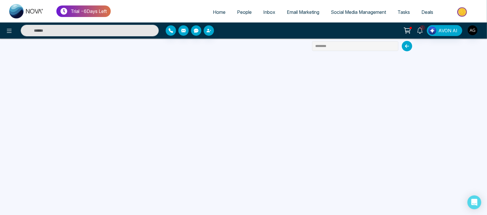
click at [406, 45] on icon at bounding box center [407, 46] width 10 height 10
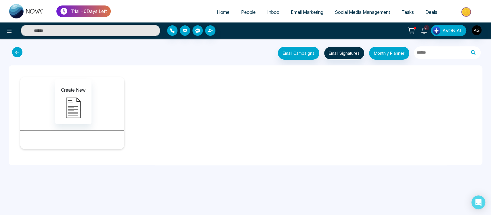
click at [17, 54] on icon at bounding box center [17, 52] width 10 height 10
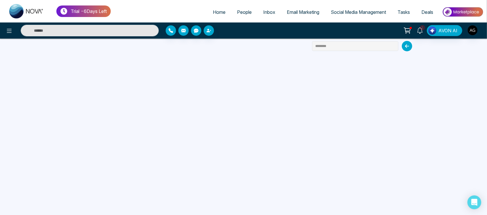
click at [297, 12] on span "Email Marketing" at bounding box center [303, 12] width 33 height 6
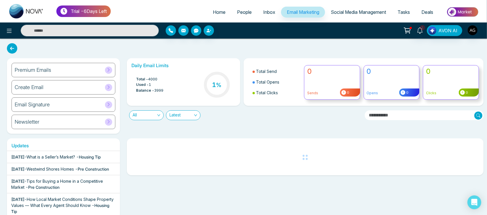
click at [56, 70] on div "Premium Emails" at bounding box center [64, 70] width 104 height 14
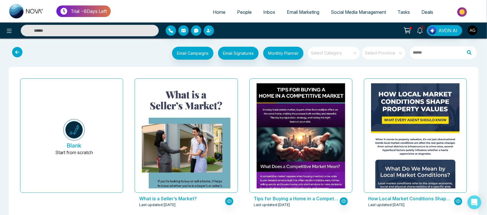
click at [360, 52] on div "Select Category" at bounding box center [334, 53] width 52 height 13
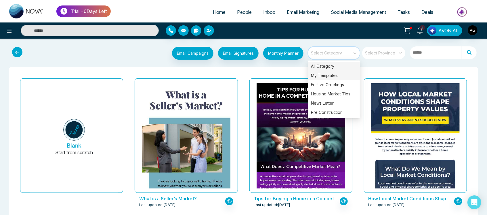
click at [334, 79] on div "My Templates" at bounding box center [334, 75] width 52 height 9
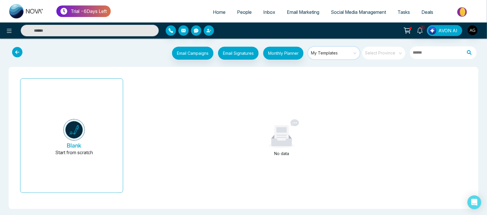
click at [339, 54] on span "My Templates" at bounding box center [334, 53] width 47 height 9
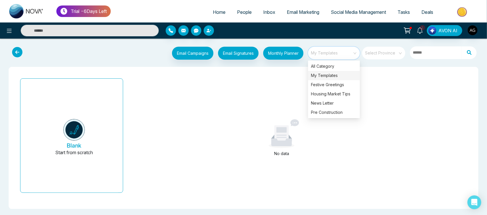
click at [339, 54] on span "My Templates" at bounding box center [334, 53] width 47 height 9
click at [343, 83] on div "Festive Greetings" at bounding box center [334, 84] width 52 height 9
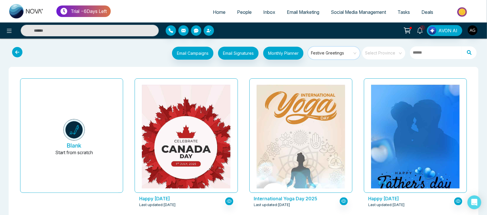
click at [339, 53] on span "Festive Greetings" at bounding box center [334, 53] width 47 height 9
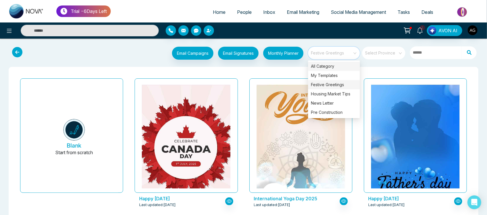
drag, startPoint x: 343, startPoint y: 74, endPoint x: 342, endPoint y: 69, distance: 5.8
click at [342, 69] on div "All Category My Templates Festive Greetings Housing Market Tips News Letter Pre…" at bounding box center [334, 89] width 52 height 55
click at [342, 69] on div "All Category" at bounding box center [334, 66] width 52 height 9
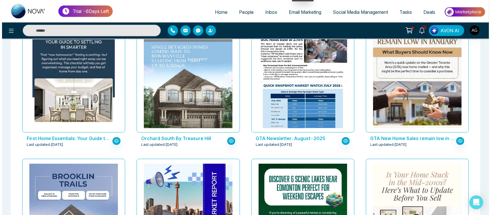
scroll to position [202, 0]
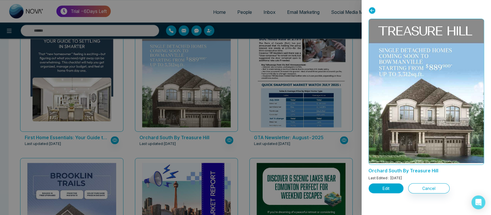
click at [373, 184] on button "Edit" at bounding box center [385, 188] width 35 height 10
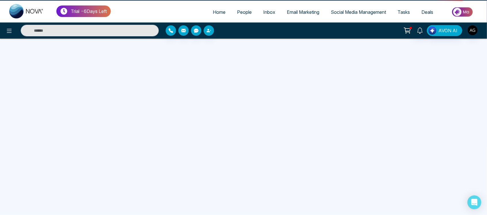
click at [396, 188] on div at bounding box center [243, 160] width 487 height 215
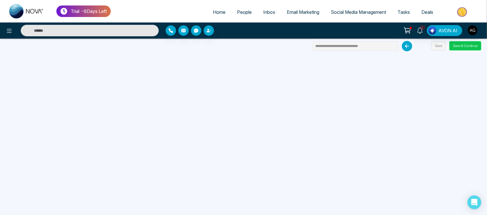
click at [463, 45] on button "Save & Continue" at bounding box center [465, 45] width 32 height 9
click at [463, 46] on button "Save & Continue" at bounding box center [465, 45] width 32 height 9
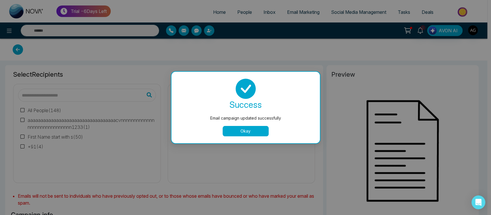
type input "**********"
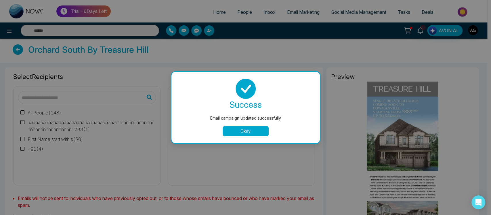
click at [232, 129] on button "Okay" at bounding box center [246, 131] width 46 height 10
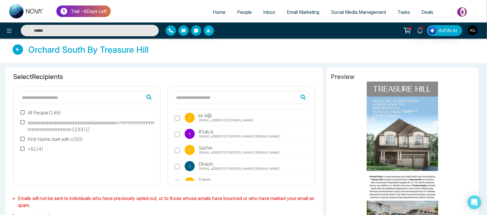
scroll to position [18, 0]
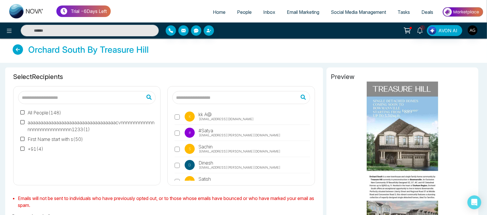
click at [182, 139] on label "# #Satya cassidy93@irwin.com" at bounding box center [242, 133] width 135 height 13
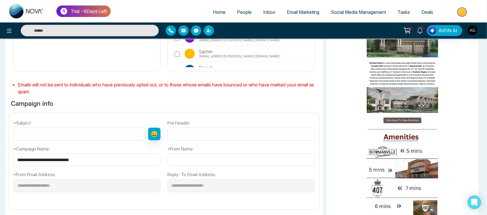
scroll to position [116, 0]
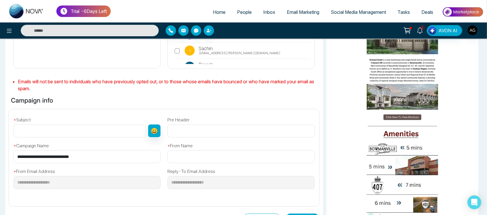
click at [95, 141] on div "**********" at bounding box center [87, 150] width 154 height 26
drag, startPoint x: 94, startPoint y: 156, endPoint x: 7, endPoint y: 155, distance: 87.4
click at [7, 155] on div "**********" at bounding box center [163, 155] width 317 height 92
click at [74, 133] on input "text" at bounding box center [80, 130] width 132 height 13
paste input "**********"
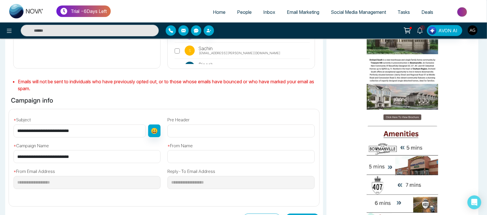
type input "**********"
click at [223, 153] on input "text" at bounding box center [240, 156] width 147 height 13
type input "****"
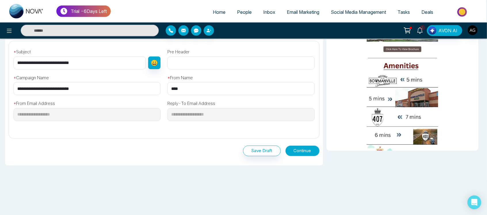
click at [301, 153] on button "Continue" at bounding box center [302, 150] width 34 height 11
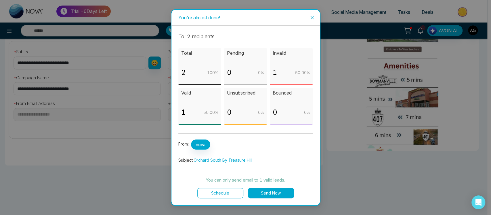
click at [267, 190] on button "Send Now" at bounding box center [271, 193] width 46 height 10
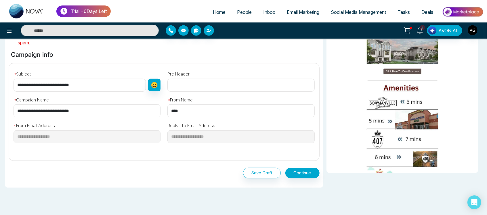
scroll to position [150, 0]
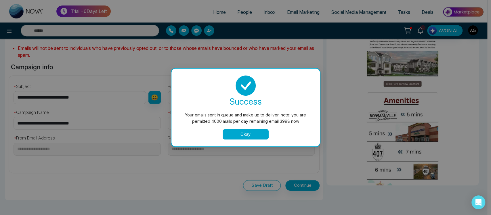
click at [238, 137] on button "Okay" at bounding box center [246, 134] width 46 height 10
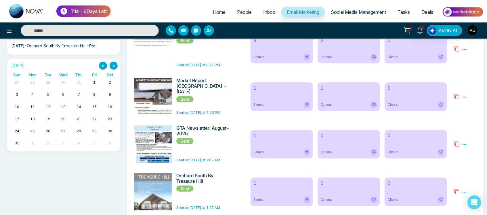
scroll to position [170, 0]
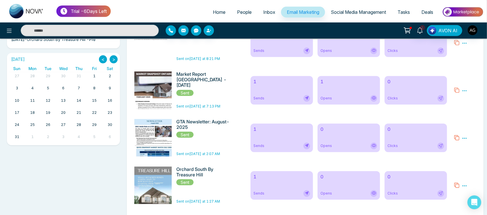
click at [110, 59] on button ">" at bounding box center [114, 59] width 8 height 8
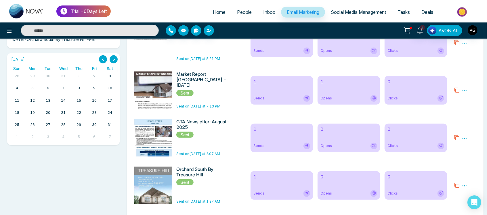
click at [110, 59] on button ">" at bounding box center [114, 59] width 8 height 8
click at [98, 59] on div "February 2026 < >" at bounding box center [63, 59] width 108 height 8
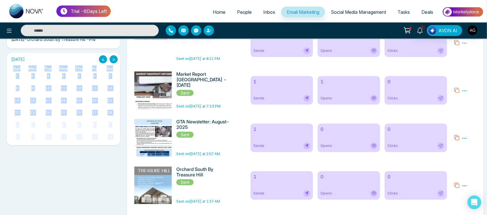
click at [98, 59] on div "February 2026 < >" at bounding box center [63, 59] width 108 height 8
drag, startPoint x: 98, startPoint y: 59, endPoint x: 103, endPoint y: 59, distance: 4.9
click at [103, 59] on div "February 2026 < >" at bounding box center [63, 59] width 108 height 8
click at [103, 59] on button "<" at bounding box center [103, 59] width 8 height 8
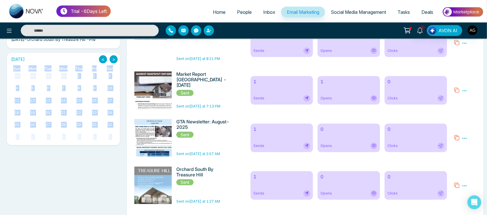
click at [103, 59] on button "<" at bounding box center [103, 59] width 8 height 8
drag, startPoint x: 103, startPoint y: 59, endPoint x: 70, endPoint y: 98, distance: 51.4
click at [70, 98] on div "October 2025 < > Sun Mon Tue Wed Thu Fri Sat 28 29 30 1 2 3 4 5 6 7 8 9 10 11 1…" at bounding box center [63, 100] width 108 height 90
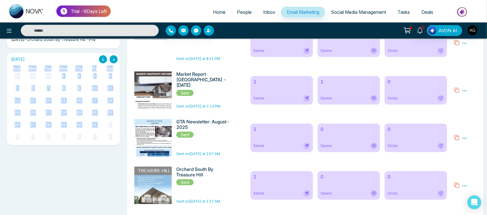
click at [70, 98] on div "15" at bounding box center [64, 100] width 16 height 8
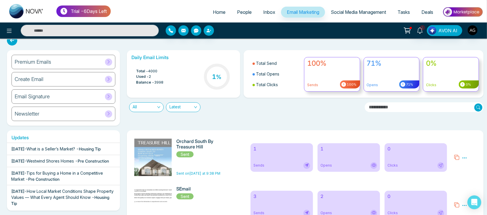
scroll to position [0, 0]
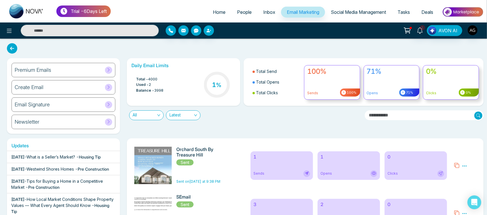
click at [424, 115] on input "text" at bounding box center [424, 115] width 119 height 10
click at [327, 94] on p "Sends" at bounding box center [332, 92] width 50 height 5
drag, startPoint x: 327, startPoint y: 94, endPoint x: 389, endPoint y: 85, distance: 62.8
click at [389, 85] on div "Total Send Total Opens Total Clicks 100% Sends 100% 71% Opens 71% 0% Clicks 0%" at bounding box center [363, 81] width 247 height 47
click at [389, 85] on div "71% Opens 71%" at bounding box center [392, 82] width 56 height 35
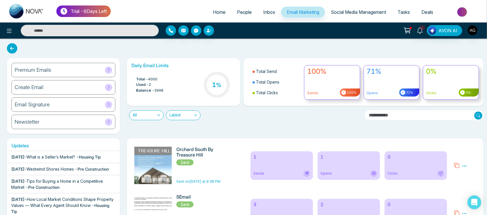
click at [389, 85] on div "71% Opens 71%" at bounding box center [392, 82] width 56 height 35
drag, startPoint x: 389, startPoint y: 85, endPoint x: 435, endPoint y: 74, distance: 47.8
click at [435, 74] on div "Total Send Total Opens Total Clicks 100% Sends 100% 71% Opens 71% 0% Clicks 0%" at bounding box center [363, 81] width 247 height 47
click at [435, 74] on h4 "0%" at bounding box center [451, 71] width 50 height 8
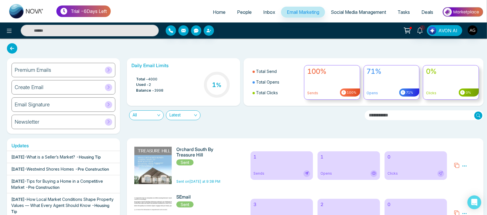
click at [435, 74] on h4 "0%" at bounding box center [451, 71] width 50 height 8
drag, startPoint x: 258, startPoint y: 72, endPoint x: 281, endPoint y: 93, distance: 31.5
click at [281, 93] on ul "Total Send Total Opens Total Clicks" at bounding box center [274, 82] width 53 height 38
click at [281, 93] on li "Total Clicks" at bounding box center [277, 92] width 48 height 11
drag, startPoint x: 281, startPoint y: 93, endPoint x: 254, endPoint y: 70, distance: 36.1
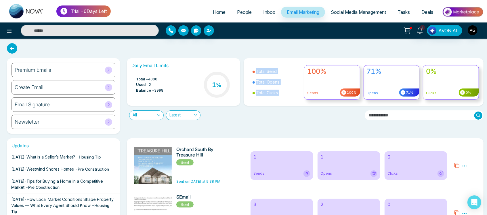
click at [254, 70] on ul "Total Send Total Opens Total Clicks" at bounding box center [274, 82] width 53 height 38
click at [254, 70] on li "Total Send" at bounding box center [277, 71] width 48 height 11
drag, startPoint x: 254, startPoint y: 70, endPoint x: 281, endPoint y: 92, distance: 35.0
click at [281, 92] on ul "Total Send Total Opens Total Clicks" at bounding box center [274, 82] width 53 height 38
click at [281, 92] on li "Total Clicks" at bounding box center [277, 92] width 48 height 11
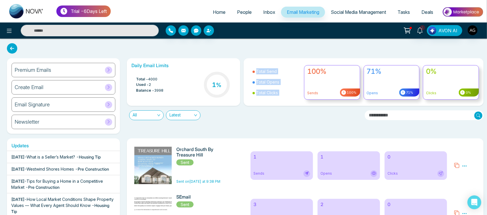
drag, startPoint x: 281, startPoint y: 92, endPoint x: 255, endPoint y: 64, distance: 37.5
click at [255, 64] on ul "Total Send Total Opens Total Clicks" at bounding box center [274, 82] width 53 height 38
drag, startPoint x: 255, startPoint y: 64, endPoint x: 282, endPoint y: 93, distance: 39.1
click at [282, 93] on ul "Total Send Total Opens Total Clicks" at bounding box center [274, 82] width 53 height 38
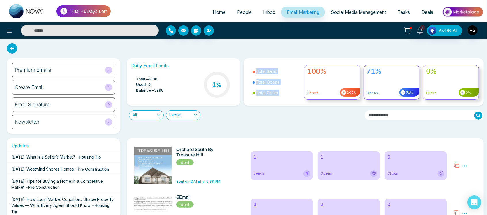
click at [282, 93] on li "Total Clicks" at bounding box center [277, 92] width 48 height 11
drag, startPoint x: 134, startPoint y: 77, endPoint x: 170, endPoint y: 87, distance: 37.0
click at [170, 87] on div "Total - 4000 Used - 2 Balance - 3998 1 %" at bounding box center [183, 84] width 104 height 29
drag, startPoint x: 136, startPoint y: 76, endPoint x: 167, endPoint y: 91, distance: 34.5
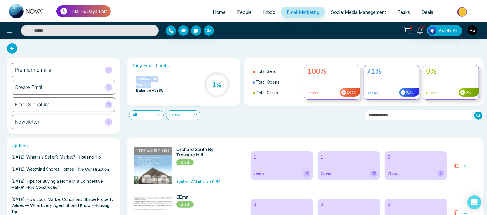
click at [167, 91] on div "Total - 4000 Used - 2 Balance - 3998 1 %" at bounding box center [183, 84] width 104 height 29
drag, startPoint x: 133, startPoint y: 75, endPoint x: 171, endPoint y: 97, distance: 43.7
click at [171, 97] on div "Total - 4000 Used - 2 Balance - 3998 1 %" at bounding box center [183, 84] width 104 height 29
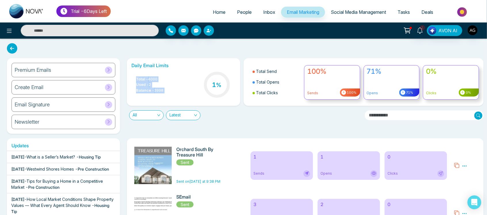
drag, startPoint x: 171, startPoint y: 97, endPoint x: 133, endPoint y: 76, distance: 43.6
click at [133, 76] on div "Total - 4000 Used - 2 Balance - 3998 1 %" at bounding box center [183, 84] width 104 height 29
drag, startPoint x: 133, startPoint y: 76, endPoint x: 170, endPoint y: 92, distance: 40.5
click at [170, 92] on div "Total - 4000 Used - 2 Balance - 3998 1 %" at bounding box center [183, 84] width 104 height 29
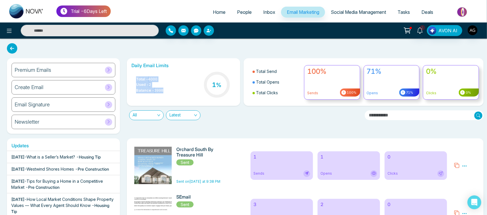
click at [170, 92] on div "Total - 4000 Used - 2 Balance - 3998 1 %" at bounding box center [183, 84] width 104 height 29
drag, startPoint x: 170, startPoint y: 92, endPoint x: 133, endPoint y: 74, distance: 41.3
click at [133, 74] on div "Total - 4000 Used - 2 Balance - 3998 1 %" at bounding box center [183, 84] width 104 height 29
drag, startPoint x: 136, startPoint y: 75, endPoint x: 177, endPoint y: 96, distance: 45.8
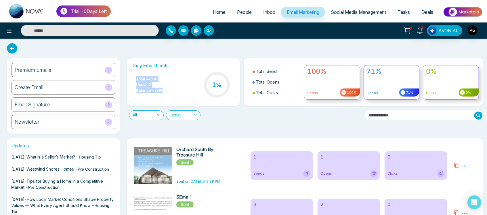
click at [177, 96] on div "Total - 4000 Used - 2 Balance - 3998 1 %" at bounding box center [183, 84] width 104 height 29
drag, startPoint x: 167, startPoint y: 64, endPoint x: 177, endPoint y: 66, distance: 10.8
click at [177, 66] on h6 "Daily Email Limits" at bounding box center [183, 65] width 104 height 5
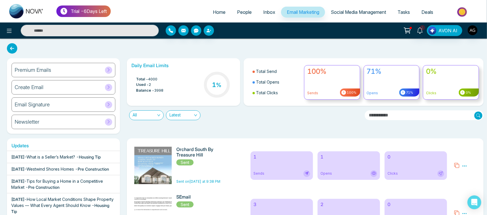
click at [16, 48] on icon at bounding box center [12, 48] width 10 height 10
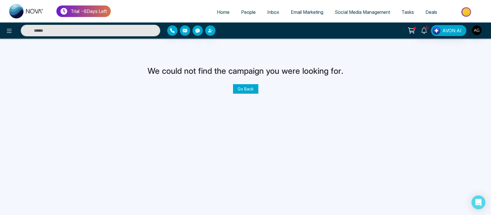
click at [241, 87] on link "Go Back" at bounding box center [245, 88] width 25 height 9
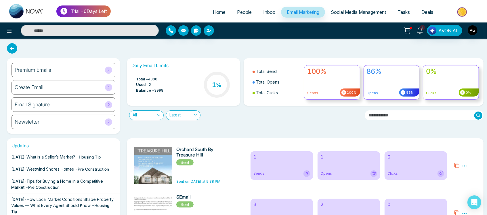
click at [347, 13] on span "Social Media Management" at bounding box center [358, 12] width 55 height 6
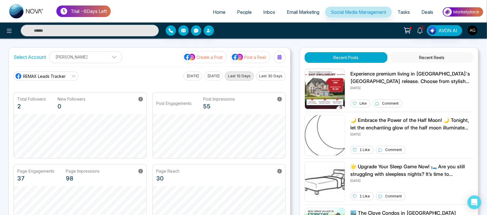
click at [404, 10] on span "Tasks" at bounding box center [404, 12] width 12 height 6
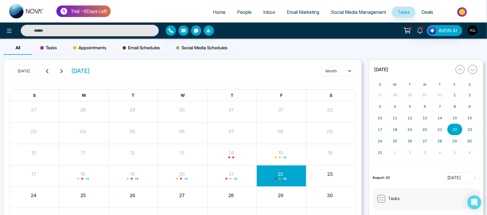
click at [39, 48] on div "Tasks" at bounding box center [48, 48] width 33 height 14
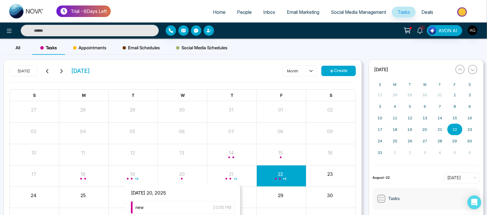
click at [180, 172] on div "Month View" at bounding box center [182, 176] width 49 height 14
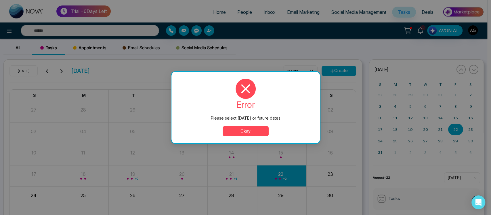
click at [263, 133] on button "Okay" at bounding box center [246, 131] width 46 height 10
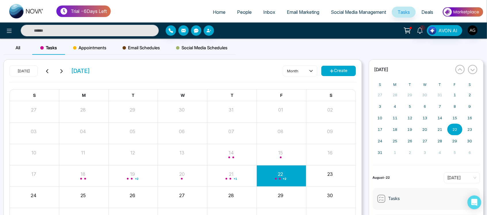
click at [85, 43] on div "Appointments" at bounding box center [89, 48] width 49 height 14
click at [135, 43] on div "Email Schedules" at bounding box center [141, 48] width 54 height 14
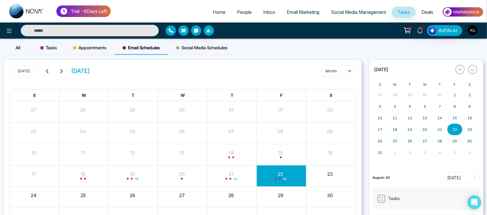
click at [186, 43] on div "Social Media Schedules" at bounding box center [202, 48] width 68 height 14
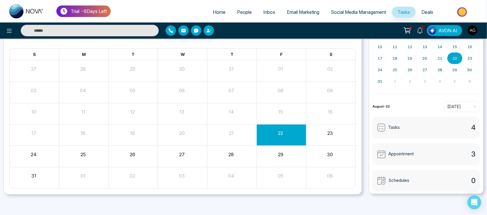
scroll to position [32, 0]
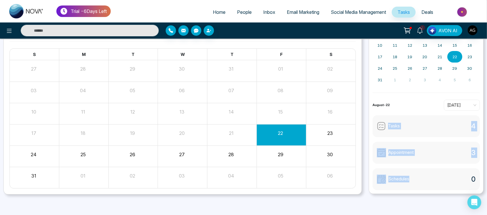
drag, startPoint x: 389, startPoint y: 126, endPoint x: 414, endPoint y: 179, distance: 59.3
click at [414, 179] on div "Tasks 4 Appointment 3 Schedules 0" at bounding box center [425, 152] width 107 height 75
click at [414, 179] on div "Schedules 0" at bounding box center [425, 179] width 107 height 22
drag, startPoint x: 414, startPoint y: 179, endPoint x: 387, endPoint y: 122, distance: 63.6
click at [387, 122] on div "Tasks 4 Appointment 3 Schedules 0" at bounding box center [425, 152] width 107 height 75
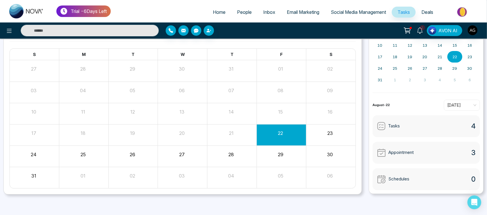
drag, startPoint x: 409, startPoint y: 100, endPoint x: 387, endPoint y: 102, distance: 22.5
click at [387, 102] on div "August-22 Today" at bounding box center [425, 105] width 107 height 11
click at [458, 104] on span "Today" at bounding box center [461, 105] width 29 height 9
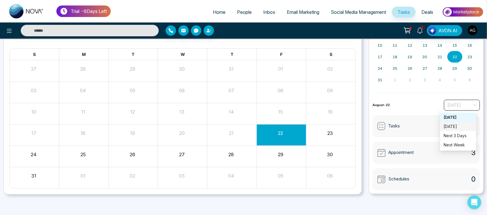
click at [456, 125] on div "Tomorrow" at bounding box center [458, 126] width 29 height 6
click at [456, 106] on span "Tomorrow" at bounding box center [461, 105] width 29 height 9
click at [461, 121] on div "Today" at bounding box center [458, 116] width 36 height 9
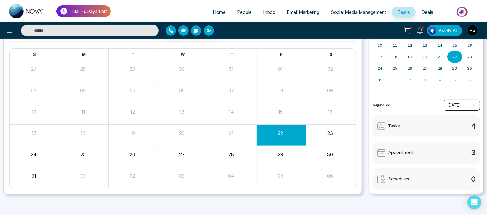
scroll to position [0, 0]
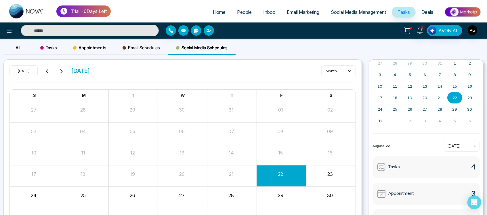
click at [79, 53] on div "Appointments" at bounding box center [89, 48] width 49 height 14
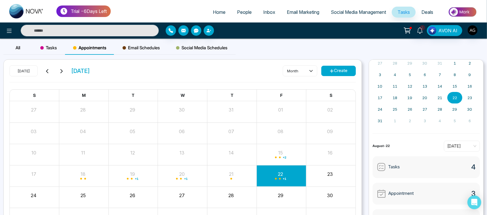
click at [42, 45] on span "Tasks" at bounding box center [48, 47] width 17 height 7
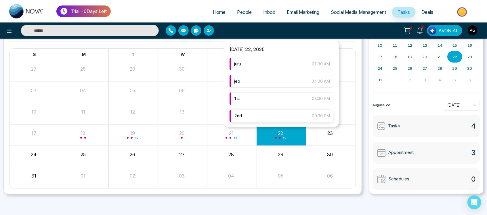
scroll to position [1, 0]
click at [299, 116] on div "2nd 09:30 PM" at bounding box center [282, 115] width 104 height 13
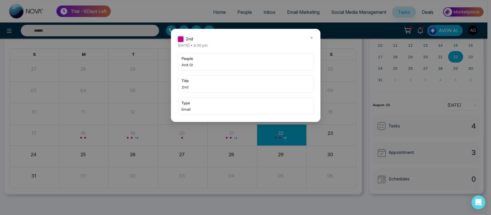
click at [310, 34] on div "2nd Friday August-22-2025 • 9:30 pm people Anit G! title 2nd type Email" at bounding box center [246, 75] width 150 height 93
click at [312, 37] on icon at bounding box center [311, 38] width 2 height 2
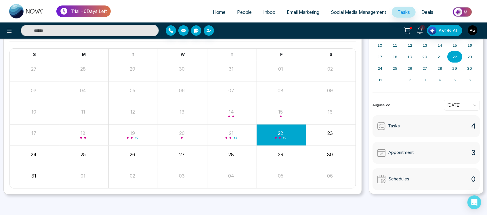
scroll to position [0, 0]
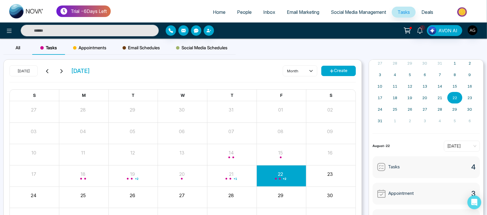
click at [345, 67] on button "Create" at bounding box center [338, 71] width 35 height 10
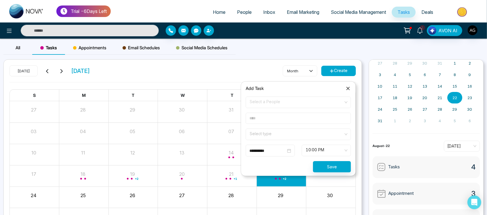
click at [288, 148] on div "**********" at bounding box center [270, 150] width 42 height 6
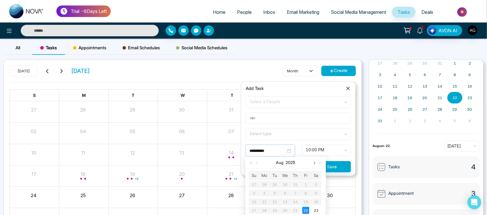
click at [312, 161] on button "button" at bounding box center [314, 162] width 6 height 12
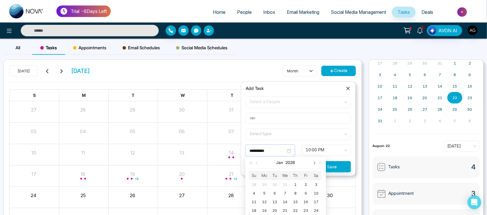
click at [312, 161] on button "button" at bounding box center [314, 162] width 6 height 12
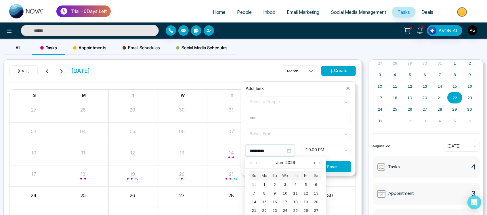
click at [312, 161] on button "button" at bounding box center [314, 162] width 6 height 12
click at [319, 161] on span "button" at bounding box center [320, 162] width 3 height 3
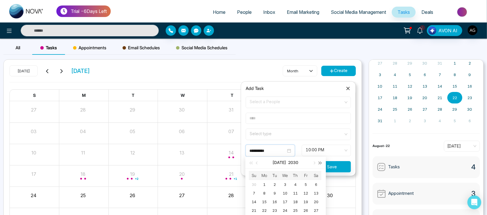
click at [319, 161] on span "button" at bounding box center [320, 162] width 3 height 3
click at [297, 123] on input "text" at bounding box center [298, 117] width 105 height 11
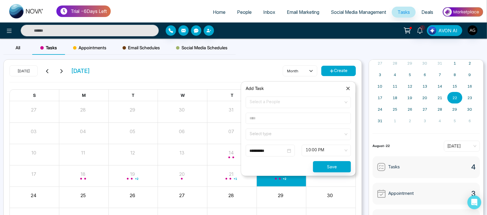
click at [336, 108] on form "**********" at bounding box center [298, 134] width 112 height 76
click at [278, 100] on span "Select a People" at bounding box center [298, 102] width 97 height 10
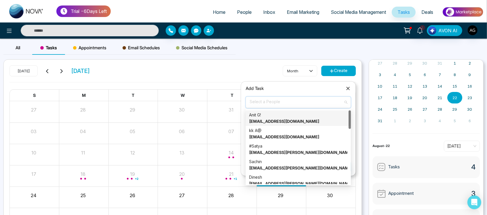
click at [281, 123] on div "Anit G! anit@mmnovatech.com" at bounding box center [298, 118] width 98 height 13
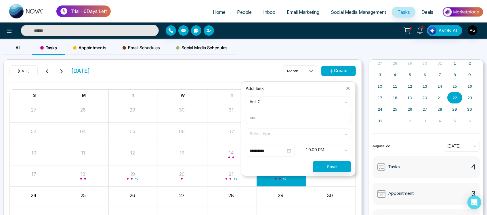
click at [272, 121] on input "text" at bounding box center [298, 117] width 105 height 11
click at [347, 167] on button "Save" at bounding box center [332, 166] width 38 height 11
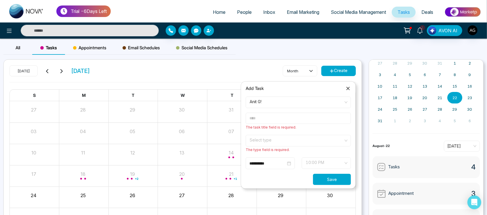
click at [347, 167] on div "10:00 PM" at bounding box center [326, 163] width 49 height 12
click at [294, 116] on input "text" at bounding box center [298, 117] width 105 height 11
type input "**********"
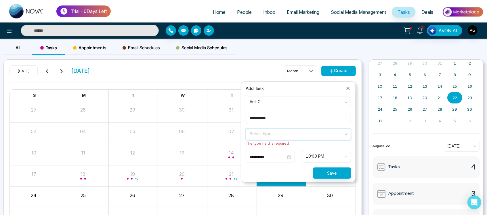
click at [291, 136] on input "search" at bounding box center [296, 133] width 94 height 9
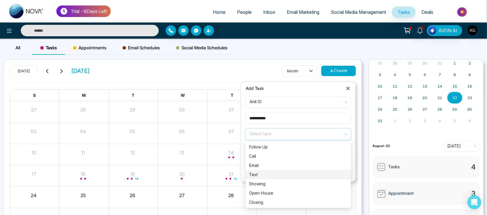
click at [286, 173] on div "Text" at bounding box center [298, 174] width 98 height 6
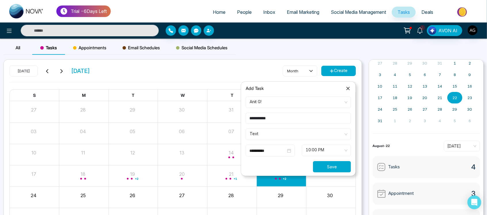
click at [330, 165] on button "Save" at bounding box center [332, 166] width 38 height 11
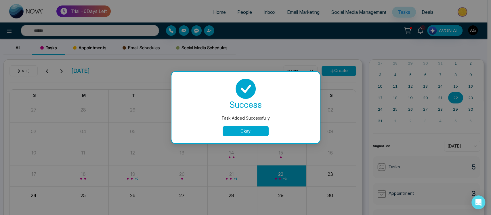
click at [260, 137] on div "success Task Added Successfully Okay" at bounding box center [245, 107] width 148 height 71
click at [252, 135] on button "Okay" at bounding box center [246, 131] width 46 height 10
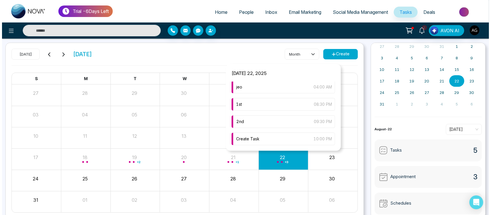
scroll to position [18, 0]
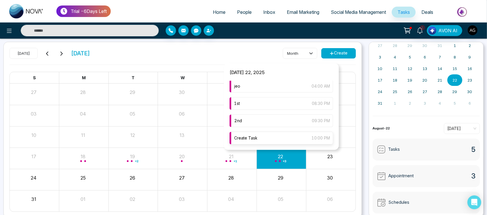
click at [304, 136] on div "Create Task 10:00 PM" at bounding box center [282, 137] width 104 height 13
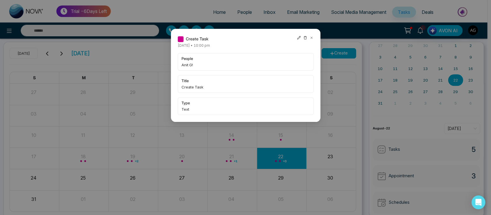
click at [298, 38] on icon at bounding box center [298, 37] width 3 height 3
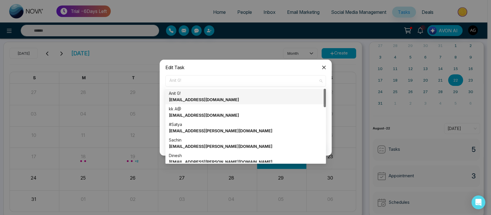
click at [230, 84] on span "Anit G!" at bounding box center [245, 81] width 152 height 10
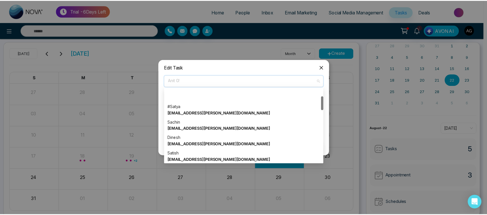
scroll to position [0, 0]
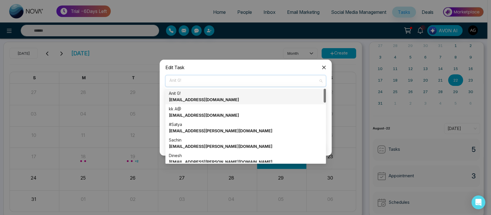
click at [216, 90] on div "Anit G! anit@mmnovatech.com" at bounding box center [245, 97] width 161 height 16
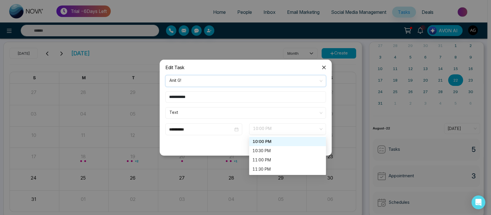
click at [270, 129] on span "10:00 PM" at bounding box center [287, 129] width 69 height 10
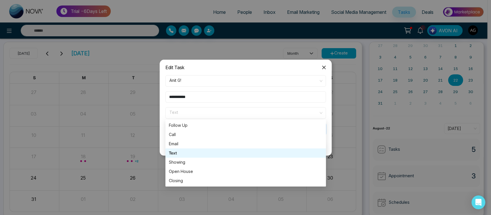
click at [237, 114] on span "Text" at bounding box center [245, 113] width 152 height 10
click at [234, 135] on div "Call" at bounding box center [246, 134] width 154 height 6
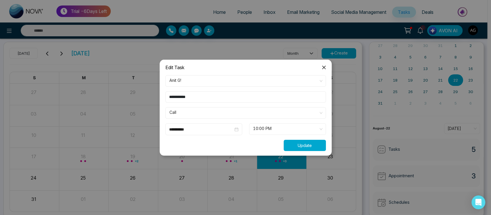
click at [301, 142] on button "Update" at bounding box center [305, 145] width 42 height 11
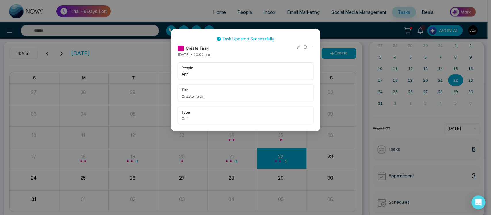
click at [311, 47] on icon at bounding box center [311, 47] width 2 height 2
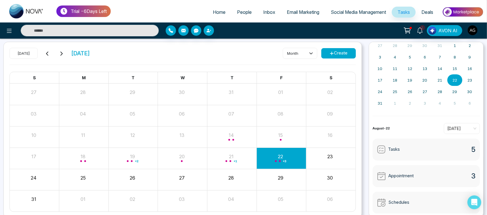
click at [237, 10] on span "People" at bounding box center [244, 12] width 15 height 6
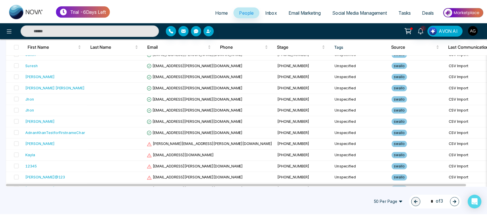
scroll to position [93, 0]
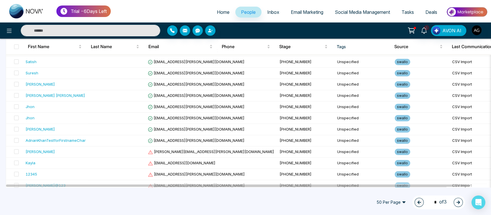
click at [409, 10] on span "Tasks" at bounding box center [408, 12] width 12 height 6
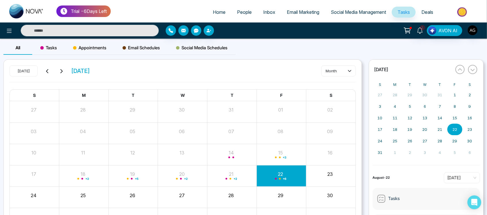
click at [53, 49] on span "Tasks" at bounding box center [48, 47] width 17 height 7
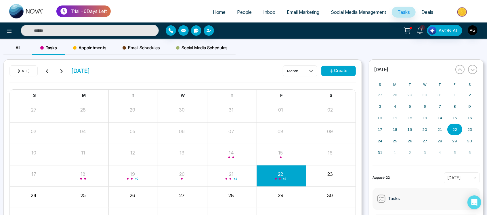
click at [347, 70] on button "Create" at bounding box center [338, 71] width 35 height 10
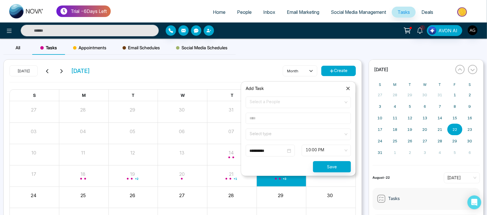
click at [283, 99] on span "Select a People" at bounding box center [298, 102] width 97 height 10
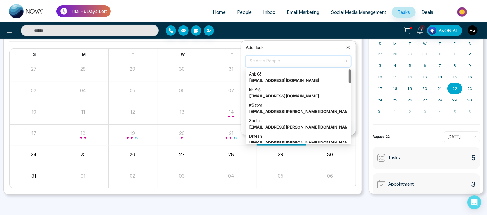
scroll to position [41, 0]
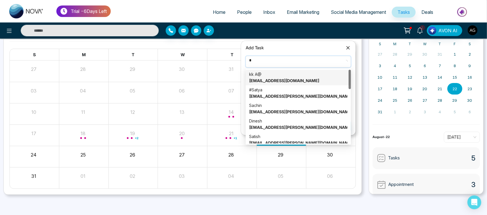
type input "**"
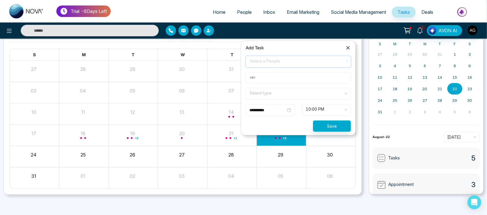
drag, startPoint x: 290, startPoint y: 65, endPoint x: 249, endPoint y: 60, distance: 41.4
click at [249, 60] on span at bounding box center [296, 61] width 94 height 11
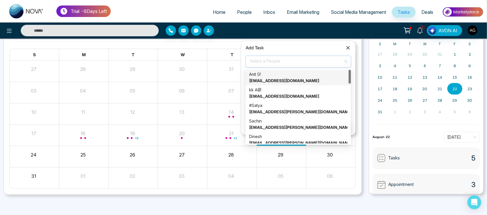
click at [265, 60] on span "Select a People" at bounding box center [298, 62] width 97 height 10
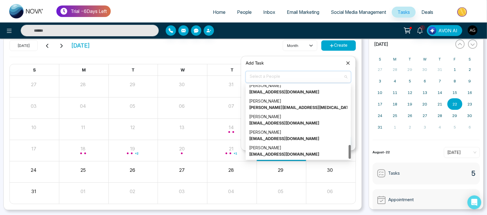
scroll to position [41, 0]
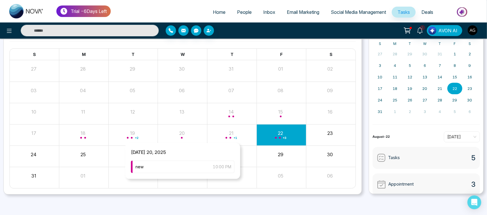
click at [200, 137] on div "Month View" at bounding box center [182, 135] width 49 height 14
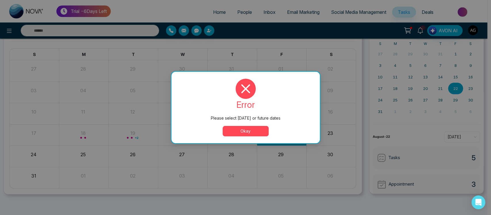
click at [274, 171] on div "Please select today or future dates error Please select today or future dates O…" at bounding box center [245, 107] width 491 height 215
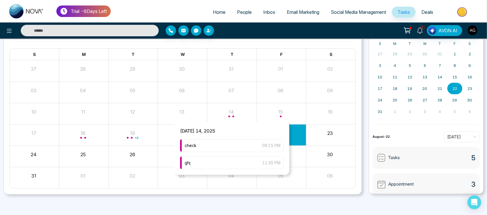
click at [210, 121] on div "Month View" at bounding box center [231, 113] width 49 height 21
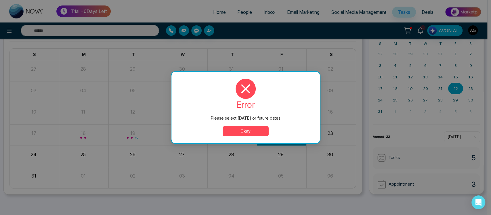
click at [251, 129] on button "Okay" at bounding box center [246, 131] width 46 height 10
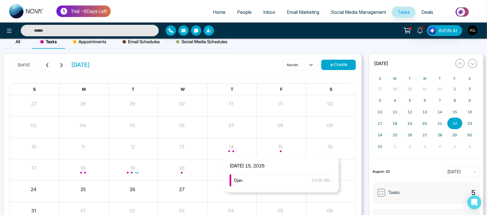
scroll to position [0, 0]
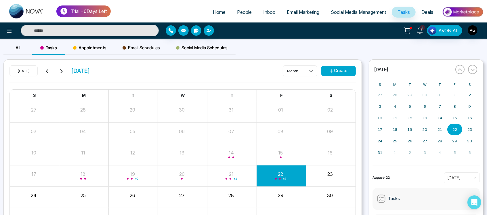
click at [89, 47] on span "Appointments" at bounding box center [89, 47] width 33 height 7
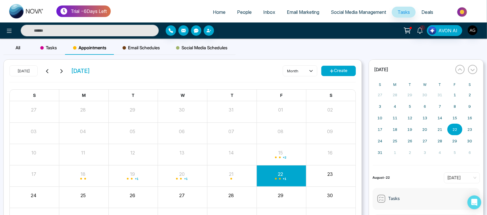
click at [345, 73] on button "Create" at bounding box center [338, 71] width 35 height 10
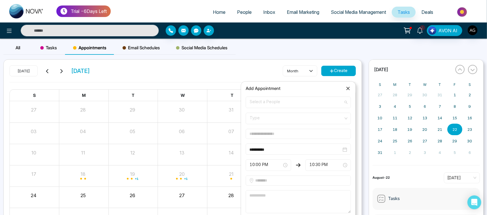
click at [278, 102] on span "Select a People" at bounding box center [298, 102] width 97 height 10
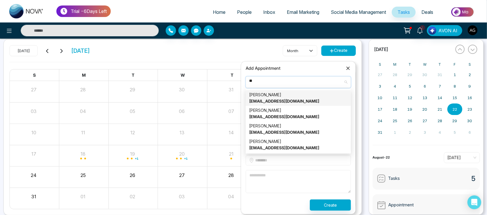
scroll to position [20, 0]
type input "**"
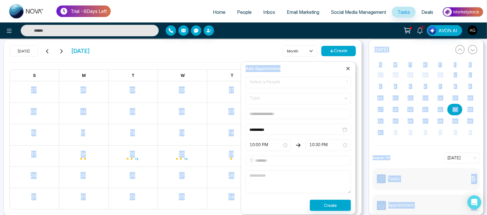
drag, startPoint x: 281, startPoint y: 74, endPoint x: 227, endPoint y: 77, distance: 53.6
click at [227, 77] on body "**********" at bounding box center [243, 87] width 487 height 215
click at [281, 76] on div "**********" at bounding box center [298, 138] width 105 height 146
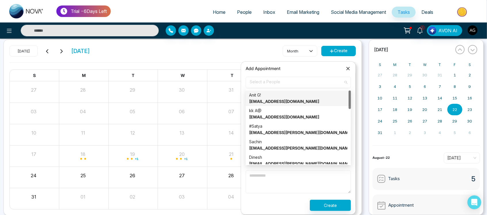
click at [287, 82] on span "Select a People" at bounding box center [298, 82] width 97 height 10
click at [292, 101] on strong "anit@mmnovatech.com" at bounding box center [284, 101] width 70 height 5
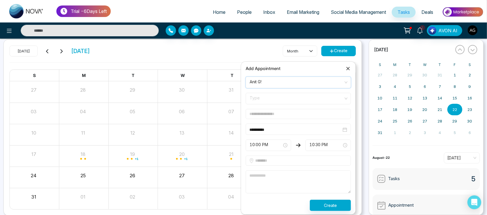
click at [276, 101] on span "Type" at bounding box center [298, 98] width 97 height 10
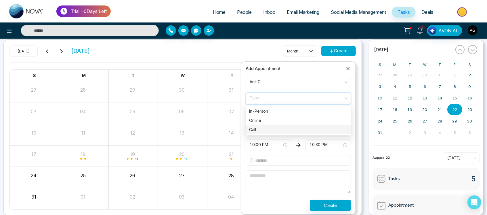
click at [276, 131] on div "Call" at bounding box center [298, 129] width 98 height 6
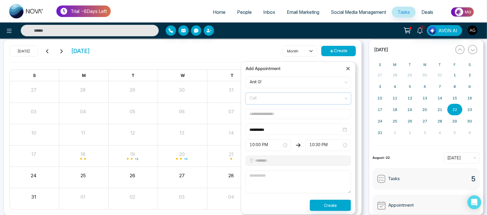
click at [289, 100] on span "Call" at bounding box center [298, 98] width 97 height 10
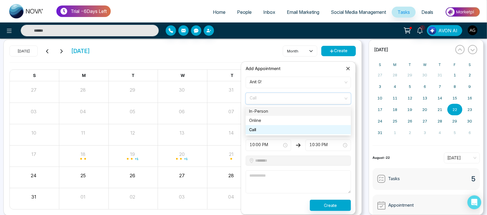
drag, startPoint x: 290, startPoint y: 115, endPoint x: 289, endPoint y: 110, distance: 5.0
click at [289, 110] on div "In-Person Online Call" at bounding box center [298, 120] width 105 height 28
click at [289, 110] on div "In-Person" at bounding box center [298, 111] width 98 height 6
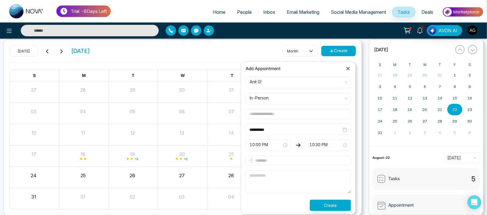
click at [289, 114] on input "text" at bounding box center [298, 114] width 105 height 10
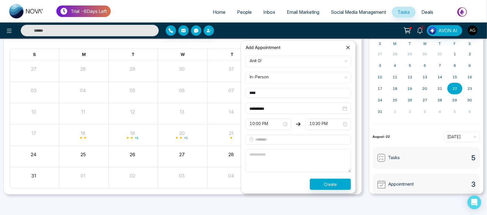
type input "****"
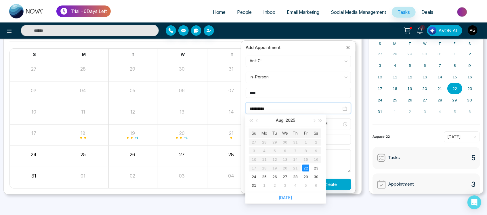
click at [291, 106] on input "**********" at bounding box center [295, 108] width 92 height 6
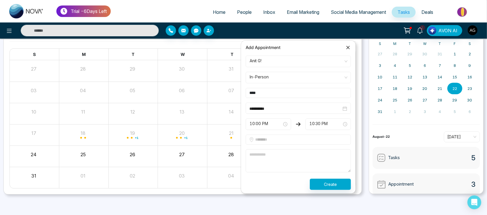
click at [350, 100] on form "**********" at bounding box center [298, 123] width 112 height 134
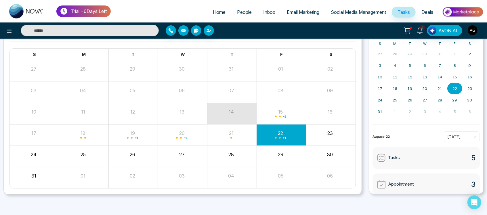
click at [240, 106] on div "14" at bounding box center [231, 110] width 48 height 9
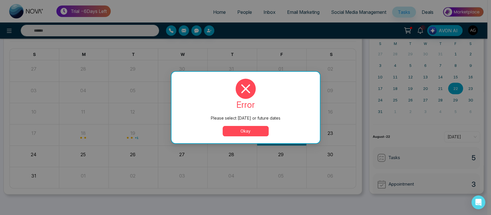
click at [251, 129] on button "Okay" at bounding box center [246, 131] width 46 height 10
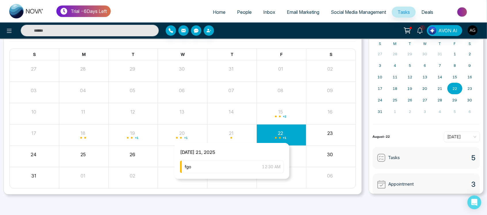
scroll to position [6, 0]
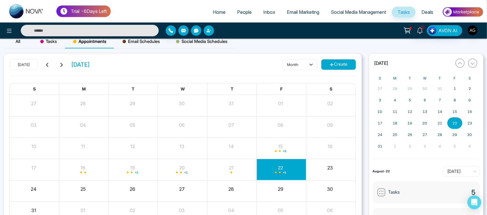
click at [340, 69] on button "Create" at bounding box center [338, 64] width 35 height 10
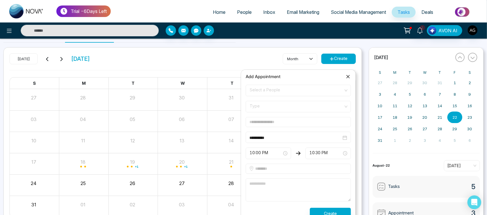
scroll to position [16, 0]
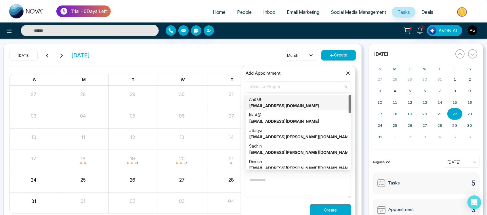
click at [308, 90] on span "Select a People" at bounding box center [298, 87] width 97 height 10
click at [300, 100] on div "Anit G! anit@mmnovatech.com" at bounding box center [298, 102] width 98 height 13
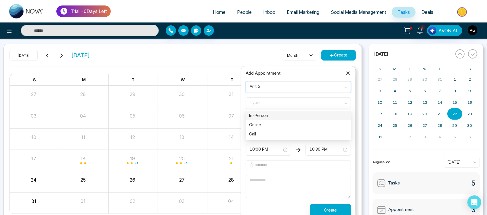
click at [283, 99] on span "Type" at bounding box center [298, 103] width 97 height 10
click at [281, 131] on div "Call" at bounding box center [298, 134] width 98 height 6
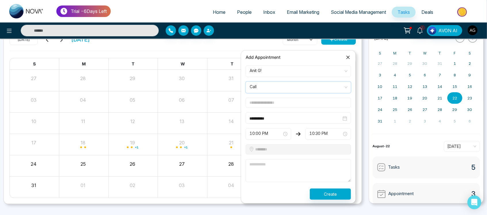
scroll to position [32, 0]
click at [293, 104] on input "text" at bounding box center [298, 102] width 105 height 10
click at [279, 100] on input "text" at bounding box center [298, 102] width 105 height 10
click at [297, 81] on input "search" at bounding box center [296, 85] width 94 height 9
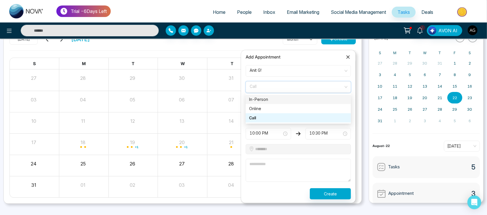
click at [269, 101] on div "In-Person" at bounding box center [298, 99] width 98 height 6
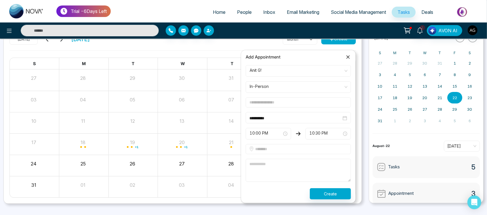
click at [290, 102] on input "text" at bounding box center [298, 102] width 105 height 10
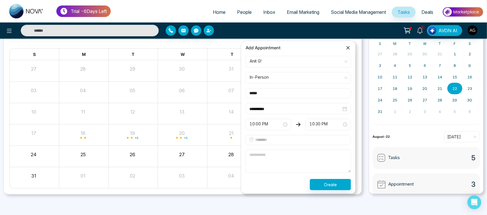
type input "*****"
click at [269, 152] on textarea at bounding box center [298, 160] width 105 height 23
click at [272, 141] on input "text" at bounding box center [298, 140] width 105 height 10
type input "**********"
click at [281, 163] on textarea at bounding box center [298, 160] width 105 height 23
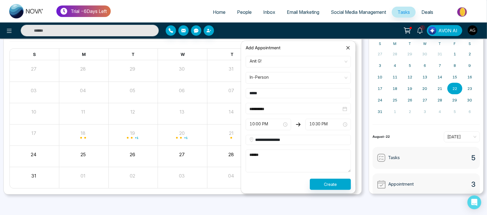
type textarea "******"
click at [335, 184] on button "Create" at bounding box center [330, 183] width 41 height 11
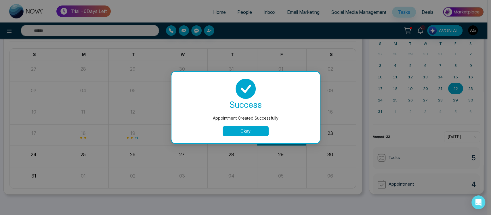
click at [261, 128] on button "Okay" at bounding box center [246, 131] width 46 height 10
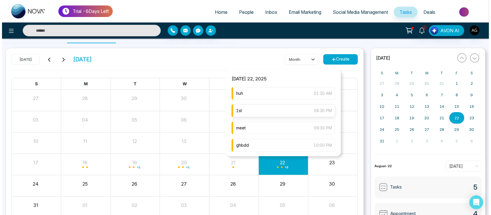
scroll to position [12, 0]
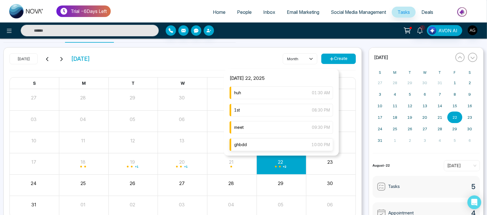
click at [291, 148] on div "ghbdd 10:00 PM" at bounding box center [282, 144] width 104 height 13
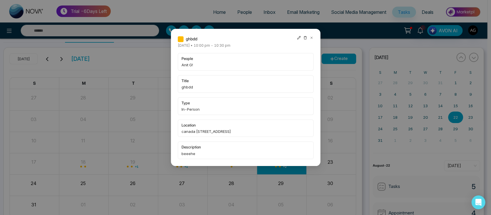
click at [300, 38] on icon at bounding box center [299, 38] width 4 height 4
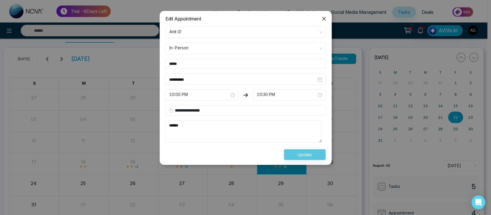
click at [271, 39] on form "**********" at bounding box center [245, 92] width 167 height 133
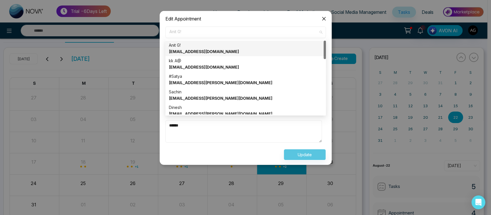
click at [306, 33] on span "Anit G!" at bounding box center [245, 32] width 152 height 10
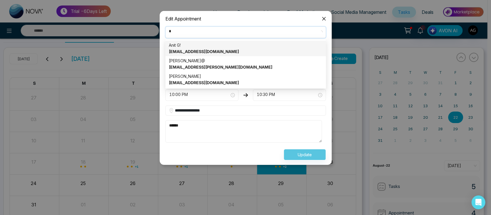
scroll to position [0, 0]
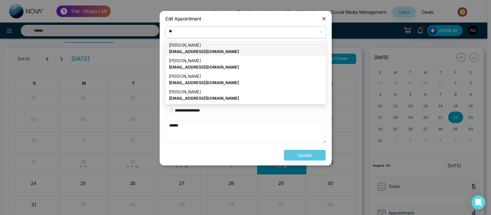
drag, startPoint x: 257, startPoint y: 29, endPoint x: 182, endPoint y: 29, distance: 74.8
click at [182, 29] on input "**" at bounding box center [244, 31] width 150 height 9
type input "*"
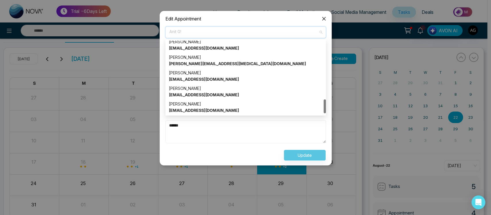
scroll to position [315, 0]
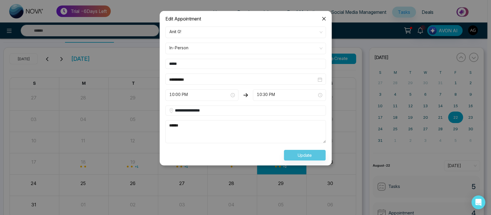
drag, startPoint x: 258, startPoint y: 131, endPoint x: 268, endPoint y: 133, distance: 10.7
click at [268, 133] on textarea "******" at bounding box center [245, 131] width 161 height 23
click at [237, 123] on textarea "******" at bounding box center [245, 131] width 161 height 23
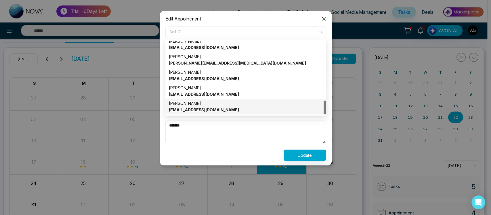
drag, startPoint x: 263, startPoint y: 35, endPoint x: 268, endPoint y: 32, distance: 5.4
click at [268, 32] on span "Anit G!" at bounding box center [245, 32] width 152 height 10
type textarea "*******"
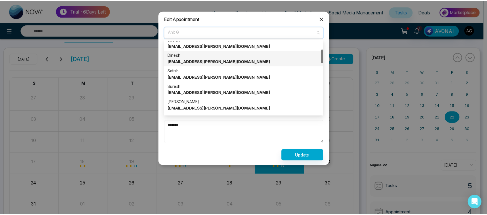
scroll to position [34, 0]
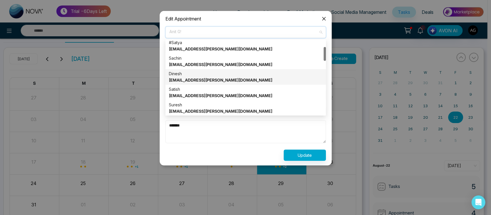
click at [210, 74] on div "Dinesh cassidy102@irwin.com" at bounding box center [246, 76] width 154 height 13
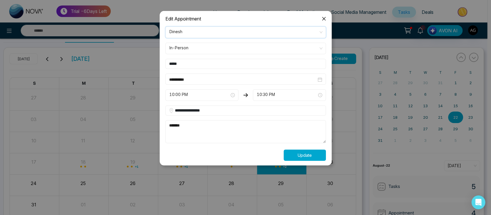
click at [307, 152] on button "Update" at bounding box center [305, 154] width 42 height 11
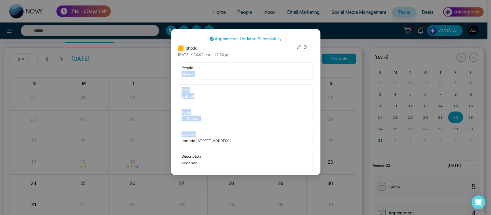
drag, startPoint x: 179, startPoint y: 73, endPoint x: 208, endPoint y: 140, distance: 72.7
click at [208, 140] on div "people Dinesh title ghbdd type In-Person location canada 4 street 6 description…" at bounding box center [246, 115] width 136 height 106
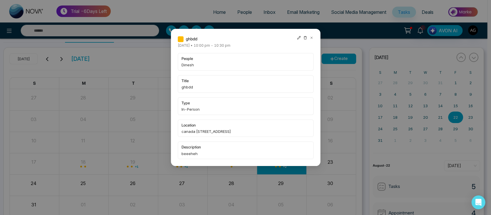
click at [304, 37] on icon at bounding box center [305, 38] width 4 height 4
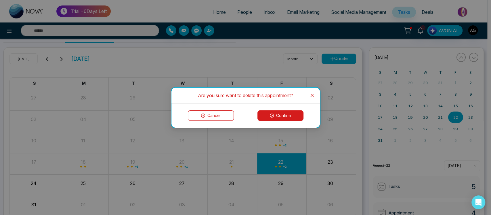
click at [291, 119] on button "Confirm" at bounding box center [280, 115] width 46 height 10
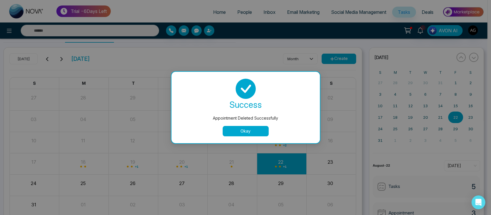
click at [252, 128] on button "Okay" at bounding box center [246, 131] width 46 height 10
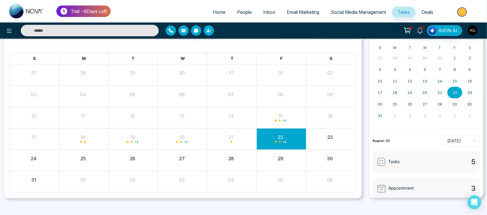
scroll to position [0, 0]
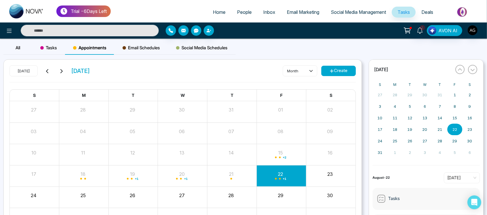
click at [50, 53] on div "Tasks" at bounding box center [48, 48] width 33 height 14
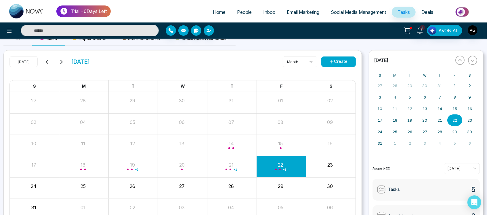
scroll to position [12, 0]
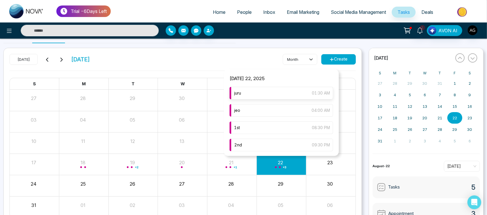
click at [275, 93] on div "juru 01:30 AM" at bounding box center [282, 93] width 104 height 13
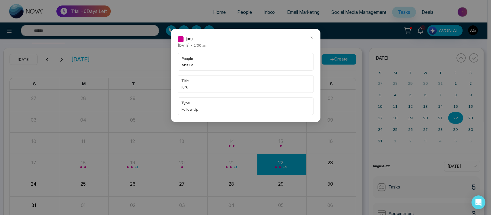
click at [312, 37] on icon at bounding box center [311, 38] width 2 height 2
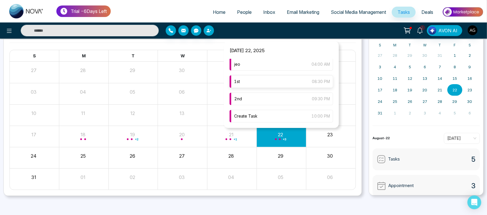
scroll to position [41, 0]
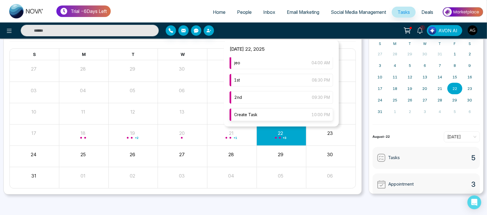
click at [297, 116] on div "Create Task 10:00 PM" at bounding box center [282, 114] width 104 height 13
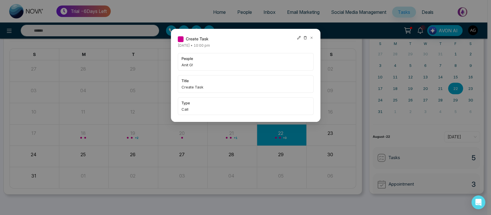
click at [304, 39] on icon at bounding box center [304, 37] width 3 height 3
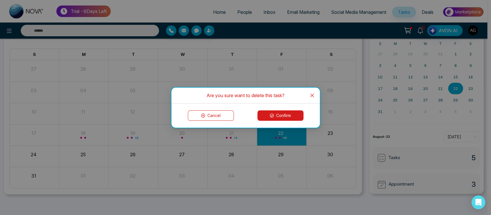
click at [286, 115] on button "Confirm" at bounding box center [280, 115] width 46 height 10
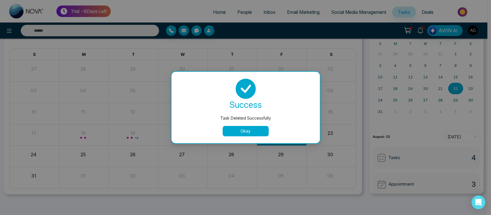
click at [241, 132] on button "Okay" at bounding box center [246, 131] width 46 height 10
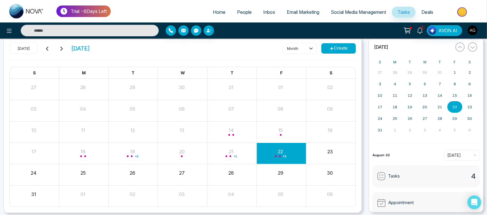
scroll to position [0, 0]
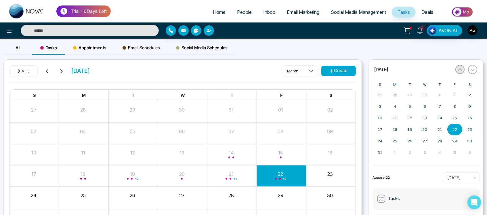
click at [461, 67] on button "button" at bounding box center [459, 69] width 9 height 9
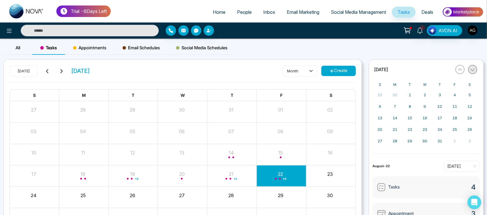
click at [475, 70] on button "button" at bounding box center [472, 69] width 9 height 9
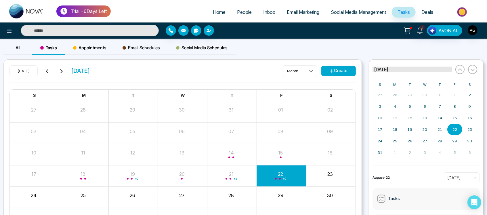
click at [387, 69] on span "[DATE]" at bounding box center [381, 69] width 14 height 6
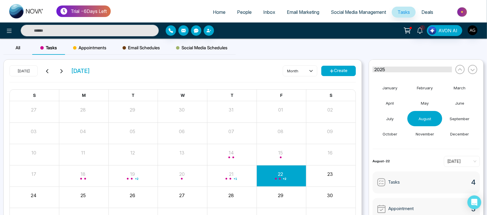
click at [387, 69] on button "2025" at bounding box center [411, 69] width 79 height 6
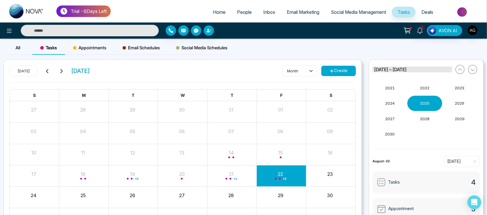
click at [387, 69] on span "2021 – 2030" at bounding box center [390, 69] width 32 height 6
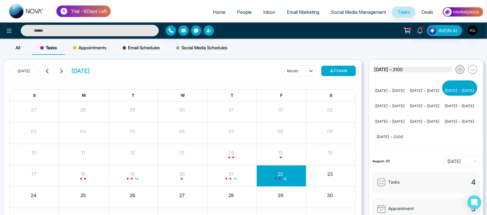
click at [456, 69] on div "2001 – 2100" at bounding box center [424, 69] width 105 height 13
click at [392, 92] on button "2001 – 2010" at bounding box center [389, 87] width 35 height 15
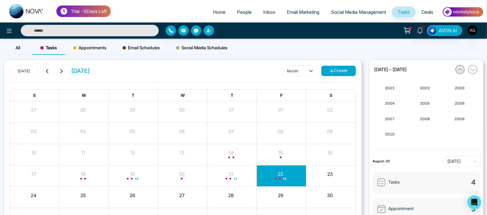
click at [460, 70] on icon "button" at bounding box center [460, 69] width 4 height 2
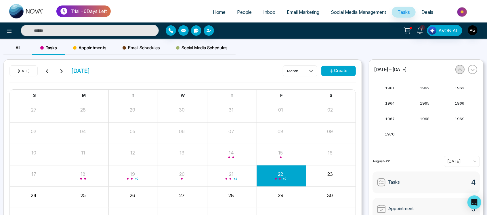
click at [460, 70] on icon "button" at bounding box center [460, 69] width 4 height 2
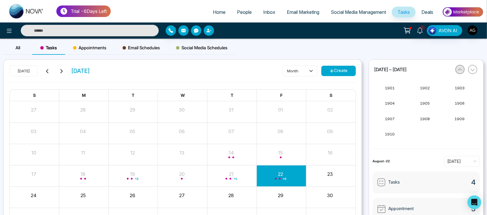
click at [460, 70] on icon "button" at bounding box center [460, 69] width 4 height 2
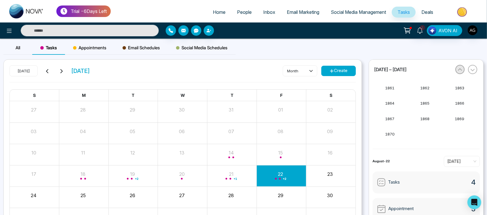
click at [460, 70] on icon "button" at bounding box center [460, 69] width 4 height 2
click at [391, 89] on button "1821" at bounding box center [389, 87] width 35 height 15
click at [391, 89] on abbr "January" at bounding box center [389, 87] width 15 height 5
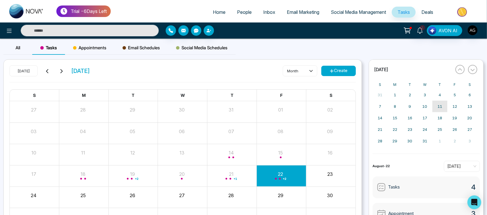
click at [434, 100] on button "11" at bounding box center [439, 106] width 15 height 12
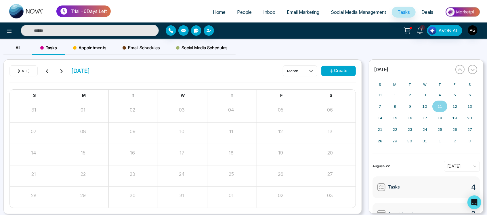
click at [434, 100] on div "31 1 2 3 4 5 6 7 8 9 10 11 12 13 14 15 16 17 18 19 20 21 22 23 24 25 26 27 28 2…" at bounding box center [424, 118] width 105 height 58
click at [401, 107] on button "8" at bounding box center [394, 106] width 15 height 12
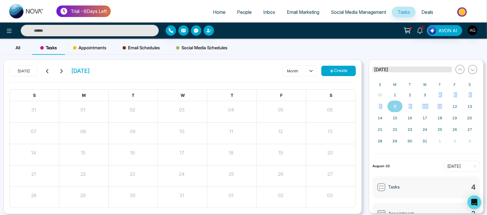
click at [413, 70] on button "January 1821" at bounding box center [411, 69] width 79 height 6
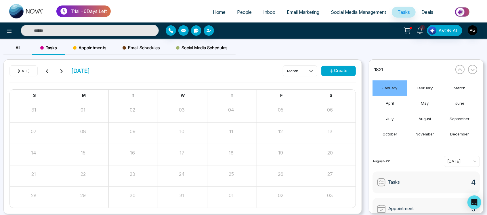
click at [307, 48] on div "All Tasks Appointments Email Schedules Social Media Schedules" at bounding box center [243, 50] width 487 height 18
click at [83, 41] on div "Appointments" at bounding box center [89, 48] width 49 height 14
click at [38, 51] on div "Tasks" at bounding box center [48, 48] width 33 height 14
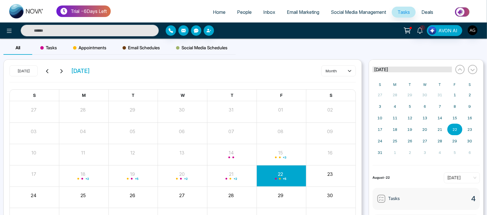
click at [414, 70] on div "« [DATE] »" at bounding box center [424, 69] width 105 height 13
click at [414, 70] on button "[DATE]" at bounding box center [411, 69] width 79 height 6
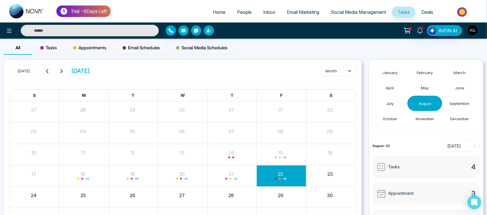
click at [377, 52] on div "All Tasks Appointments Email Schedules Social Media Schedules" at bounding box center [243, 50] width 487 height 18
click at [417, 104] on button "August" at bounding box center [424, 102] width 35 height 15
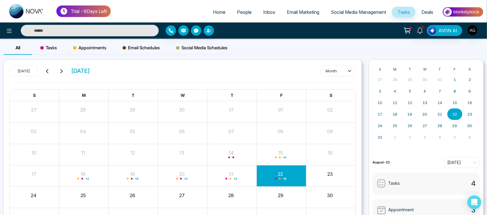
click at [454, 114] on abbr "22" at bounding box center [454, 114] width 5 height 5
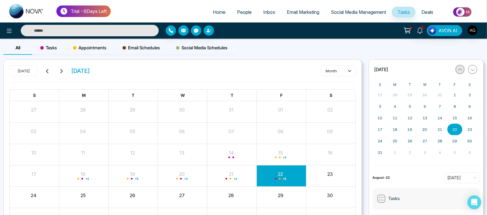
click at [461, 67] on button "button" at bounding box center [459, 69] width 9 height 9
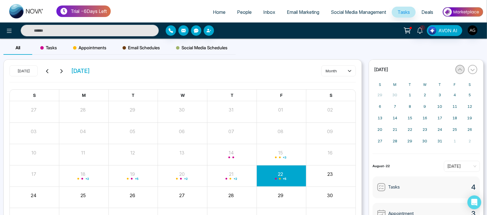
click at [461, 67] on button "button" at bounding box center [459, 69] width 9 height 9
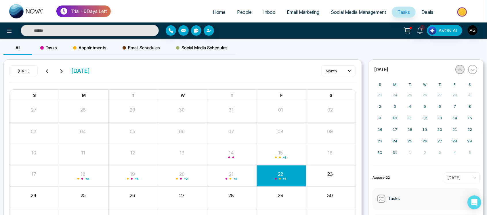
click at [461, 67] on button "button" at bounding box center [459, 69] width 9 height 9
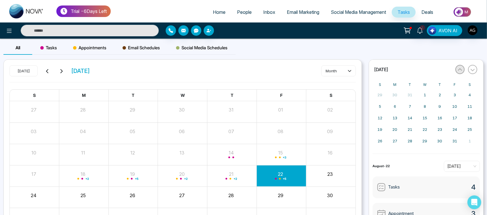
click at [461, 67] on button "button" at bounding box center [459, 69] width 9 height 9
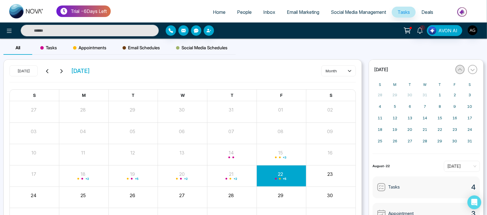
click at [461, 67] on button "button" at bounding box center [459, 69] width 9 height 9
click at [44, 50] on span "Tasks" at bounding box center [48, 47] width 17 height 7
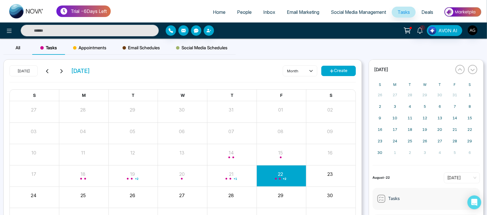
click at [125, 126] on div "05" at bounding box center [132, 130] width 48 height 9
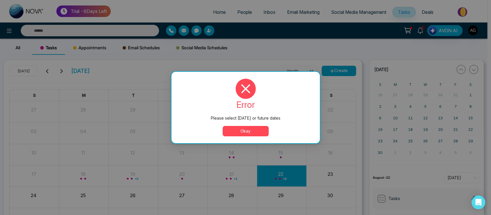
click at [253, 133] on button "Okay" at bounding box center [246, 131] width 46 height 10
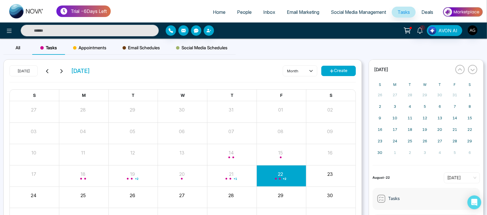
click at [283, 173] on div "+ 2" at bounding box center [281, 176] width 49 height 14
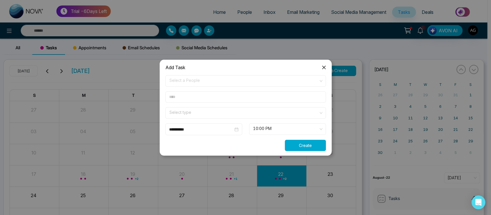
click at [302, 146] on button "Create" at bounding box center [305, 145] width 41 height 11
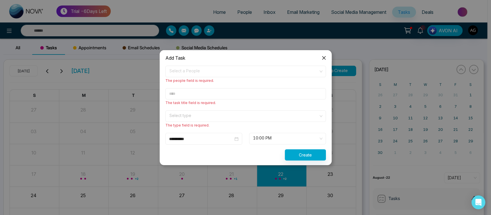
click at [325, 56] on icon "close" at bounding box center [323, 57] width 3 height 3
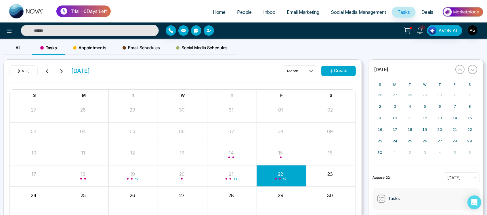
click at [213, 14] on span "Home" at bounding box center [219, 12] width 13 height 6
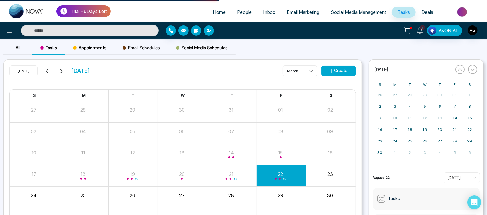
select select "*"
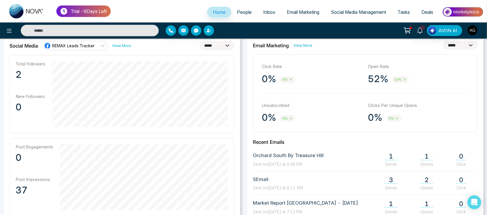
scroll to position [164, 0]
drag, startPoint x: 221, startPoint y: 39, endPoint x: 225, endPoint y: 45, distance: 7.1
click at [225, 45] on div "**********" at bounding box center [121, 169] width 237 height 270
click at [225, 45] on select "**********" at bounding box center [217, 45] width 35 height 9
click at [200, 41] on select "**********" at bounding box center [217, 45] width 35 height 9
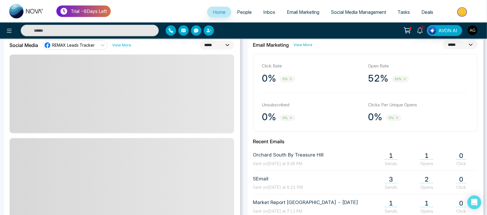
click at [216, 41] on select "**********" at bounding box center [217, 45] width 35 height 9
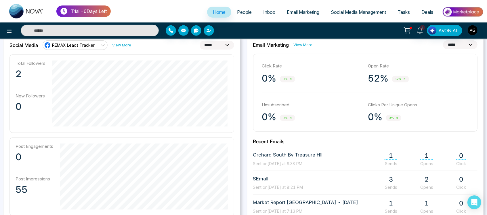
select select "**"
click at [200, 41] on select "**********" at bounding box center [217, 45] width 35 height 9
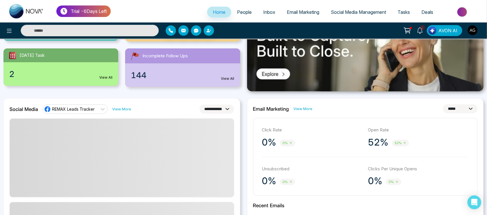
scroll to position [95, 0]
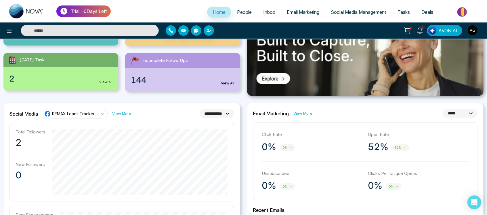
click at [217, 113] on select "**********" at bounding box center [217, 113] width 35 height 9
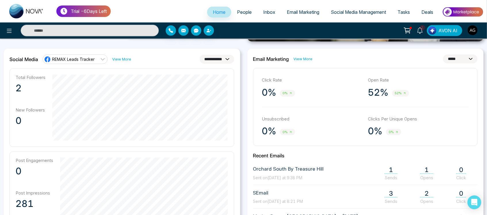
scroll to position [154, 0]
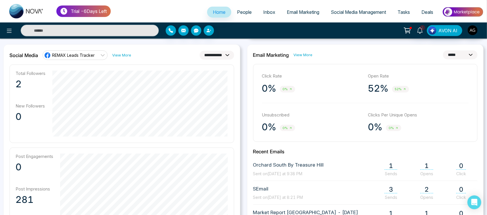
drag, startPoint x: 51, startPoint y: 135, endPoint x: 213, endPoint y: 137, distance: 162.2
click at [213, 137] on div "Total Followers 2 New Followers 0" at bounding box center [121, 103] width 225 height 78
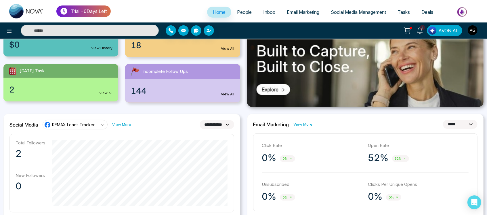
scroll to position [83, 0]
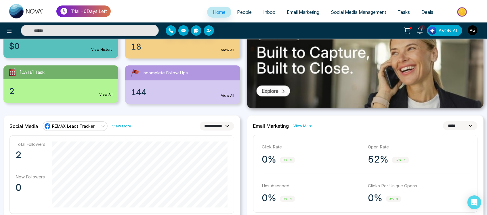
click at [305, 123] on link "View More" at bounding box center [303, 125] width 19 height 5
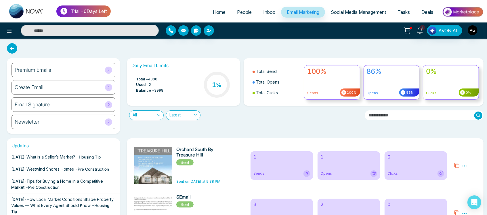
click at [93, 154] on span "- Housing Tip" at bounding box center [88, 156] width 24 height 5
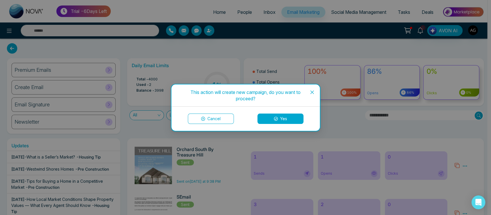
click at [207, 123] on div "Cancel Yes" at bounding box center [245, 118] width 148 height 24
click at [207, 119] on button "Cancel" at bounding box center [211, 118] width 46 height 10
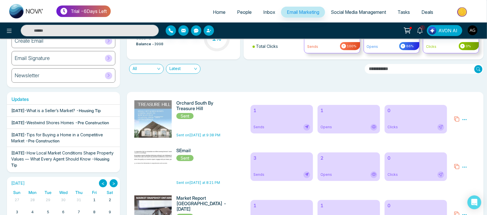
scroll to position [47, 0]
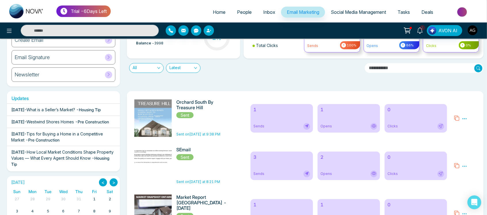
click at [229, 51] on div "Total - 4000 Used - 2 Balance - 3998 1 %" at bounding box center [183, 37] width 104 height 29
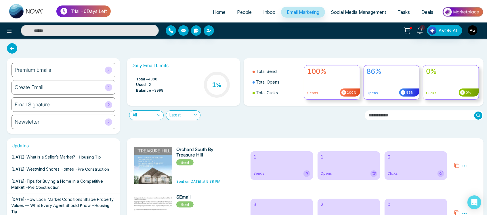
click at [12, 48] on icon at bounding box center [12, 48] width 10 height 10
select select "*"
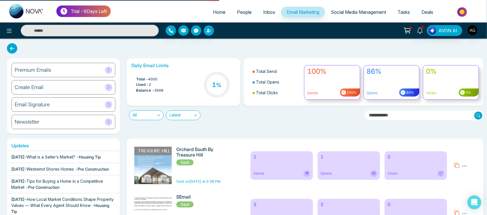
select select "*"
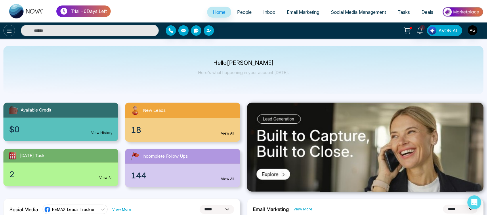
click at [5, 27] on button at bounding box center [9, 31] width 12 height 12
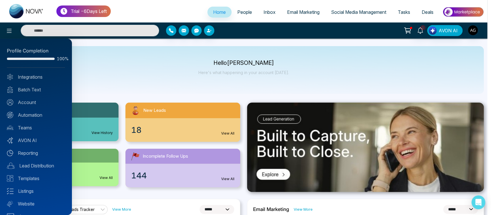
click at [362, 12] on div at bounding box center [245, 107] width 491 height 215
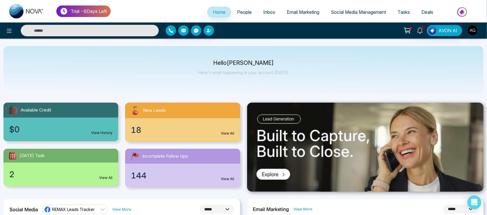
click at [354, 13] on span "Social Media Management" at bounding box center [358, 12] width 55 height 6
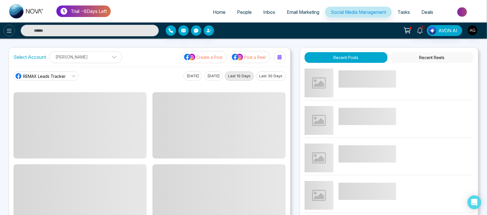
click at [12, 35] on button at bounding box center [9, 31] width 12 height 12
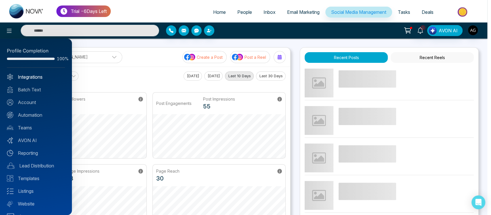
click at [32, 76] on link "Integrations" at bounding box center [36, 76] width 58 height 7
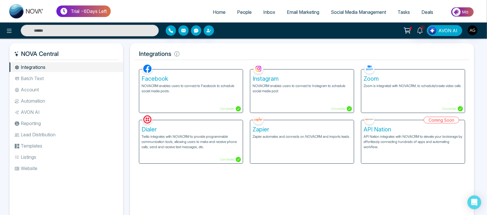
click at [30, 82] on li "Batch Text" at bounding box center [66, 78] width 114 height 10
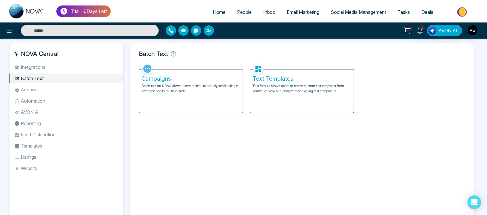
click at [188, 98] on div "Campaigns Batch text on NOVA allows users to simultaneously send a single text …" at bounding box center [191, 90] width 104 height 43
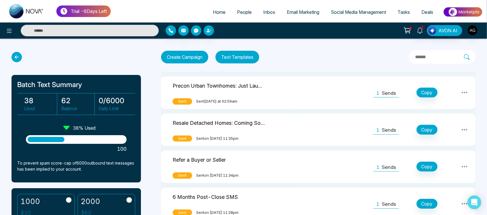
click at [467, 88] on button at bounding box center [464, 92] width 10 height 10
click at [189, 59] on button "Create Campaign" at bounding box center [184, 57] width 47 height 13
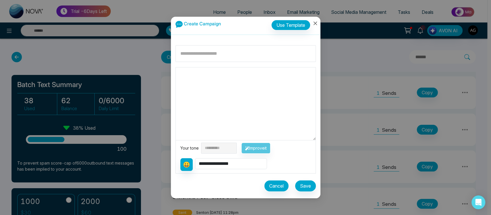
click at [313, 24] on icon "close" at bounding box center [315, 23] width 5 height 5
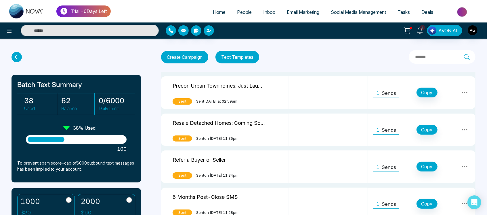
click at [16, 59] on icon at bounding box center [17, 57] width 10 height 10
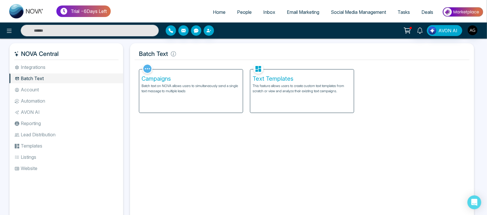
drag, startPoint x: 244, startPoint y: 110, endPoint x: 221, endPoint y: 105, distance: 24.1
click at [221, 105] on div "Campaigns Batch text on NOVA allows users to simultaneously send a single text …" at bounding box center [190, 87] width 111 height 51
click at [221, 105] on div "Campaigns Batch text on NOVA allows users to simultaneously send a single text …" at bounding box center [191, 90] width 104 height 43
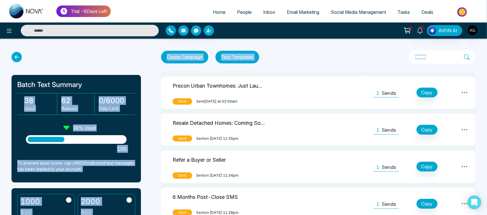
drag, startPoint x: 146, startPoint y: 83, endPoint x: 150, endPoint y: 87, distance: 6.1
click at [109, 68] on div "Batch Text Summary 38 Used 62 Balance 0 / 6000 Daily Limit 38 % Used 100 To pre…" at bounding box center [79, 133] width 135 height 163
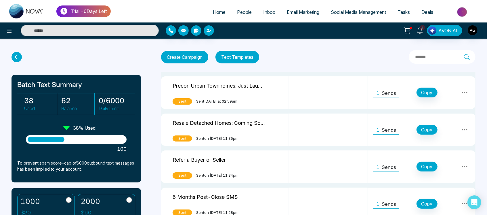
click at [188, 58] on button "Create Campaign" at bounding box center [184, 57] width 47 height 13
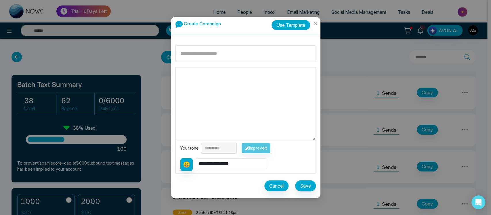
click at [295, 27] on button "Use Template" at bounding box center [291, 25] width 39 height 10
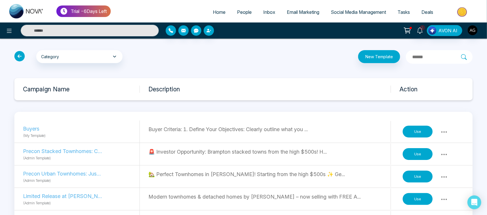
click at [409, 177] on button "Use" at bounding box center [418, 176] width 30 height 12
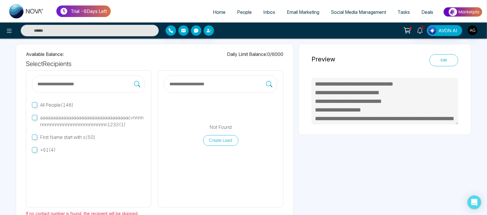
scroll to position [30, 0]
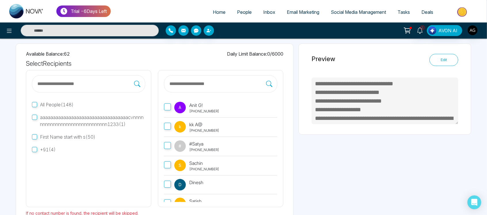
click at [170, 112] on label "A Anit G! [PHONE_NUMBER]" at bounding box center [220, 107] width 113 height 19
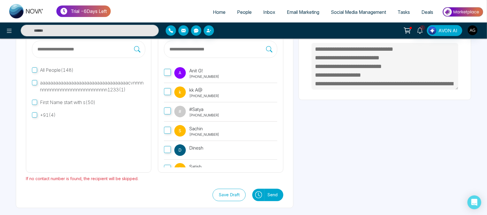
click at [257, 196] on icon at bounding box center [258, 194] width 7 height 7
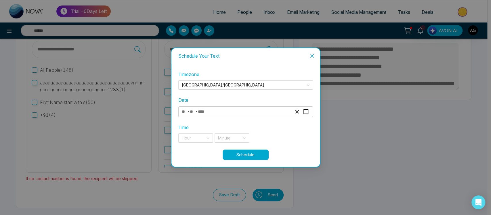
click at [251, 115] on div "- -" at bounding box center [245, 111] width 135 height 11
type textarea "**********"
click at [247, 109] on div "- -" at bounding box center [237, 112] width 112 height 8
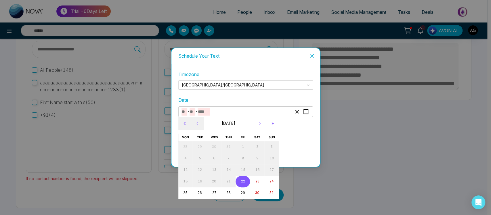
click at [244, 182] on abbr "22" at bounding box center [243, 181] width 4 height 4
type input "*"
type input "**"
type input "****"
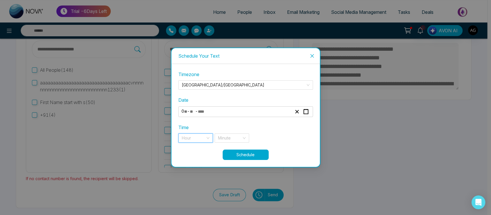
click at [196, 137] on input "search" at bounding box center [194, 137] width 24 height 9
click at [200, 151] on div "9 pm" at bounding box center [196, 149] width 28 height 6
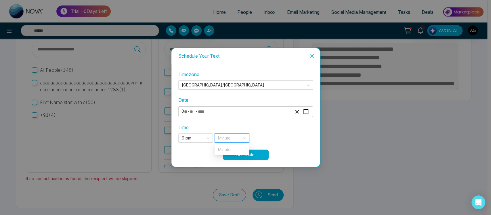
click at [231, 137] on input "search" at bounding box center [230, 137] width 24 height 9
click at [205, 135] on span "9 pm" at bounding box center [196, 137] width 28 height 9
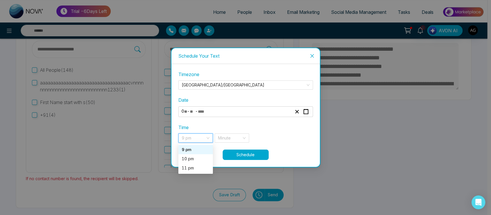
click at [200, 150] on div "9 pm" at bounding box center [196, 149] width 28 height 6
click at [200, 150] on div "**********" at bounding box center [245, 115] width 135 height 89
click at [199, 142] on div "**********" at bounding box center [245, 110] width 135 height 78
click at [209, 136] on span "9 pm" at bounding box center [196, 137] width 28 height 9
click at [203, 158] on div "10 pm" at bounding box center [196, 158] width 28 height 6
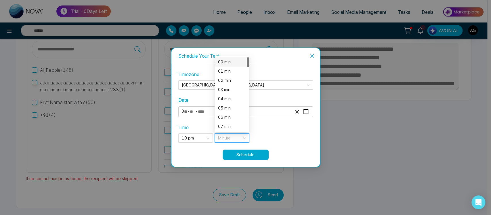
click at [238, 137] on input "search" at bounding box center [230, 137] width 24 height 9
click at [233, 74] on div "01 min" at bounding box center [232, 71] width 28 height 6
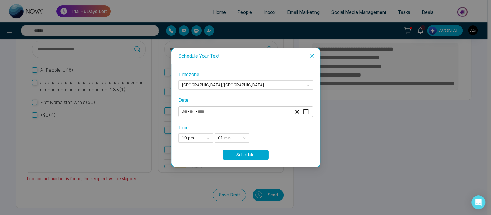
click at [252, 155] on button "Schedule" at bounding box center [246, 154] width 46 height 10
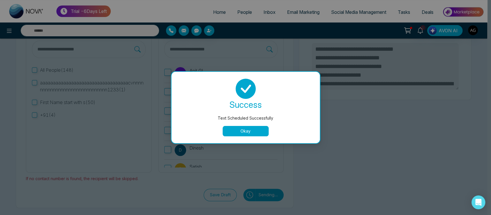
click at [248, 135] on button "Okay" at bounding box center [246, 131] width 46 height 10
type textarea "**********"
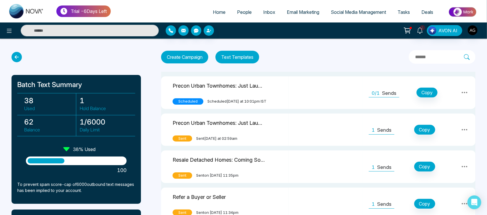
click at [252, 54] on button "Text Templates" at bounding box center [237, 57] width 44 height 13
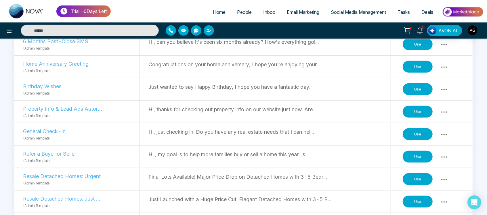
scroll to position [245, 0]
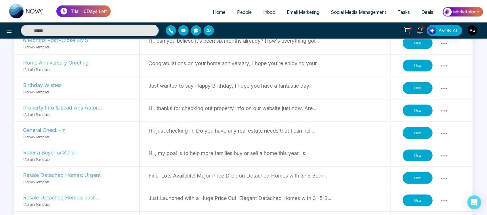
click at [417, 135] on button "Use" at bounding box center [418, 133] width 30 height 12
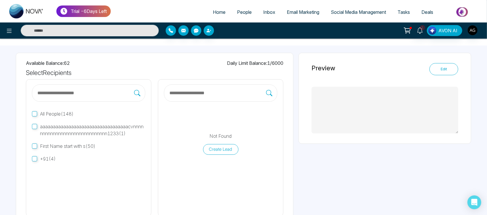
type textarea "**********"
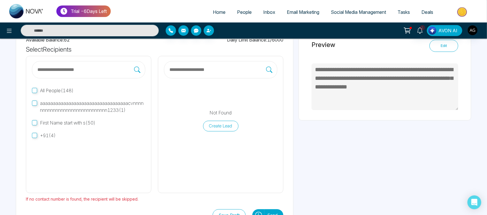
scroll to position [44, 0]
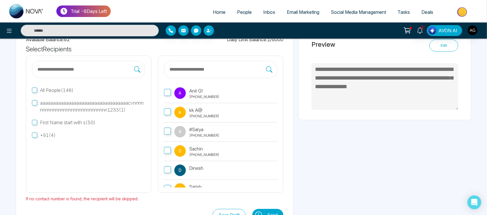
click at [165, 88] on label "A Anit G! [PHONE_NUMBER]" at bounding box center [220, 93] width 113 height 19
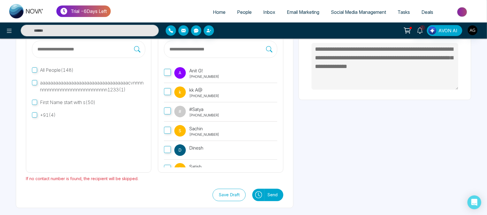
click at [255, 198] on button at bounding box center [258, 194] width 12 height 12
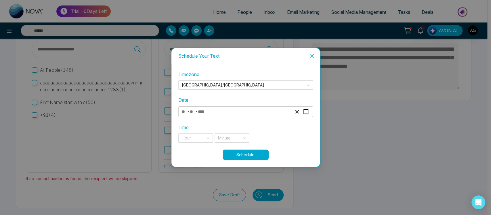
click at [257, 155] on button "Schedule" at bounding box center [246, 154] width 46 height 10
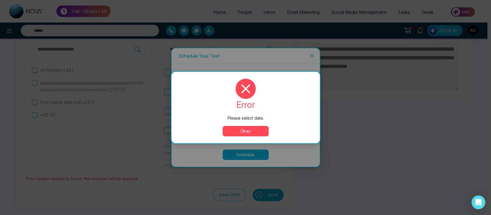
click at [242, 132] on button "Okay" at bounding box center [246, 131] width 46 height 10
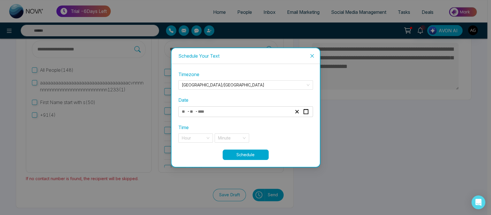
click at [244, 106] on div "Date - -" at bounding box center [245, 106] width 135 height 20
click at [221, 114] on div "- -" at bounding box center [237, 112] width 112 height 8
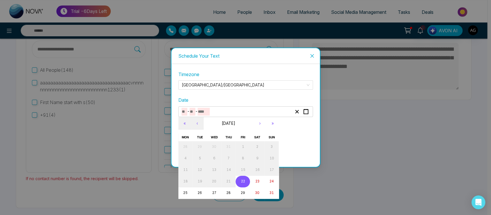
click at [240, 185] on button "22" at bounding box center [243, 181] width 14 height 12
type input "*"
type input "**"
type input "****"
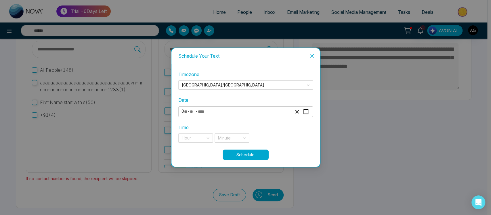
click at [252, 156] on button "Schedule" at bounding box center [246, 154] width 46 height 10
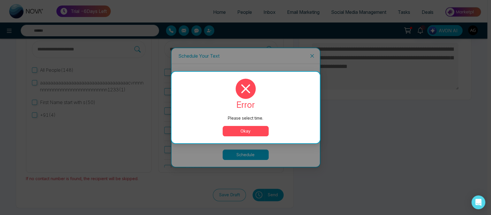
click at [248, 131] on button "Okay" at bounding box center [246, 131] width 46 height 10
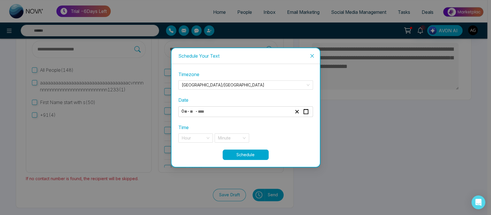
click at [313, 54] on icon "close" at bounding box center [312, 56] width 5 height 5
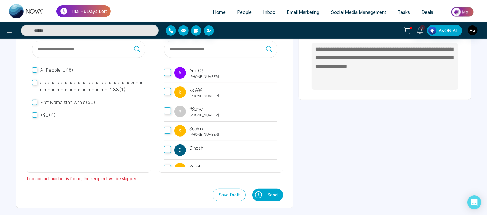
click at [274, 192] on button "Send" at bounding box center [273, 194] width 19 height 12
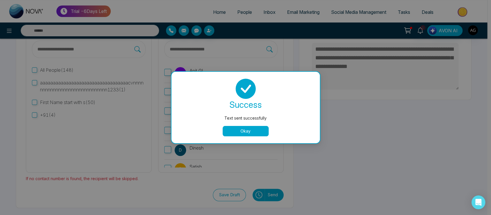
click at [245, 126] on button "Okay" at bounding box center [246, 131] width 46 height 10
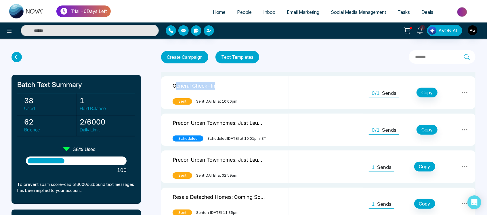
drag, startPoint x: 175, startPoint y: 83, endPoint x: 235, endPoint y: 85, distance: 60.1
click at [235, 85] on div "General Check-In" at bounding box center [225, 87] width 104 height 12
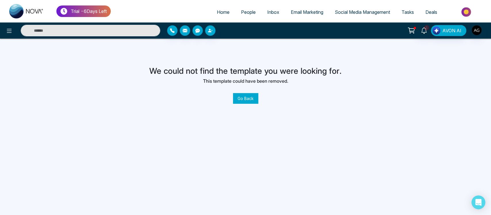
click at [255, 101] on button "Go Back" at bounding box center [245, 98] width 25 height 11
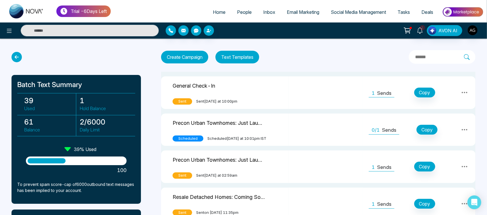
click at [281, 95] on td "General Check-In Sent Sent [DATE] at 10:00pm" at bounding box center [224, 92] width 127 height 33
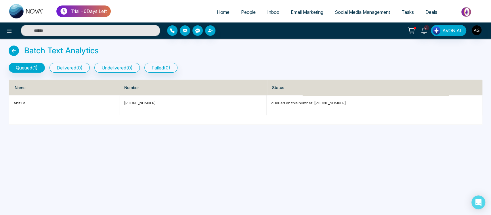
click at [10, 47] on icon at bounding box center [14, 50] width 10 height 10
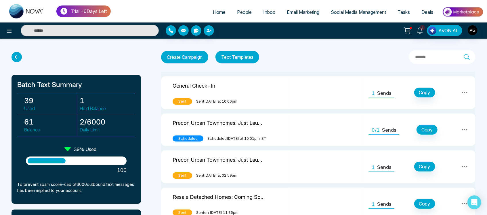
click at [20, 52] on div at bounding box center [76, 57] width 129 height 10
drag, startPoint x: 20, startPoint y: 52, endPoint x: 18, endPoint y: 56, distance: 4.8
click at [18, 56] on div at bounding box center [76, 57] width 129 height 10
click at [18, 56] on icon at bounding box center [17, 57] width 10 height 10
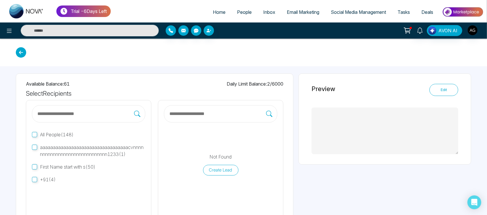
type textarea "**********"
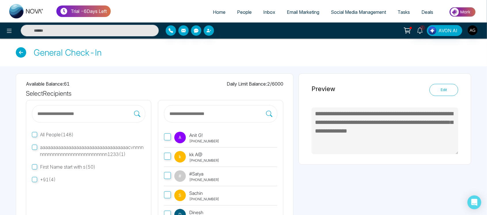
click at [216, 16] on link "Home" at bounding box center [219, 12] width 24 height 11
select select "*"
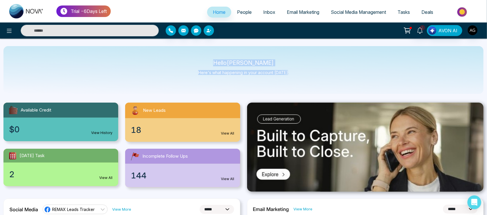
drag, startPoint x: 221, startPoint y: 60, endPoint x: 300, endPoint y: 76, distance: 80.4
click at [300, 76] on div "Hello [PERSON_NAME] Here's what happening in your account [DATE]." at bounding box center [243, 70] width 480 height 48
drag, startPoint x: 300, startPoint y: 76, endPoint x: 206, endPoint y: 60, distance: 95.7
click at [206, 60] on div "Hello [PERSON_NAME] Here's what happening in your account [DATE]." at bounding box center [243, 70] width 480 height 48
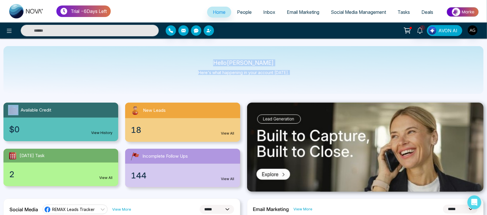
click at [206, 60] on div "Hello [PERSON_NAME] Here's what happening in your account [DATE]." at bounding box center [243, 70] width 480 height 48
drag, startPoint x: 210, startPoint y: 61, endPoint x: 332, endPoint y: 87, distance: 125.1
click at [332, 87] on div "Hello [PERSON_NAME] Here's what happening in your account [DATE]." at bounding box center [243, 70] width 480 height 48
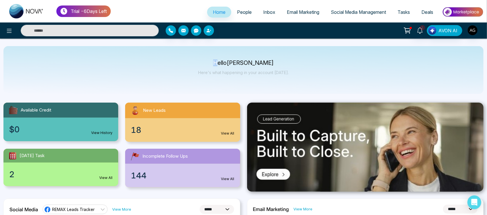
drag, startPoint x: 213, startPoint y: 61, endPoint x: 225, endPoint y: 60, distance: 12.5
click at [225, 60] on p "Hello [PERSON_NAME]" at bounding box center [243, 62] width 91 height 5
drag, startPoint x: 186, startPoint y: 78, endPoint x: 297, endPoint y: 72, distance: 111.5
click at [297, 72] on div "Hello [PERSON_NAME] Here's what happening in your account [DATE]." at bounding box center [243, 70] width 480 height 48
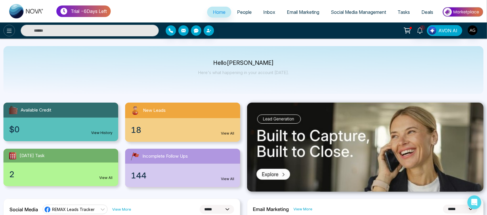
click at [7, 30] on icon at bounding box center [9, 30] width 7 height 7
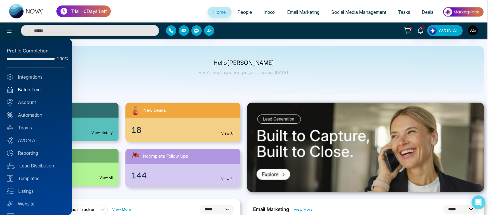
click at [36, 89] on link "Batch Text" at bounding box center [36, 89] width 58 height 7
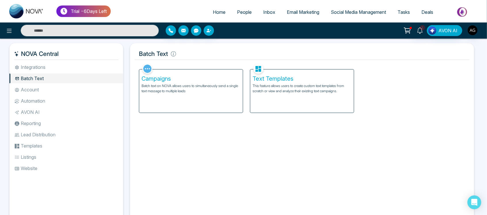
click at [208, 98] on div "Campaigns Batch text on NOVA allows users to simultaneously send a single text …" at bounding box center [191, 90] width 104 height 43
